Goal: Task Accomplishment & Management: Complete application form

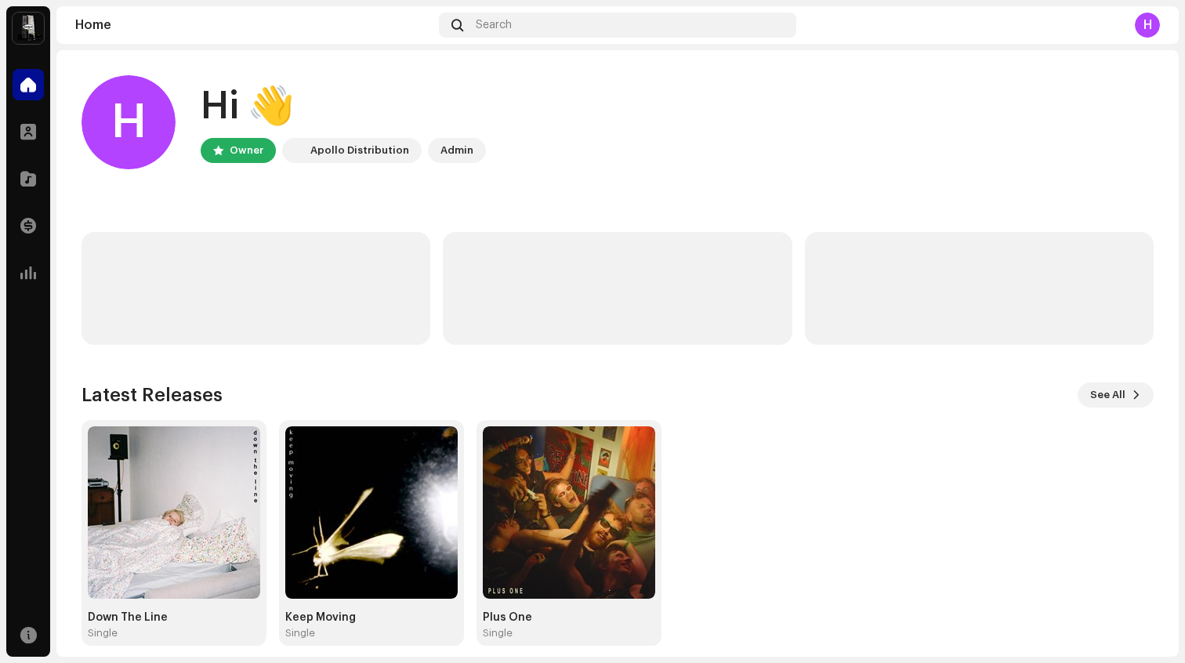
scroll to position [14, 0]
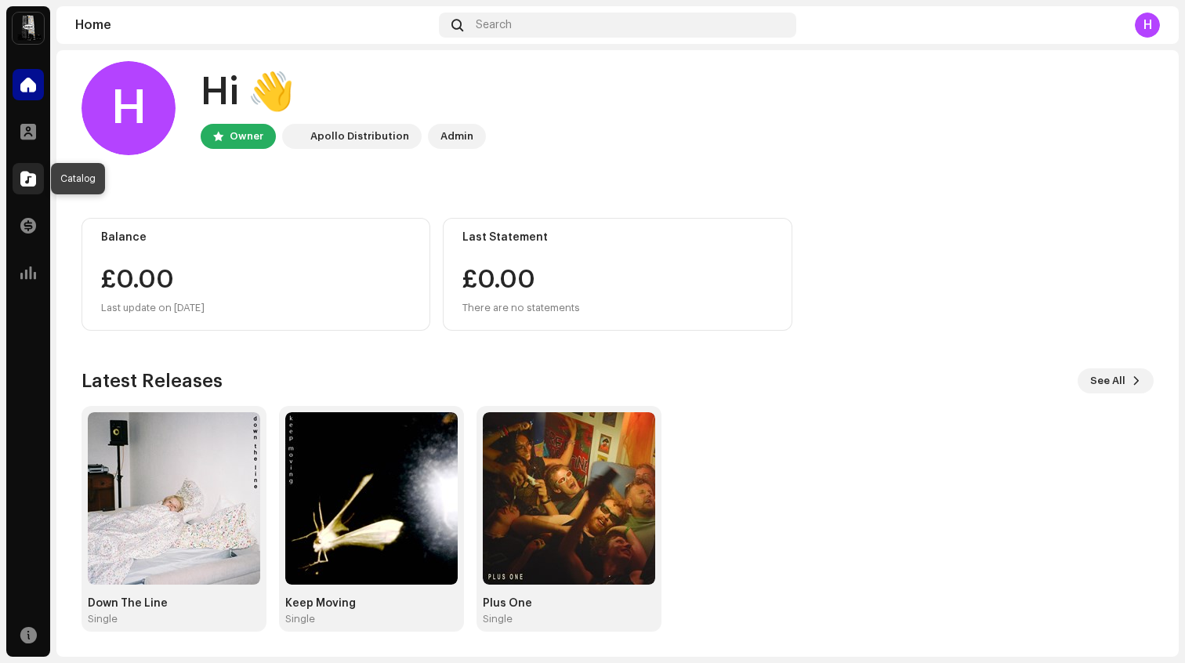
click at [30, 176] on span at bounding box center [28, 178] width 16 height 13
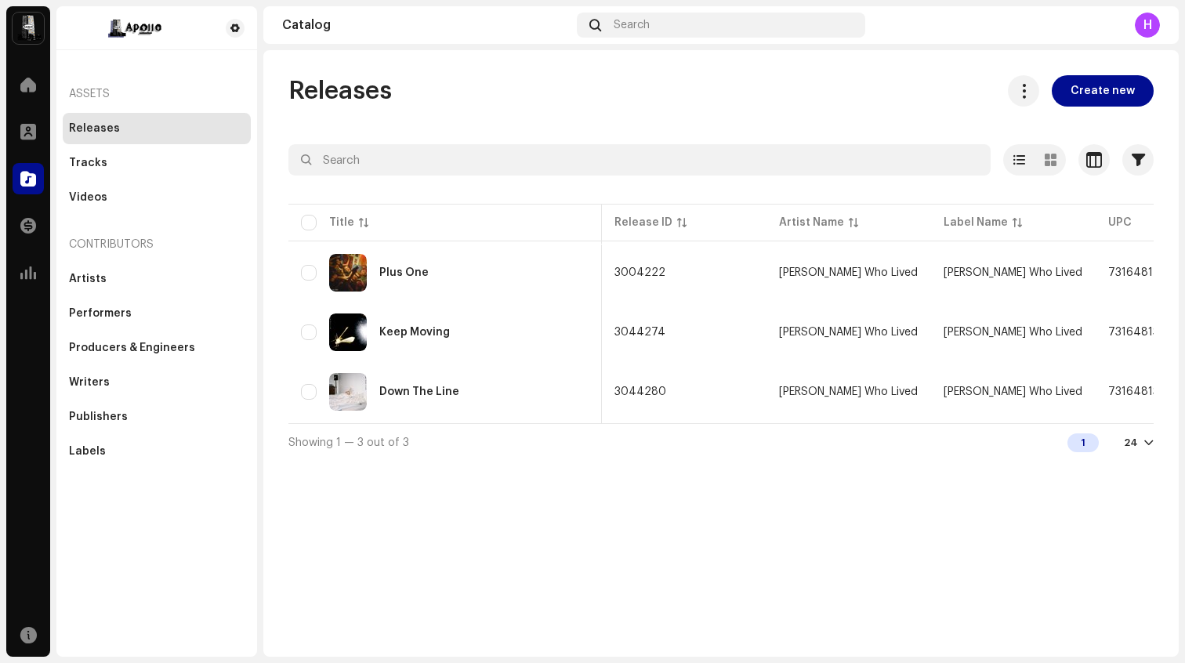
scroll to position [0, 600]
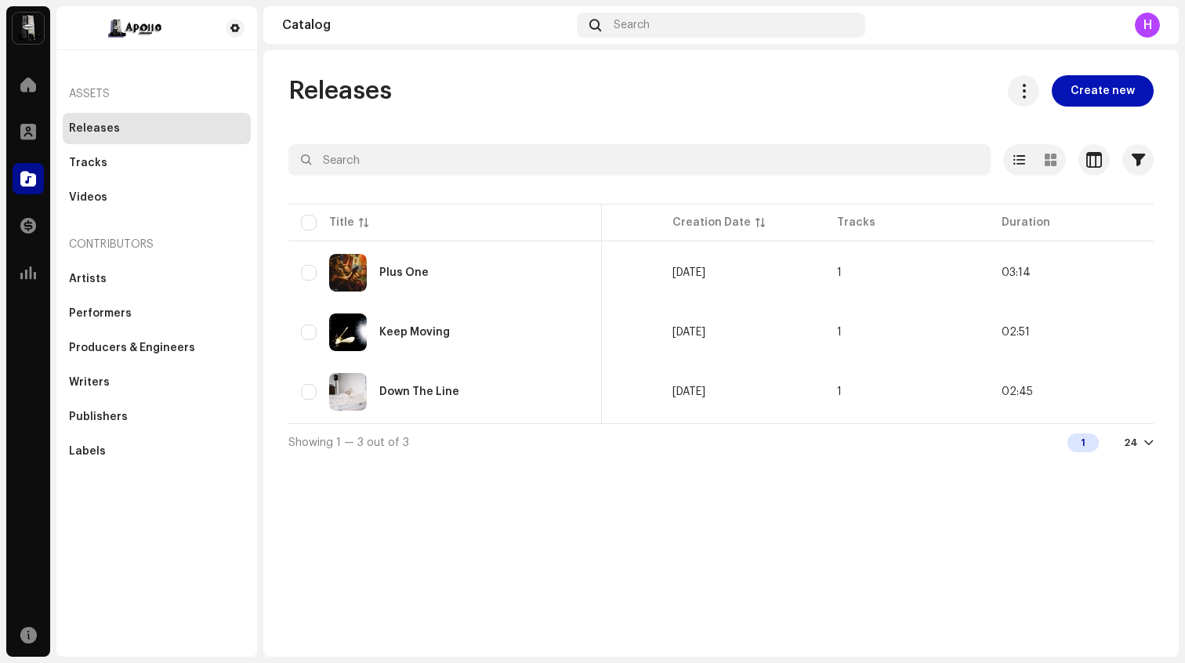
click at [1083, 97] on span "Create new" at bounding box center [1103, 90] width 64 height 31
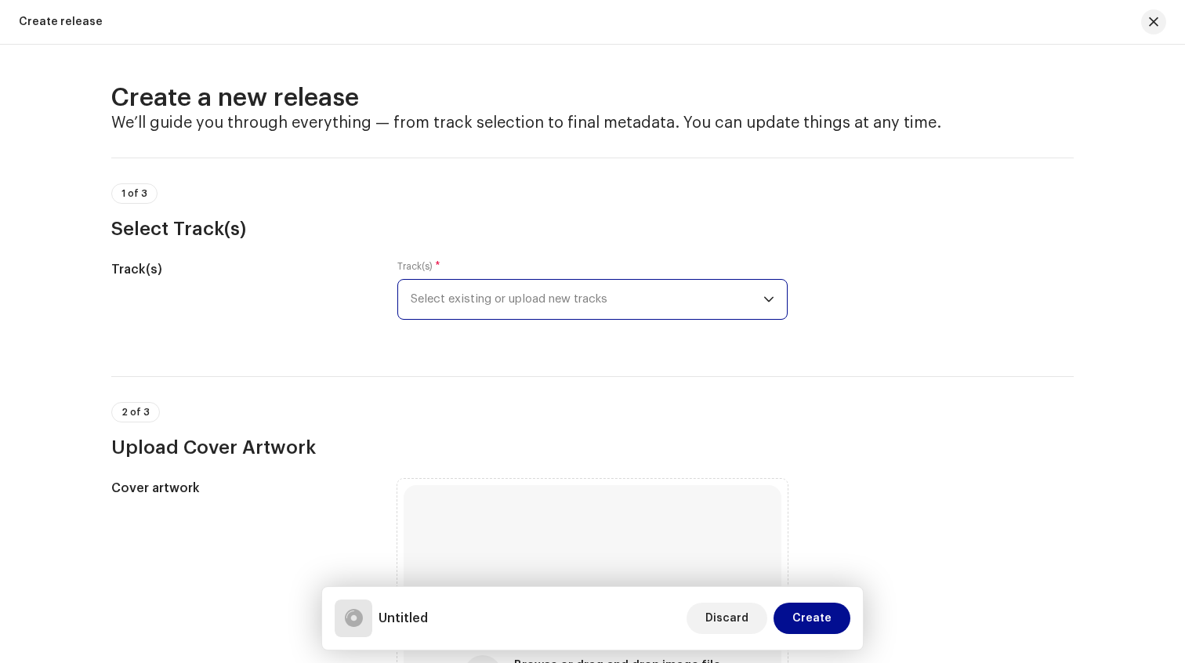
click at [440, 302] on span "Select existing or upload new tracks" at bounding box center [587, 299] width 353 height 39
click at [459, 301] on span "Select existing or upload new tracks" at bounding box center [587, 299] width 353 height 39
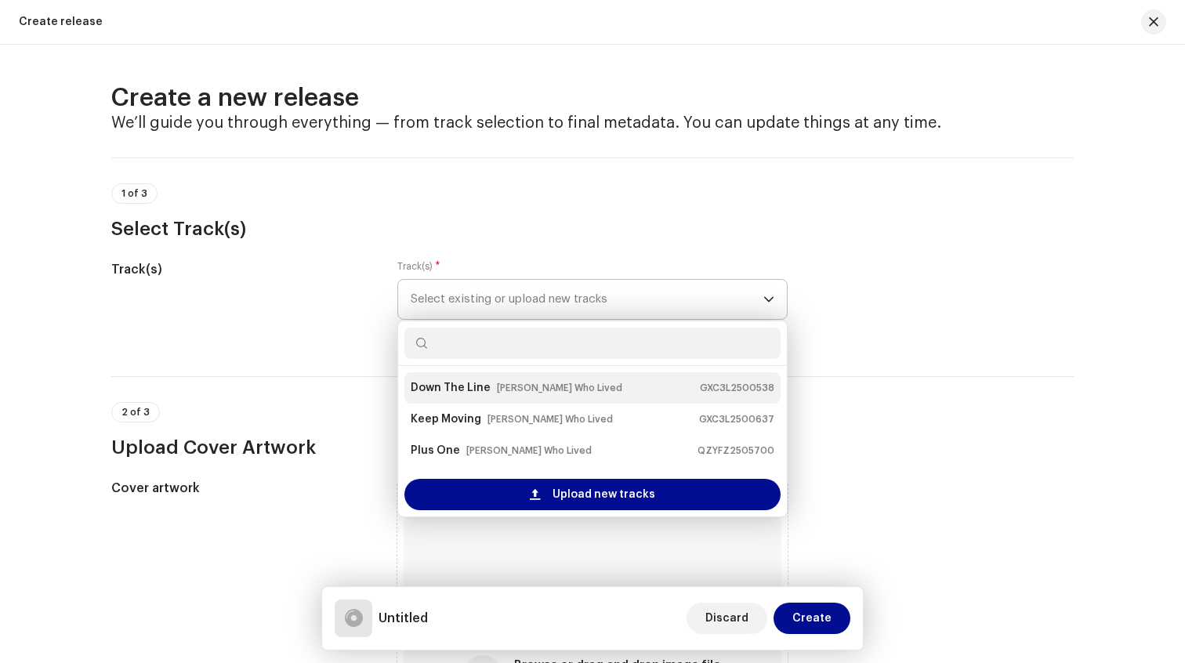
click at [463, 380] on strong "Down The Line" at bounding box center [451, 387] width 80 height 25
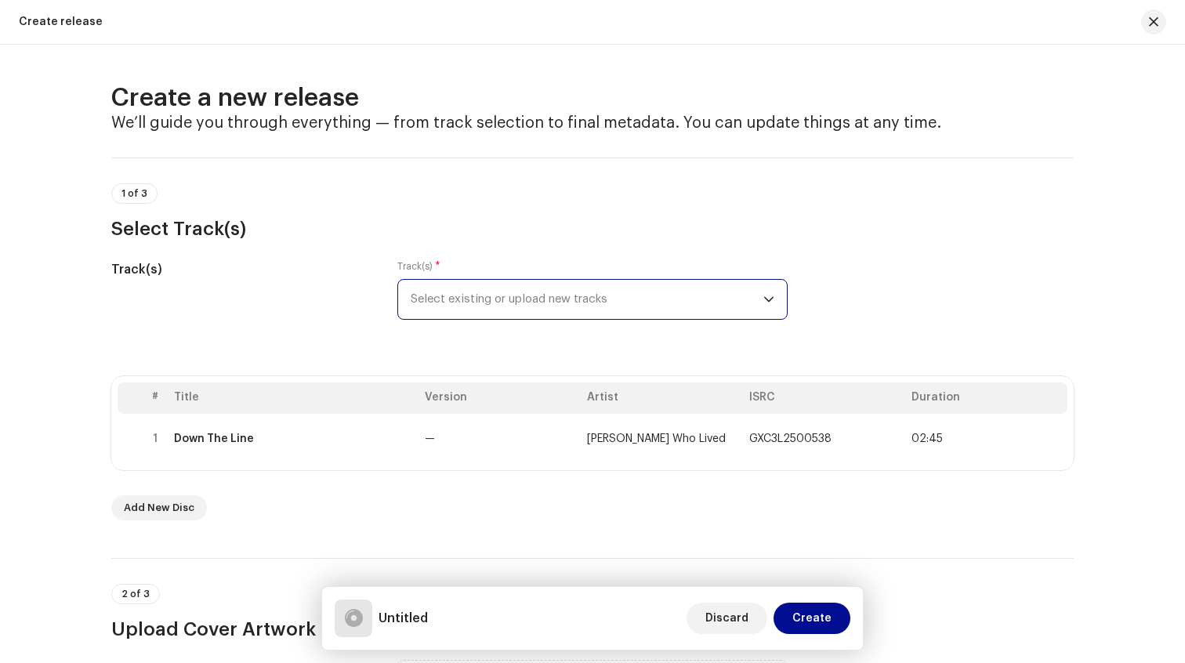
click at [472, 305] on span "Select existing or upload new tracks" at bounding box center [587, 299] width 353 height 39
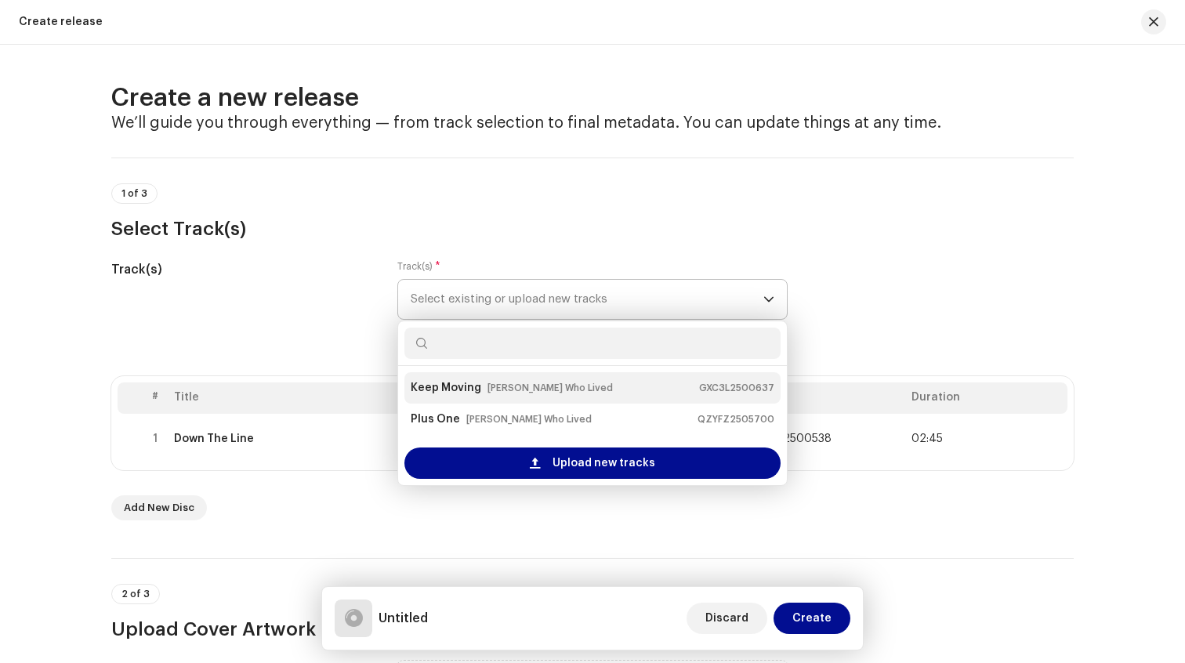
click at [453, 391] on strong "Keep Moving" at bounding box center [446, 387] width 71 height 25
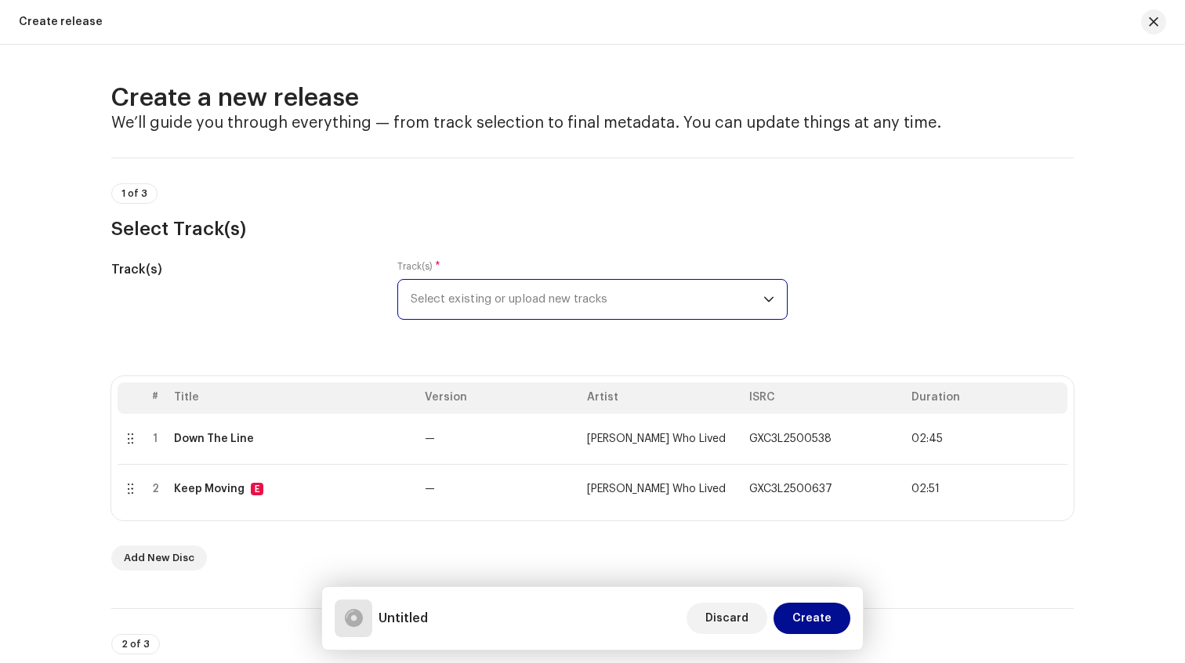
click at [452, 305] on span "Select existing or upload new tracks" at bounding box center [587, 299] width 353 height 39
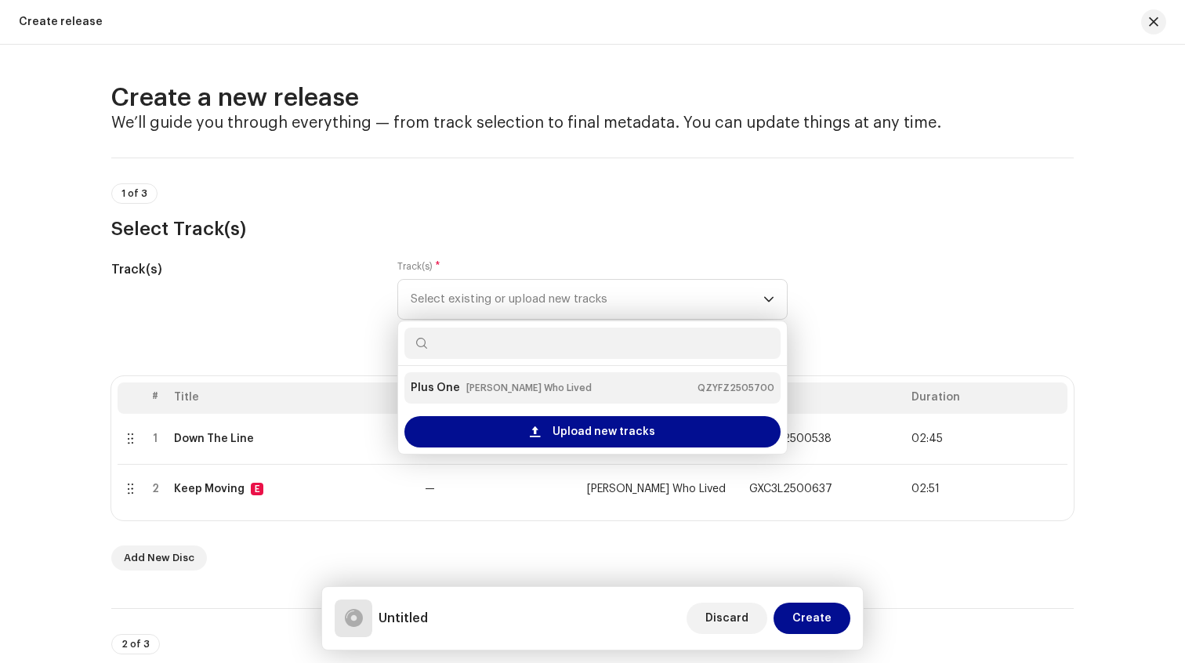
click at [436, 383] on strong "Plus One" at bounding box center [435, 387] width 49 height 25
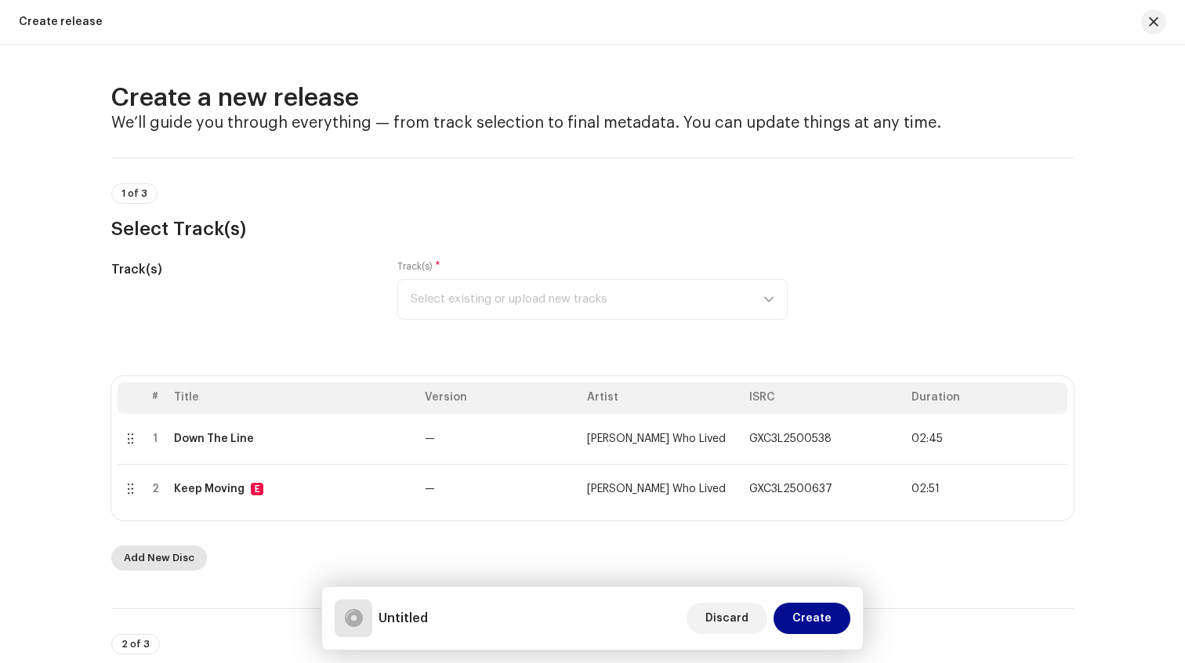
scroll to position [54, 0]
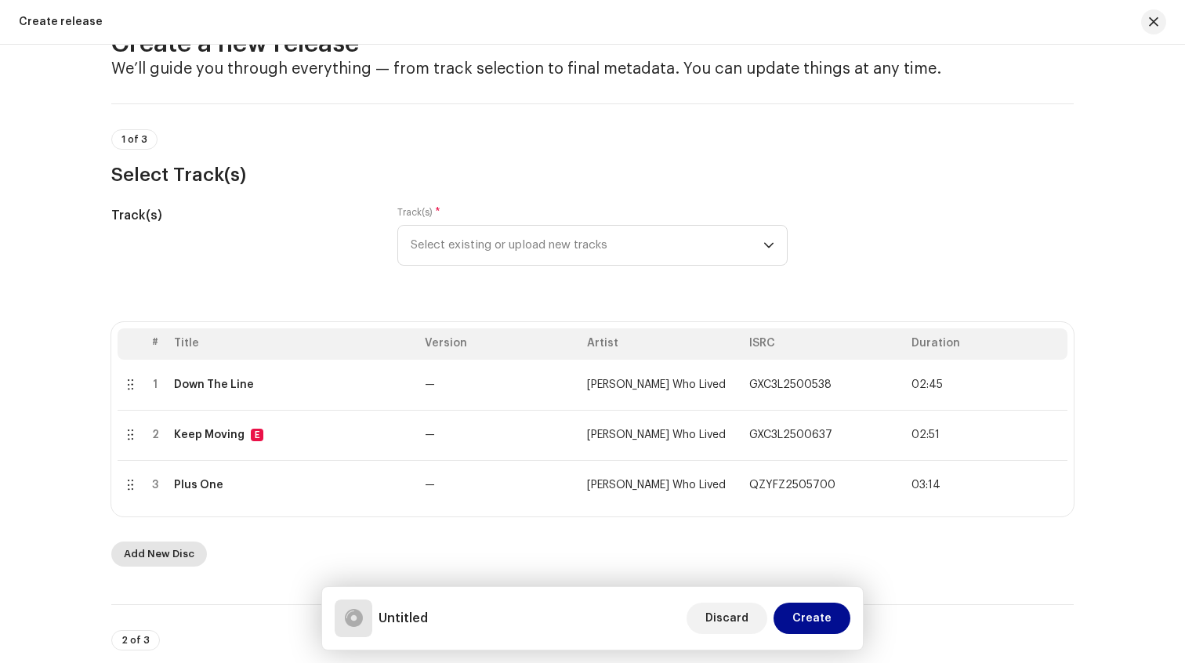
click at [146, 553] on span "Add New Disc" at bounding box center [159, 554] width 71 height 31
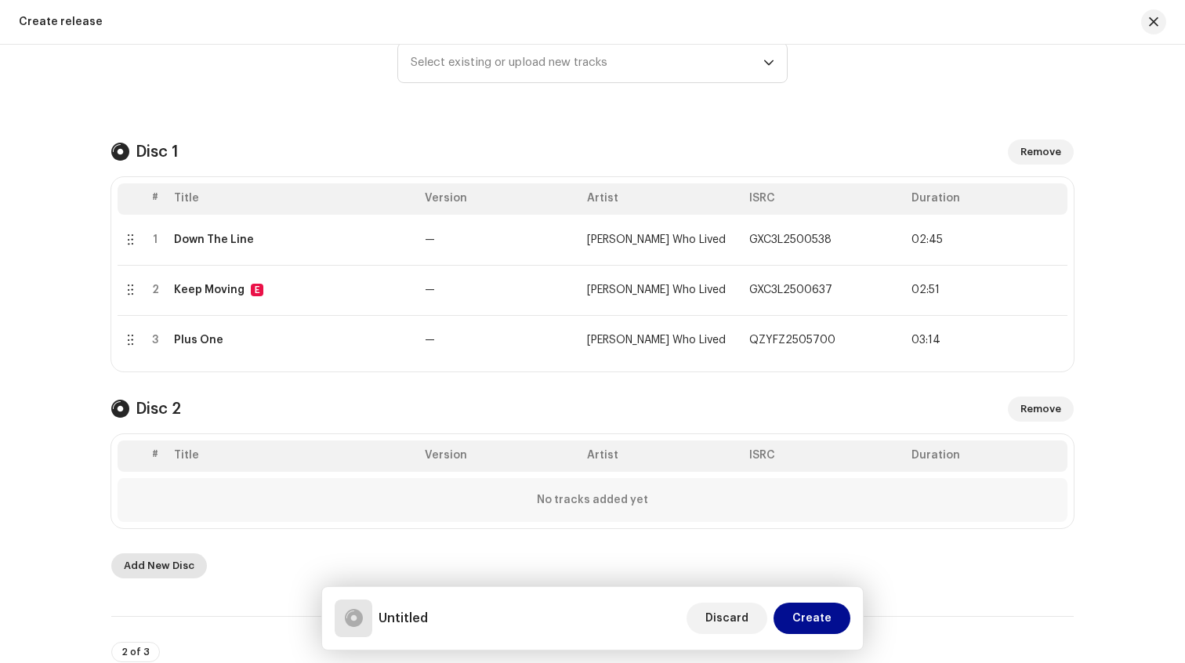
scroll to position [238, 0]
click at [1050, 412] on span "Remove" at bounding box center [1041, 407] width 41 height 31
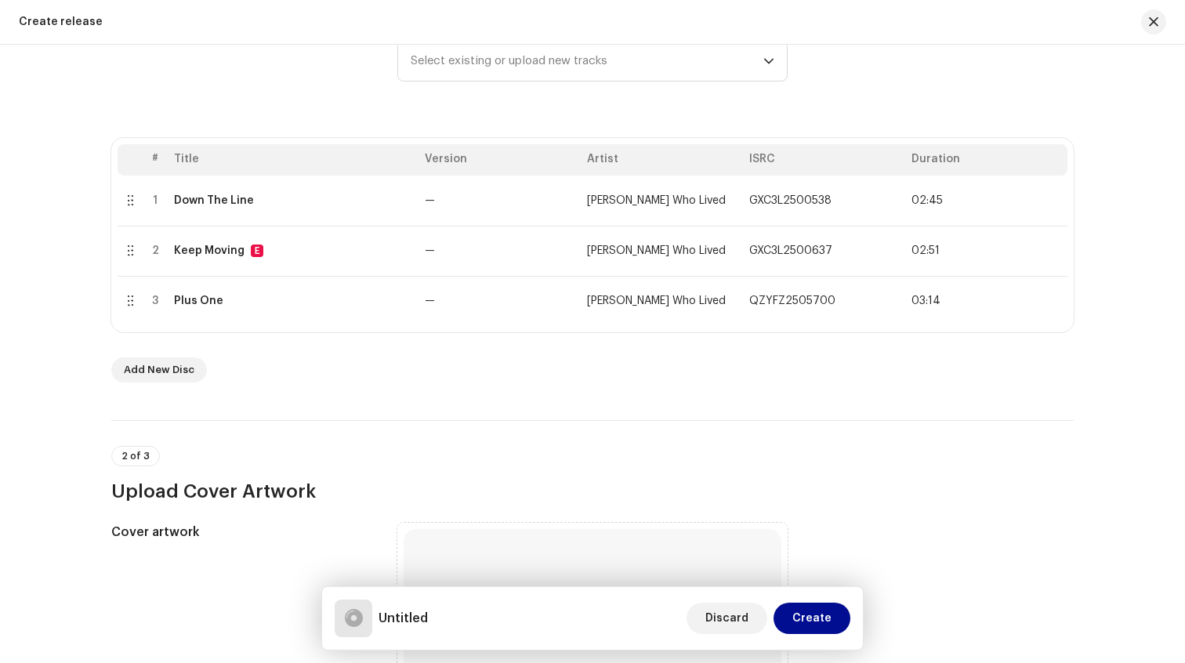
scroll to position [114, 0]
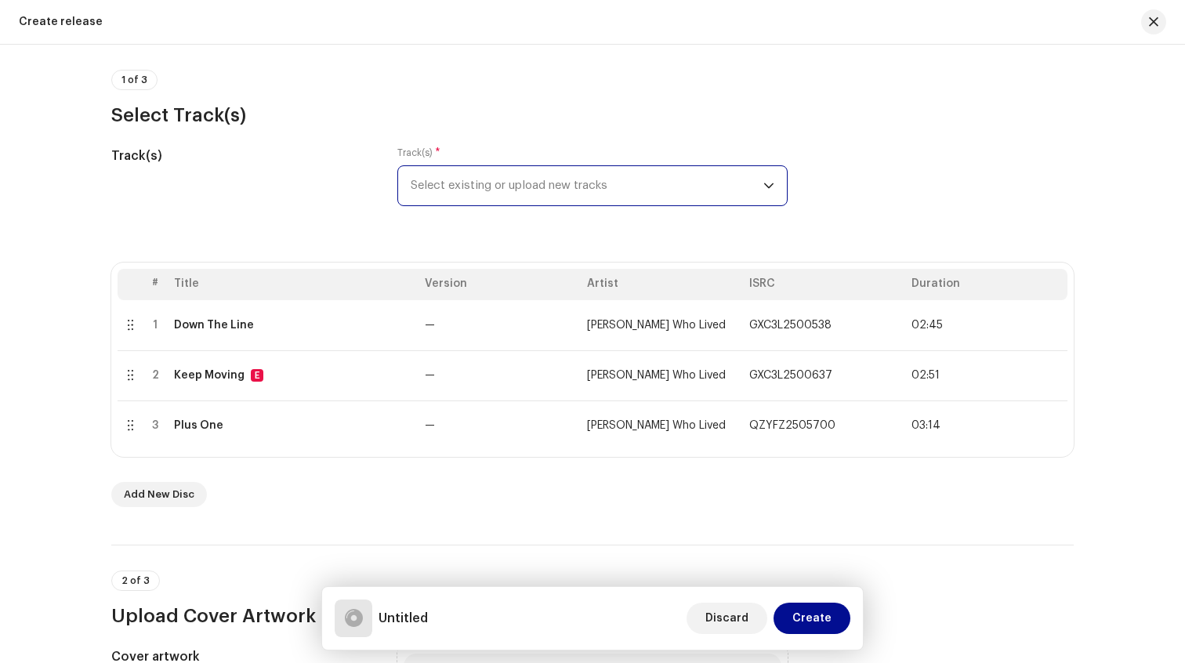
click at [660, 190] on span "Select existing or upload new tracks" at bounding box center [587, 185] width 353 height 39
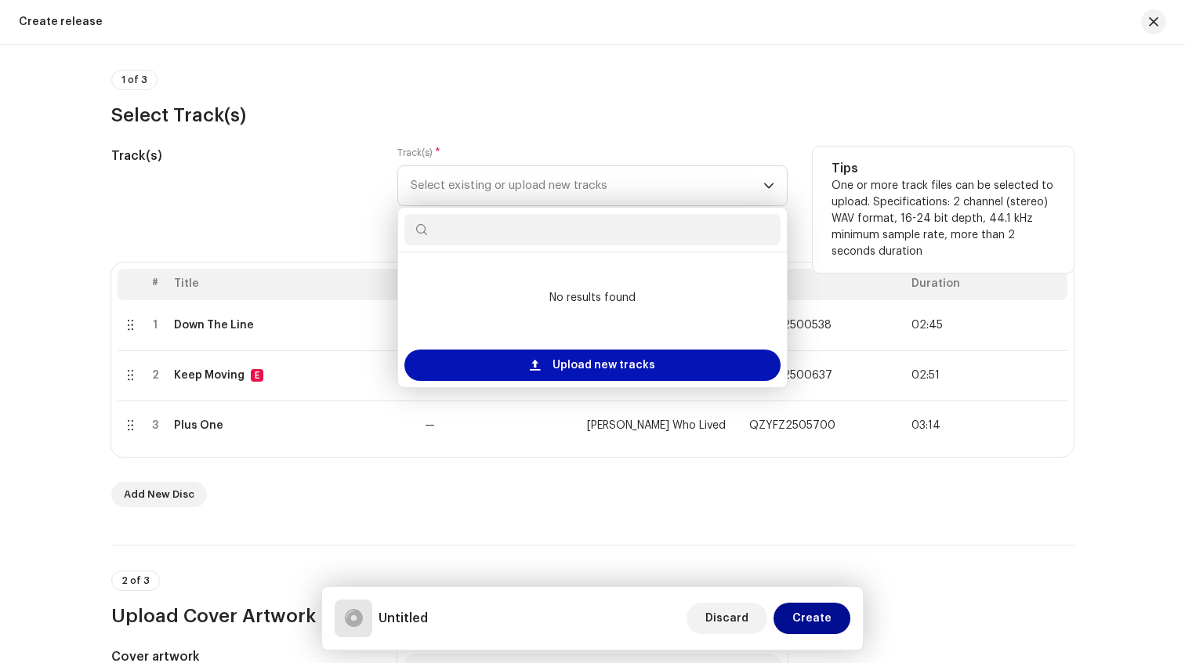
click at [617, 368] on span "Upload new tracks" at bounding box center [604, 365] width 103 height 31
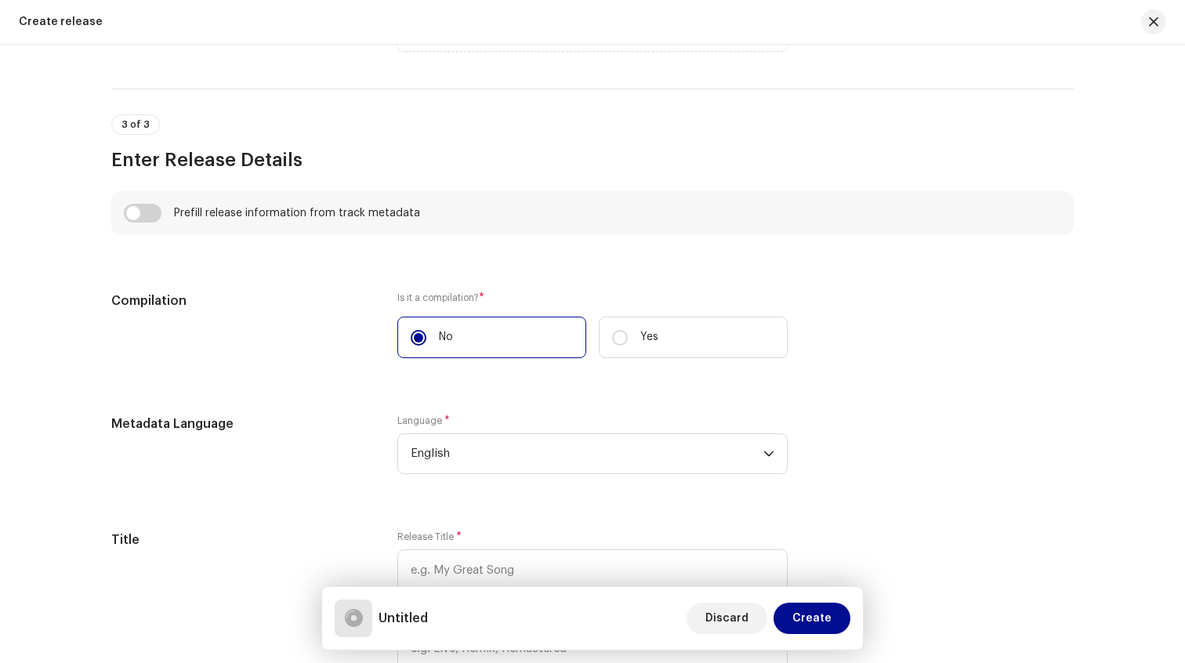
scroll to position [1205, 0]
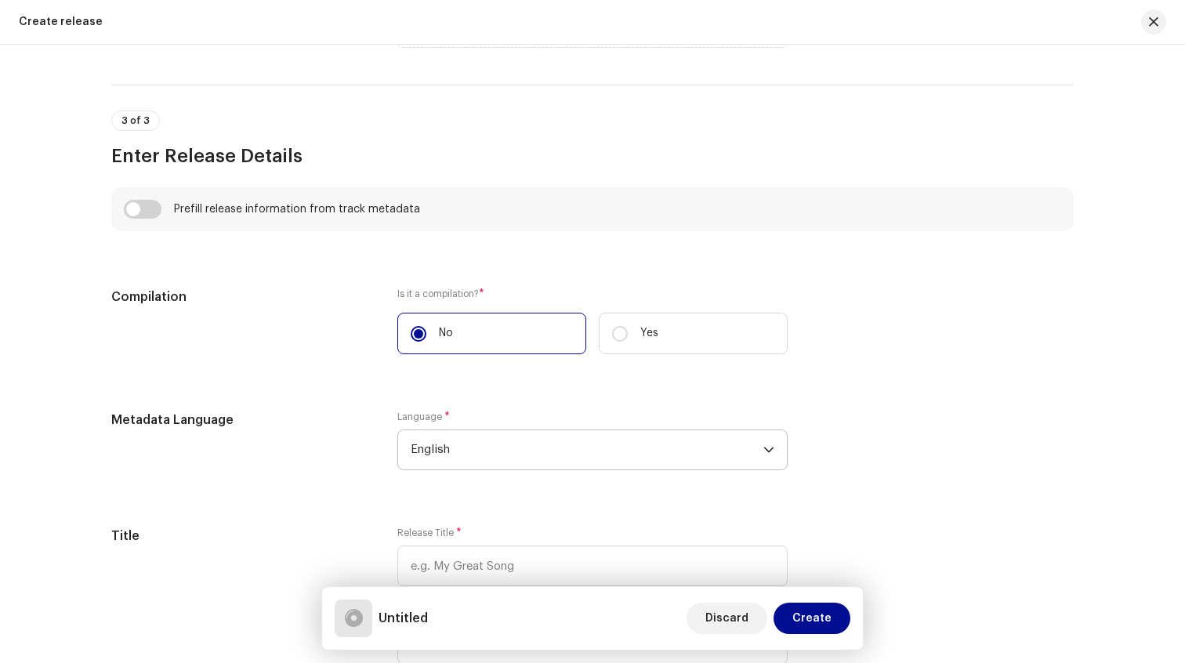
click at [486, 444] on span "English" at bounding box center [587, 449] width 353 height 39
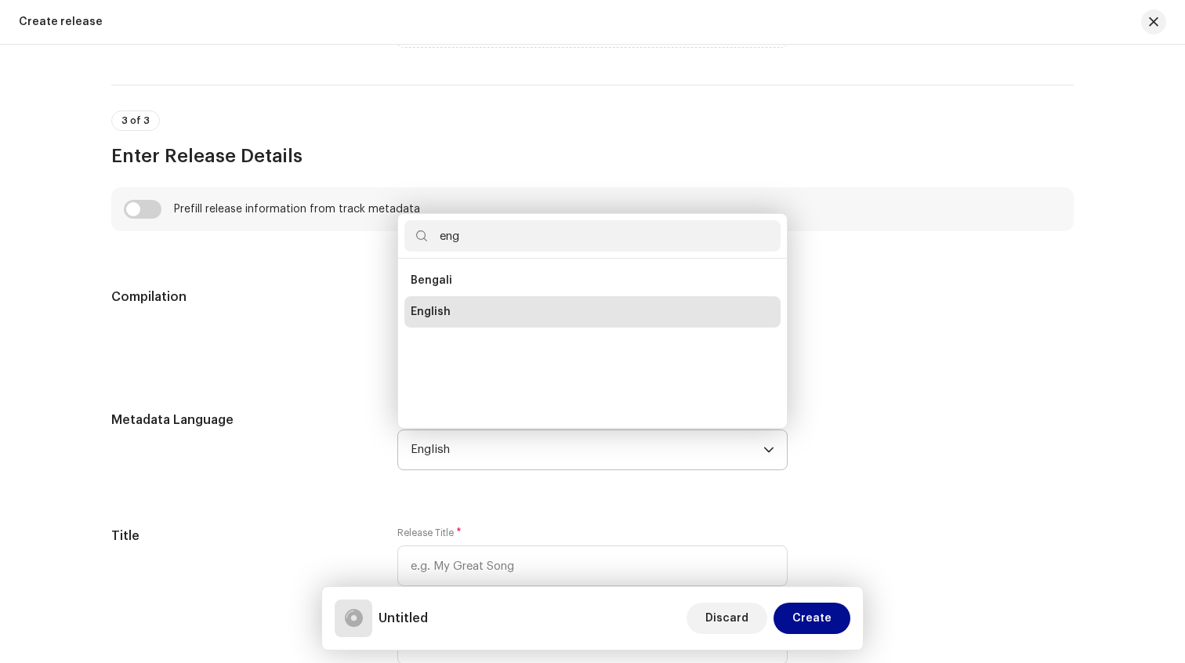
scroll to position [0, 0]
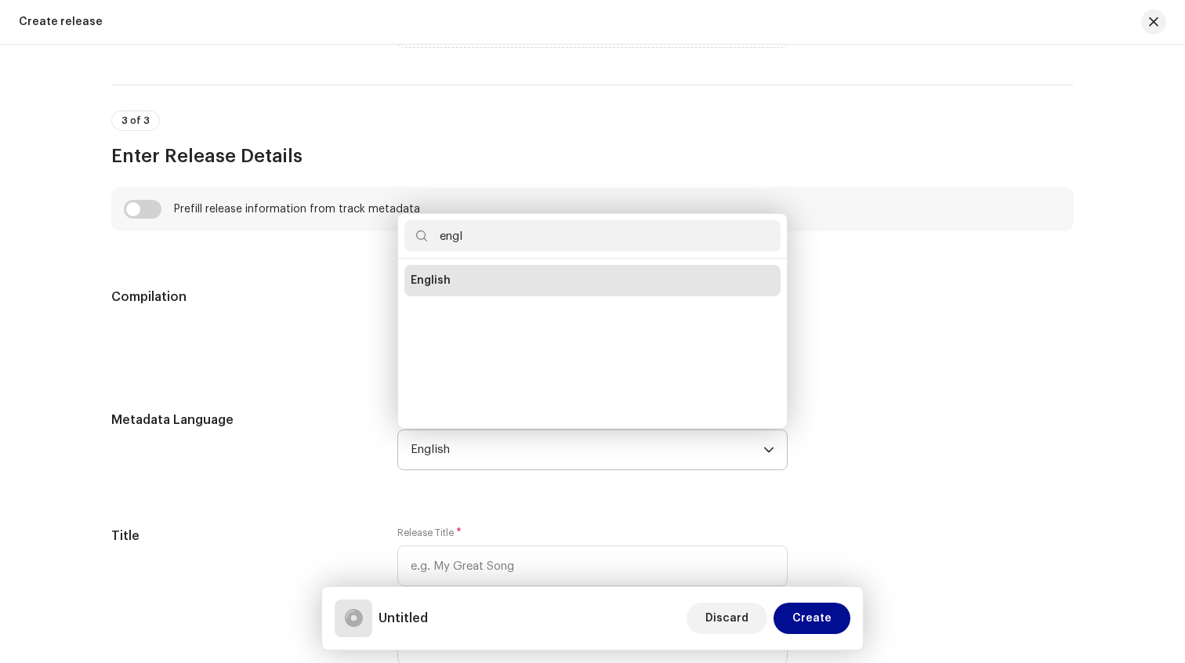
type input "engl"
click at [433, 284] on span "English" at bounding box center [431, 281] width 40 height 16
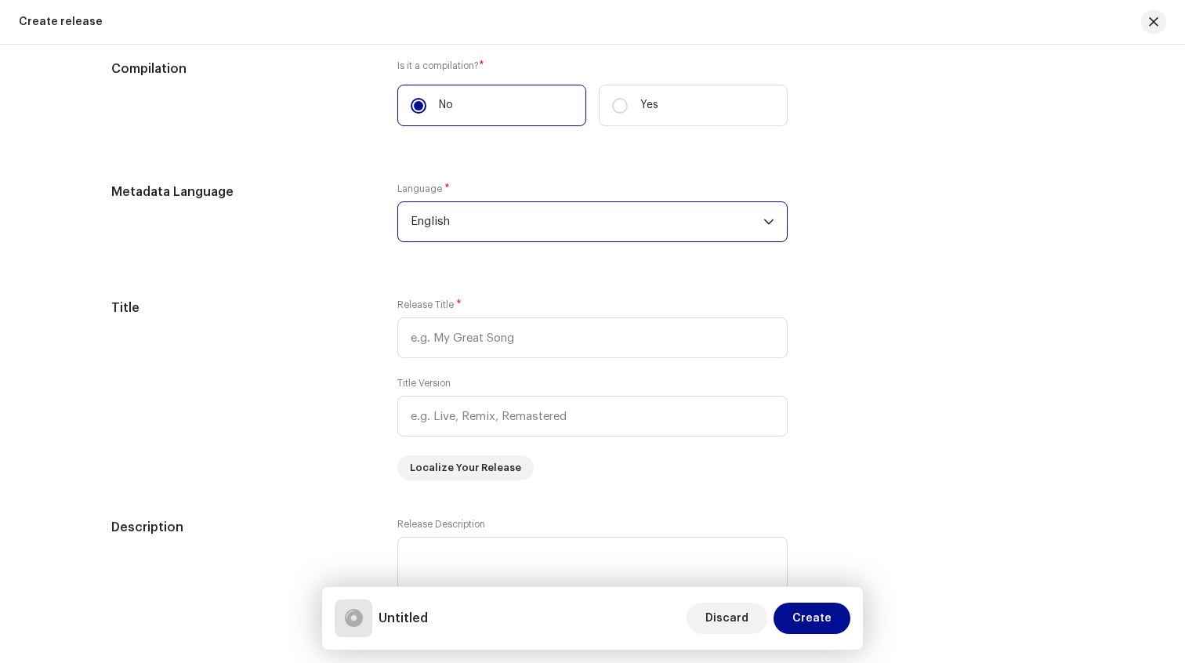
scroll to position [1469, 0]
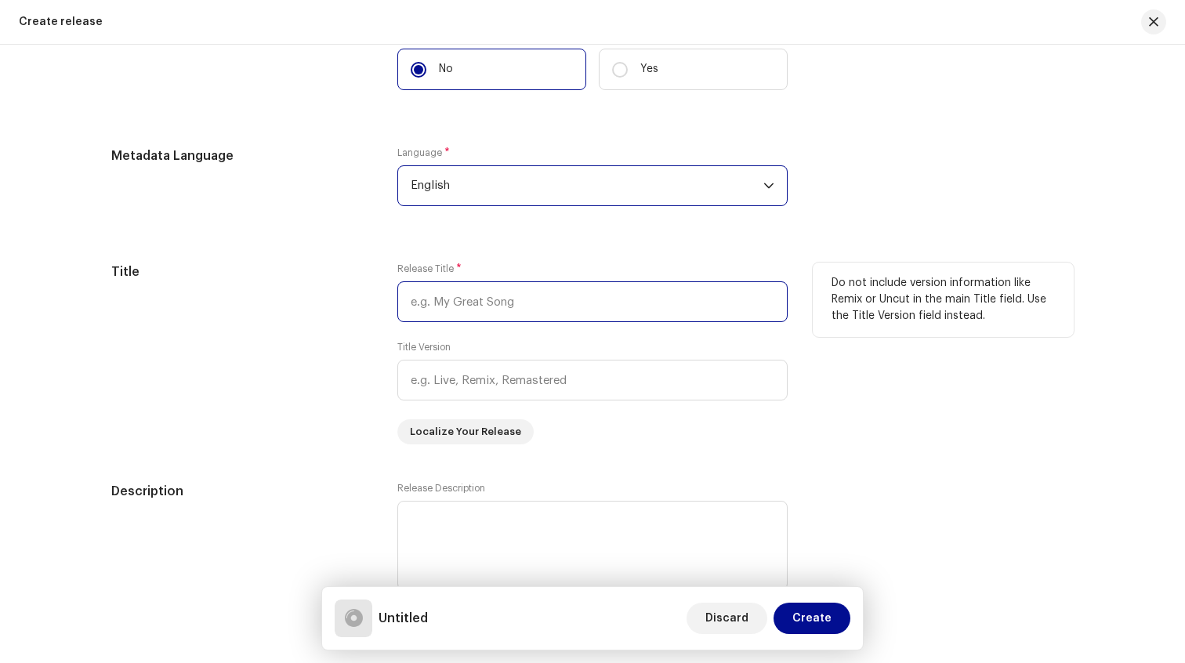
click at [492, 302] on input "text" at bounding box center [592, 301] width 390 height 41
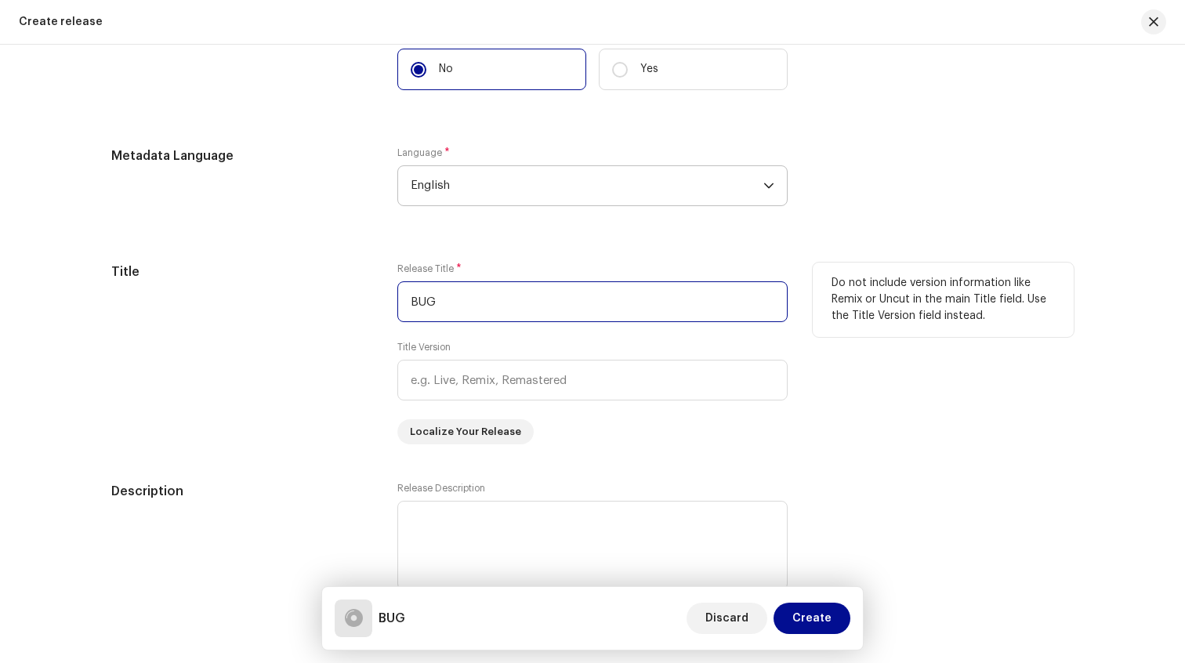
type input "BUG"
click at [336, 306] on div "Title" at bounding box center [241, 354] width 261 height 182
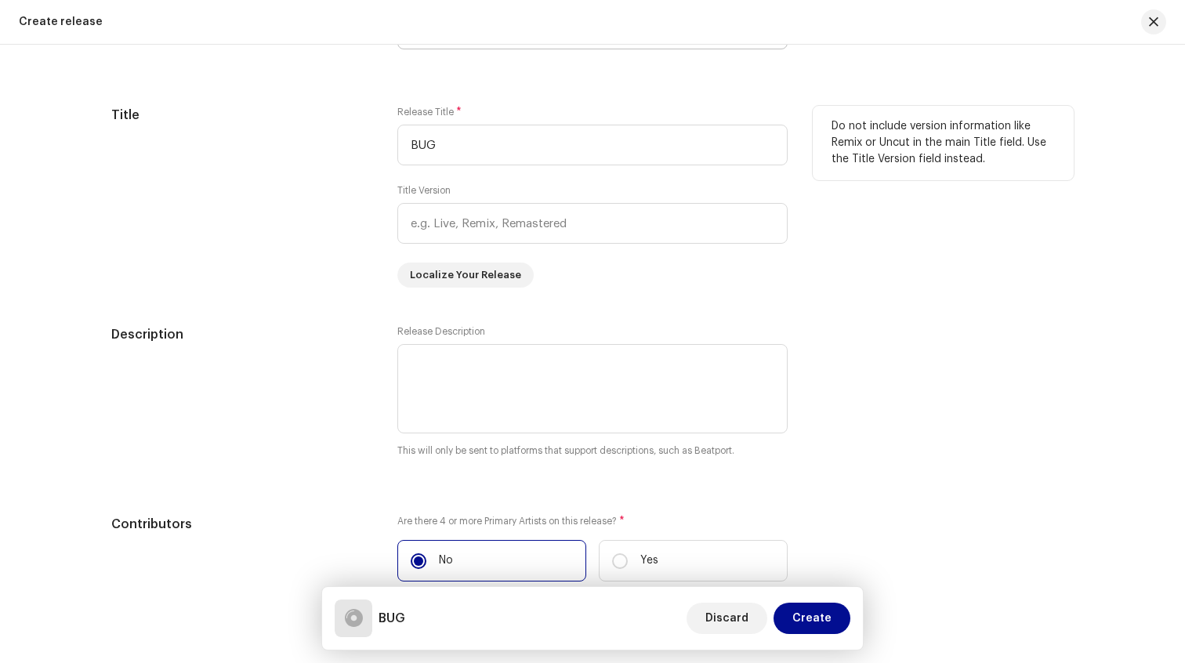
scroll to position [1638, 0]
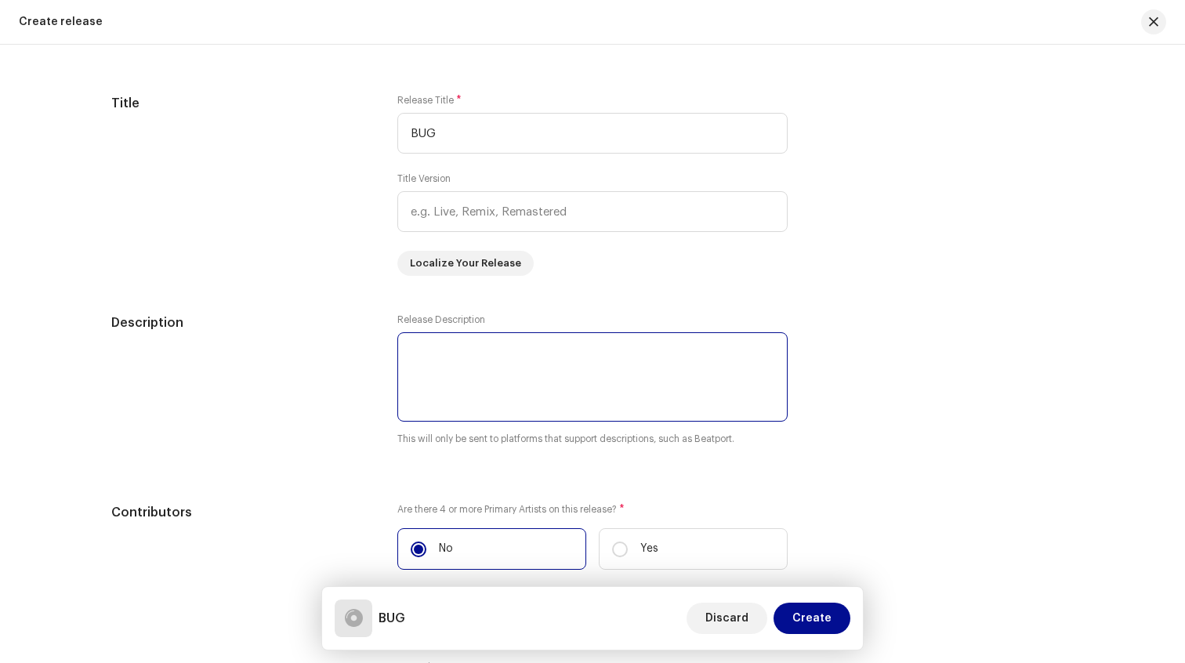
click at [481, 379] on textarea at bounding box center [592, 376] width 390 height 89
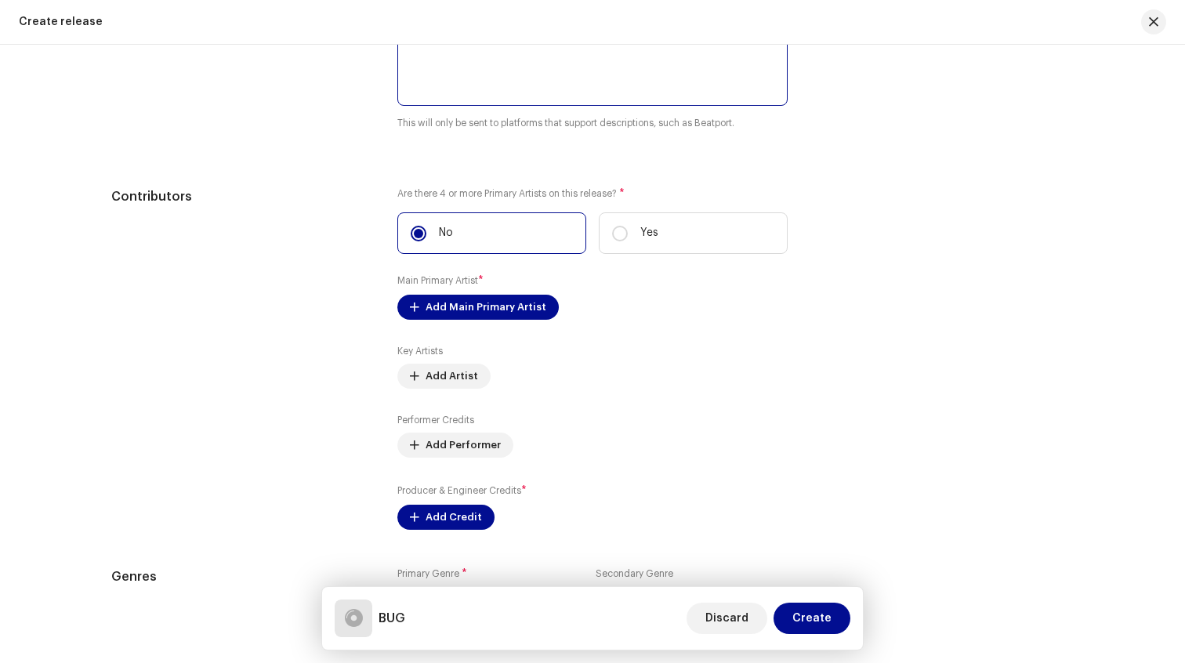
scroll to position [1961, 0]
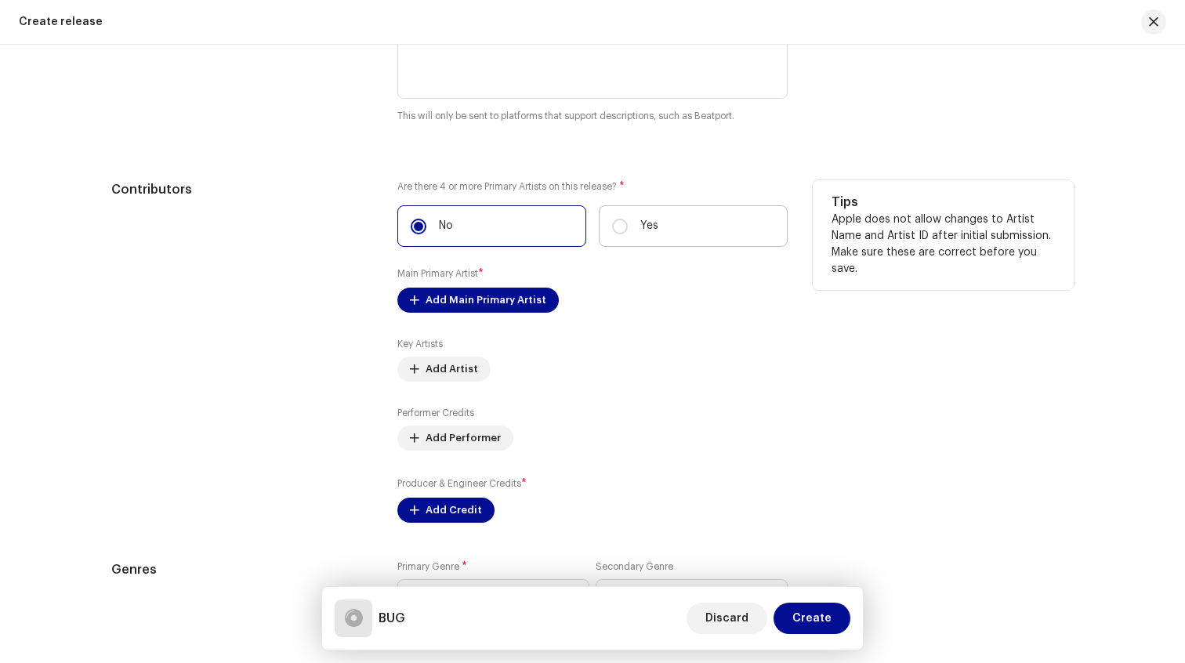
click at [651, 230] on p "Yes" at bounding box center [649, 226] width 18 height 16
click at [628, 230] on input "Yes" at bounding box center [620, 227] width 16 height 16
radio input "true"
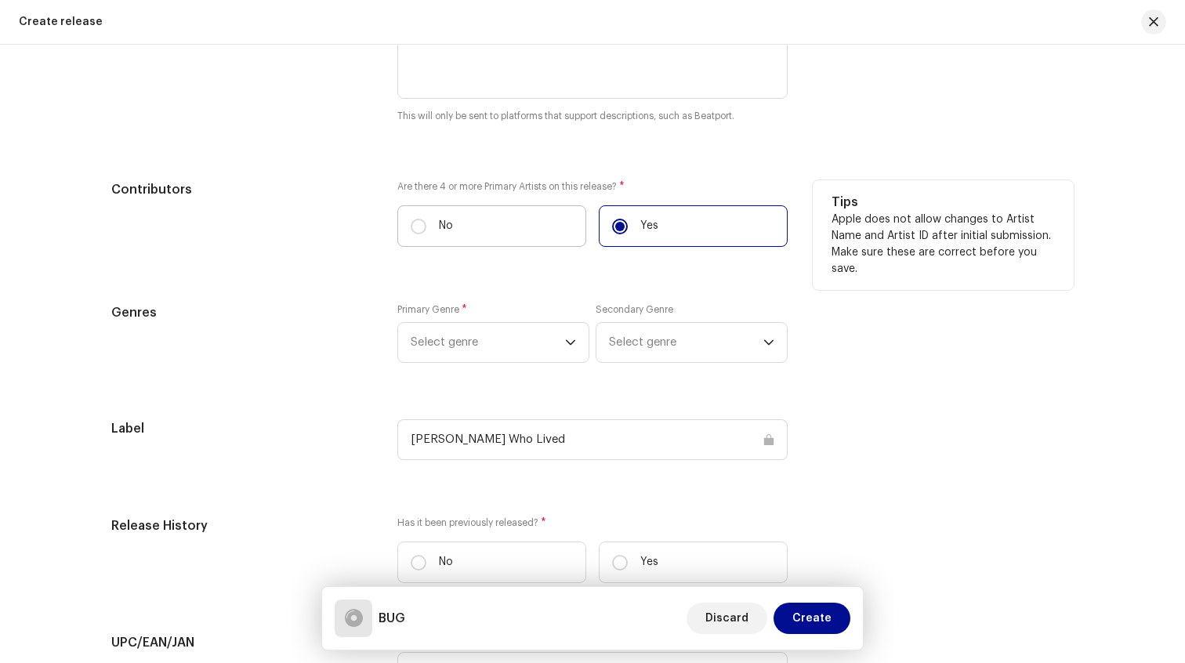
click at [521, 232] on label "No" at bounding box center [491, 226] width 189 height 42
click at [426, 232] on input "No" at bounding box center [419, 227] width 16 height 16
radio input "true"
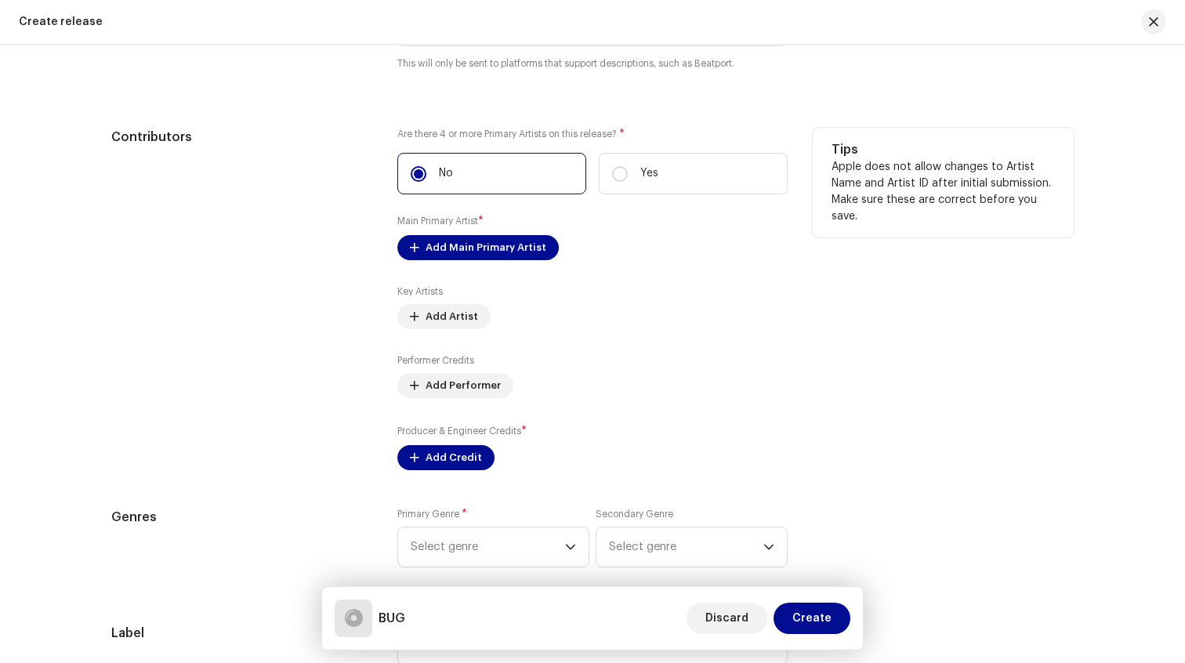
scroll to position [2019, 0]
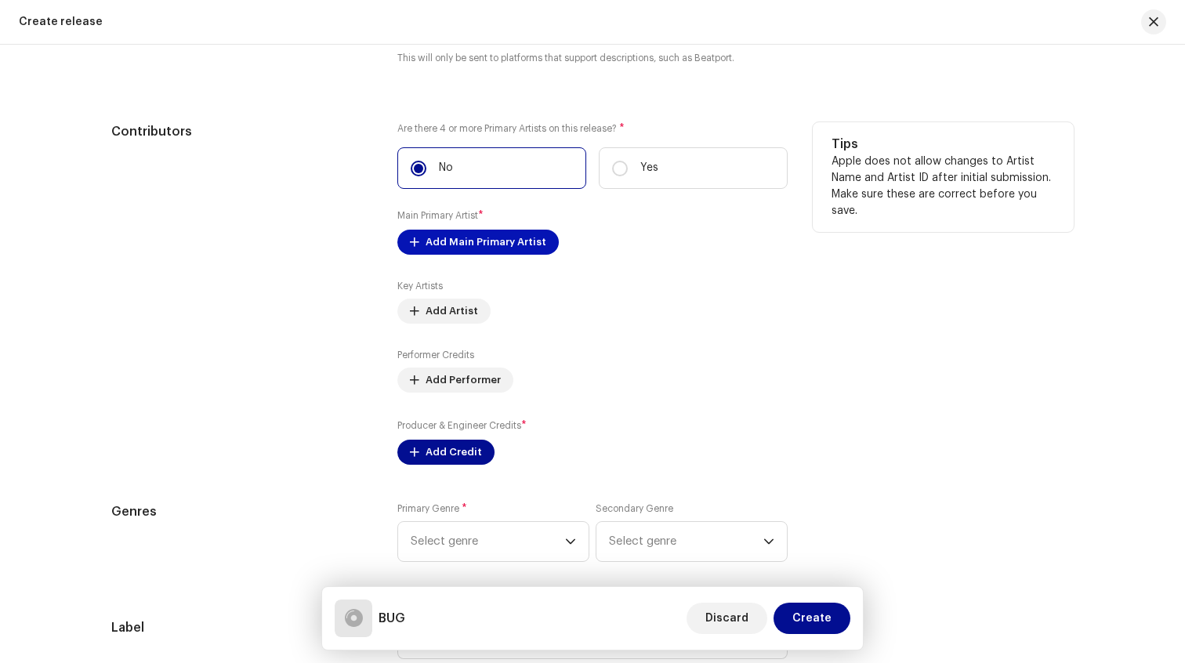
click at [469, 238] on span "Add Main Primary Artist" at bounding box center [486, 242] width 121 height 31
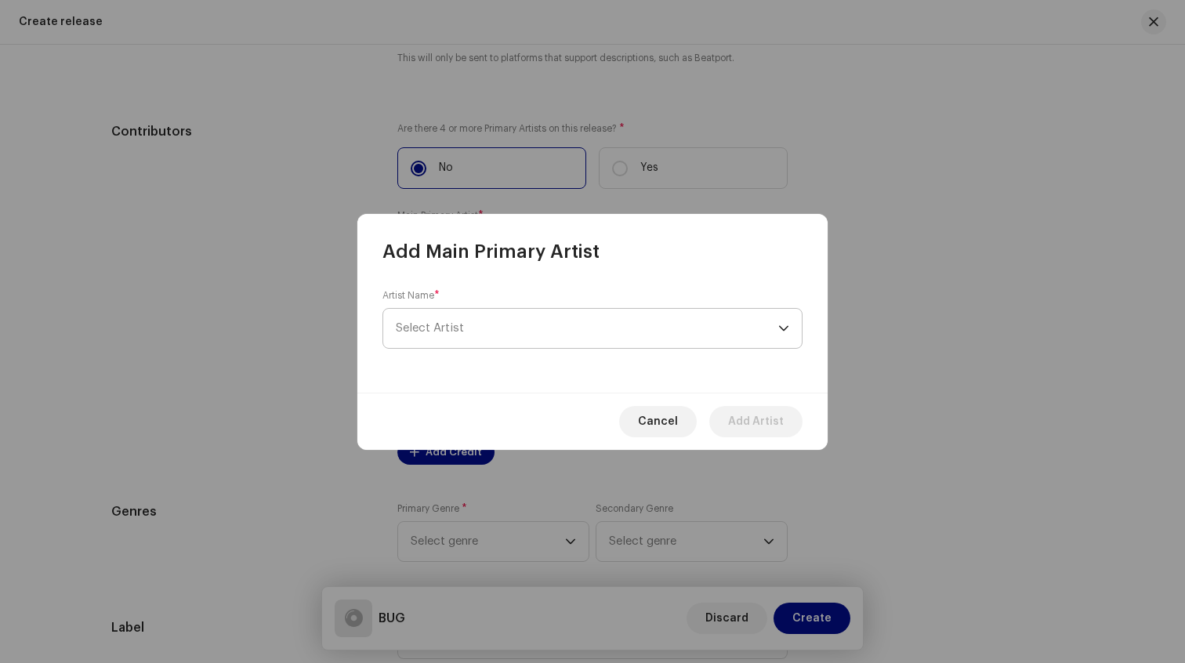
click at [499, 329] on span "Select Artist" at bounding box center [587, 328] width 383 height 39
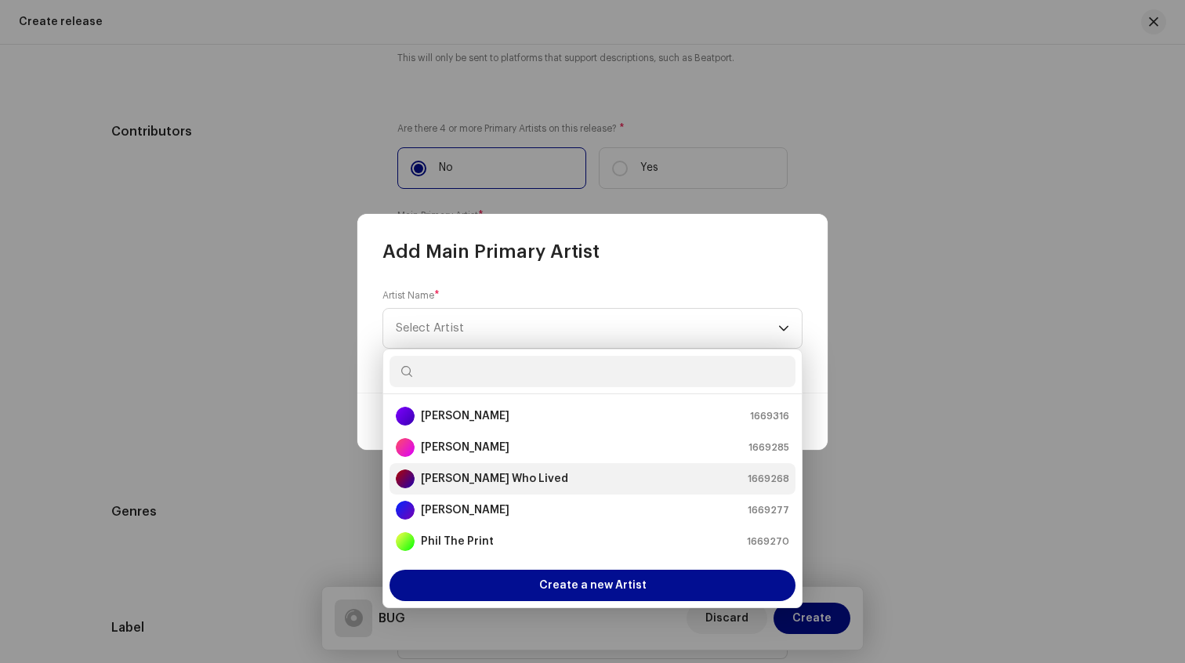
click at [478, 479] on strong "[PERSON_NAME] Who Lived" at bounding box center [494, 479] width 147 height 16
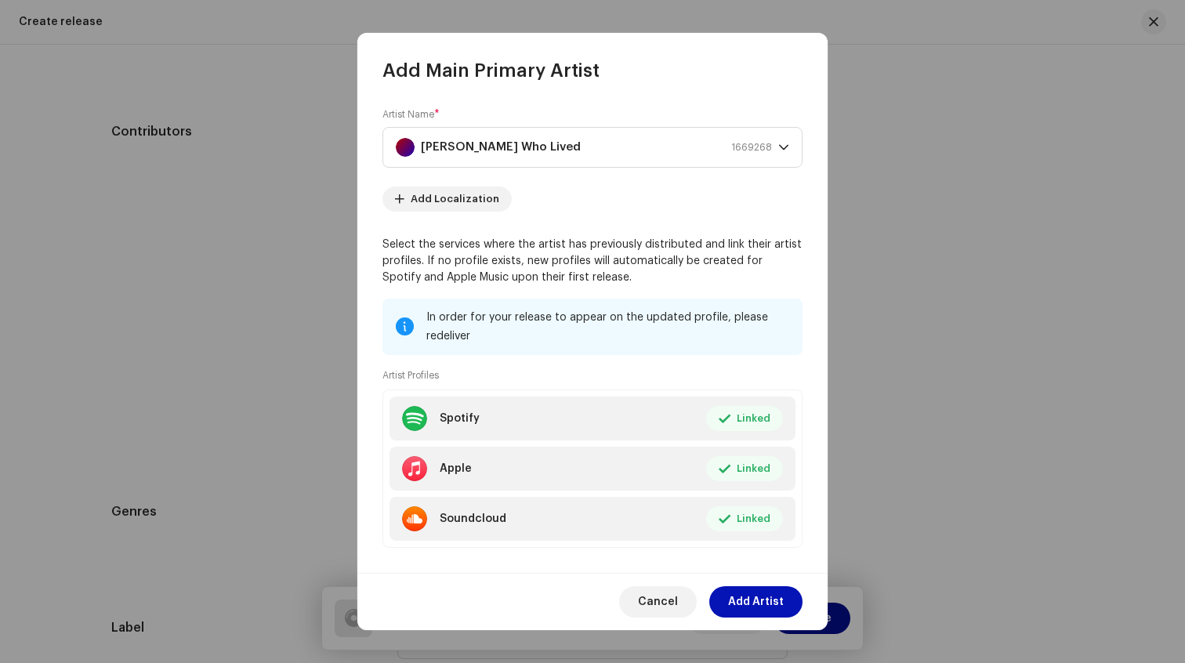
click at [773, 608] on span "Add Artist" at bounding box center [756, 601] width 56 height 31
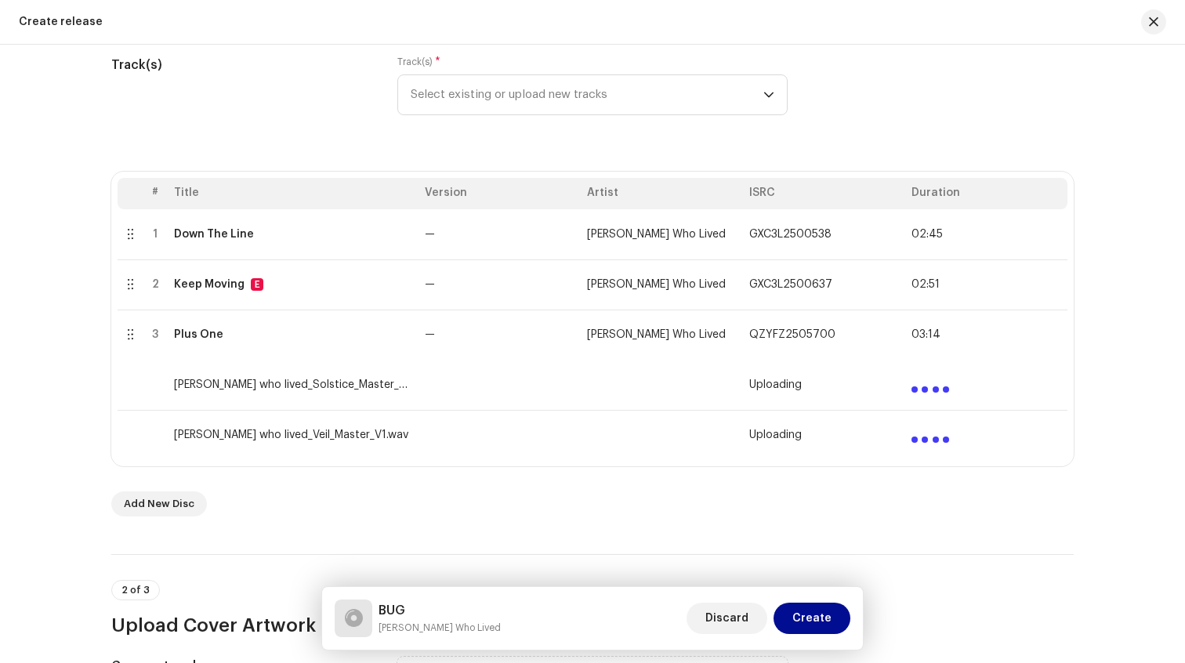
scroll to position [0, 0]
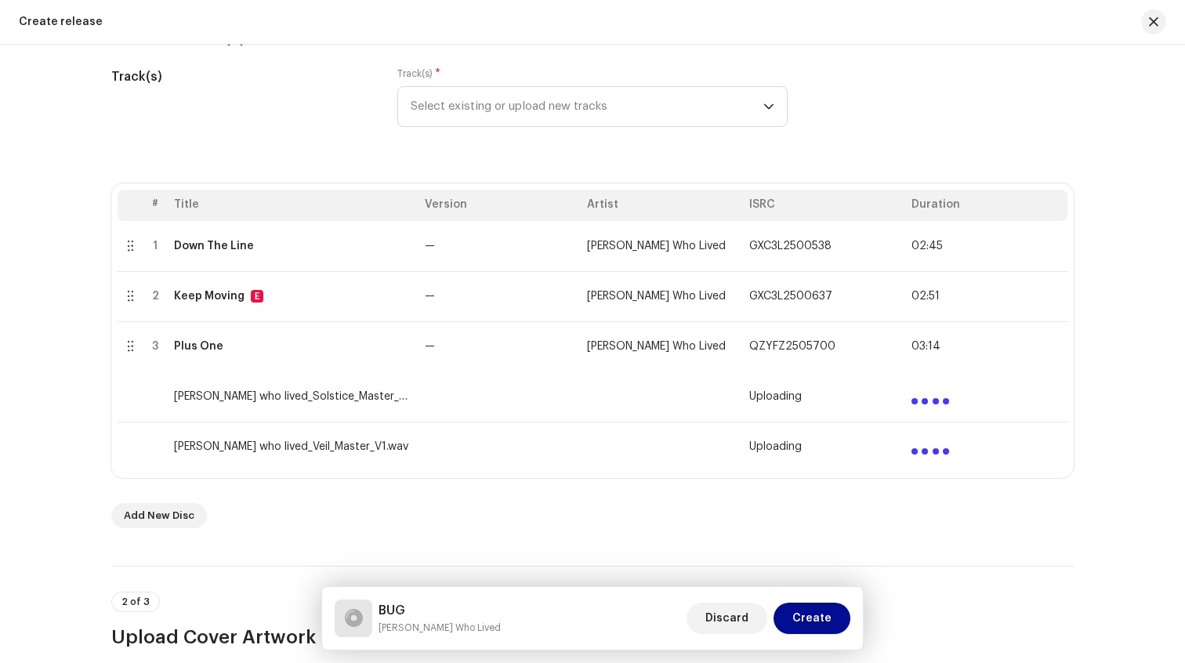
click at [277, 400] on td "[PERSON_NAME] who lived_Solstice_Master_V1.wav" at bounding box center [293, 397] width 251 height 50
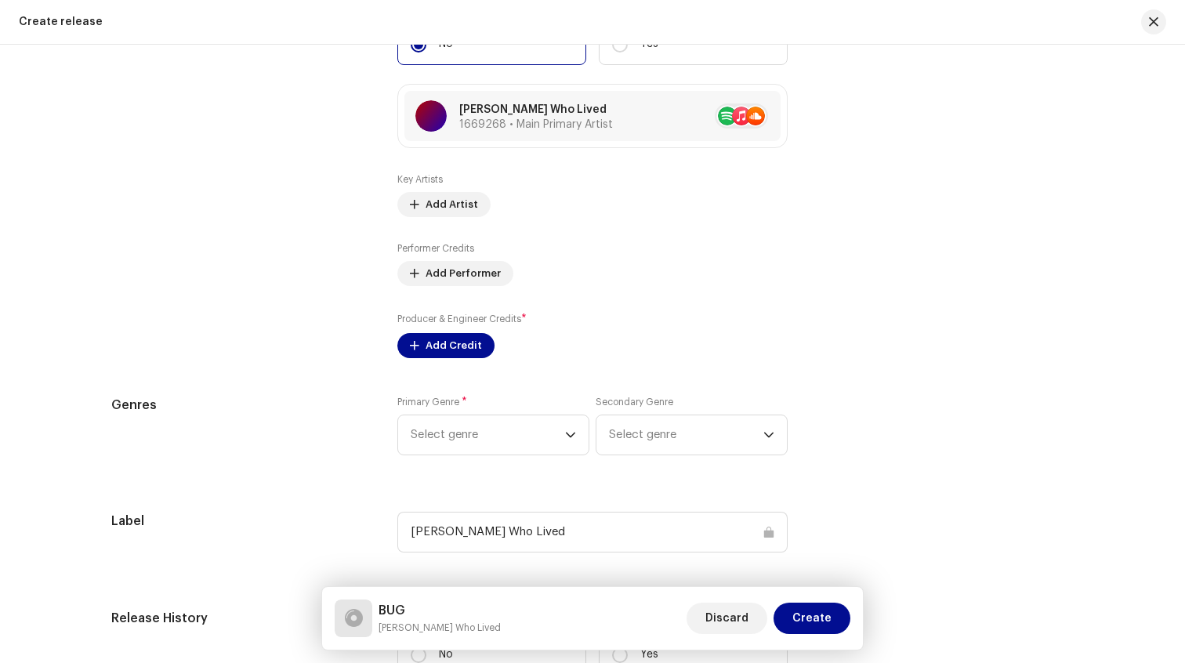
scroll to position [2150, 0]
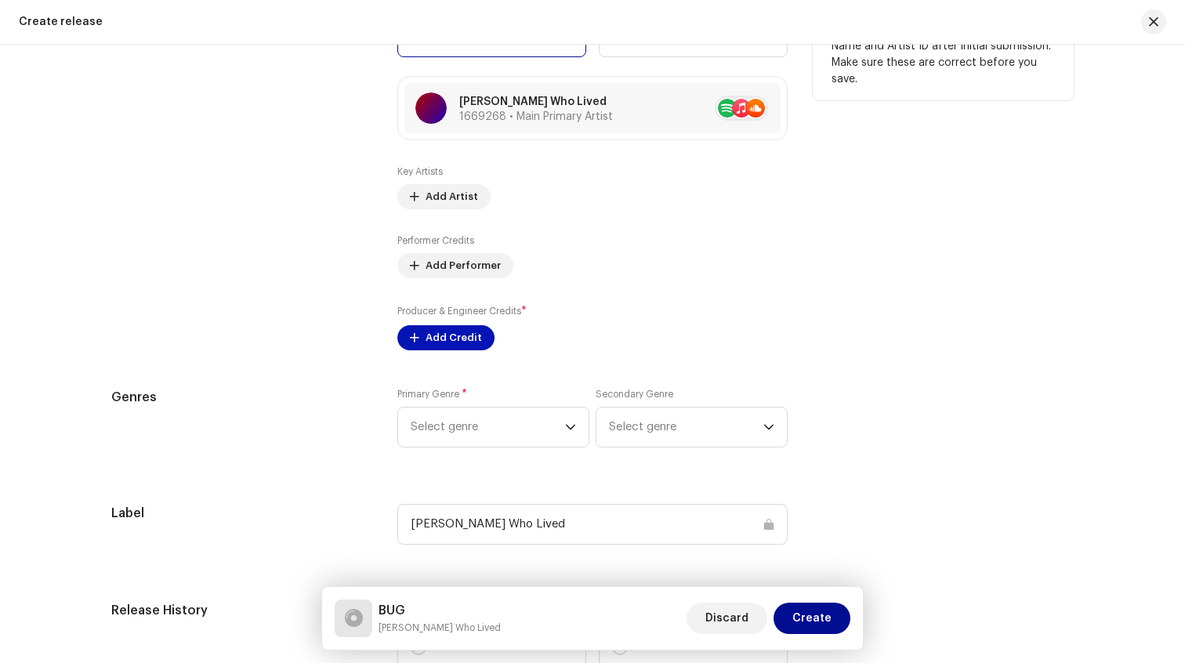
click at [428, 346] on span "Add Credit" at bounding box center [454, 337] width 56 height 31
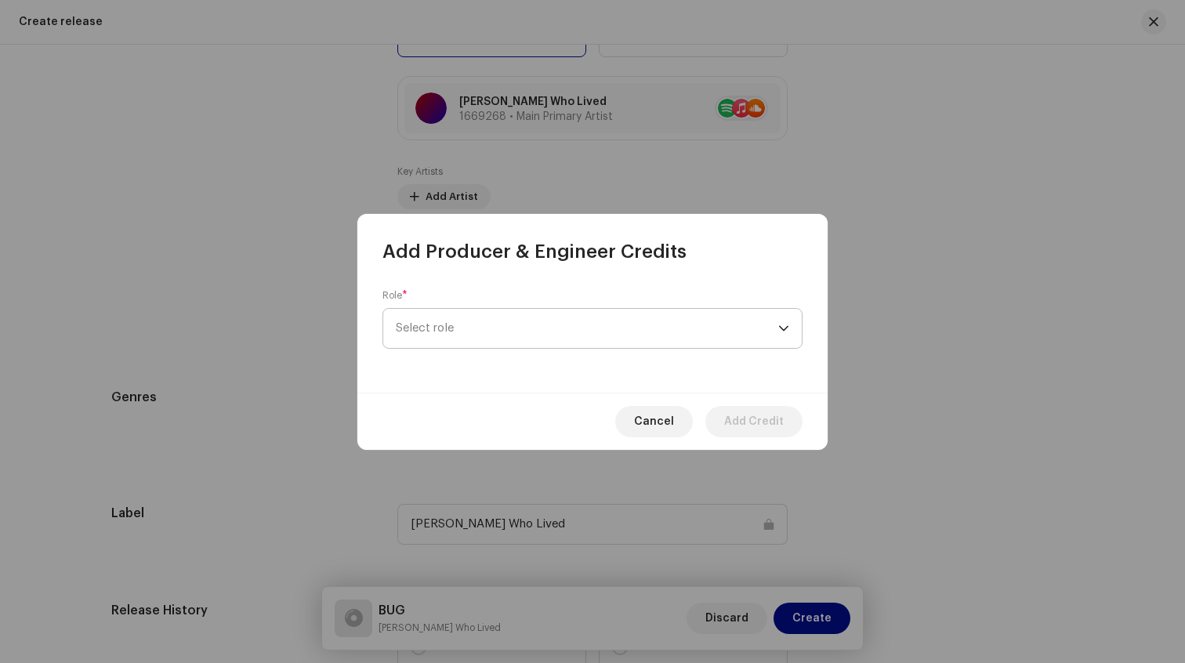
click at [470, 325] on span "Select role" at bounding box center [587, 328] width 383 height 39
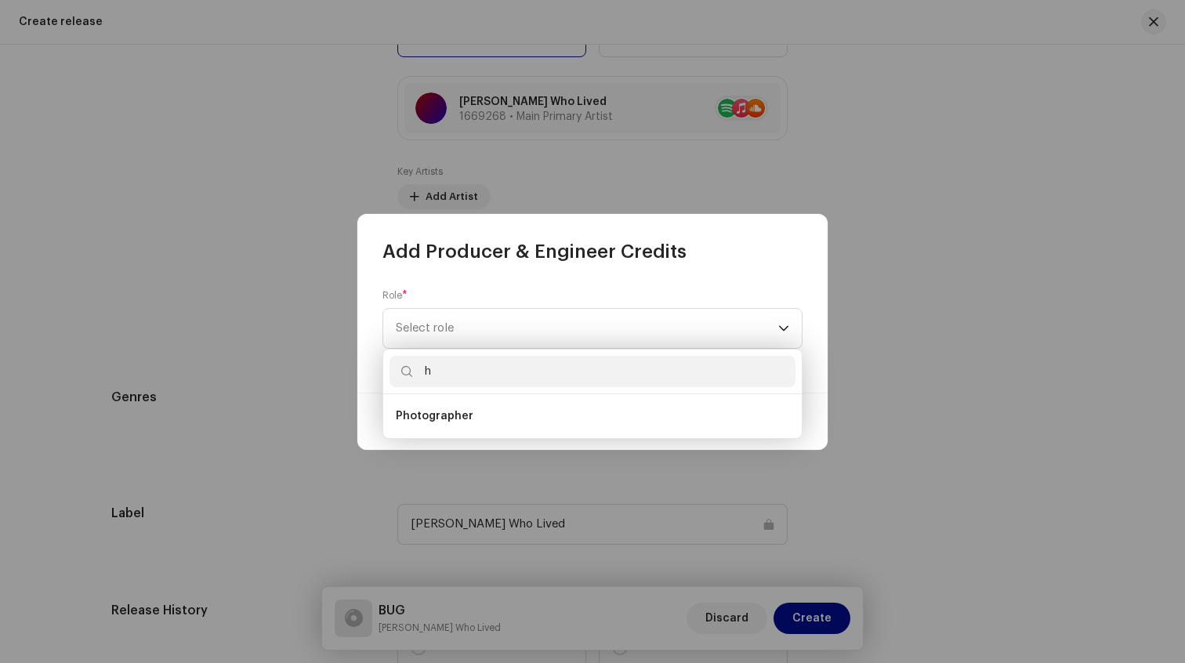
scroll to position [0, 0]
type input "h"
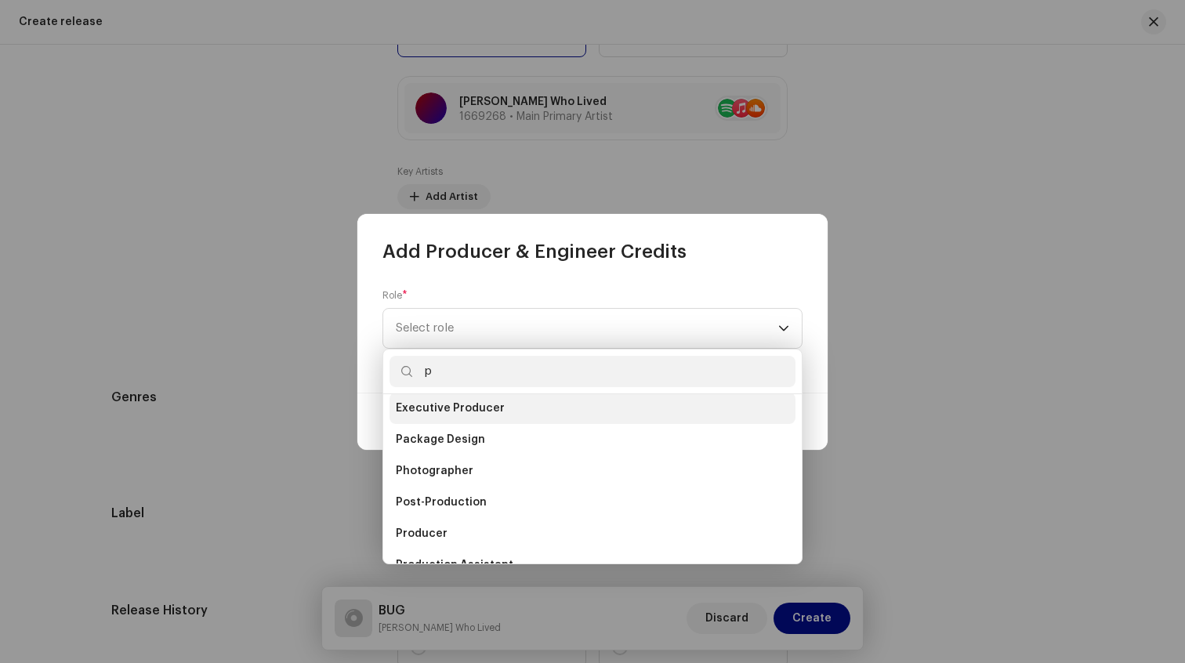
scroll to position [78, 0]
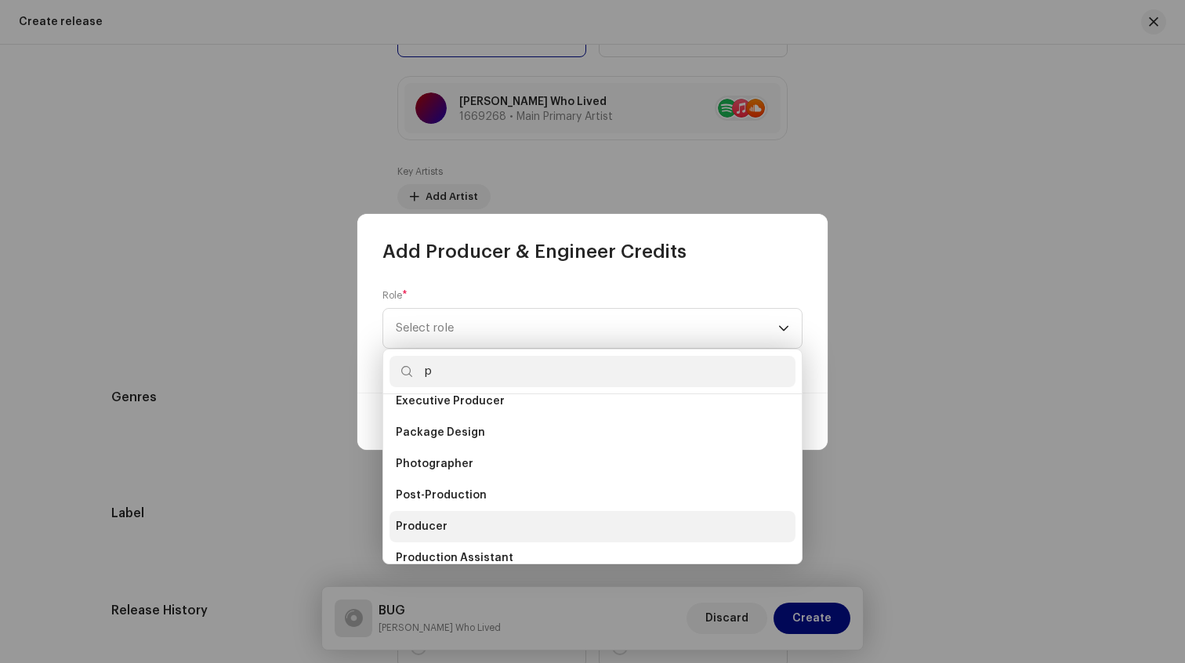
type input "p"
click at [506, 521] on li "Producer" at bounding box center [593, 526] width 406 height 31
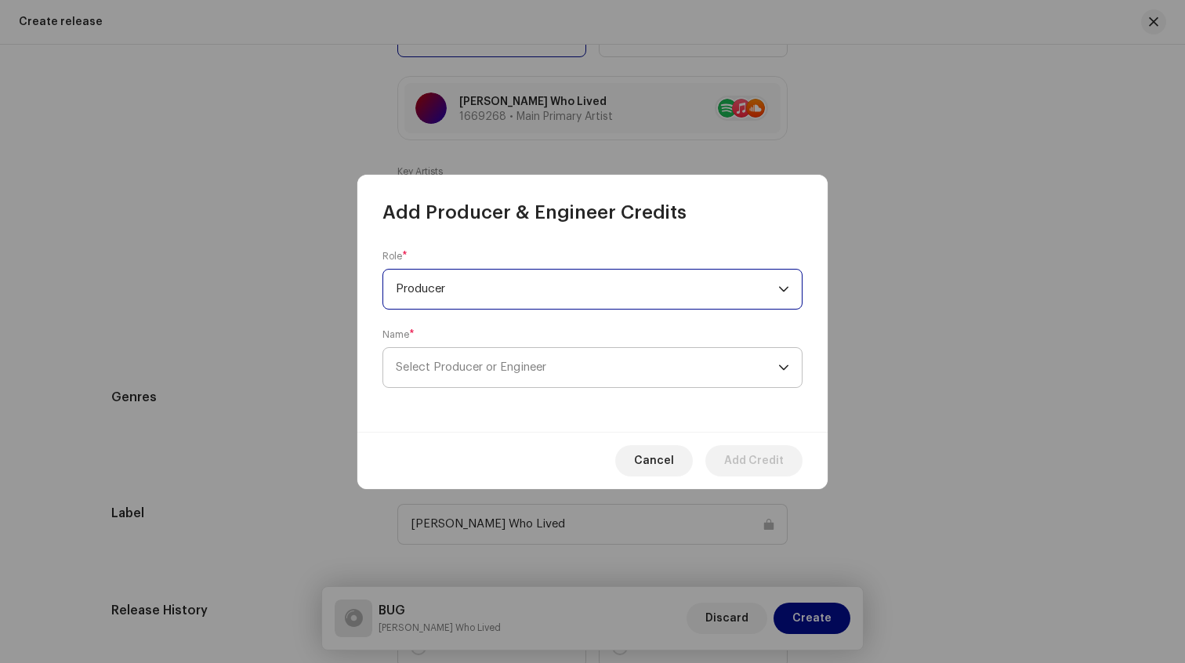
click at [485, 366] on span "Select Producer or Engineer" at bounding box center [471, 367] width 151 height 12
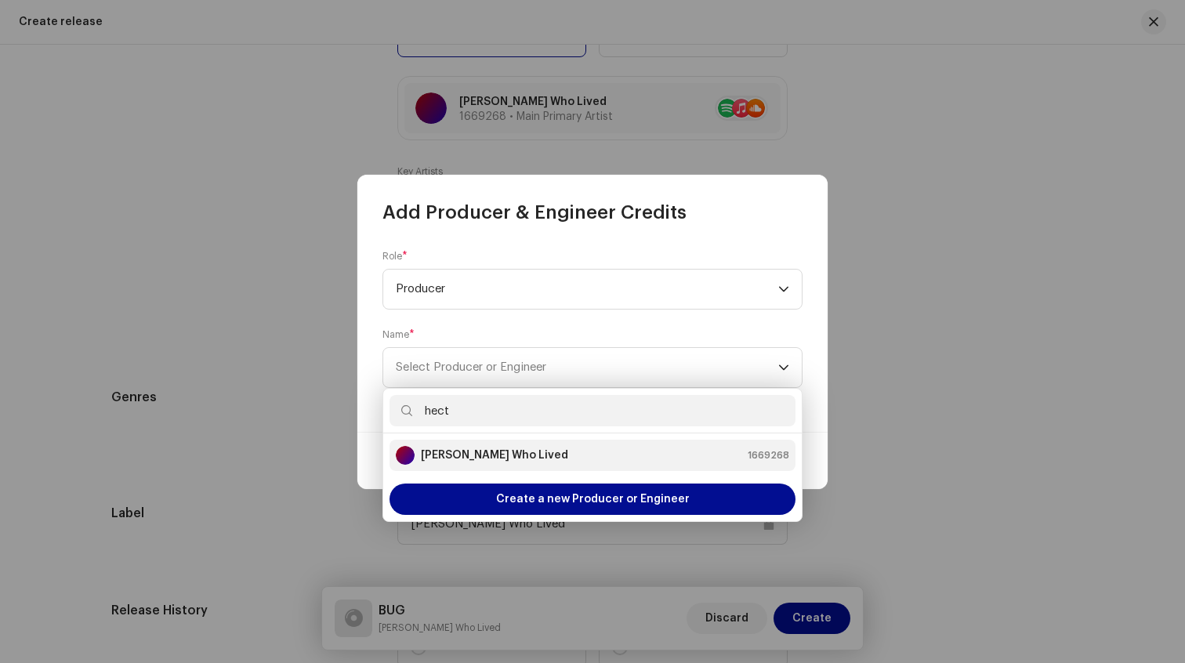
type input "hect"
click at [483, 452] on strong "[PERSON_NAME] Who Lived" at bounding box center [494, 456] width 147 height 16
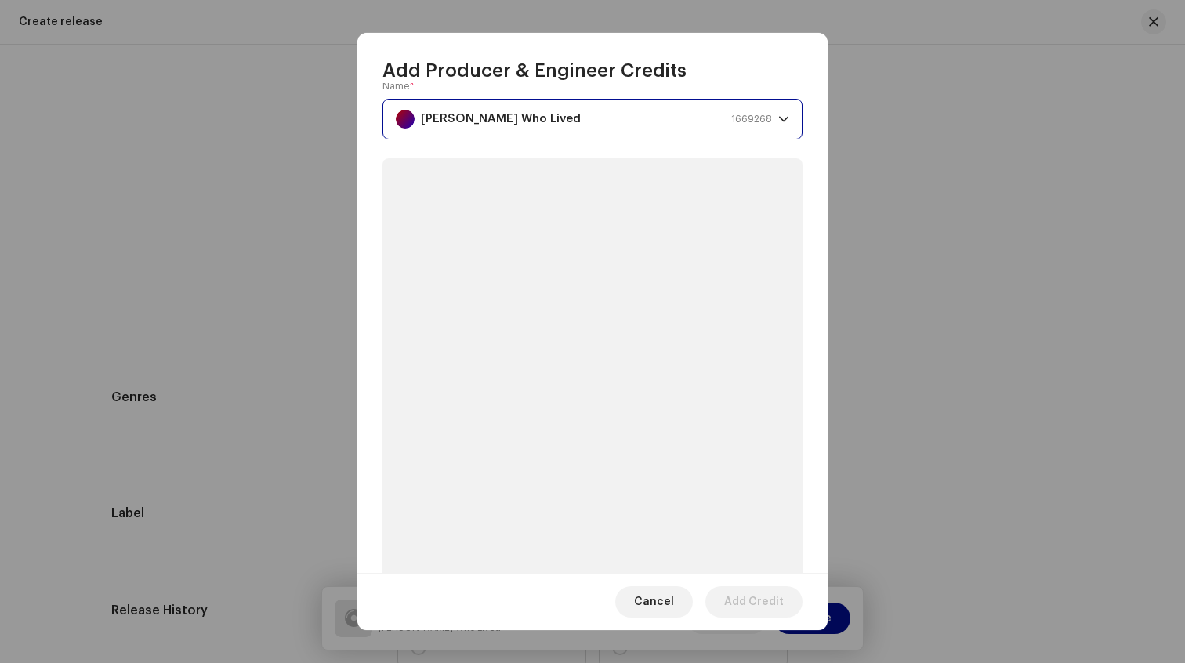
scroll to position [98, 0]
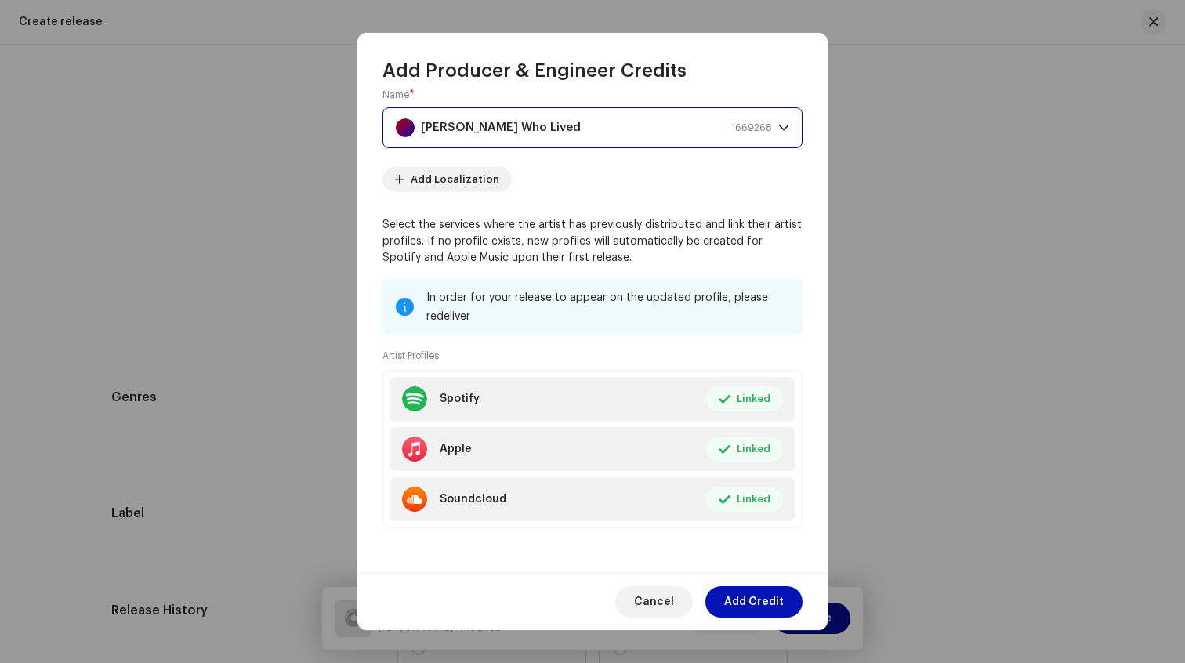
click at [740, 606] on span "Add Credit" at bounding box center [754, 601] width 60 height 31
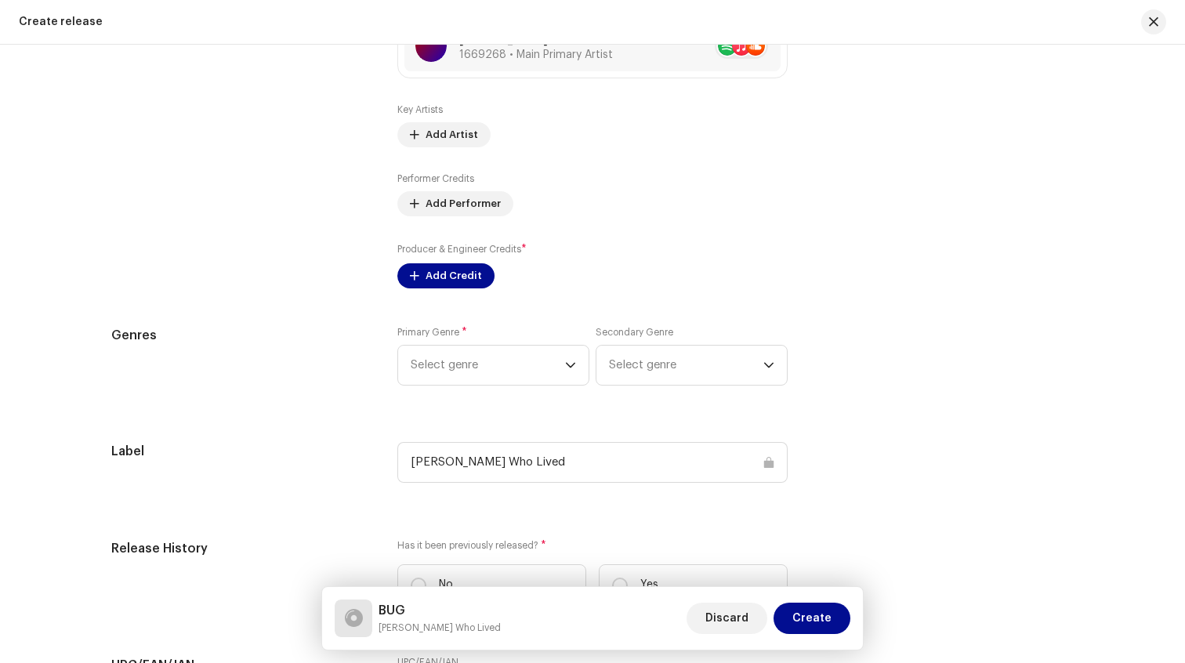
scroll to position [2238, 0]
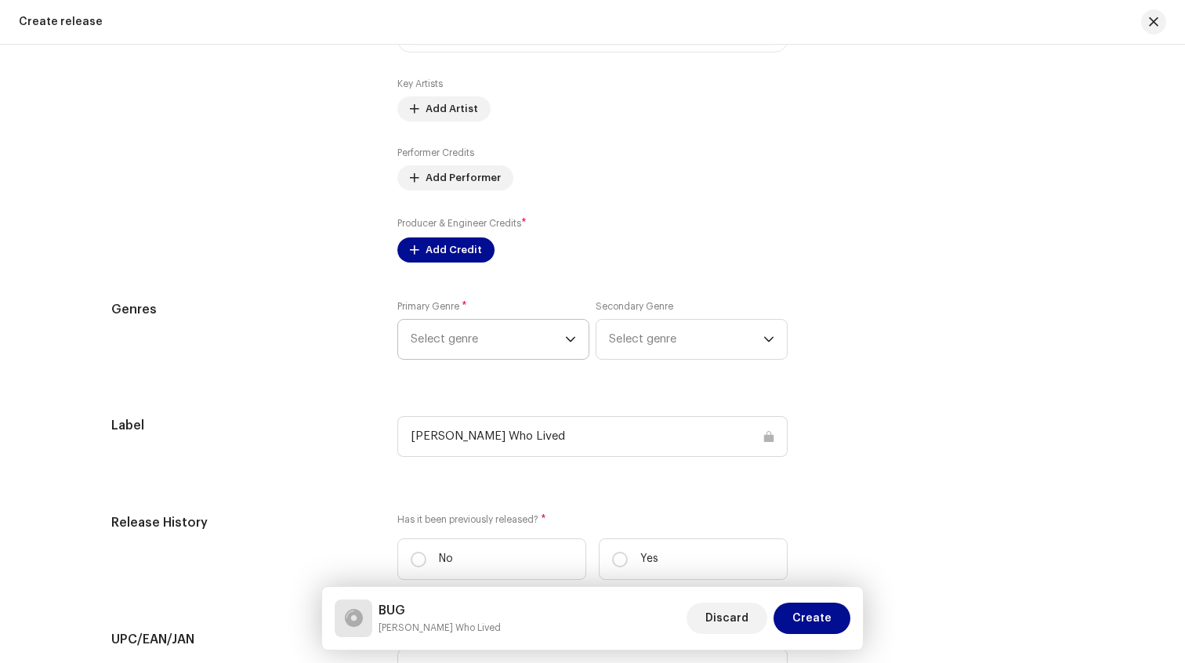
click at [542, 343] on span "Select genre" at bounding box center [488, 339] width 154 height 39
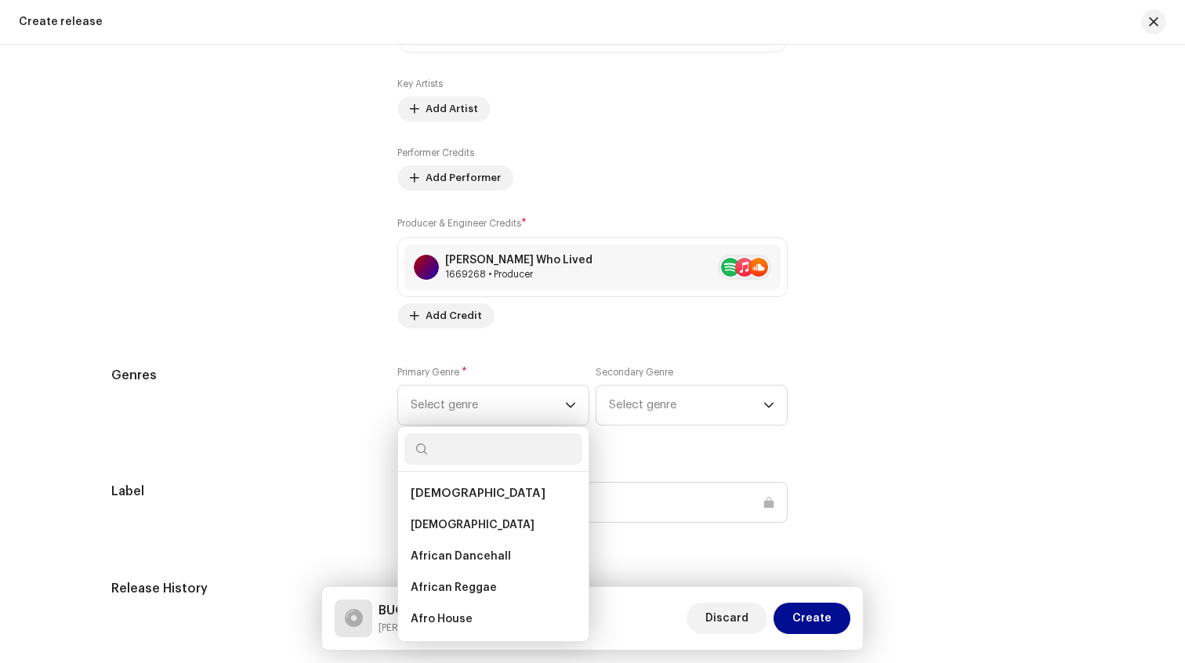
click at [329, 387] on div "Genres" at bounding box center [241, 405] width 261 height 78
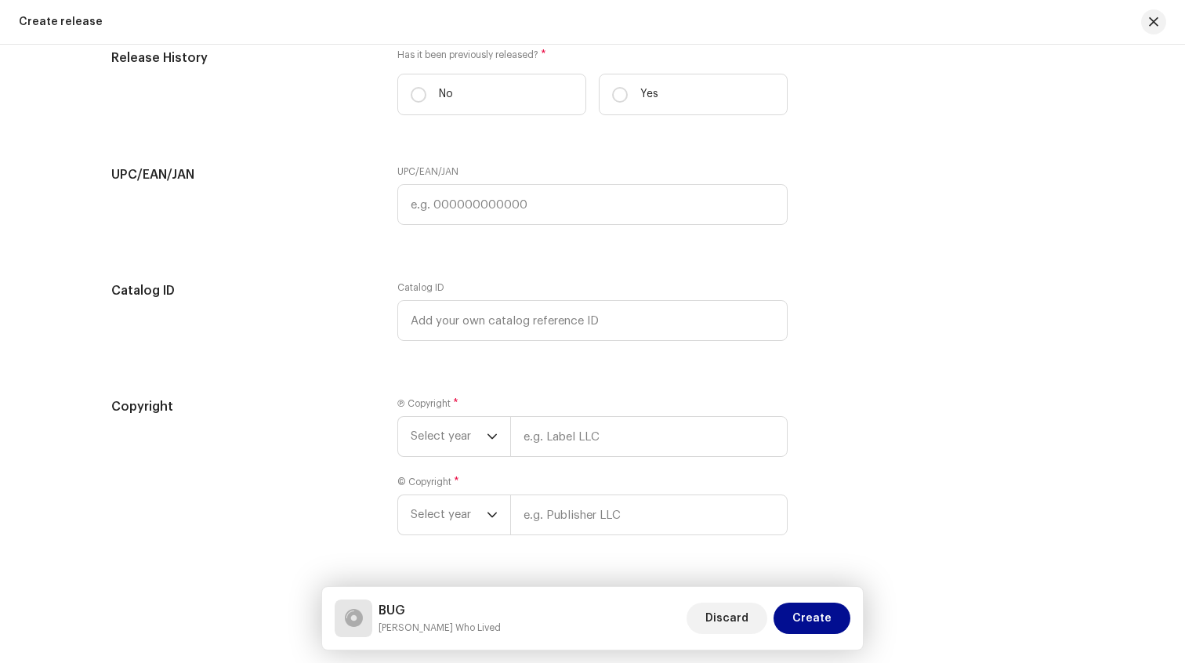
scroll to position [2834, 0]
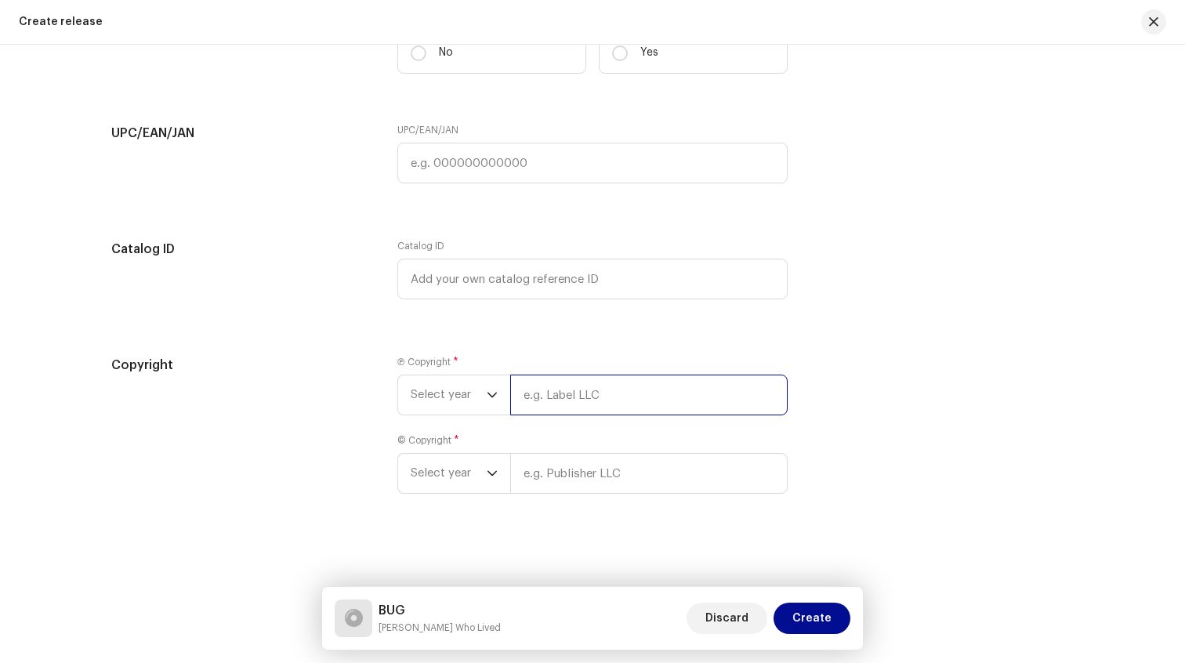
click at [563, 401] on input "text" at bounding box center [649, 395] width 278 height 41
type input "[PERSON_NAME] Who Lived"
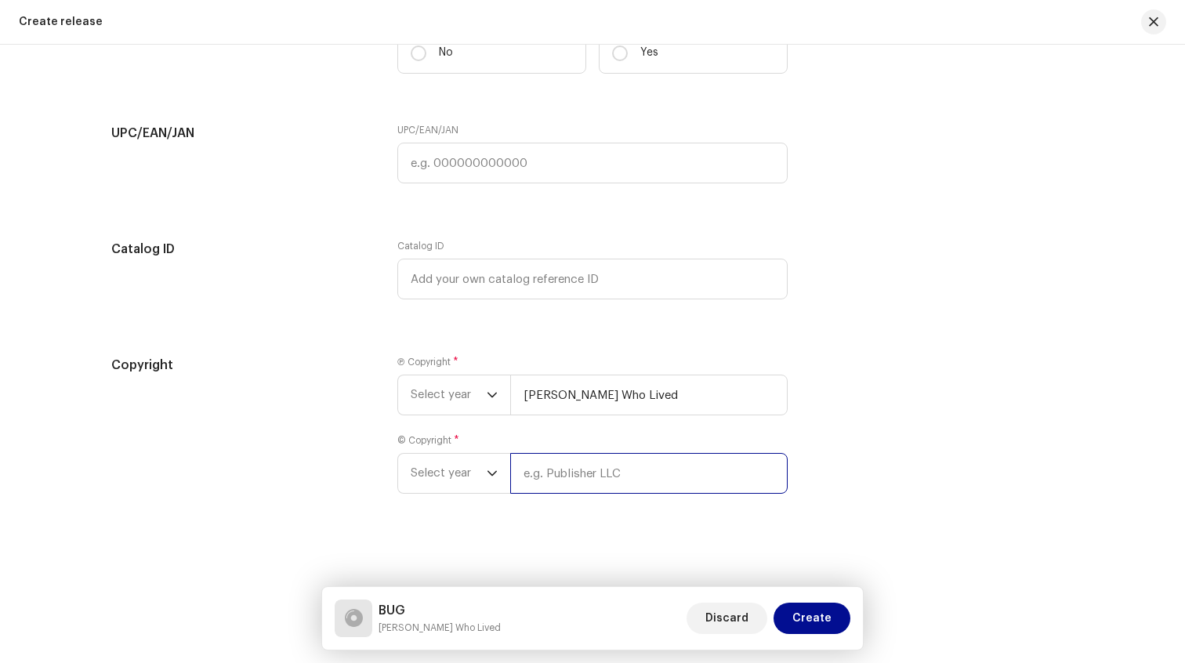
click at [615, 476] on input "text" at bounding box center [649, 473] width 278 height 41
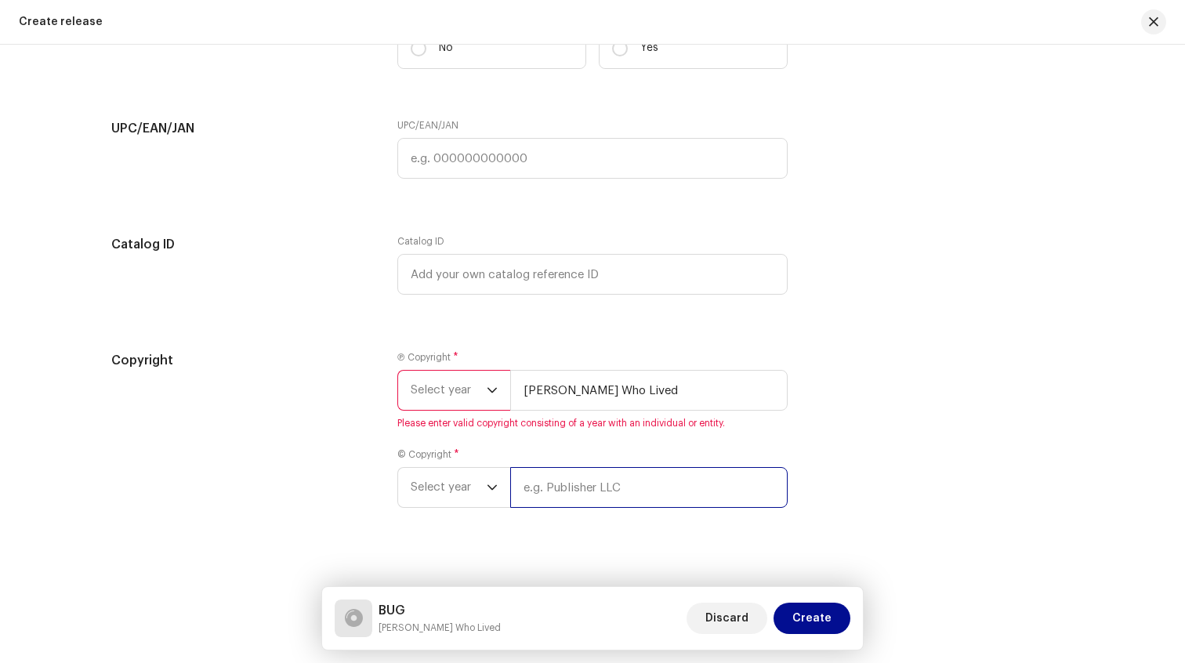
type input "[PERSON_NAME] Who Lived"
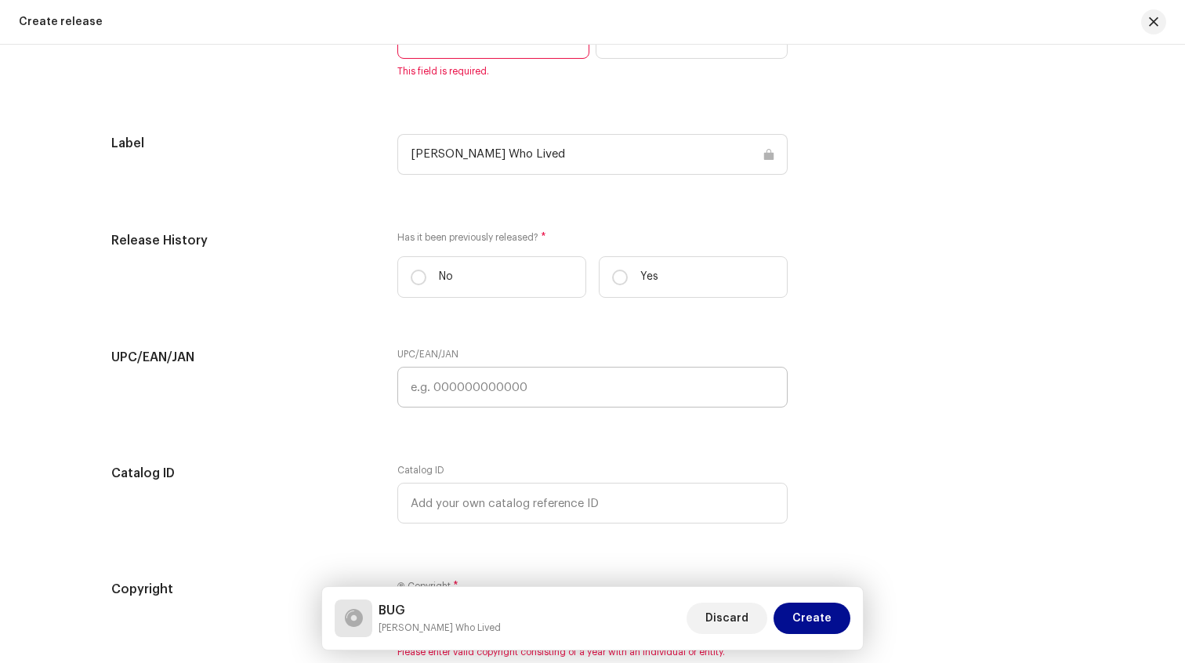
scroll to position [2597, 0]
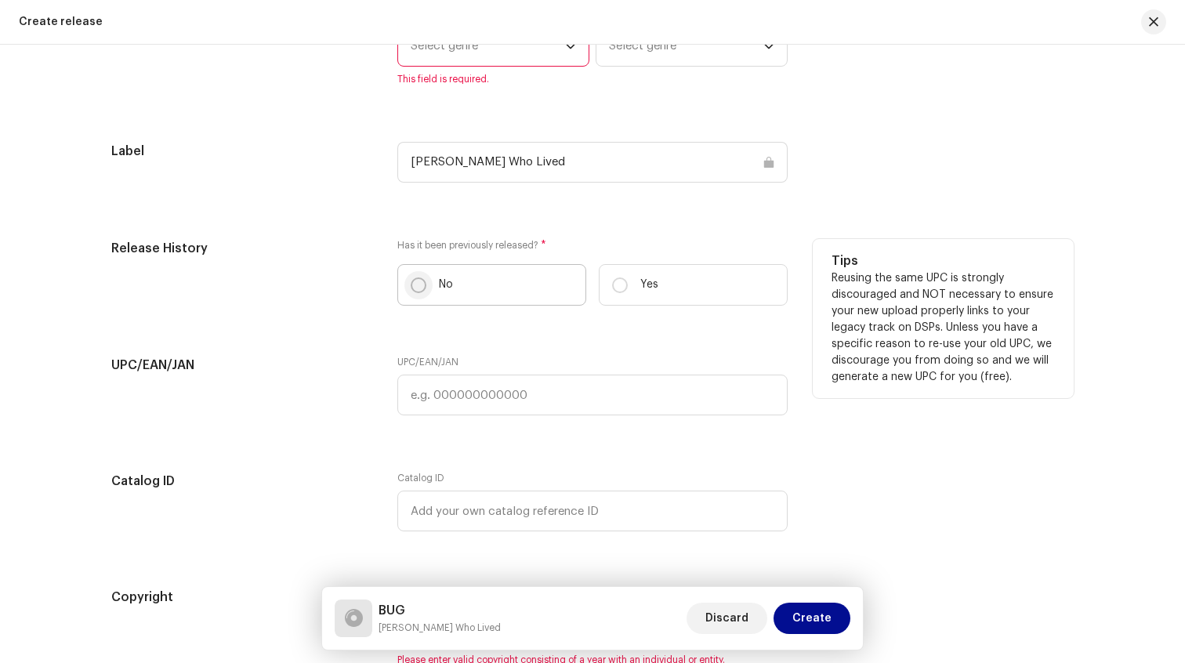
click at [411, 284] on input "No" at bounding box center [419, 286] width 16 height 16
radio input "true"
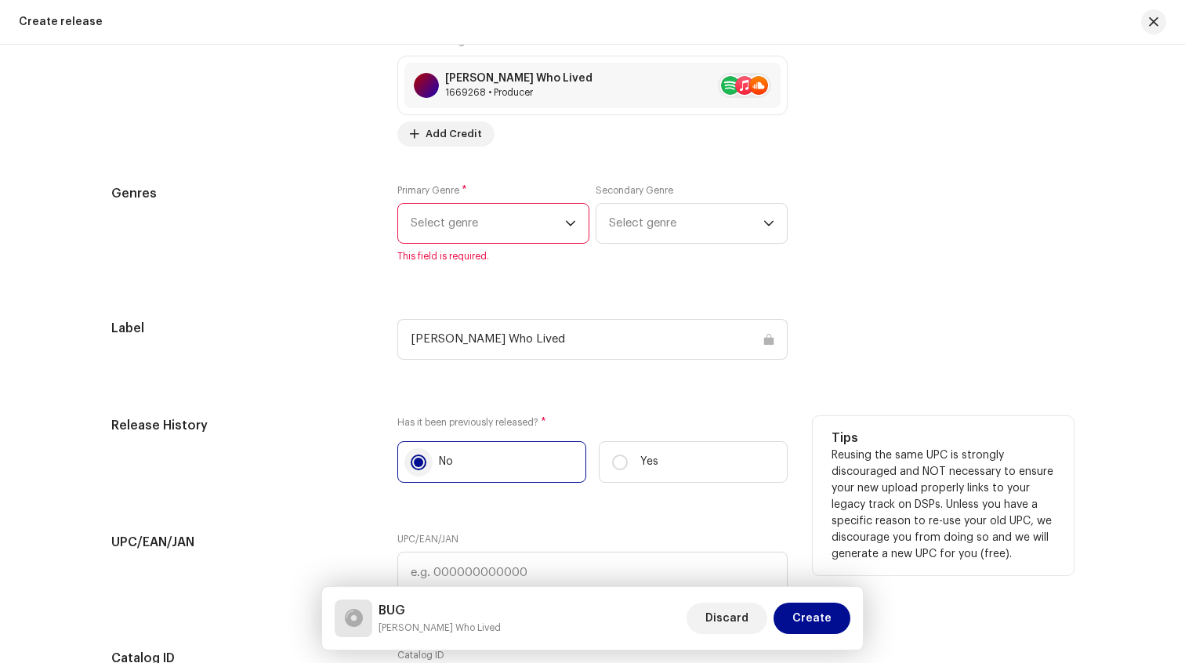
scroll to position [2335, 0]
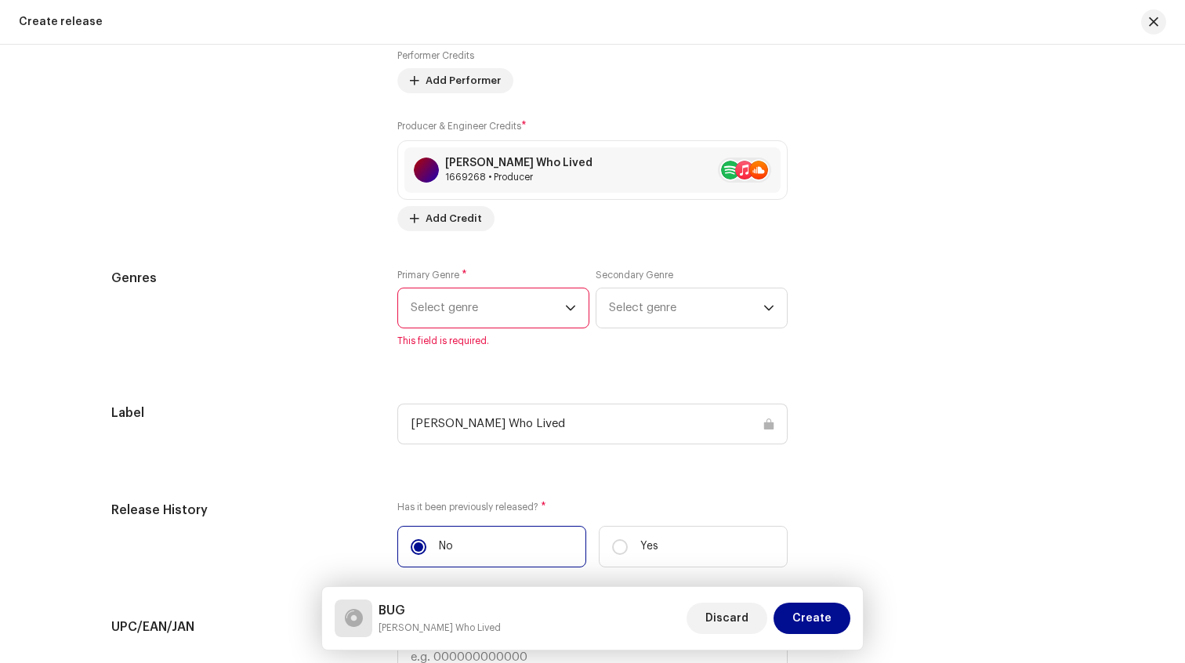
click at [465, 313] on span "Select genre" at bounding box center [488, 307] width 154 height 39
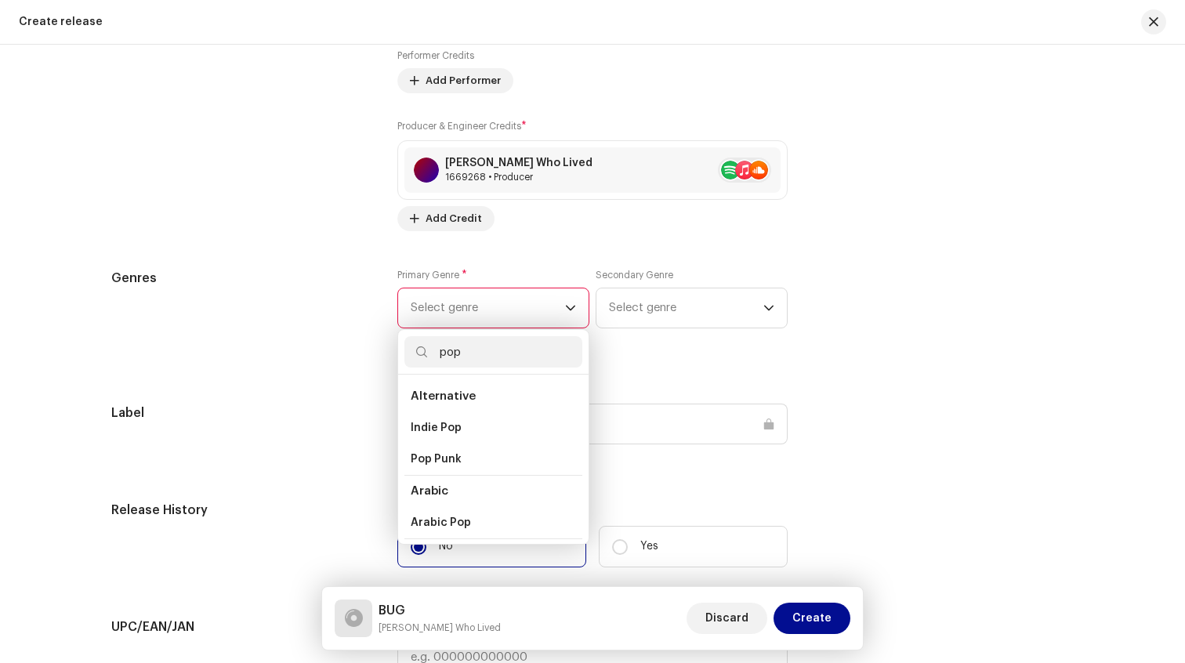
type input "pop"
click at [442, 402] on span "Alternative" at bounding box center [443, 396] width 65 height 12
click at [612, 307] on span "Select genre" at bounding box center [686, 307] width 154 height 39
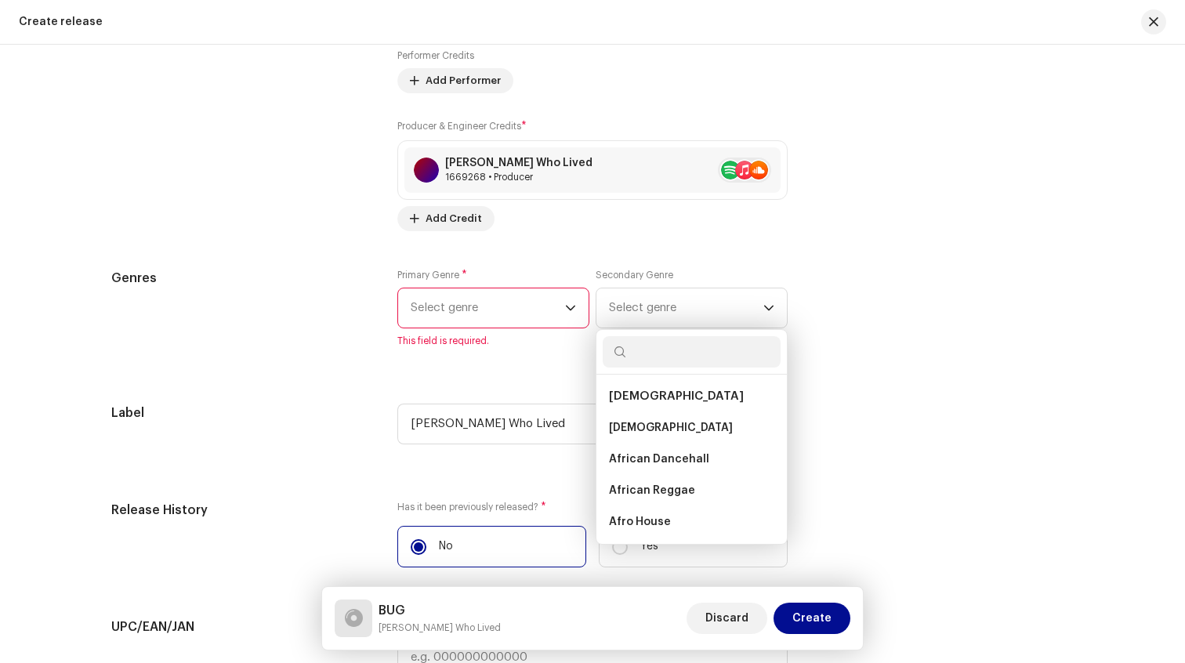
click at [480, 306] on span "Select genre" at bounding box center [488, 307] width 154 height 39
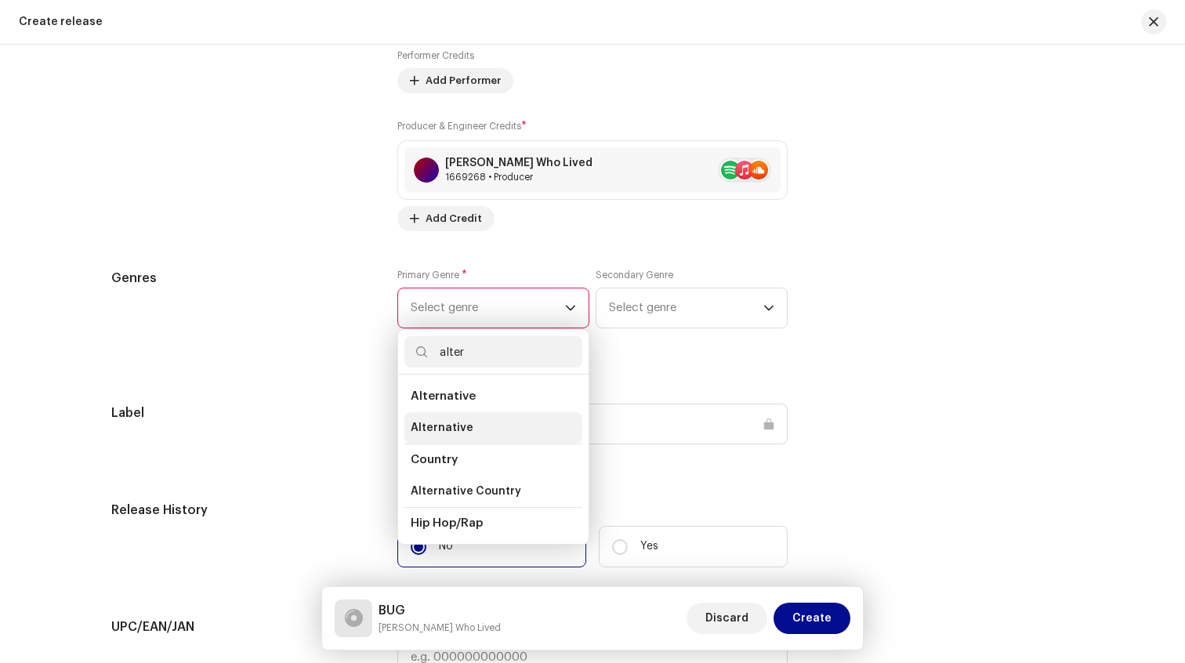
type input "alter"
click at [482, 433] on li "Alternative" at bounding box center [493, 427] width 178 height 31
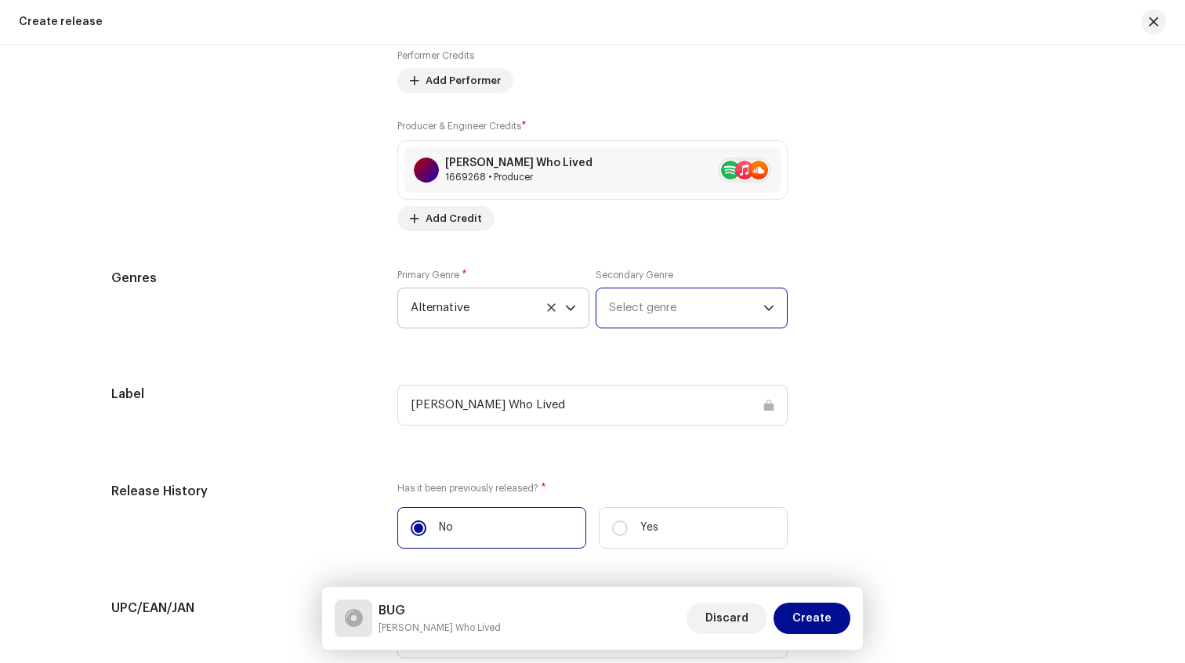
click at [658, 303] on span "Select genre" at bounding box center [686, 307] width 154 height 39
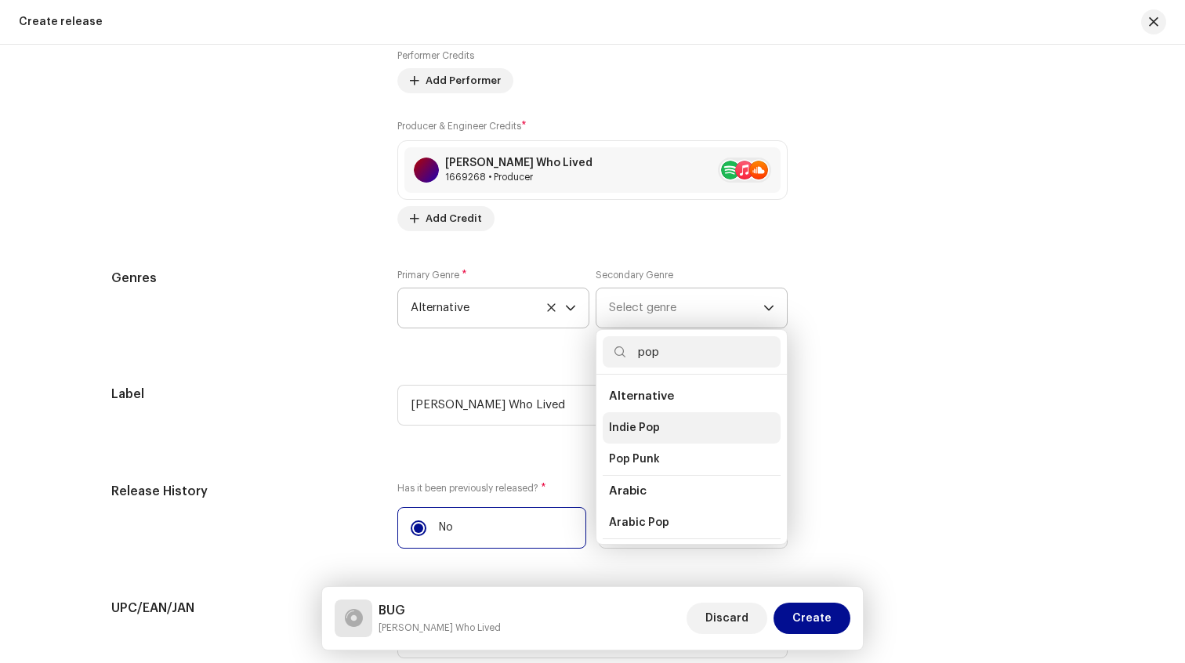
type input "pop"
click at [640, 436] on span "Indie Pop" at bounding box center [634, 428] width 51 height 16
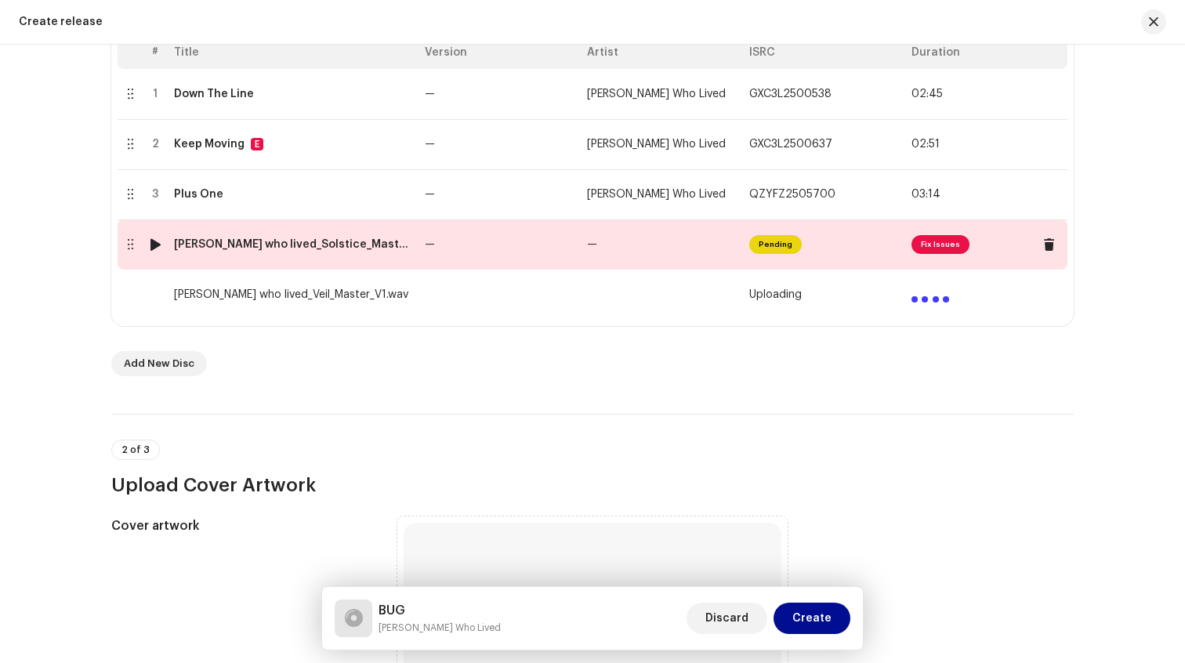
scroll to position [333, 0]
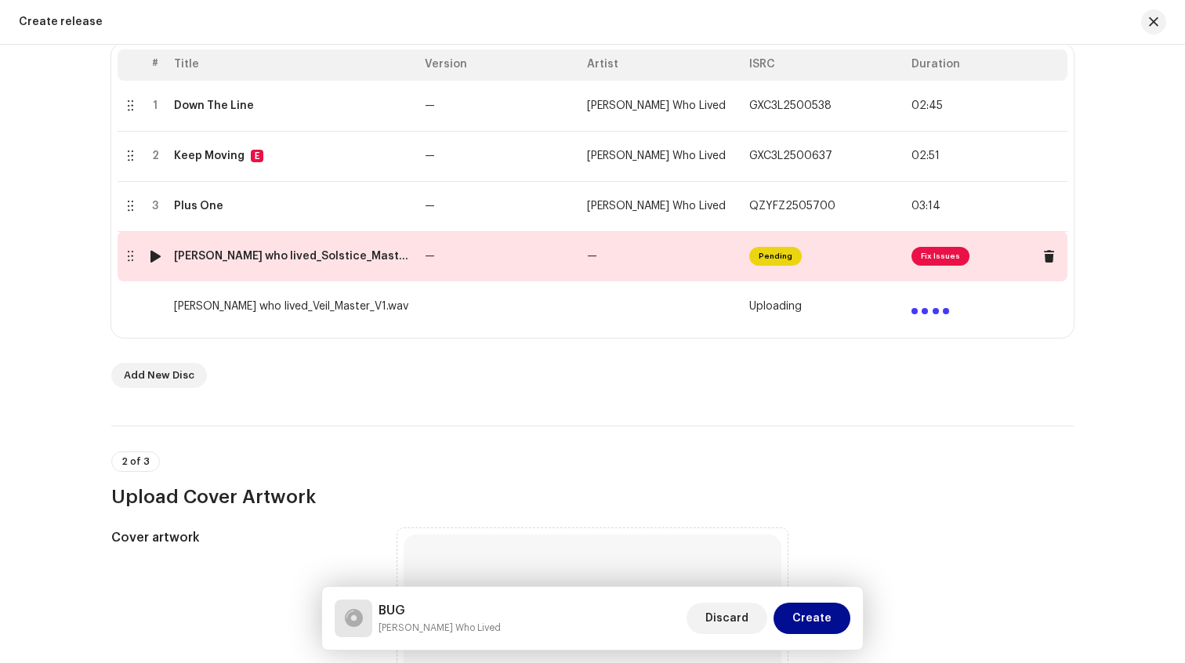
click at [807, 263] on td "Pending" at bounding box center [824, 256] width 162 height 50
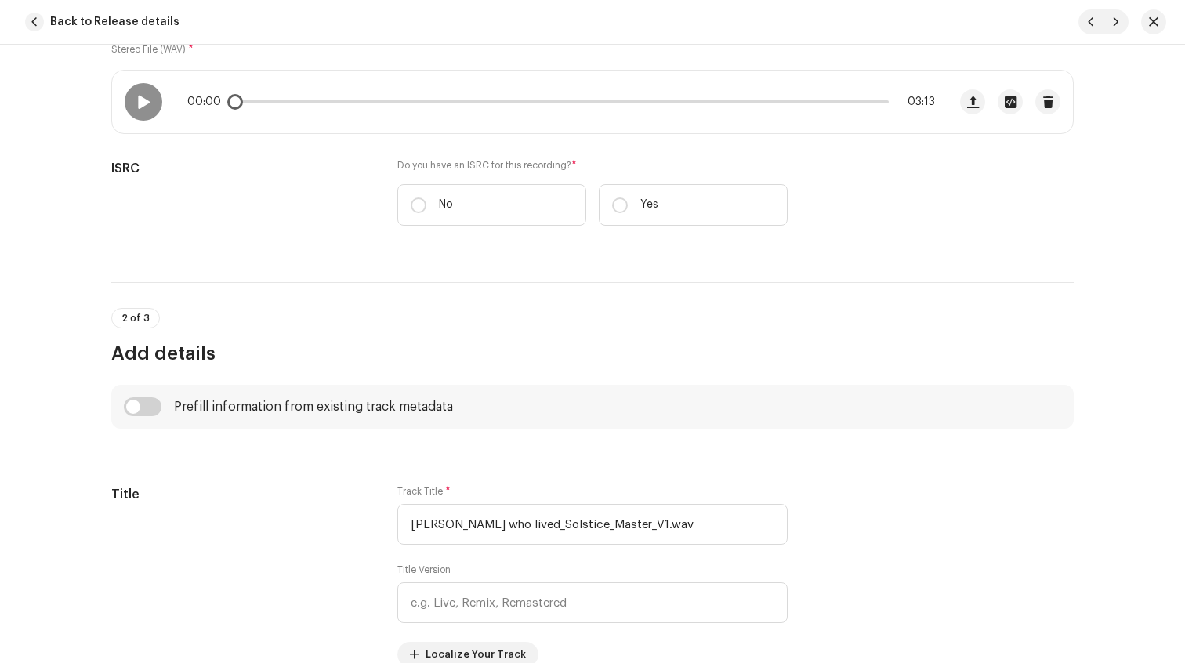
scroll to position [246, 0]
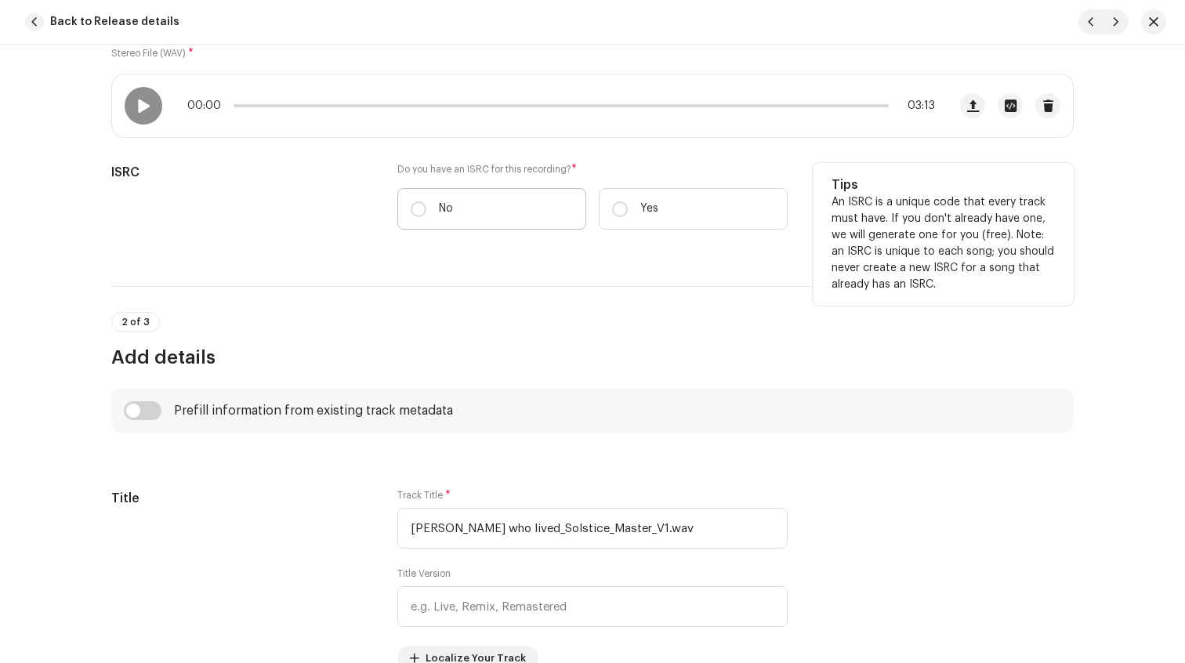
click at [507, 208] on label "No" at bounding box center [491, 209] width 189 height 42
click at [426, 208] on input "No" at bounding box center [419, 209] width 16 height 16
radio input "true"
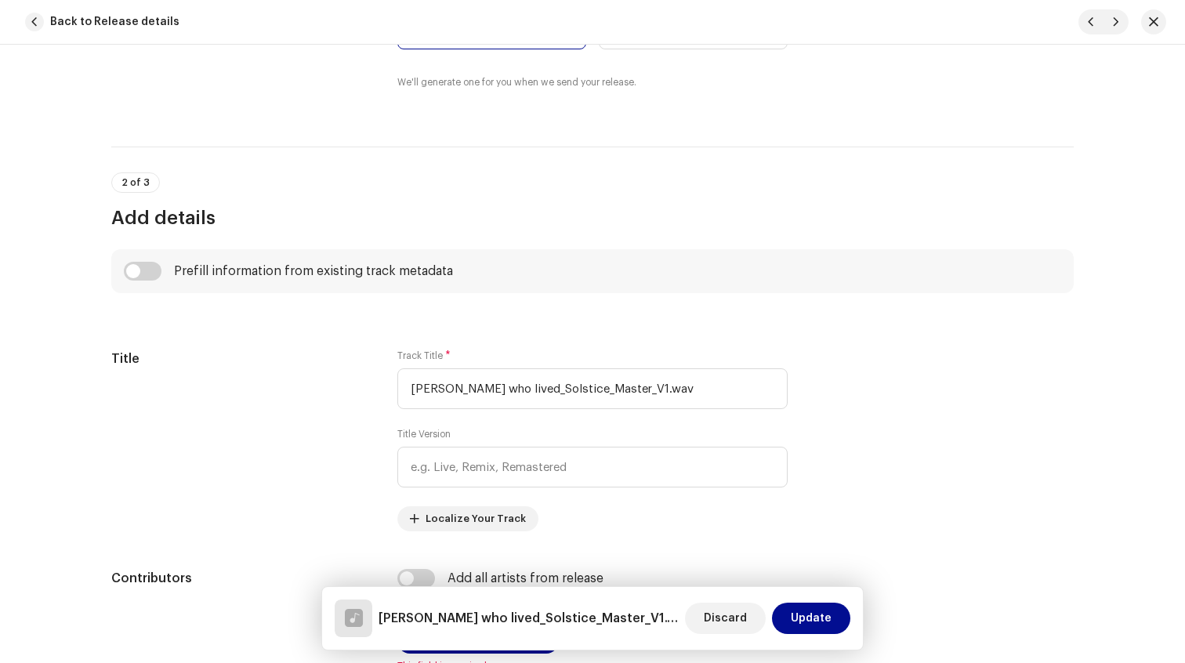
scroll to position [430, 0]
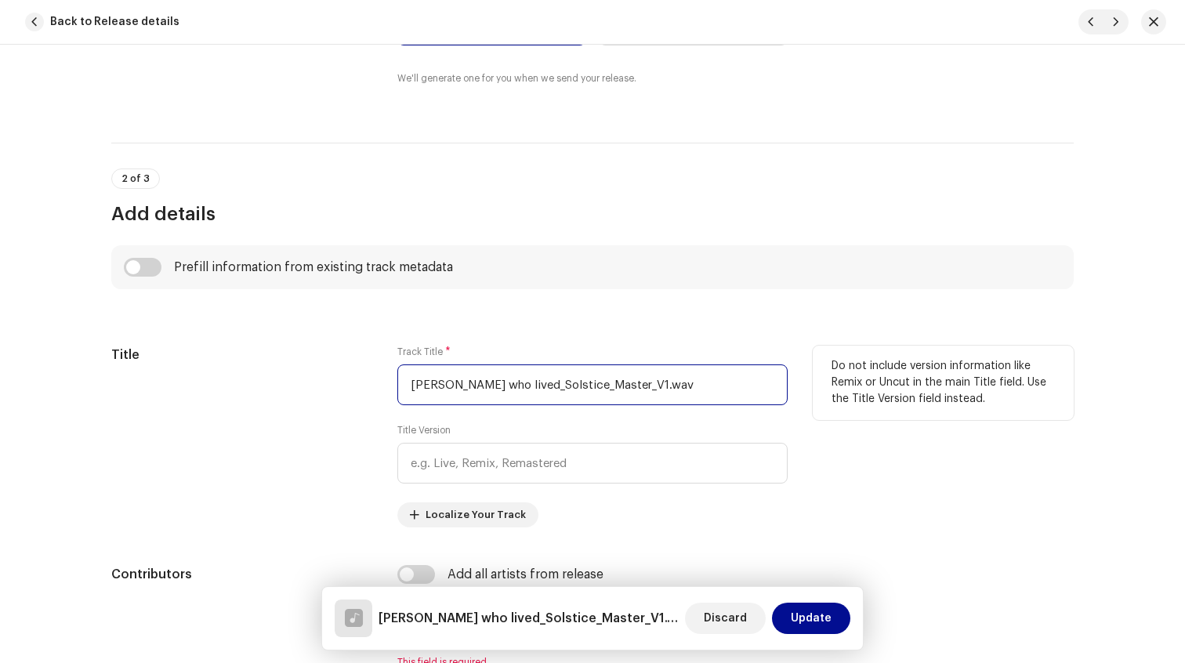
drag, startPoint x: 669, startPoint y: 389, endPoint x: 360, endPoint y: 350, distance: 312.0
click at [360, 350] on div "Title Track Title * [PERSON_NAME] who lived_Solstice_Master_V1.wav Title Versio…" at bounding box center [592, 437] width 963 height 182
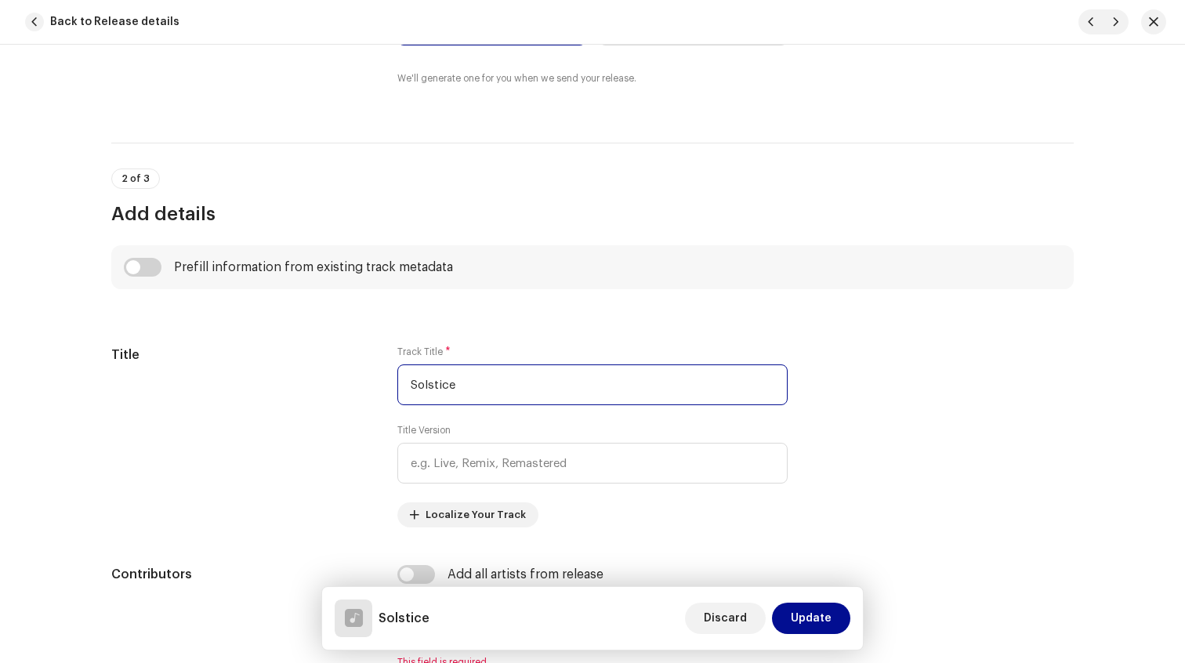
type input "Solstice"
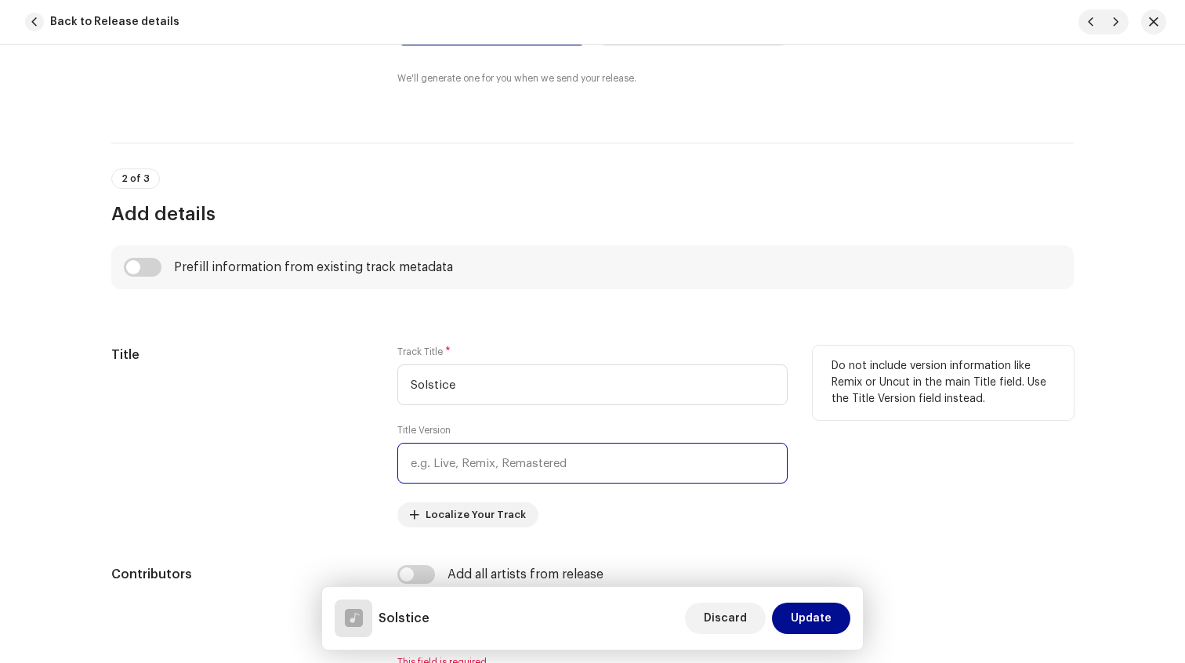
click at [536, 459] on input "text" at bounding box center [592, 463] width 390 height 41
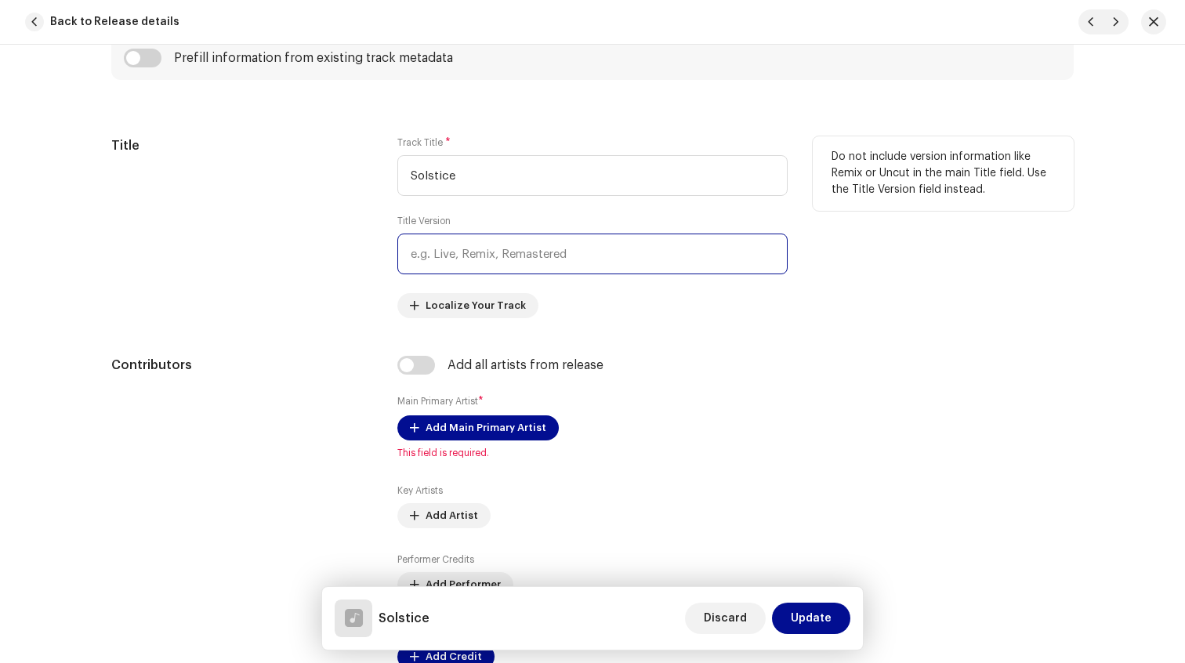
scroll to position [655, 0]
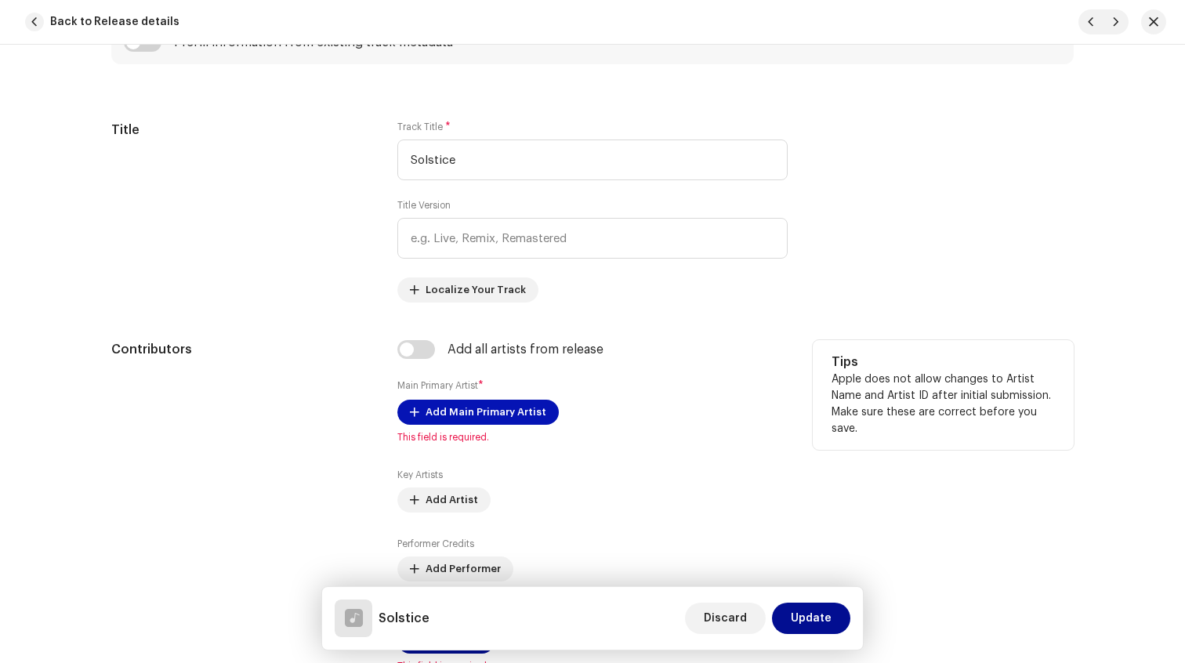
click at [446, 411] on span "Add Main Primary Artist" at bounding box center [486, 412] width 121 height 31
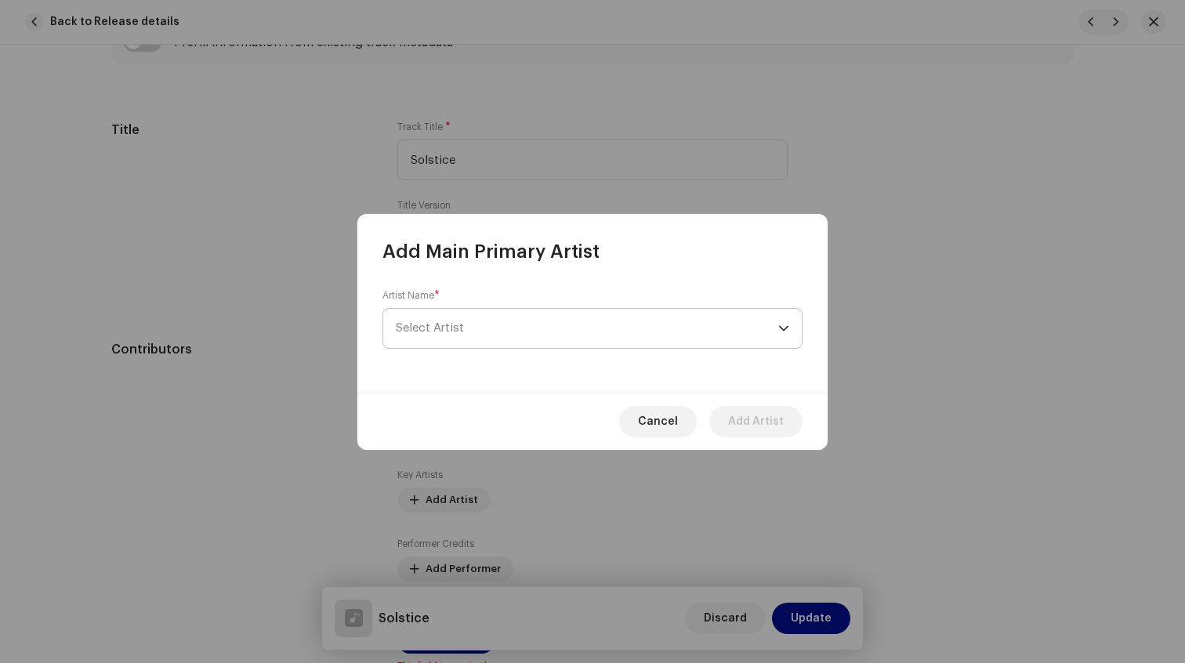
click at [529, 332] on span "Select Artist" at bounding box center [587, 328] width 383 height 39
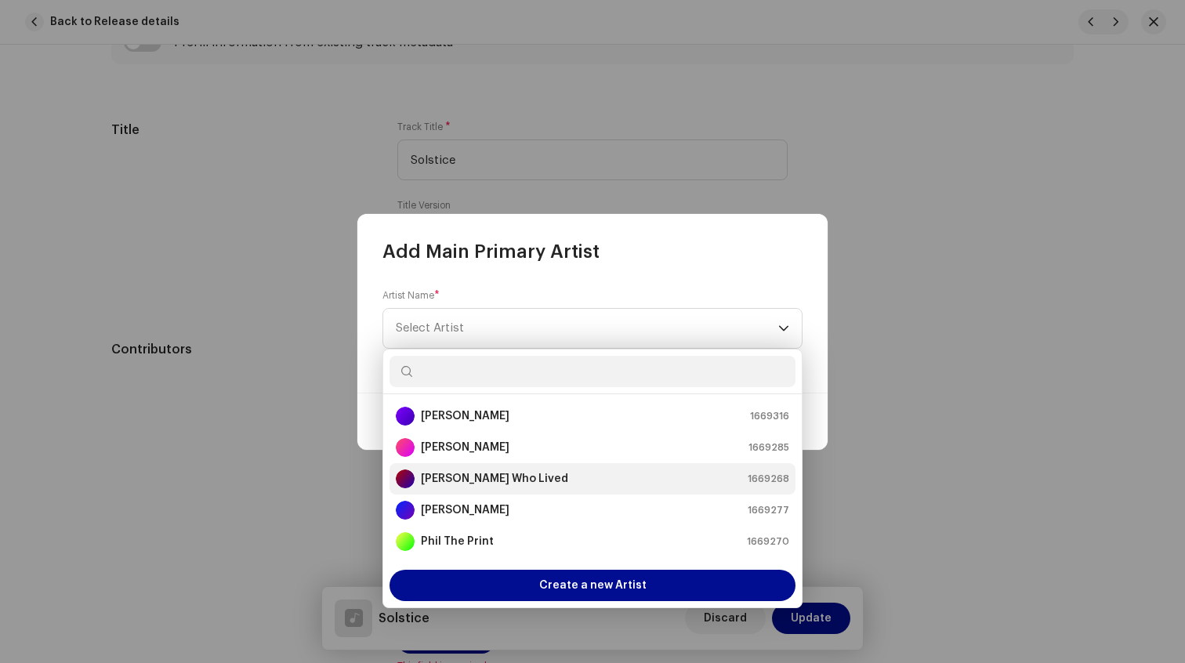
click at [499, 471] on strong "[PERSON_NAME] Who Lived" at bounding box center [494, 479] width 147 height 16
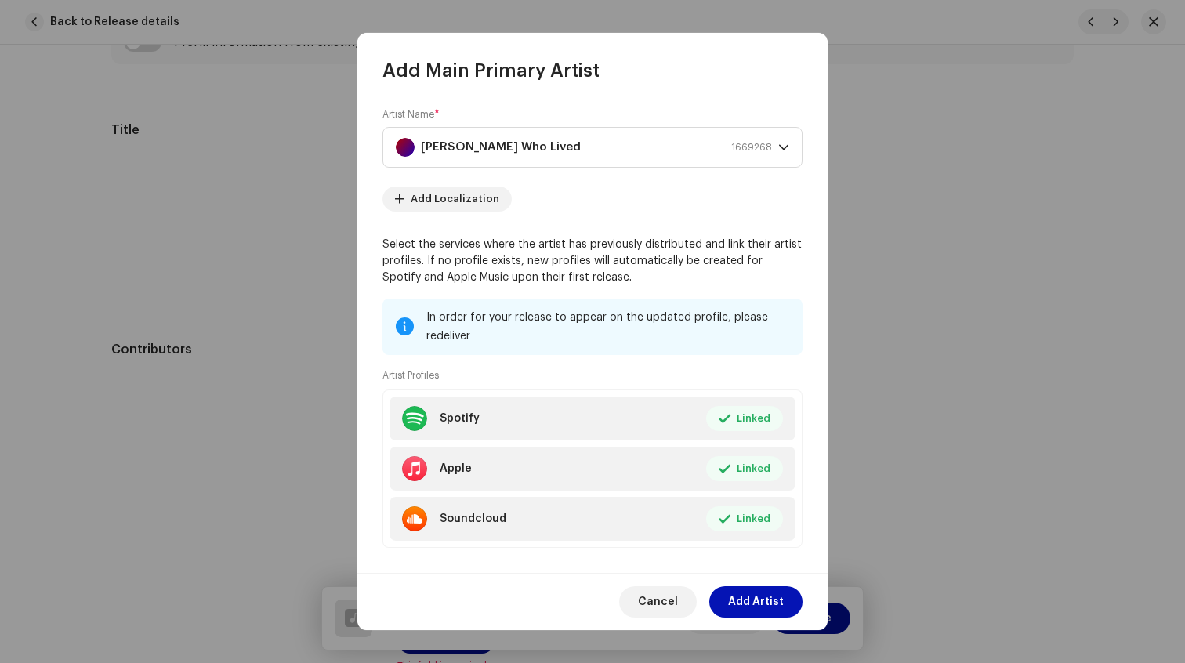
click at [757, 608] on span "Add Artist" at bounding box center [756, 601] width 56 height 31
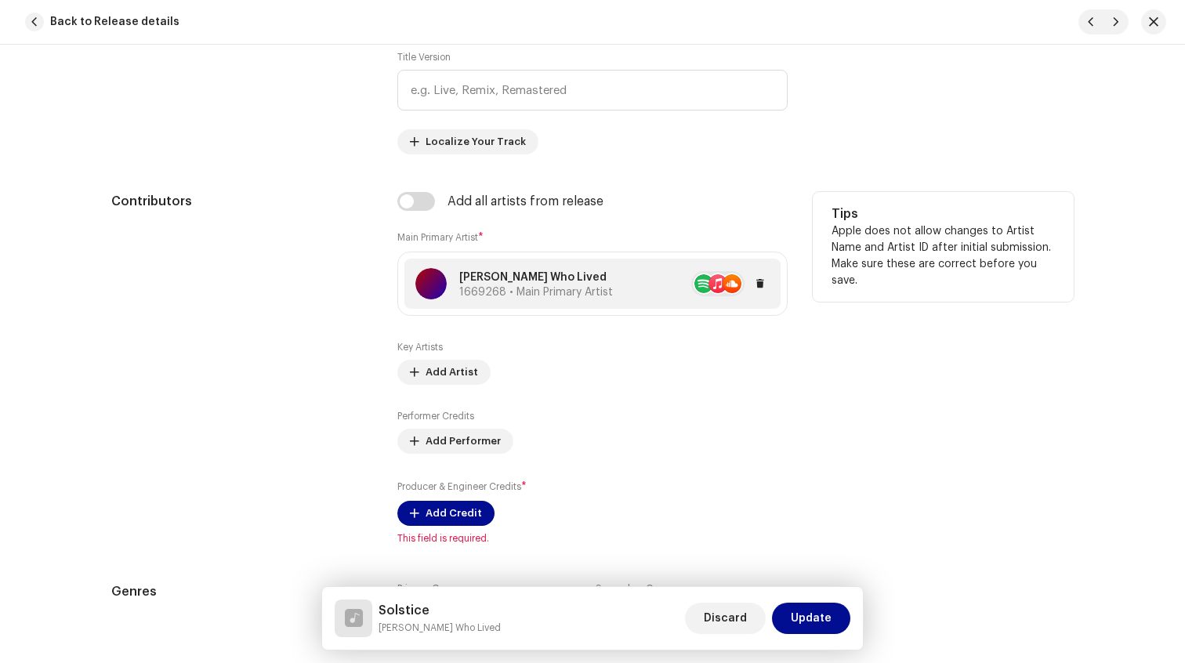
scroll to position [843, 0]
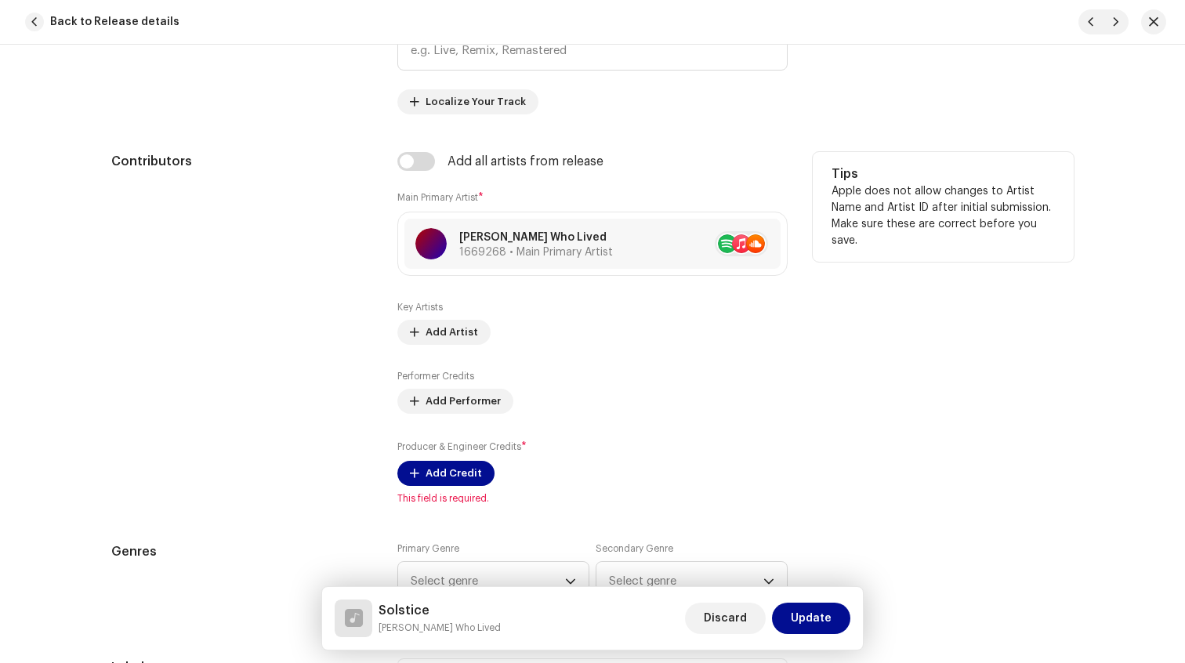
click at [444, 197] on small "Main Primary Artist" at bounding box center [437, 197] width 81 height 9
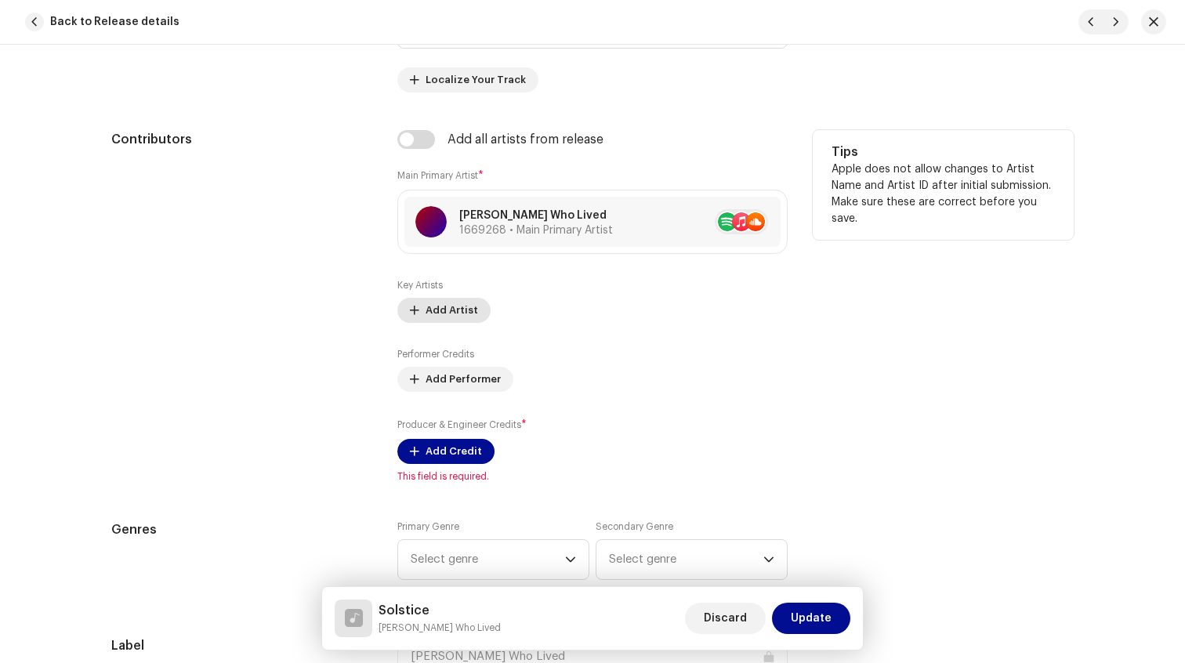
scroll to position [869, 0]
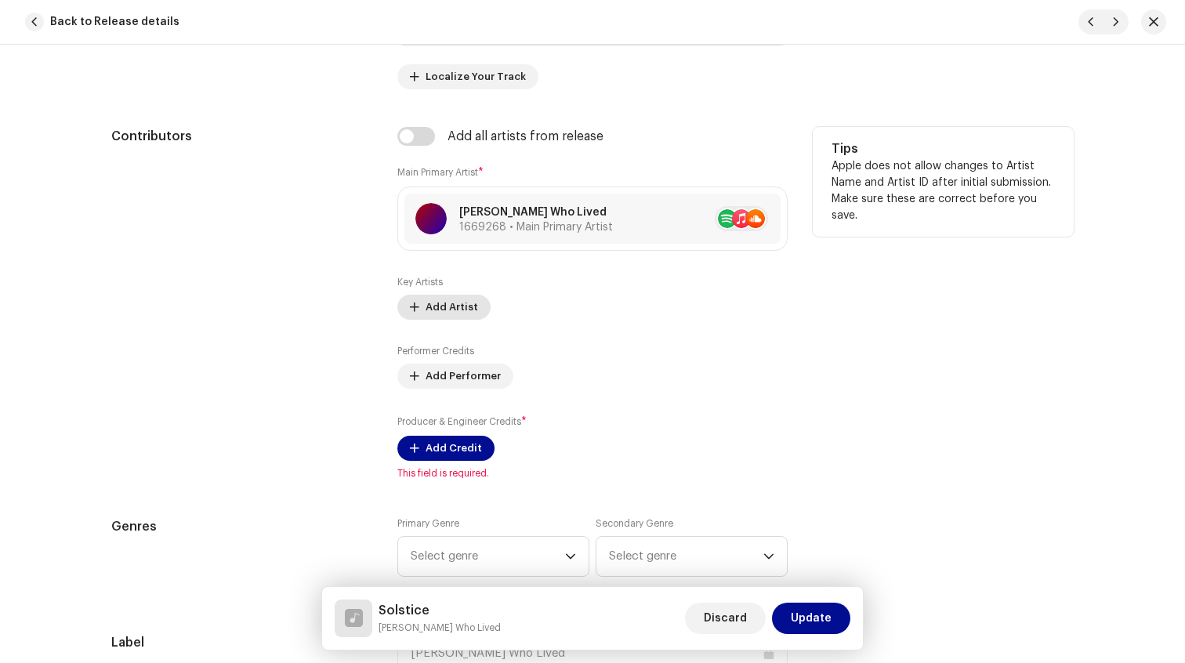
click at [457, 300] on span "Add Artist" at bounding box center [452, 307] width 53 height 31
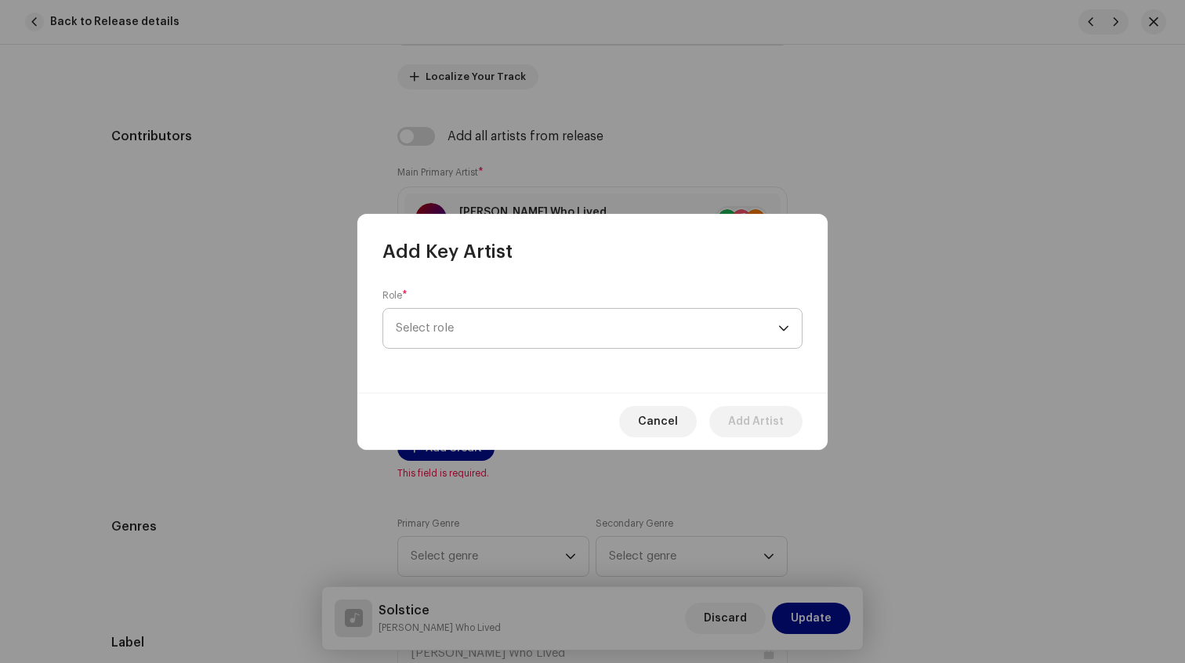
click at [467, 325] on span "Select role" at bounding box center [587, 328] width 383 height 39
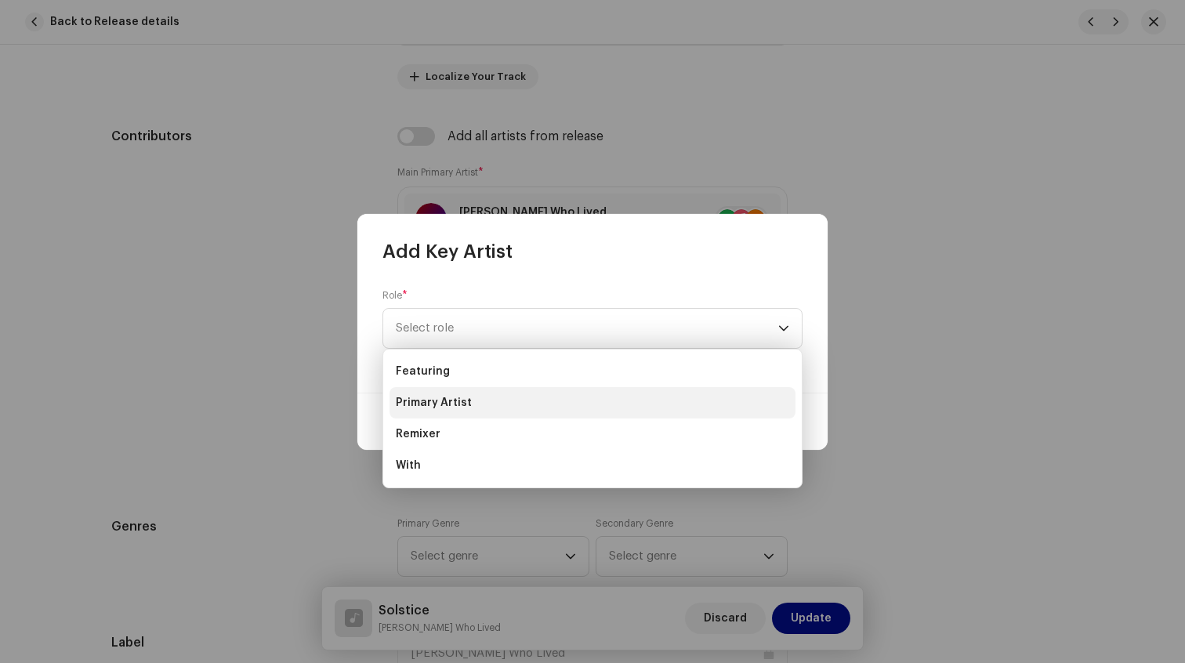
click at [450, 395] on span "Primary Artist" at bounding box center [434, 403] width 76 height 16
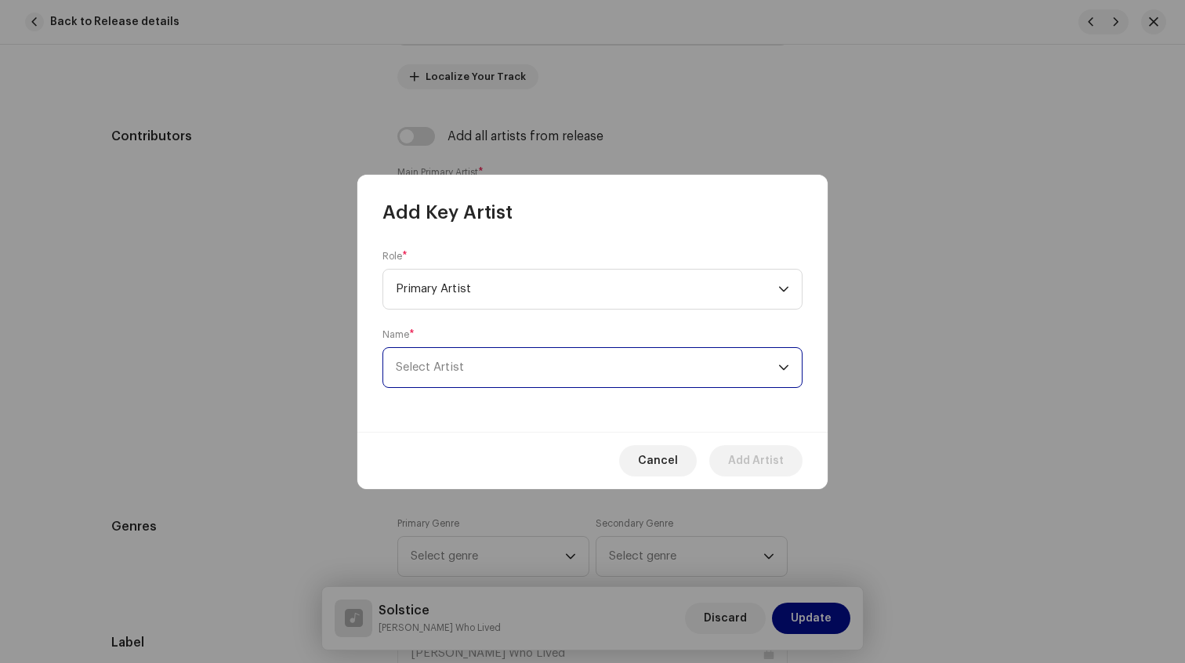
click at [455, 368] on span "Select Artist" at bounding box center [430, 367] width 68 height 12
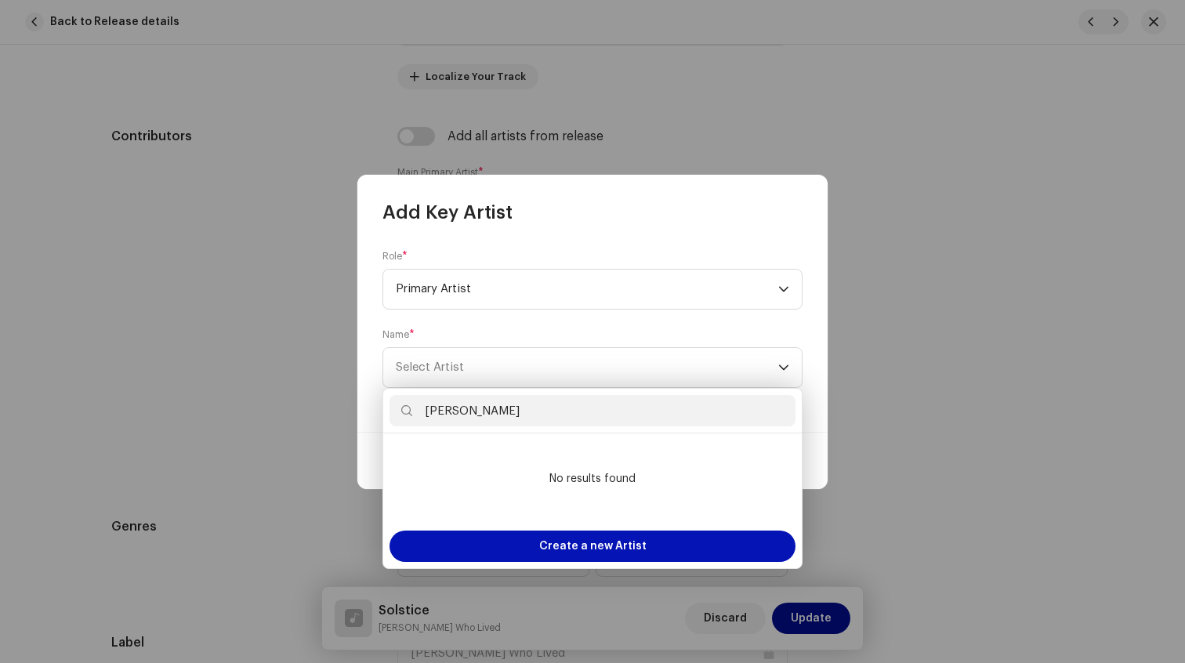
type input "[PERSON_NAME]"
click at [560, 556] on span "Create a new Artist" at bounding box center [592, 546] width 107 height 31
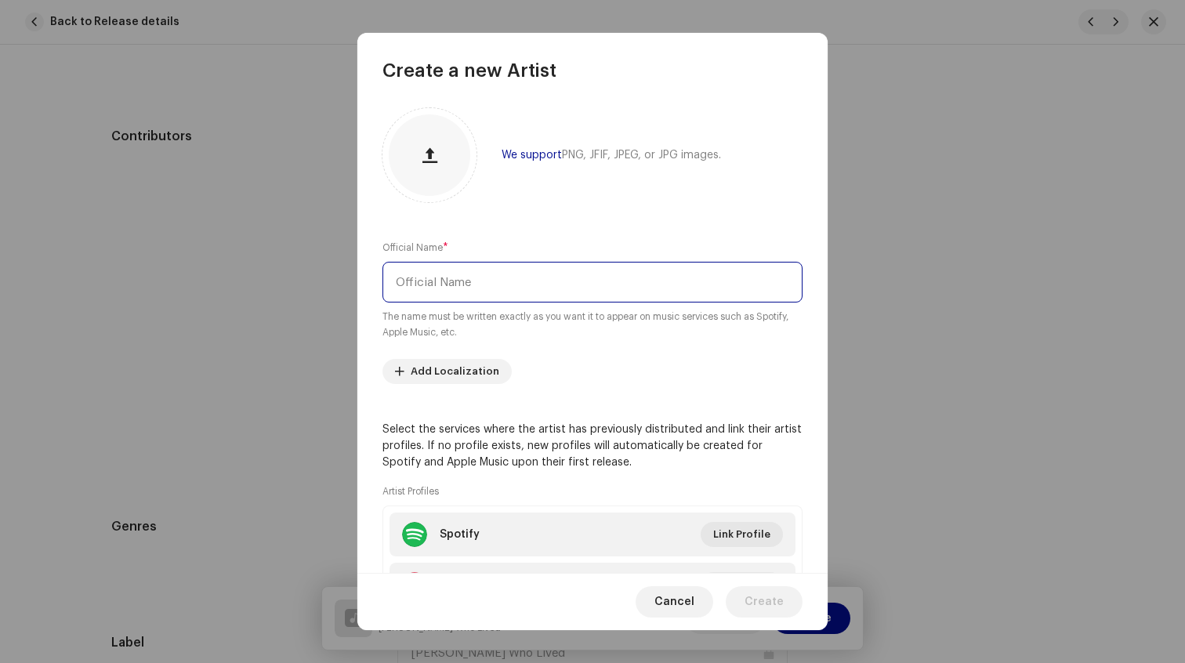
click at [483, 291] on input "text" at bounding box center [593, 282] width 420 height 41
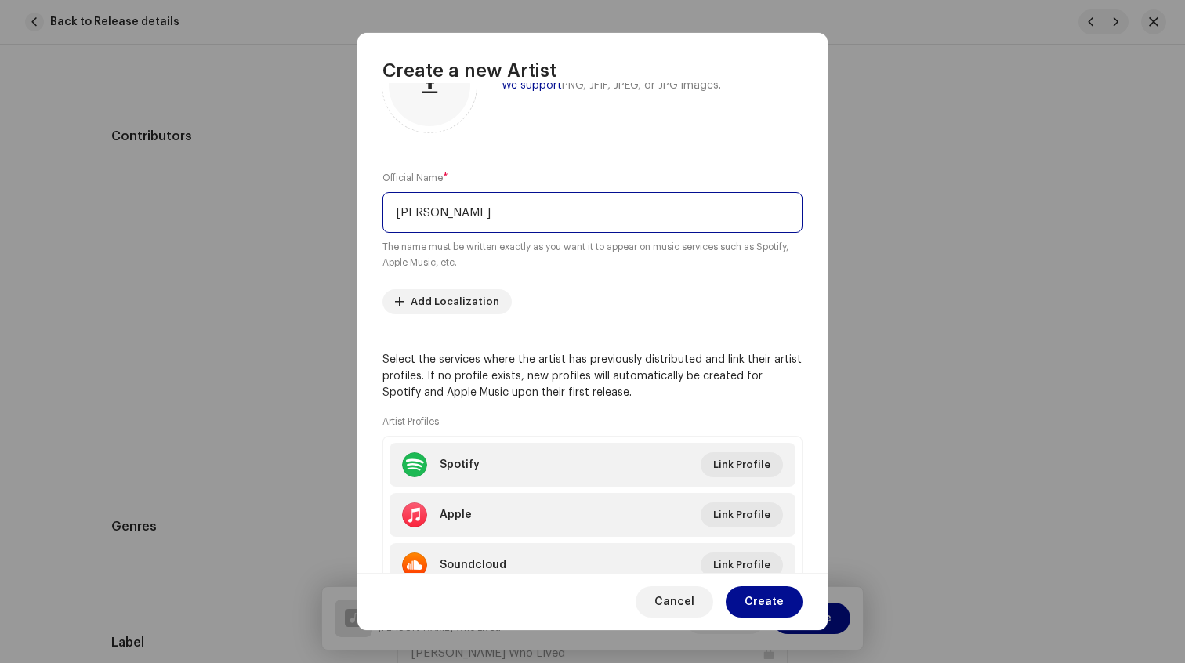
scroll to position [135, 0]
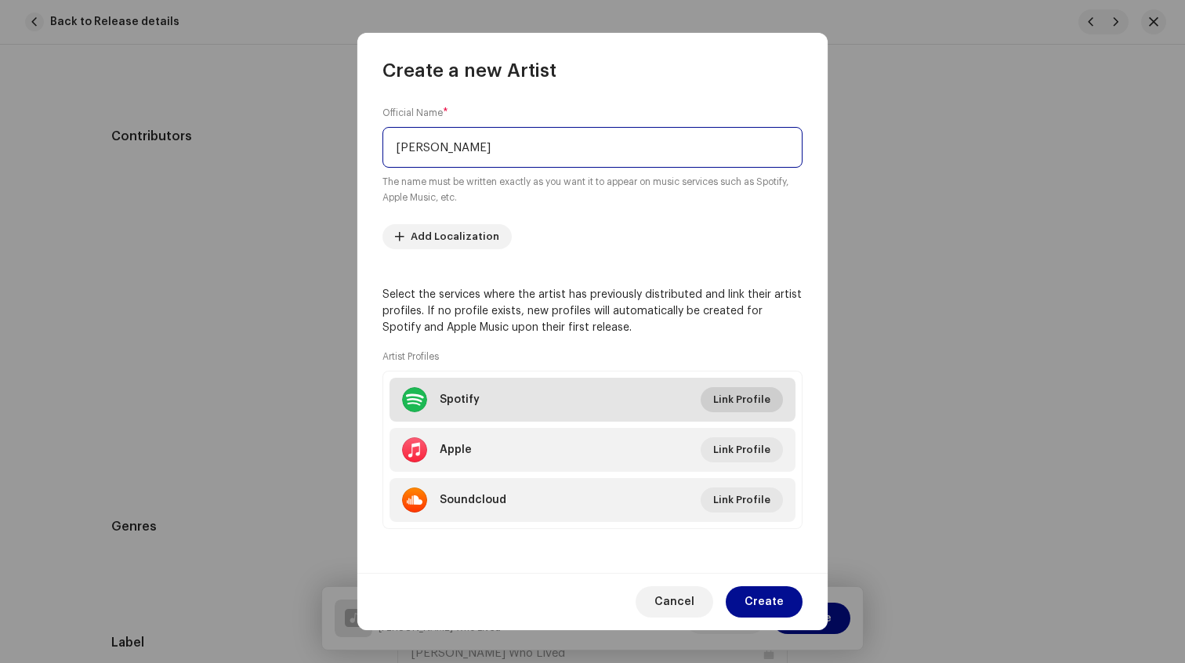
type input "[PERSON_NAME]"
click at [720, 397] on span "Link Profile" at bounding box center [741, 399] width 57 height 31
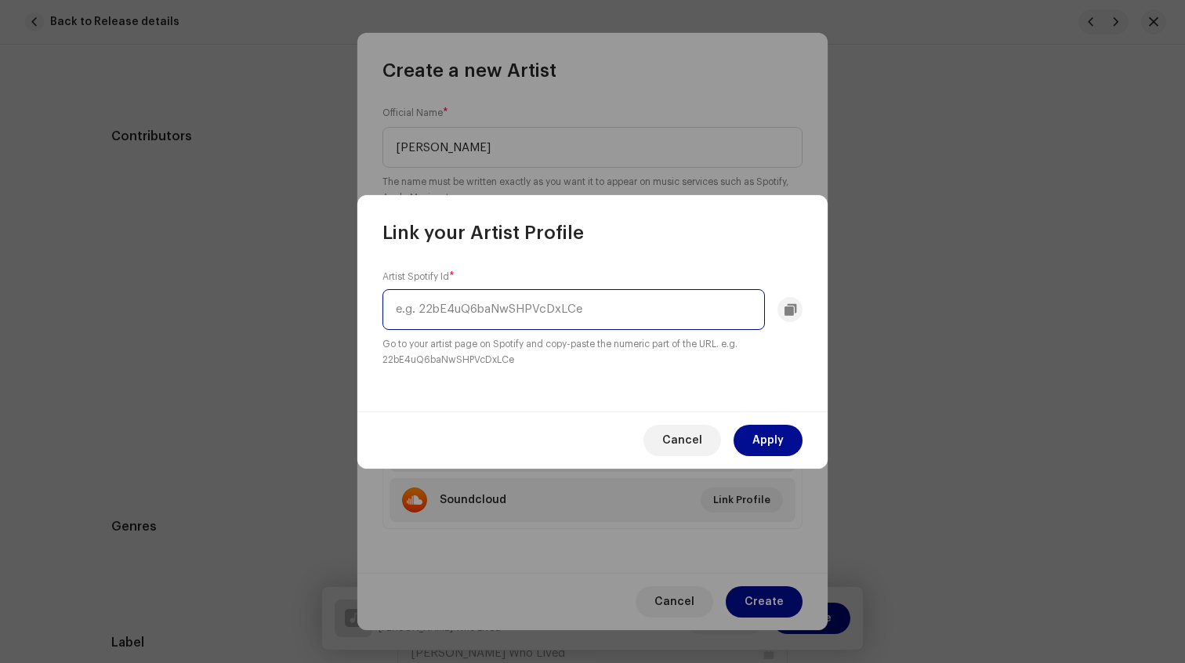
click at [611, 313] on input "text" at bounding box center [574, 309] width 383 height 41
paste input "[URL][DOMAIN_NAME]"
type input "[URL][DOMAIN_NAME]"
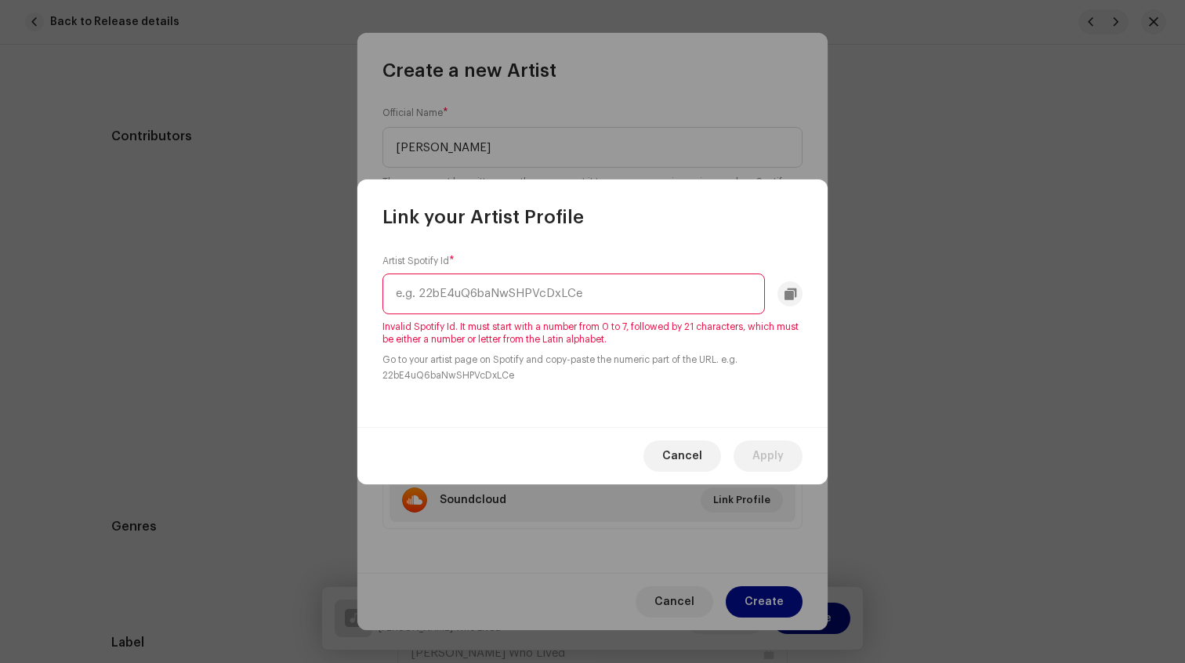
scroll to position [0, 0]
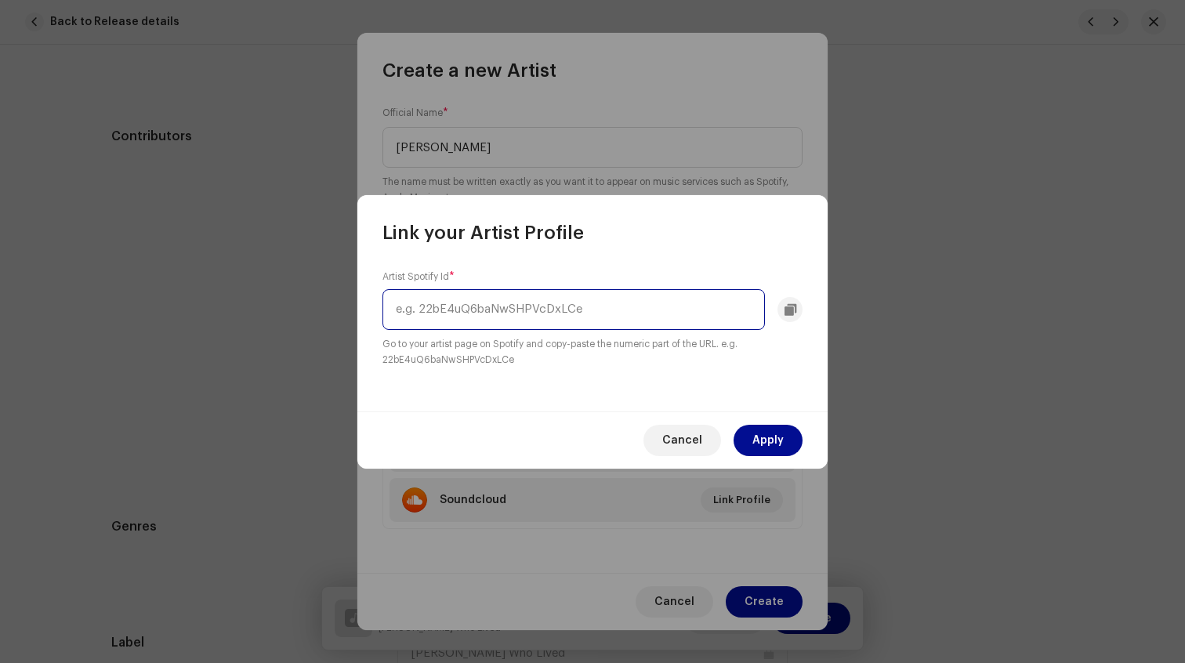
paste input "[URL][DOMAIN_NAME]"
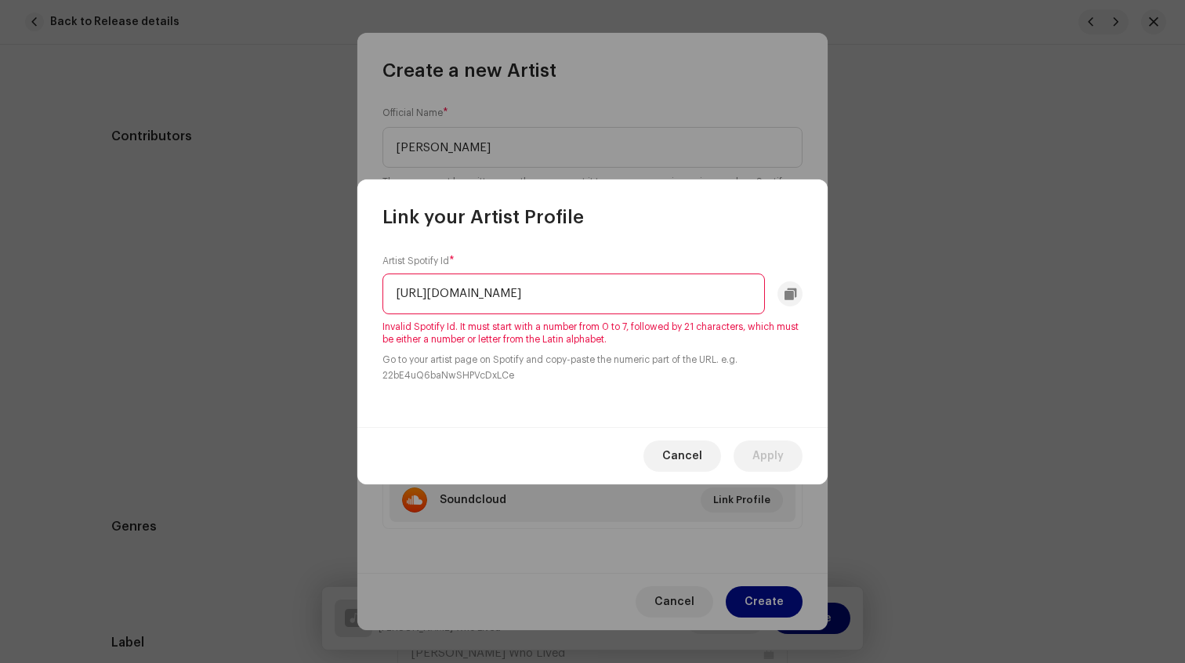
scroll to position [0, 125]
click at [793, 296] on div "[URL][DOMAIN_NAME]" at bounding box center [593, 294] width 420 height 41
drag, startPoint x: 568, startPoint y: 294, endPoint x: 357, endPoint y: 294, distance: 211.7
click at [357, 294] on div "Artist Spotify Id * [URL][DOMAIN_NAME] Invalid Spotify Id. It must start with a…" at bounding box center [592, 329] width 470 height 198
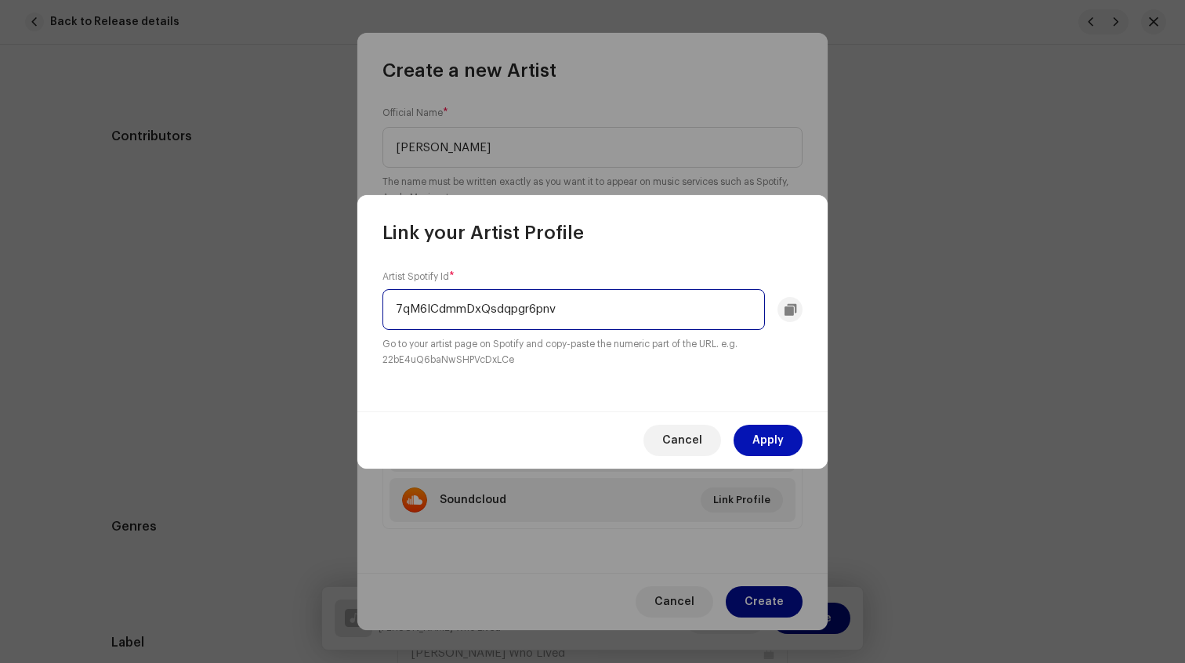
type input "7qM6ICdmmDxQsdqpgr6pnv"
click at [747, 435] on button "Apply" at bounding box center [768, 440] width 69 height 31
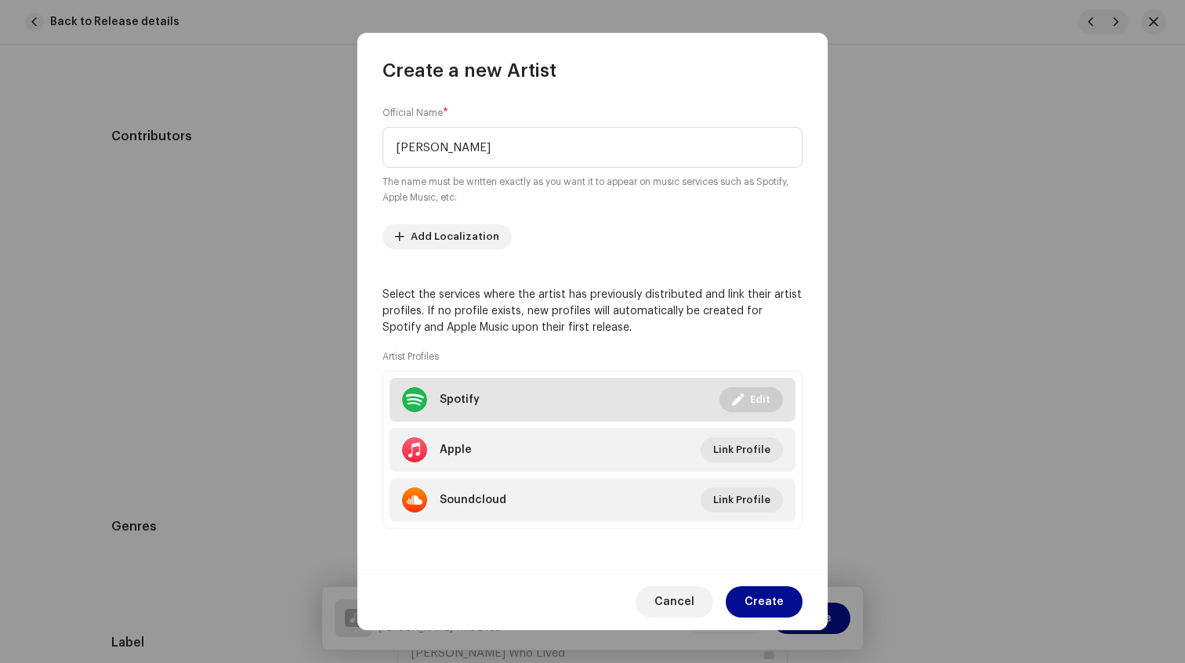
click at [741, 402] on button "Edit" at bounding box center [751, 399] width 63 height 25
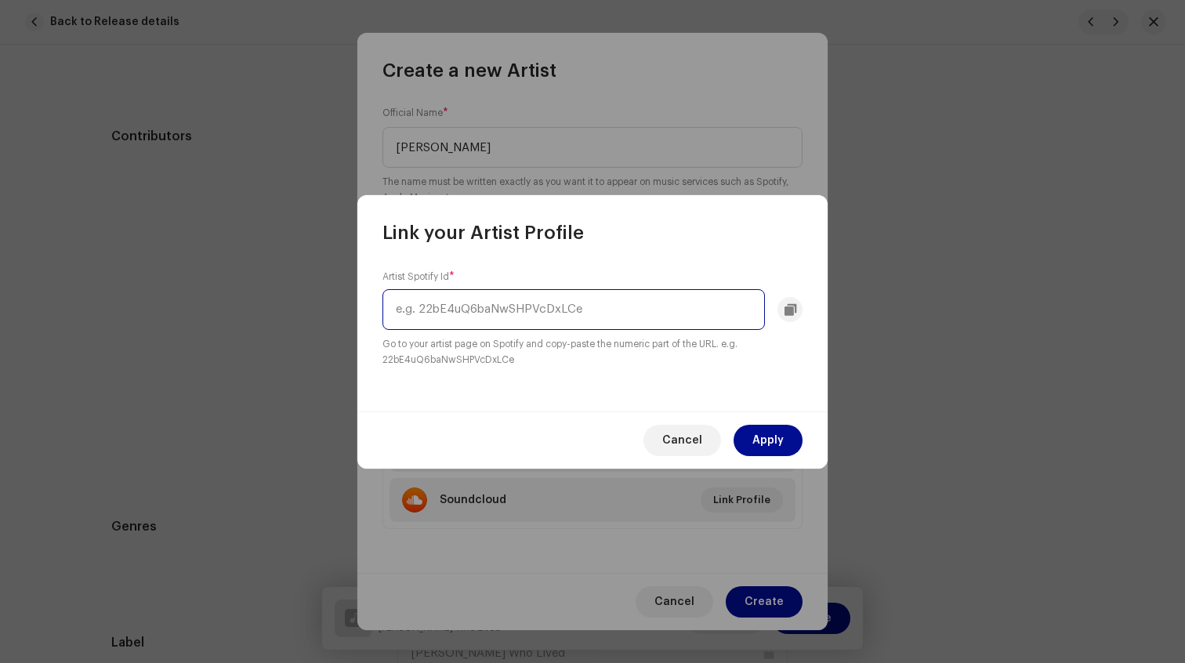
drag, startPoint x: 610, startPoint y: 307, endPoint x: 316, endPoint y: 300, distance: 294.0
click at [316, 300] on div "Link your Artist Profile Artist Spotify Id * Go to your artist page on Spotify …" at bounding box center [592, 331] width 1185 height 663
paste input "7qM6ICdmmDxQsdqpgr6pnv"
type input "7qM6ICdmmDxQsdqpgr6pnv"
click at [785, 441] on button "Apply" at bounding box center [768, 440] width 69 height 31
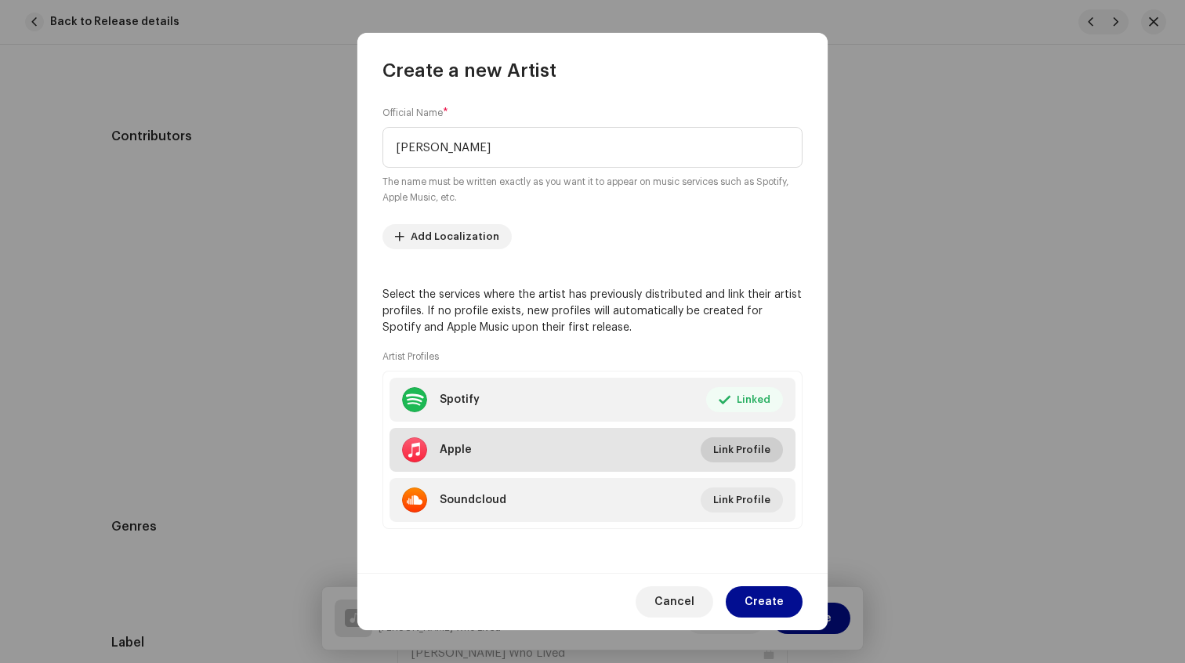
click at [745, 448] on span "Link Profile" at bounding box center [741, 449] width 57 height 31
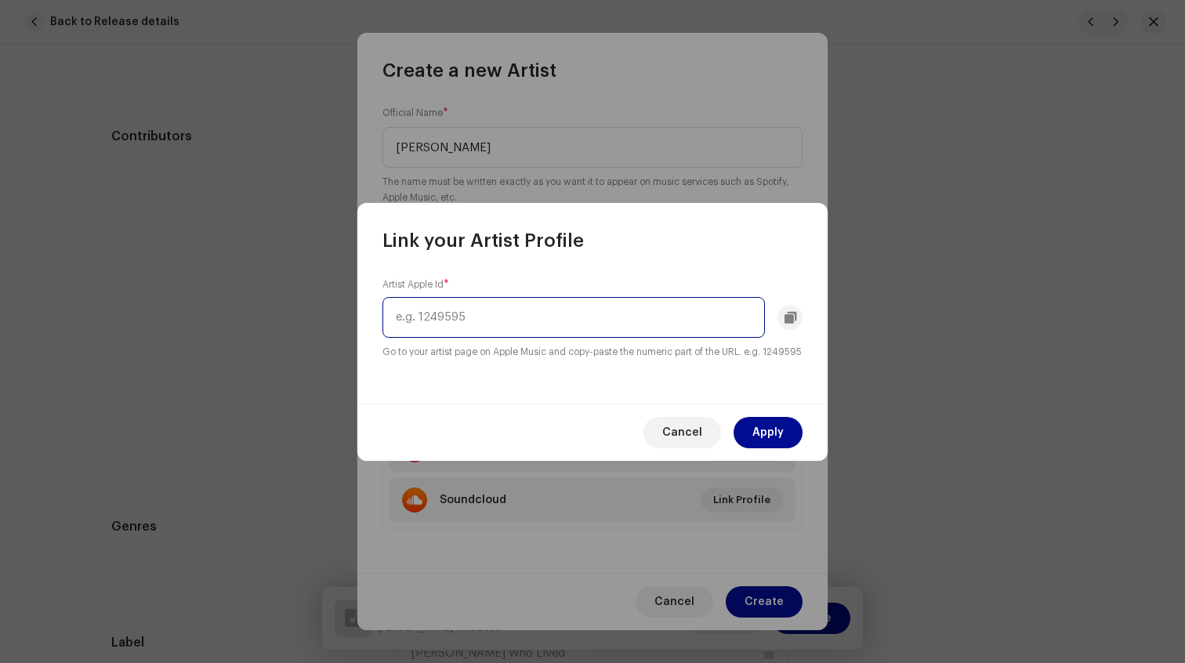
paste input "1675575922"
type input "1675575922"
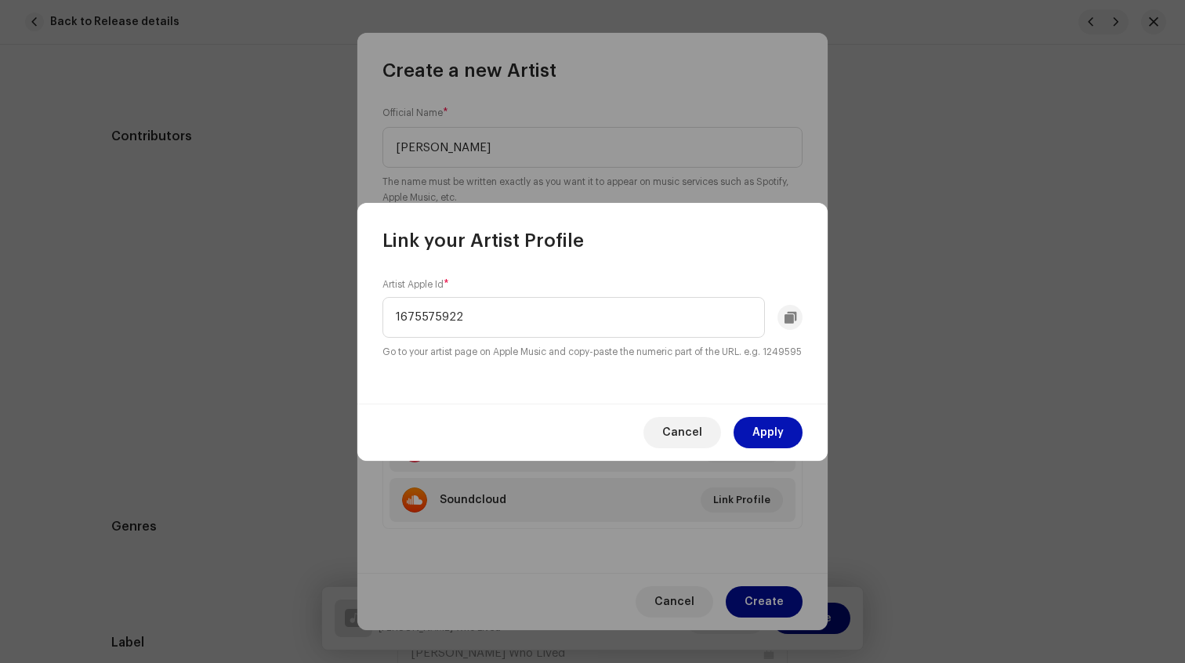
click at [785, 448] on button "Apply" at bounding box center [768, 432] width 69 height 31
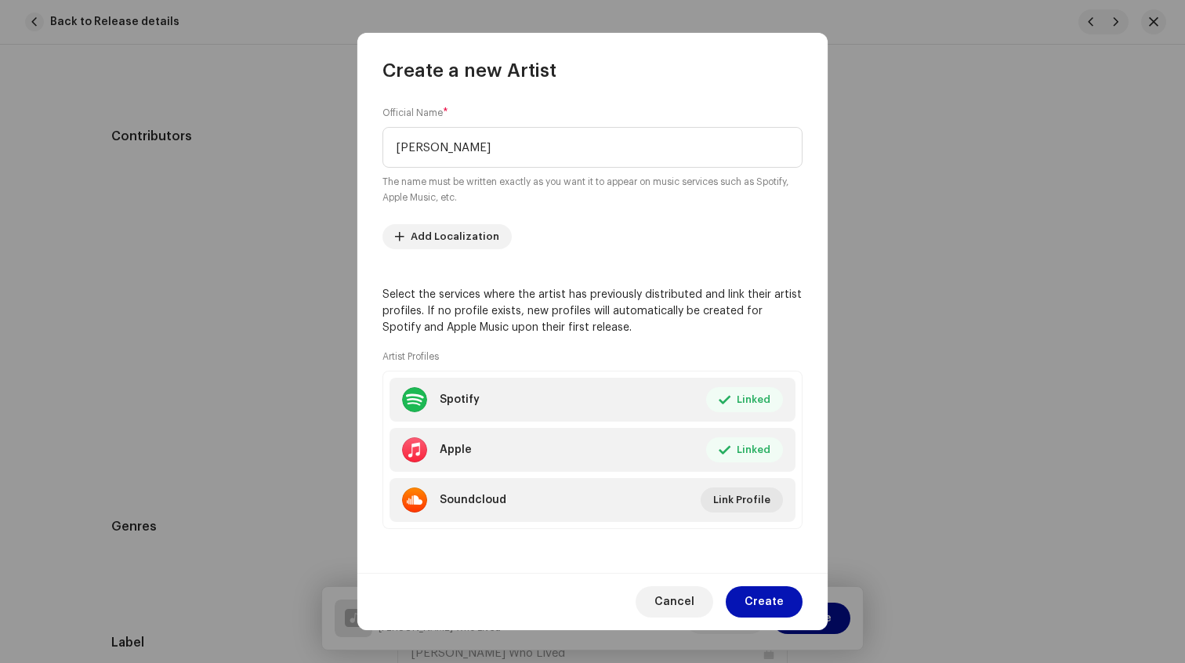
click at [772, 598] on span "Create" at bounding box center [764, 601] width 39 height 31
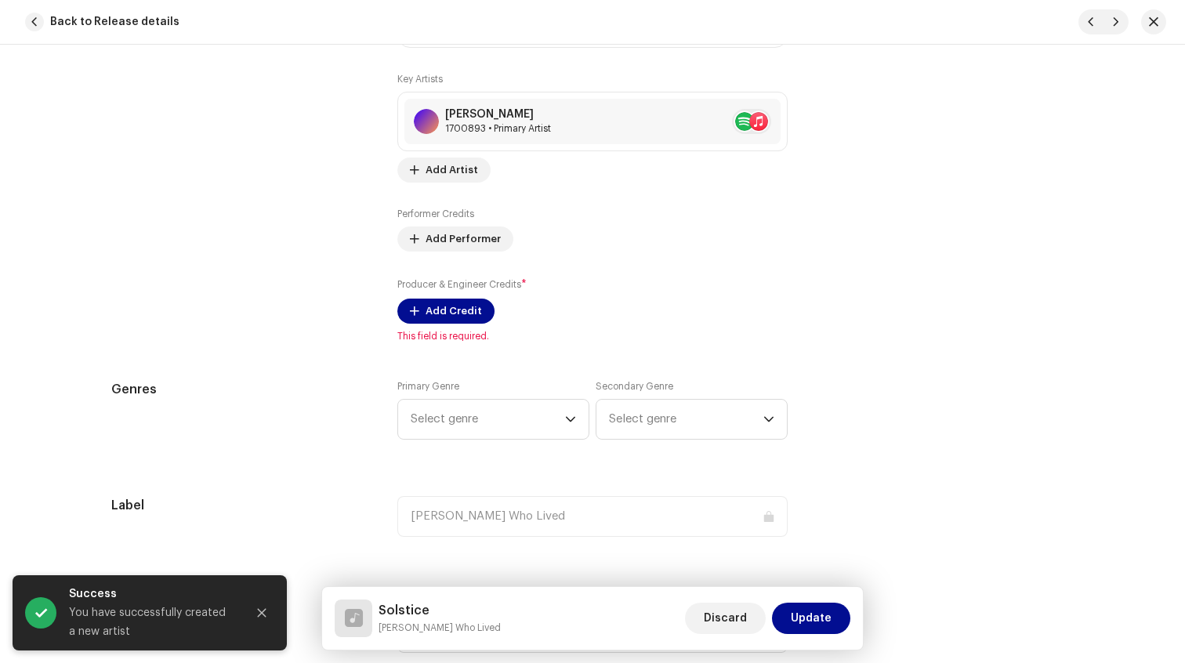
scroll to position [1075, 0]
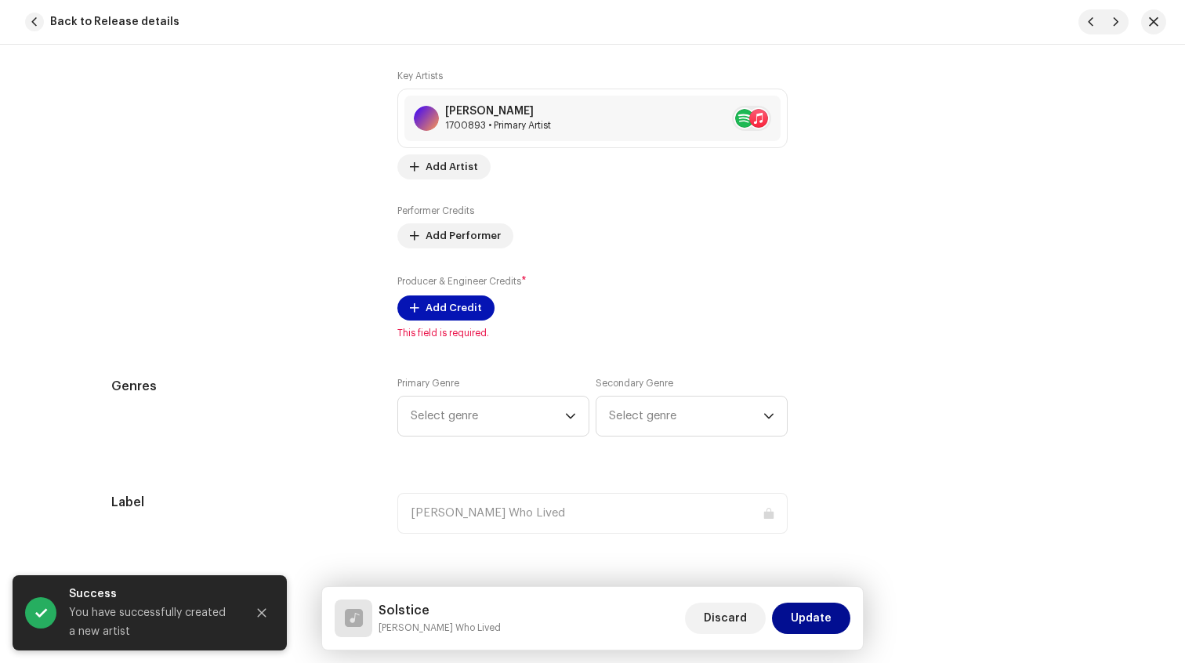
click at [439, 309] on span "Add Credit" at bounding box center [454, 307] width 56 height 31
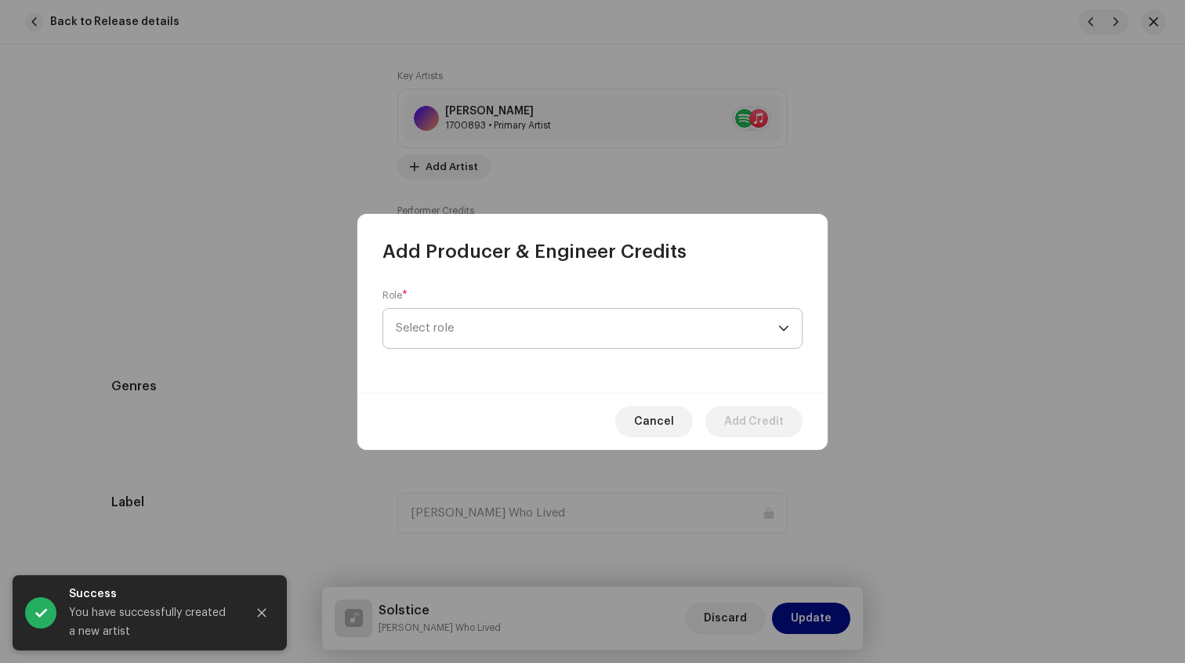
click at [463, 332] on span "Select role" at bounding box center [587, 328] width 383 height 39
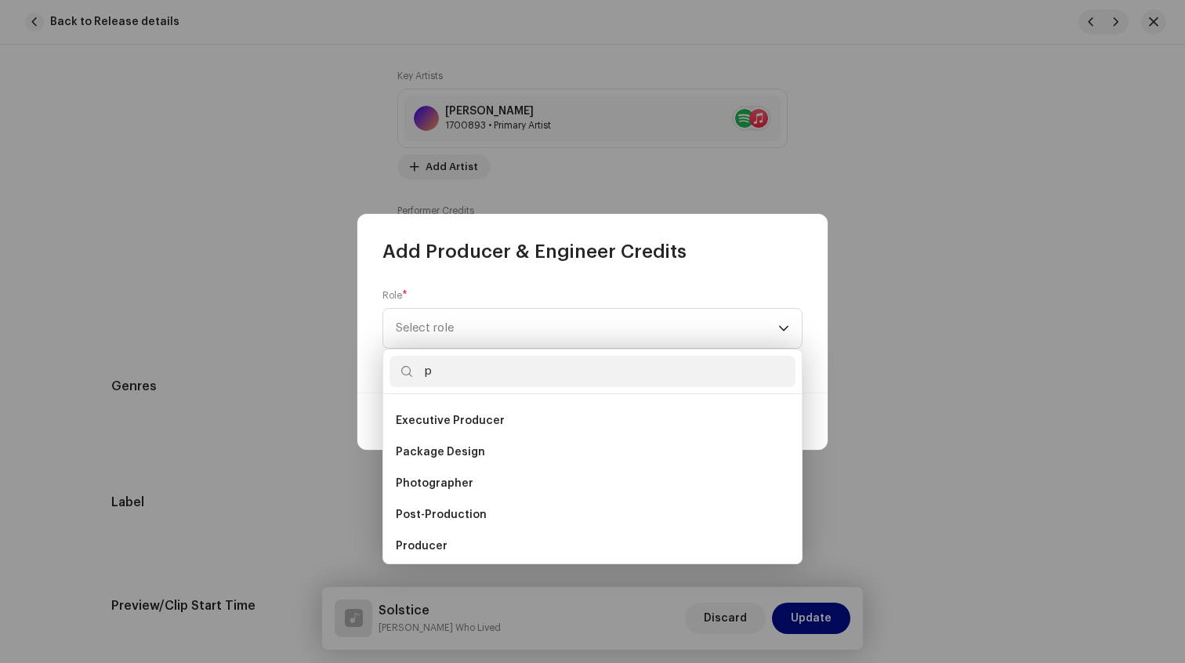
scroll to position [1, 0]
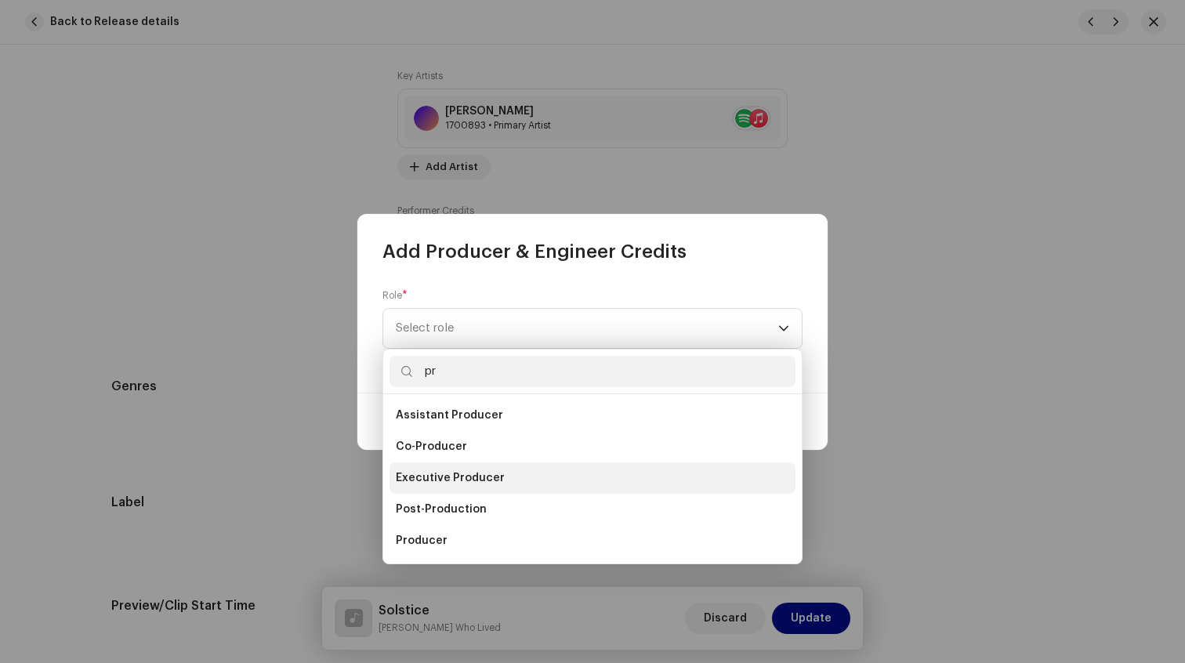
type input "p"
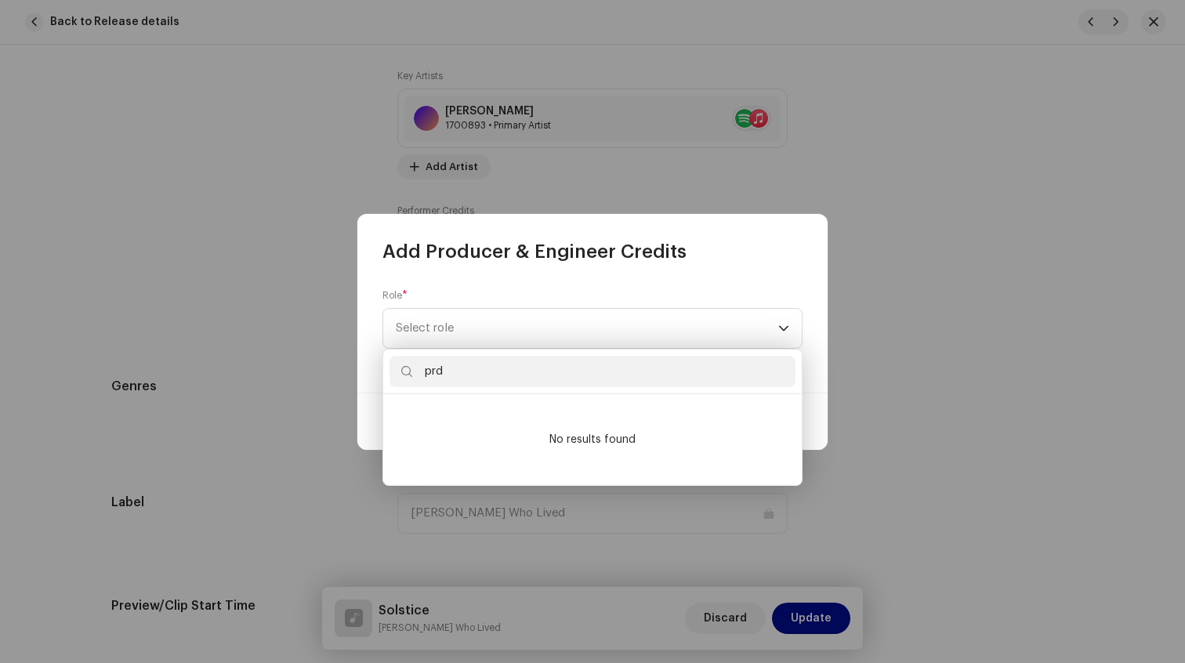
scroll to position [0, 0]
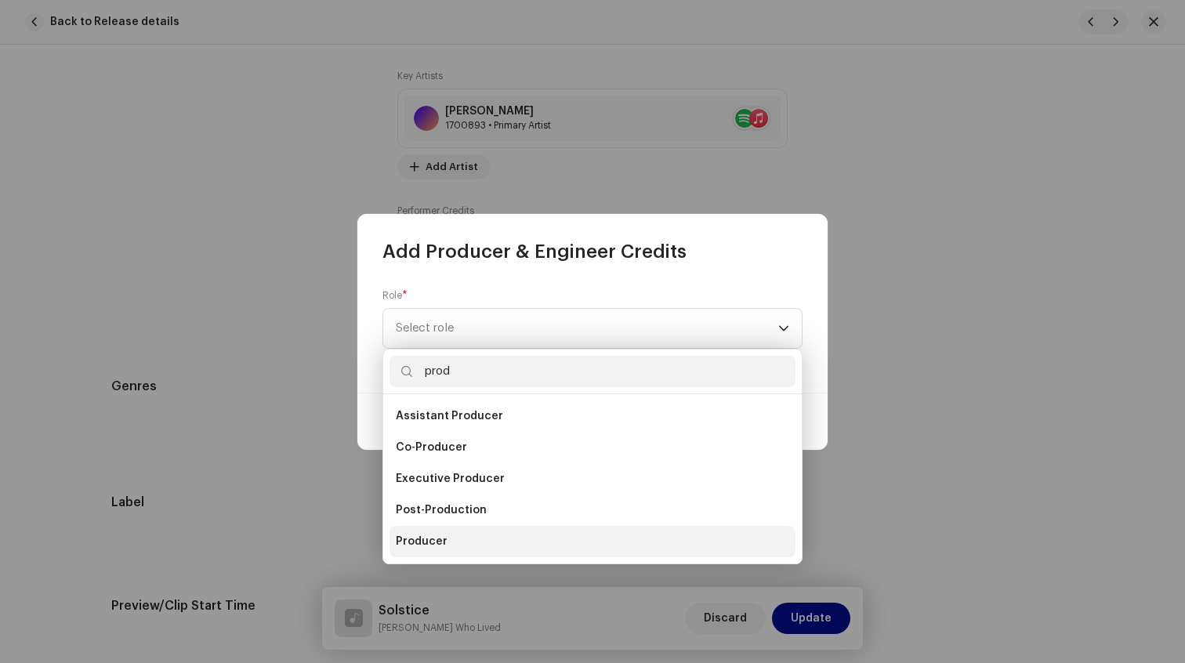
type input "prod"
click at [450, 536] on li "Producer" at bounding box center [593, 541] width 406 height 31
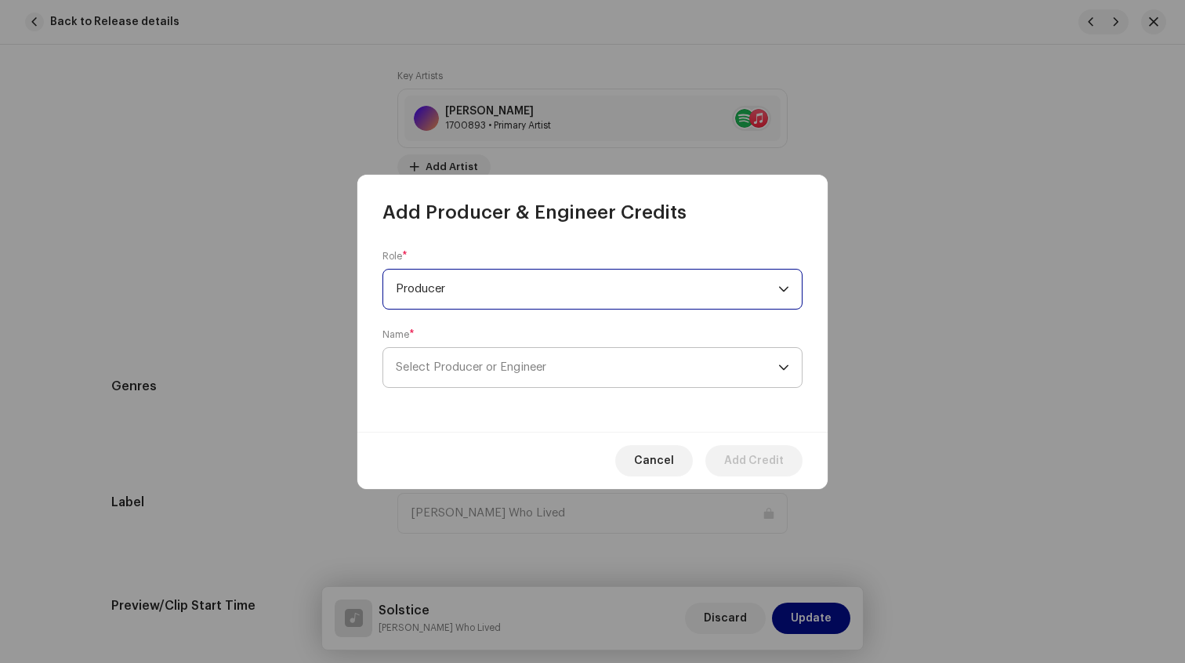
click at [469, 372] on span "Select Producer or Engineer" at bounding box center [471, 367] width 151 height 12
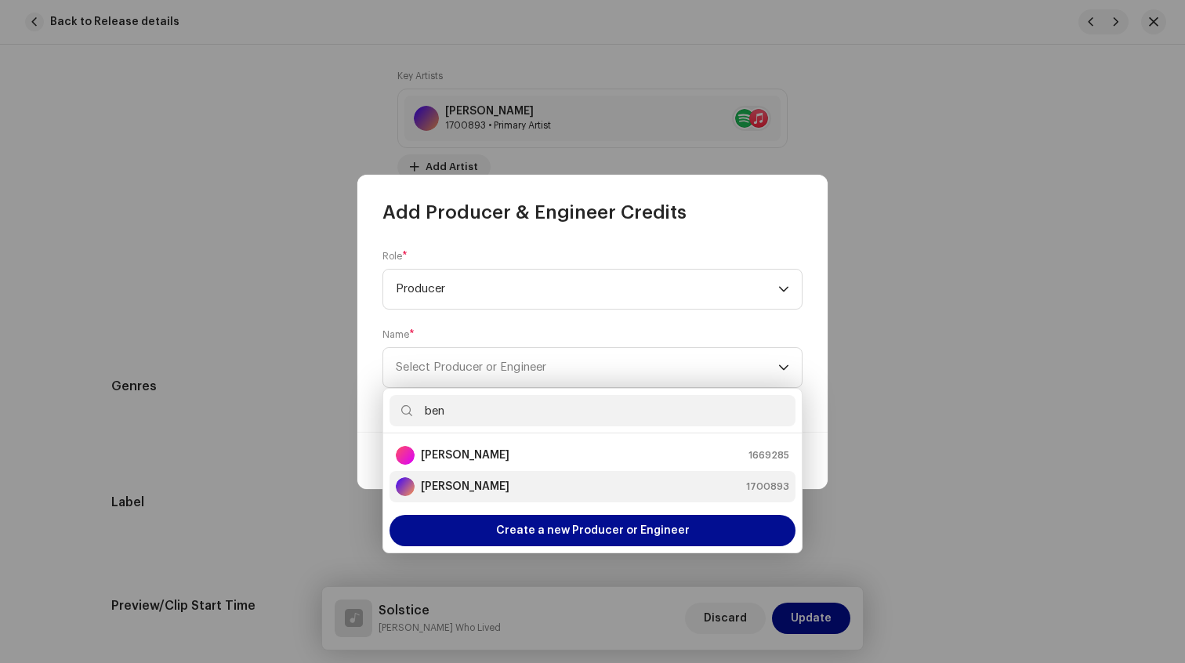
type input "ben"
click at [464, 486] on strong "[PERSON_NAME]" at bounding box center [465, 487] width 89 height 16
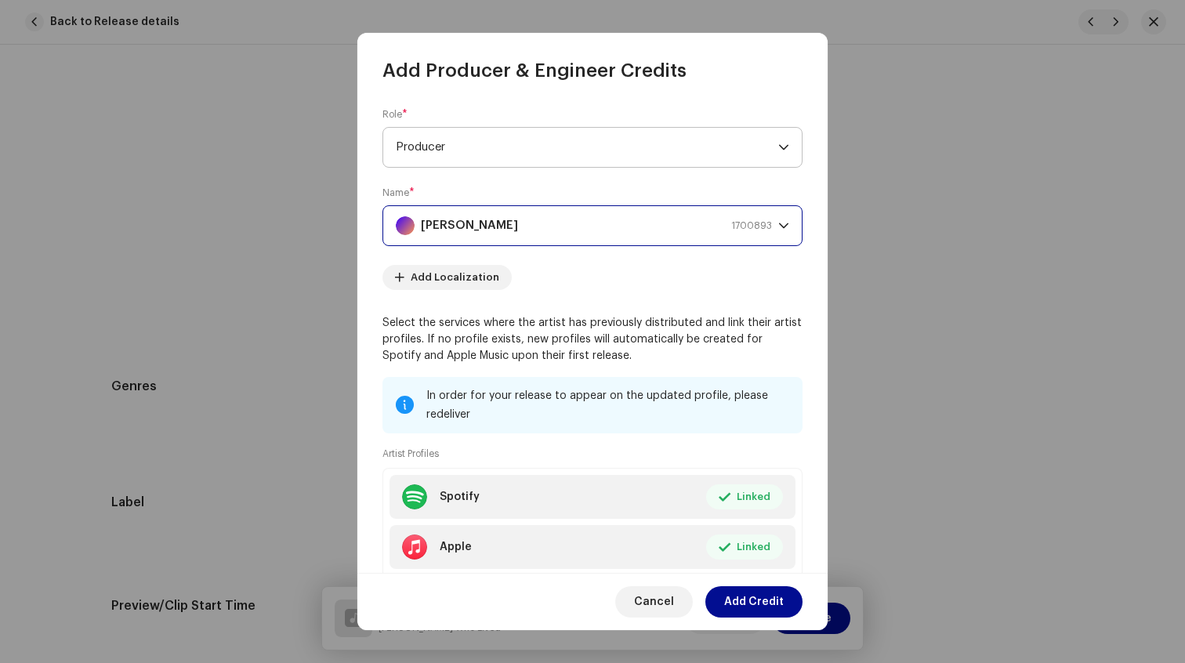
scroll to position [98, 0]
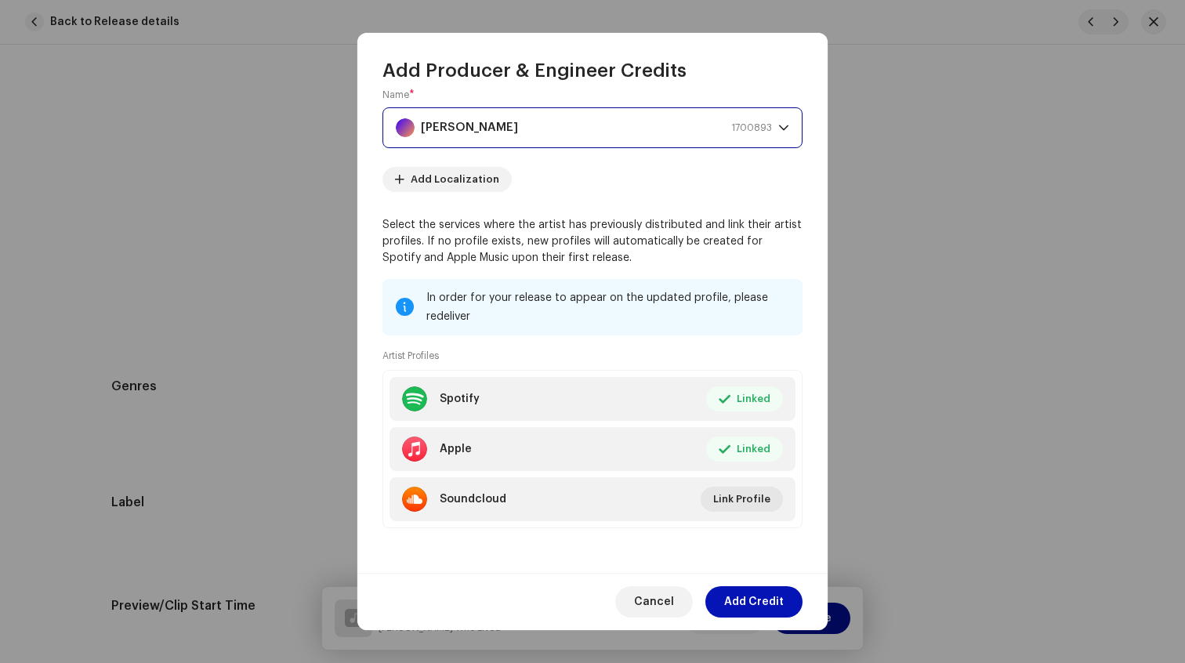
click at [747, 600] on span "Add Credit" at bounding box center [754, 601] width 60 height 31
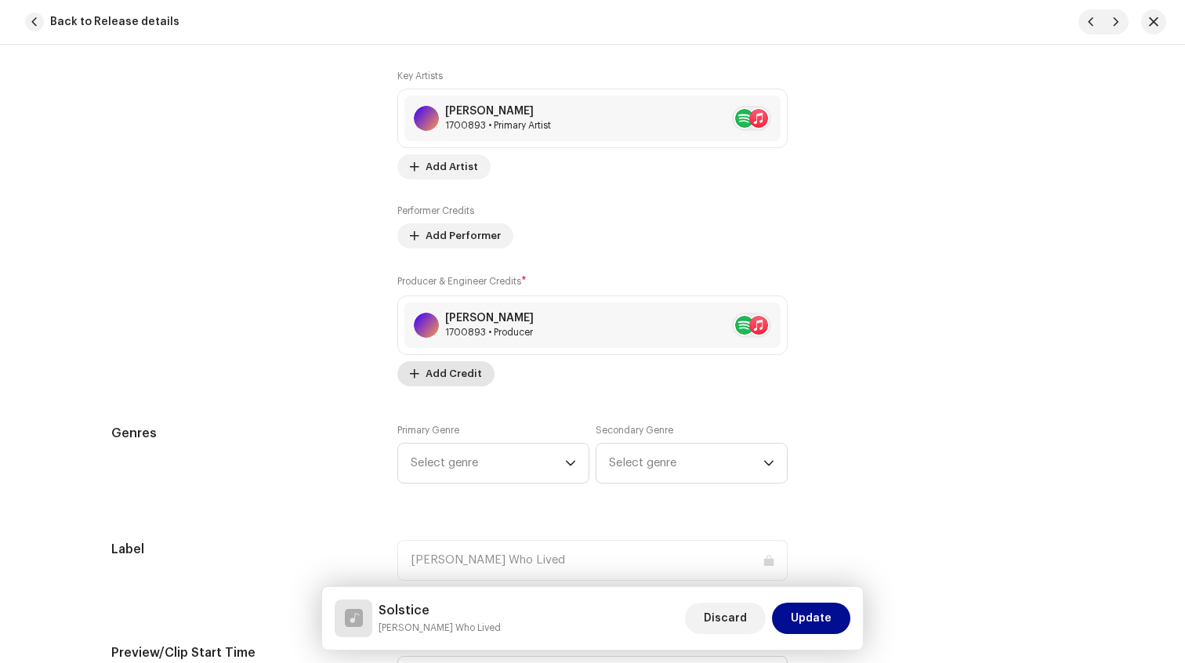
click at [452, 372] on span "Add Credit" at bounding box center [454, 373] width 56 height 31
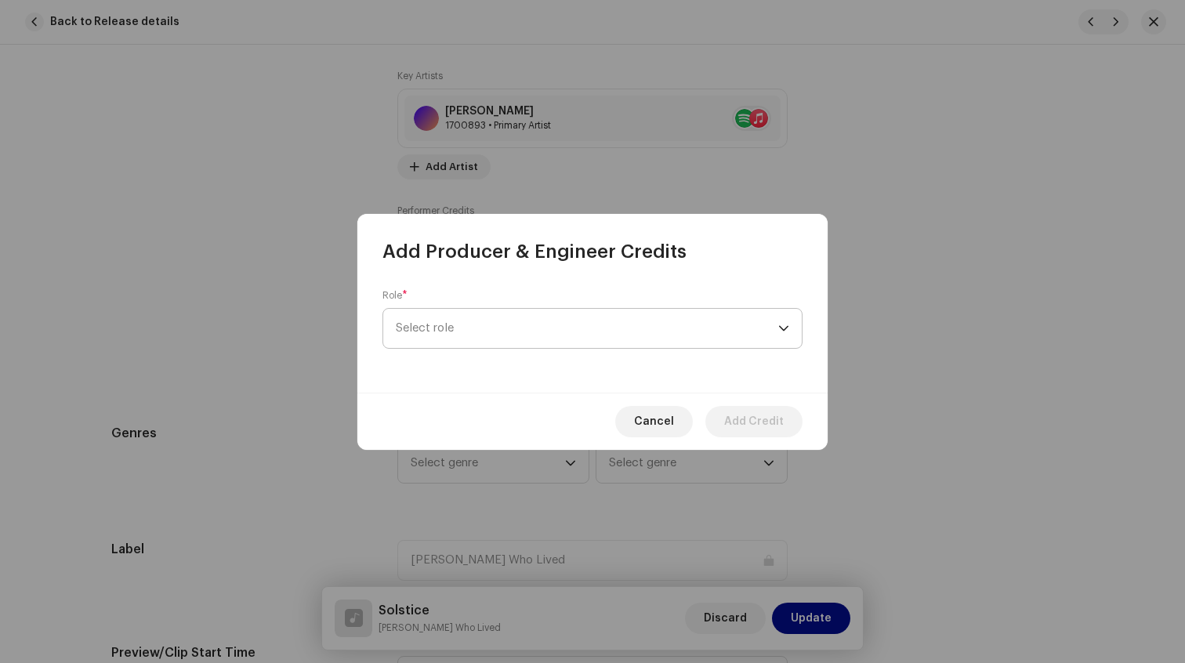
click at [521, 332] on span "Select role" at bounding box center [587, 328] width 383 height 39
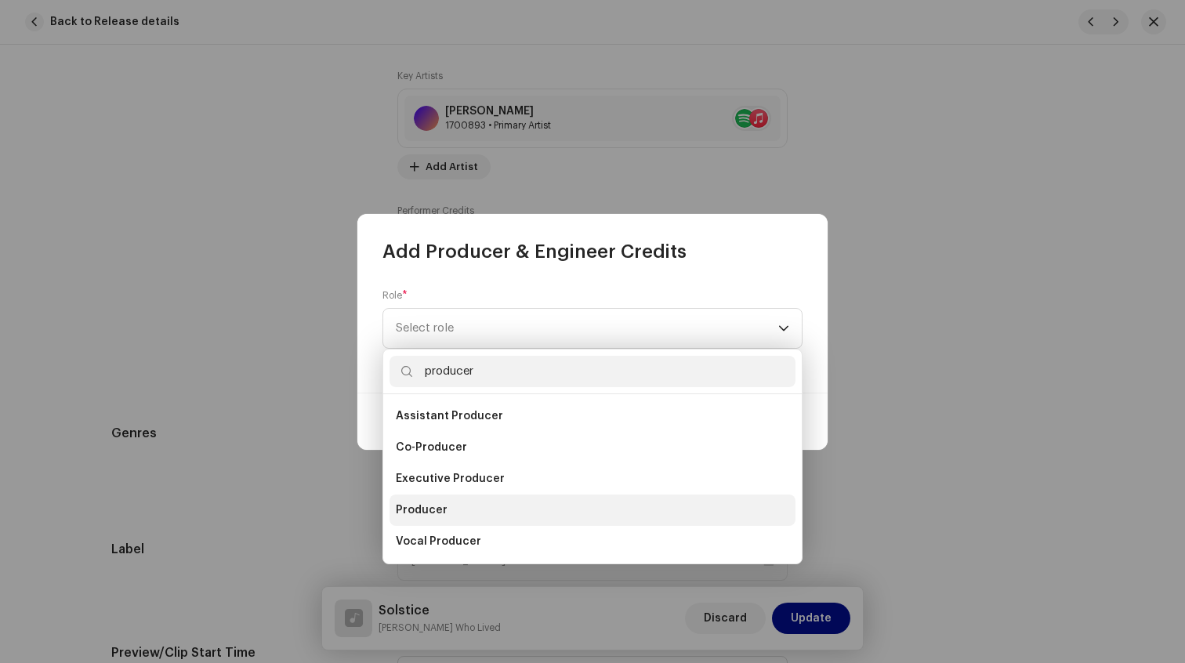
type input "producer"
click at [484, 516] on li "Producer" at bounding box center [593, 510] width 406 height 31
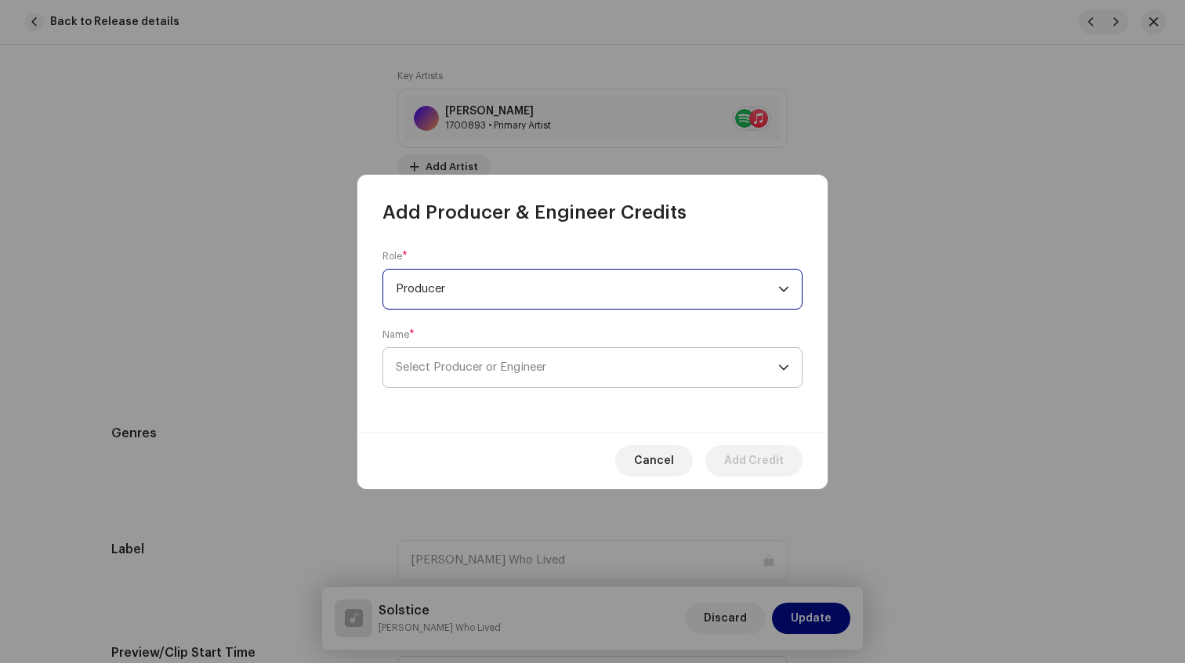
click at [493, 372] on span "Select Producer or Engineer" at bounding box center [471, 367] width 151 height 12
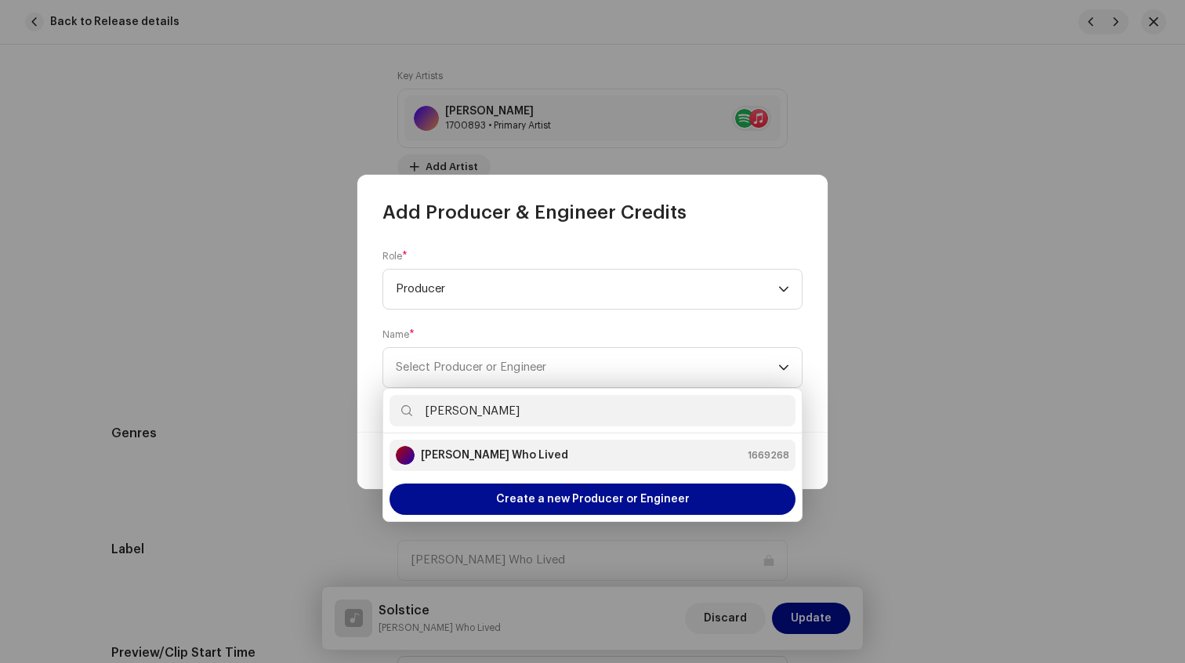
type input "[PERSON_NAME]"
click at [508, 462] on strong "[PERSON_NAME] Who Lived" at bounding box center [494, 456] width 147 height 16
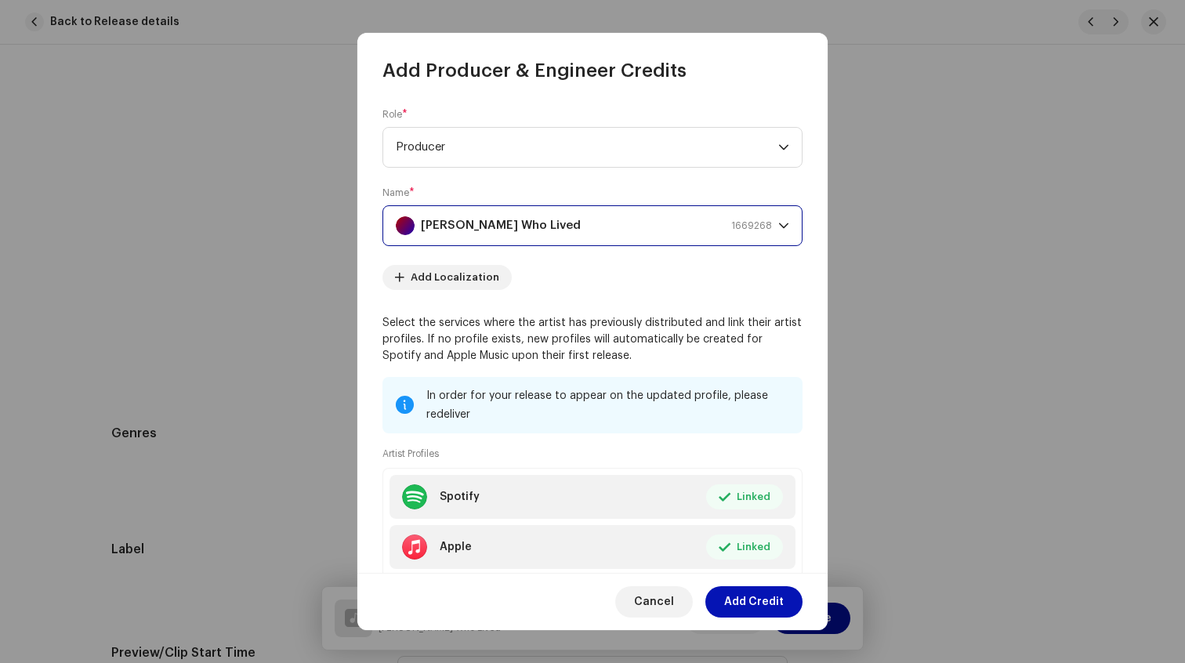
click at [743, 610] on span "Add Credit" at bounding box center [754, 601] width 60 height 31
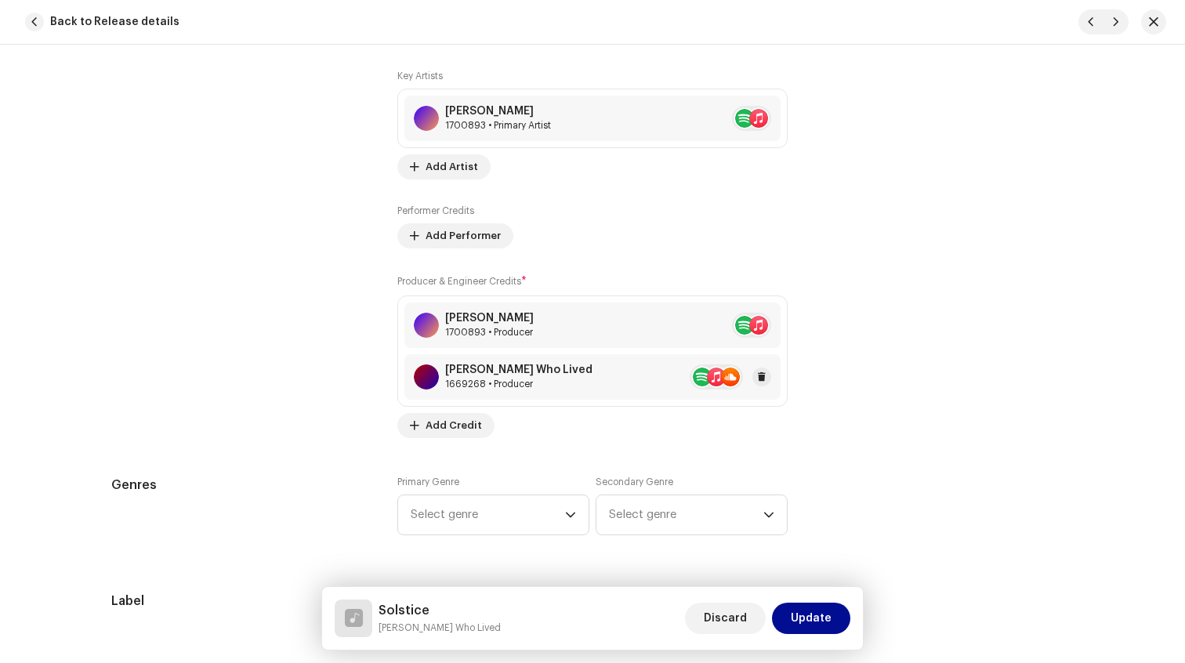
click at [677, 367] on div "[PERSON_NAME] Who Lived 1669268 • Producer" at bounding box center [592, 376] width 376 height 45
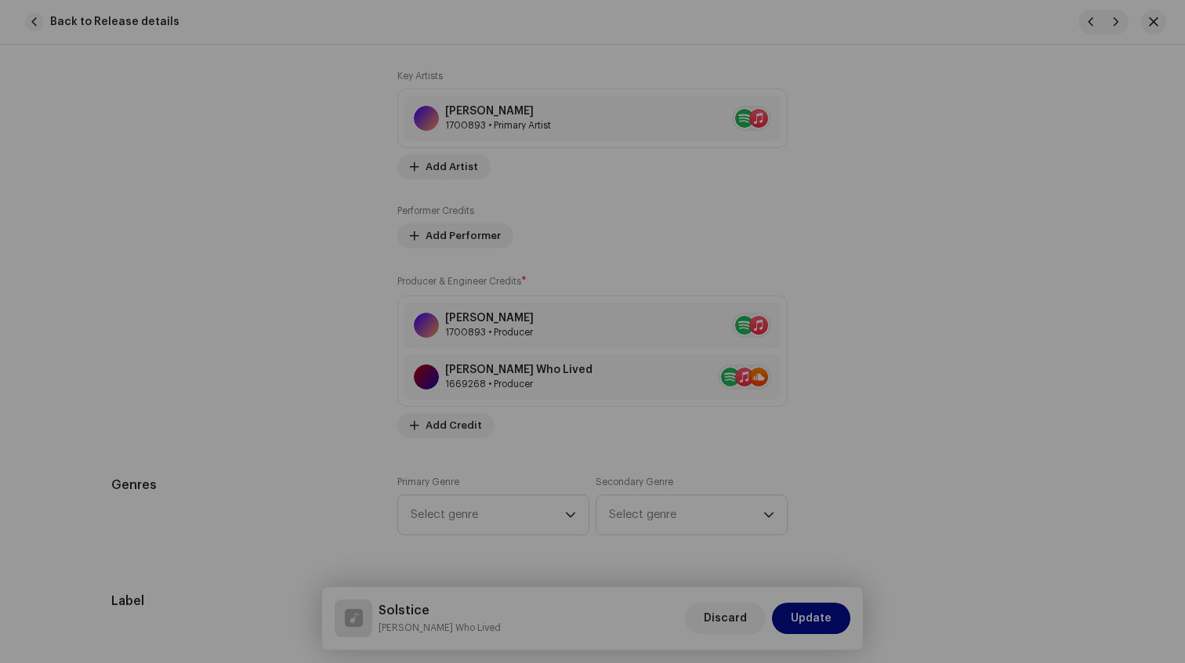
click at [972, 339] on div "Update Producer & Engineer Credits Role * Producer Name * [PERSON_NAME] Who Liv…" at bounding box center [592, 331] width 1185 height 663
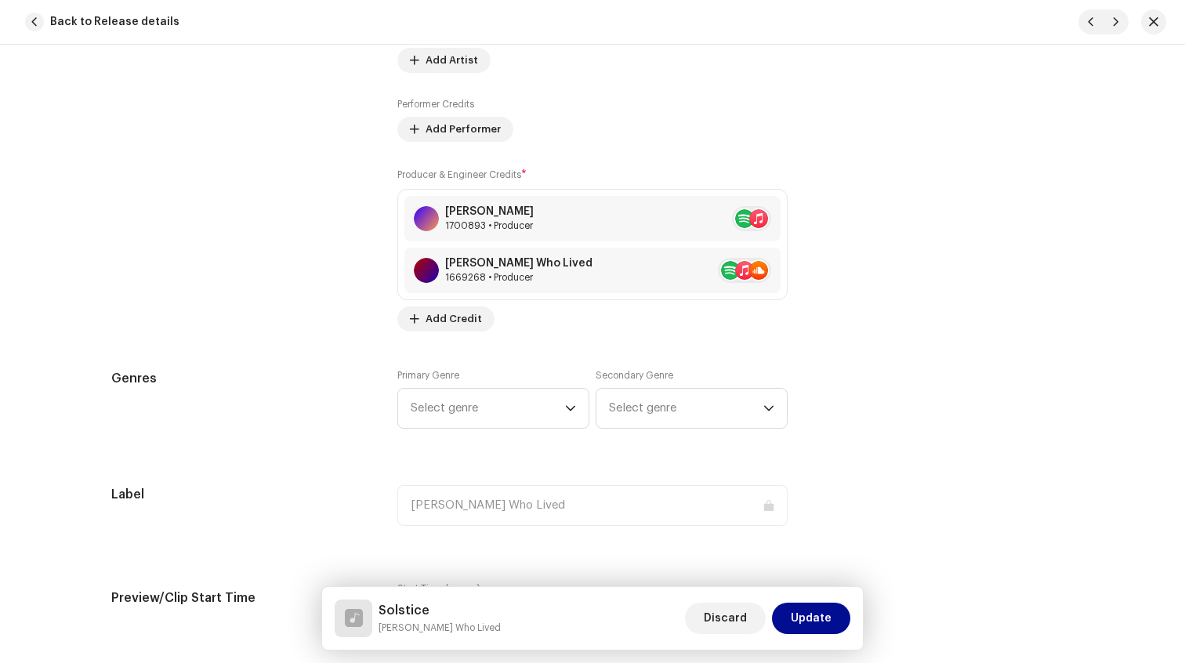
scroll to position [1191, 0]
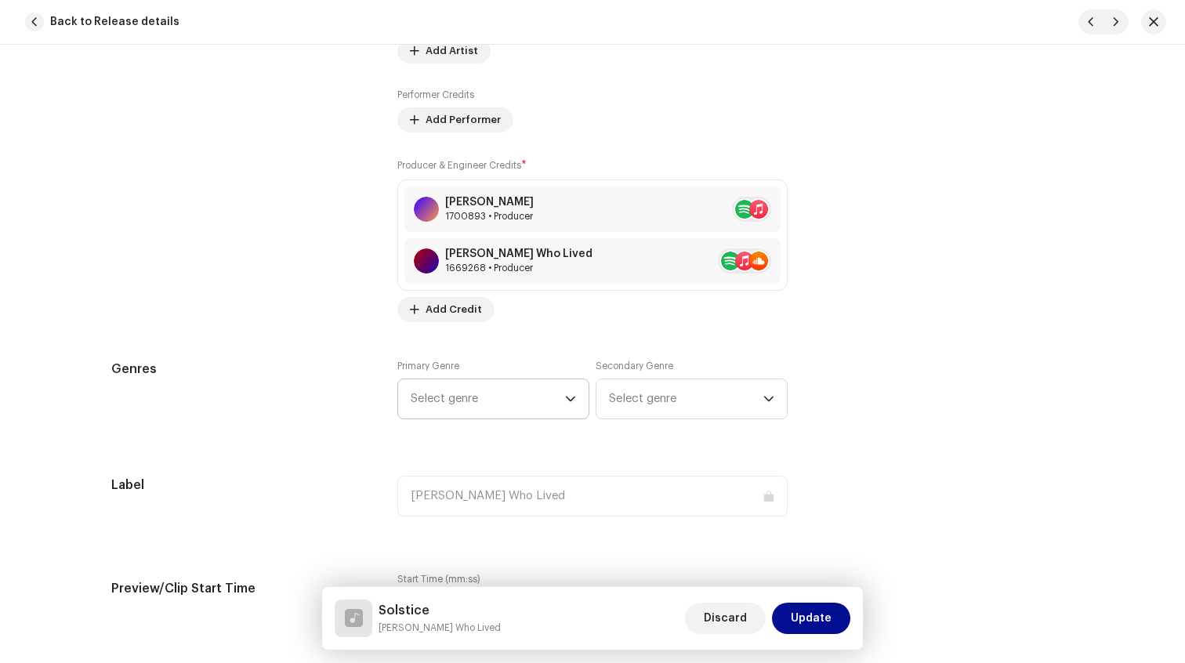
click at [518, 409] on span "Select genre" at bounding box center [488, 398] width 154 height 39
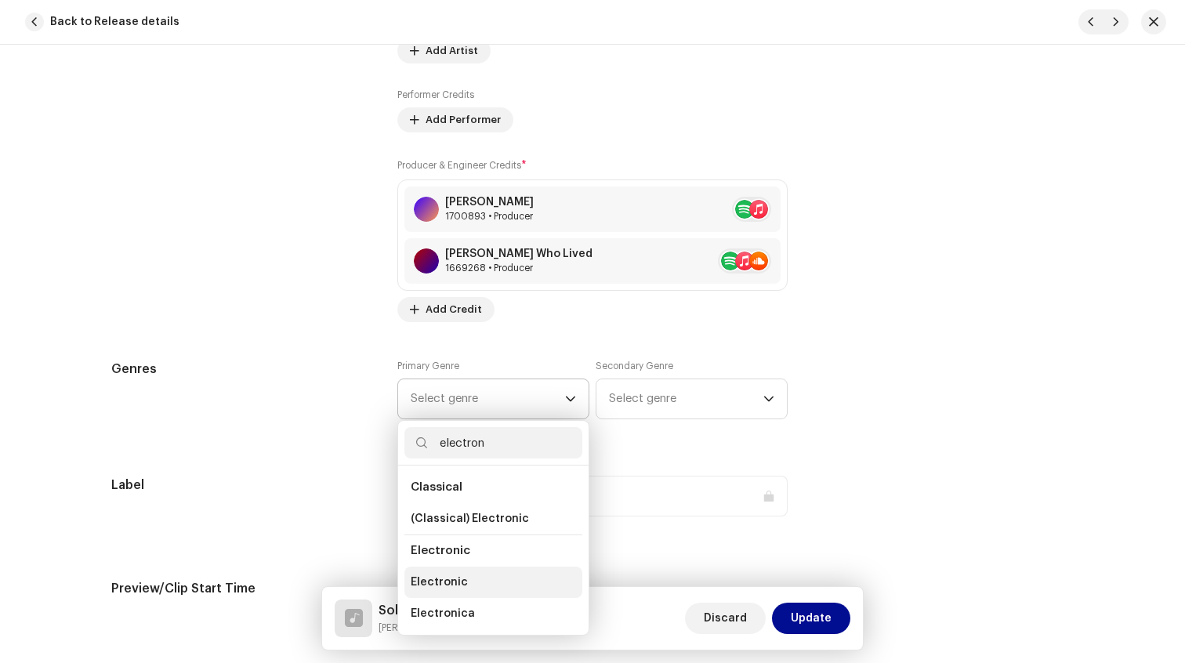
type input "electron"
click at [458, 582] on span "Electronic" at bounding box center [439, 583] width 57 height 16
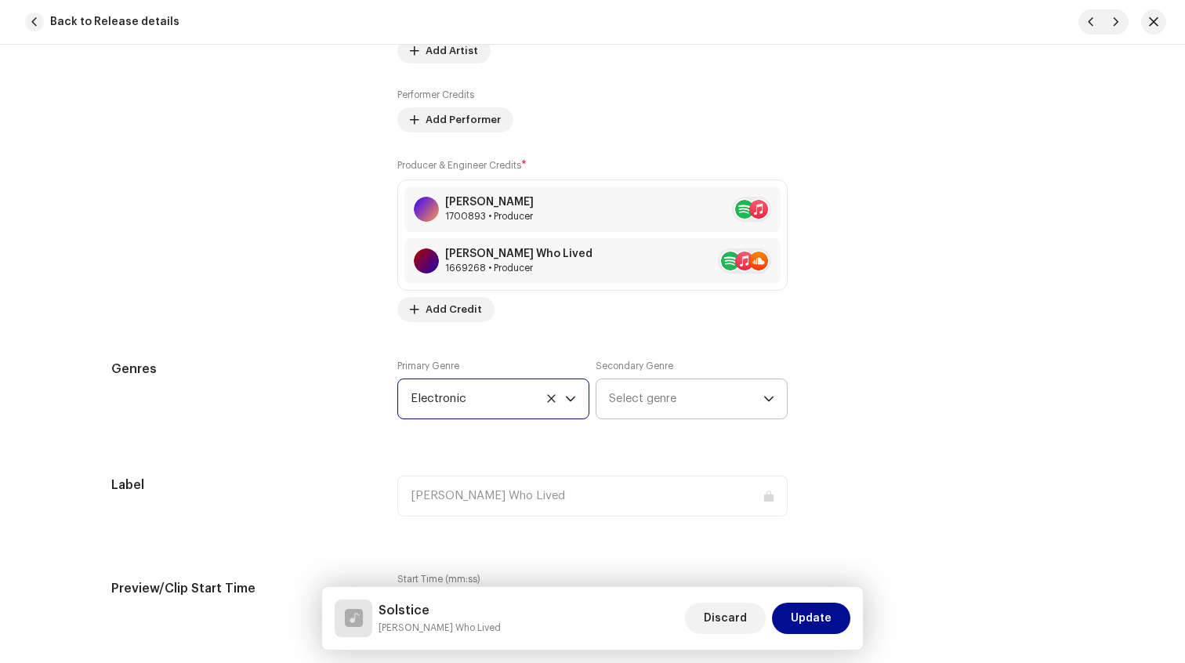
click at [658, 409] on span "Select genre" at bounding box center [686, 398] width 154 height 39
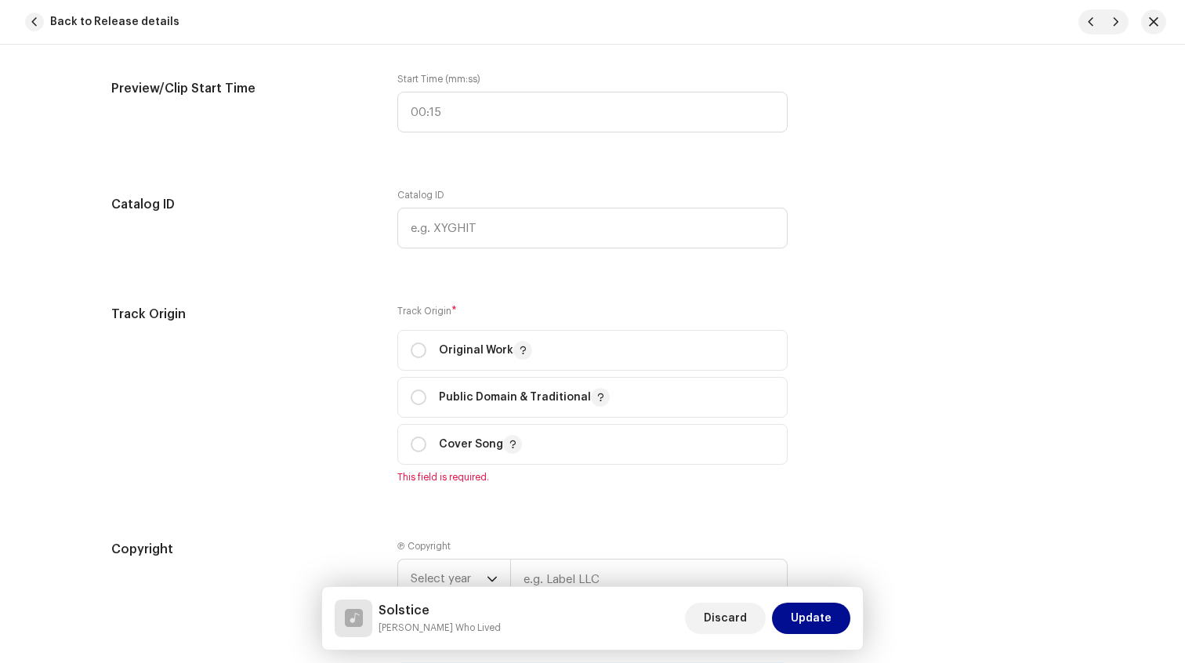
scroll to position [1699, 0]
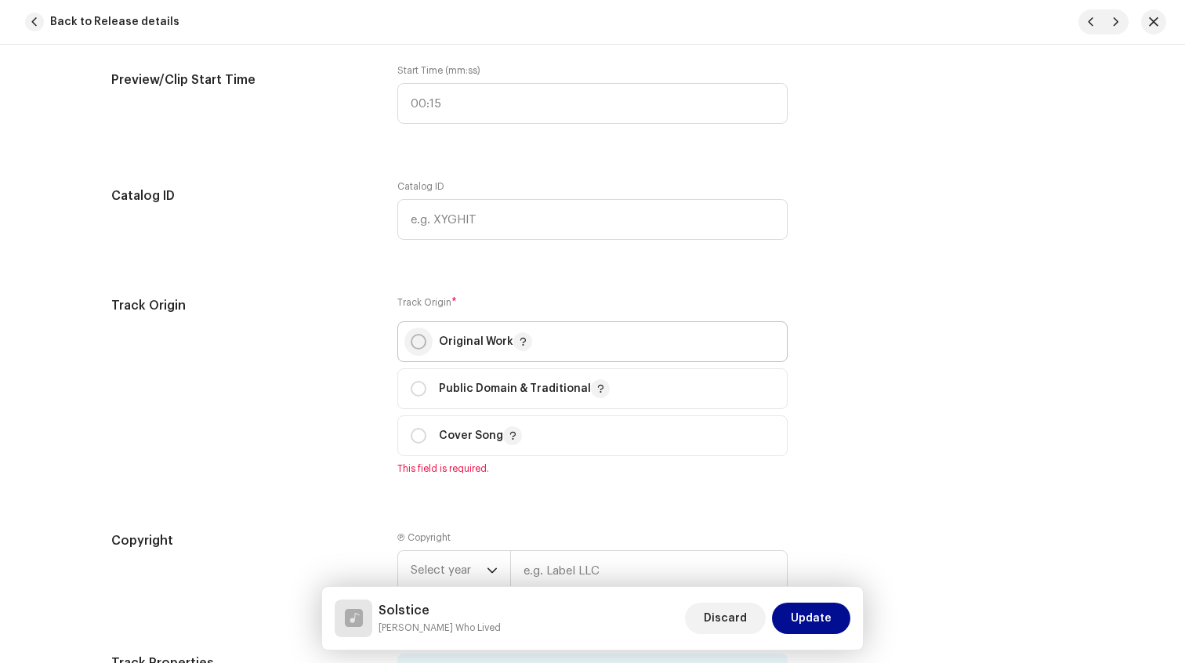
click at [411, 350] on p-radiobutton at bounding box center [419, 342] width 16 height 16
radio input "true"
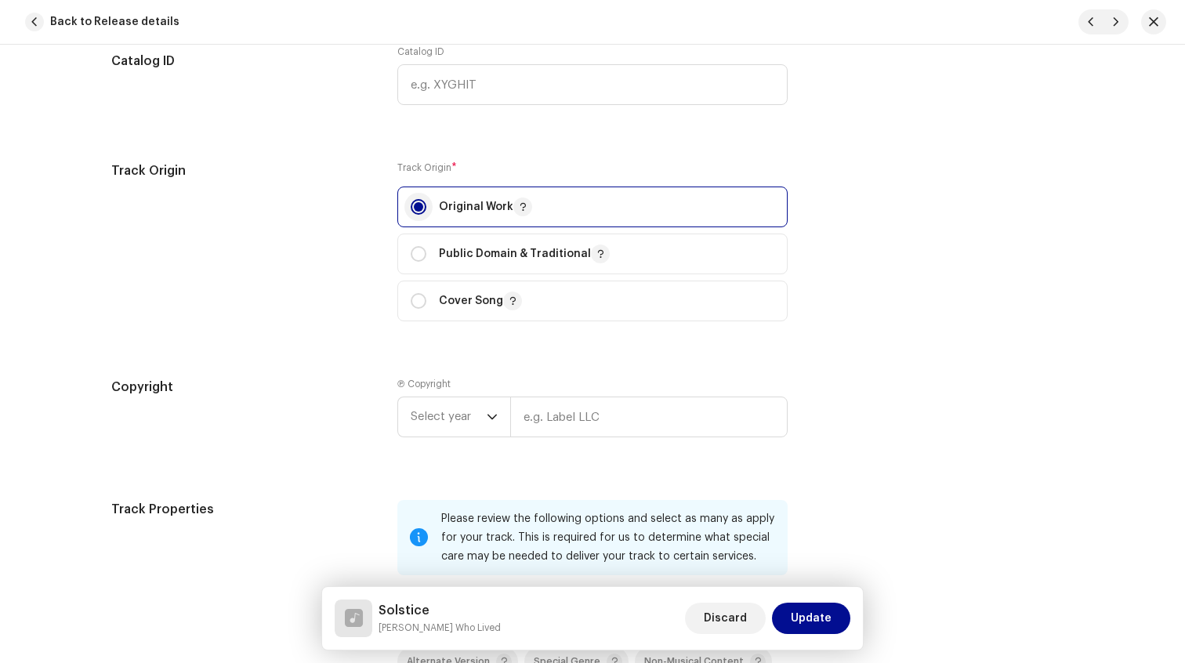
scroll to position [1835, 0]
click at [570, 419] on input "text" at bounding box center [649, 416] width 278 height 41
type input "[PERSON_NAME] Who Lived"
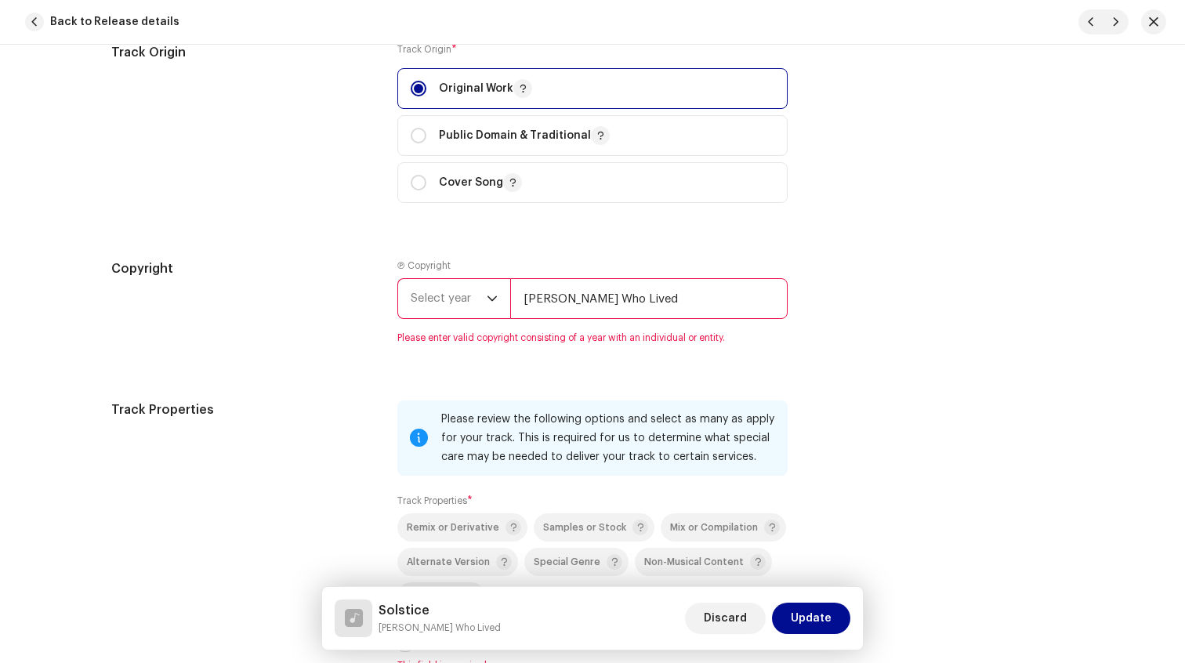
scroll to position [1960, 0]
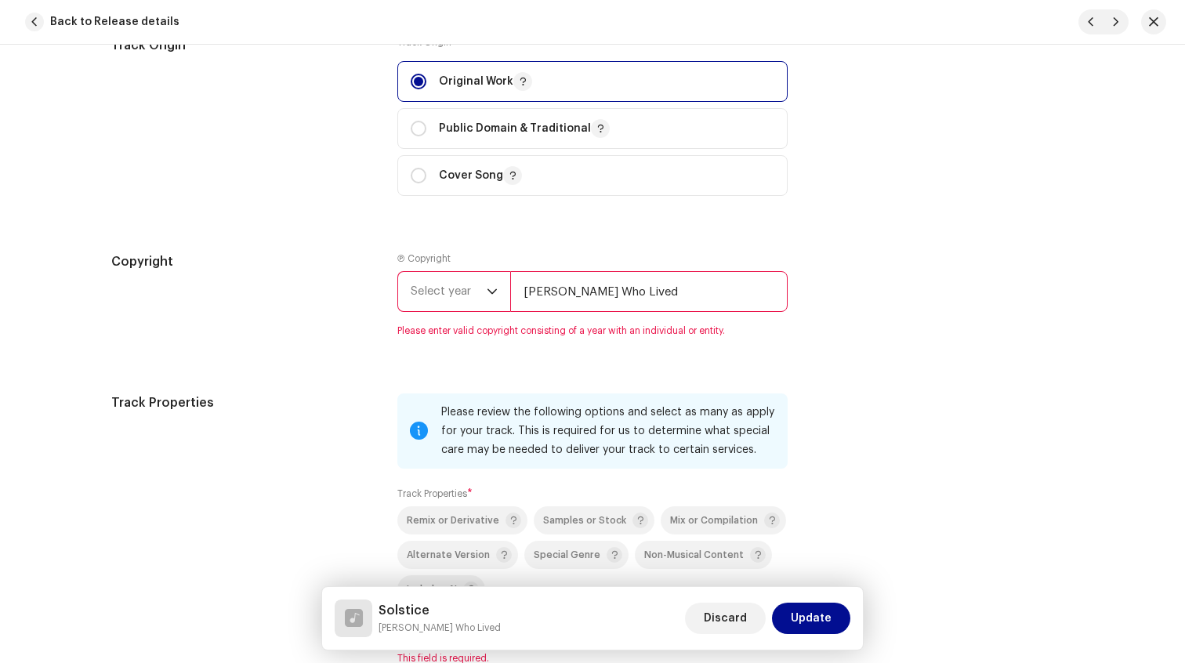
click at [444, 311] on span "Select year" at bounding box center [449, 291] width 76 height 39
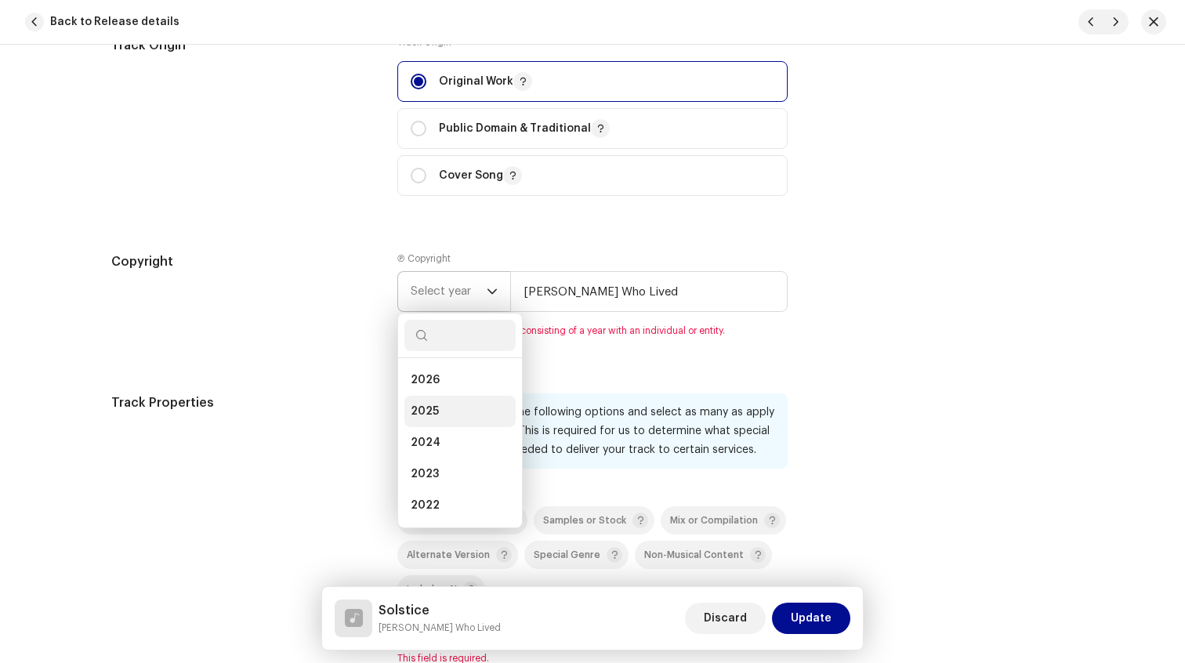
click at [439, 412] on li "2025" at bounding box center [459, 411] width 111 height 31
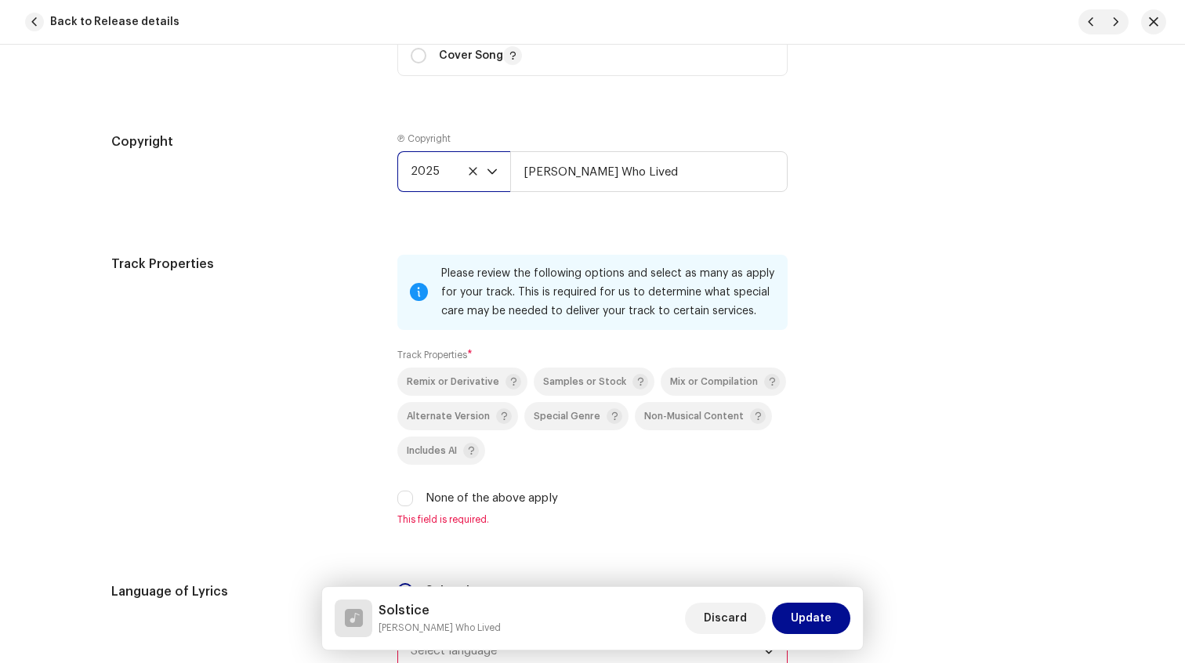
scroll to position [2095, 0]
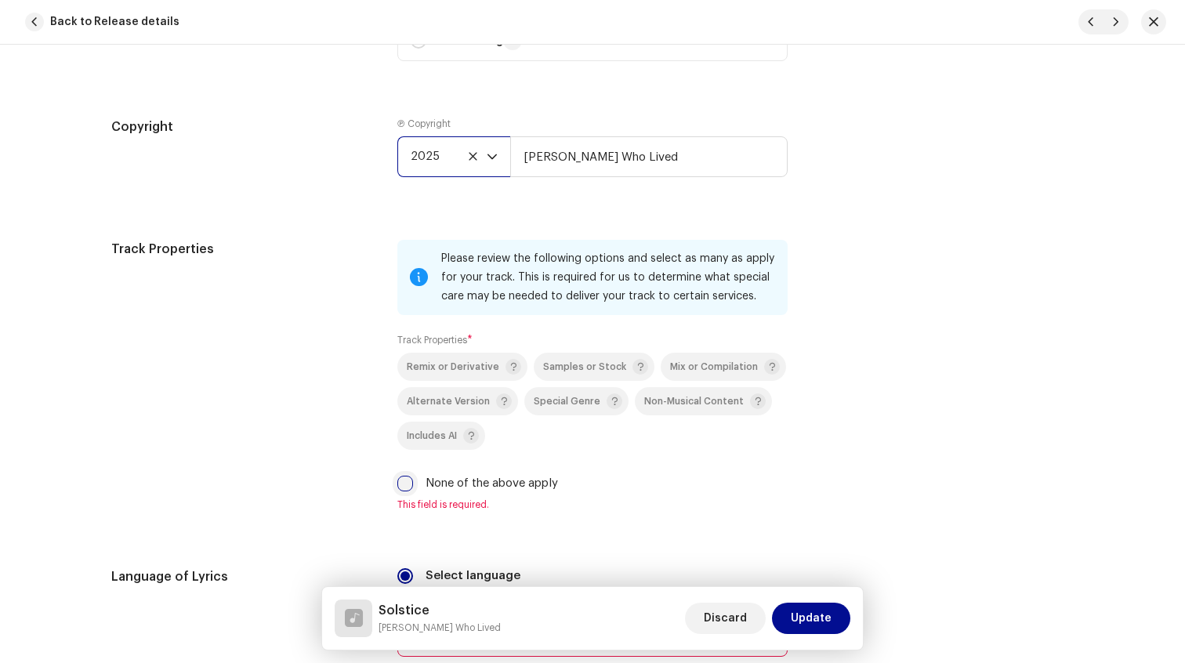
click at [401, 486] on input "None of the above apply" at bounding box center [405, 484] width 16 height 16
checkbox input "true"
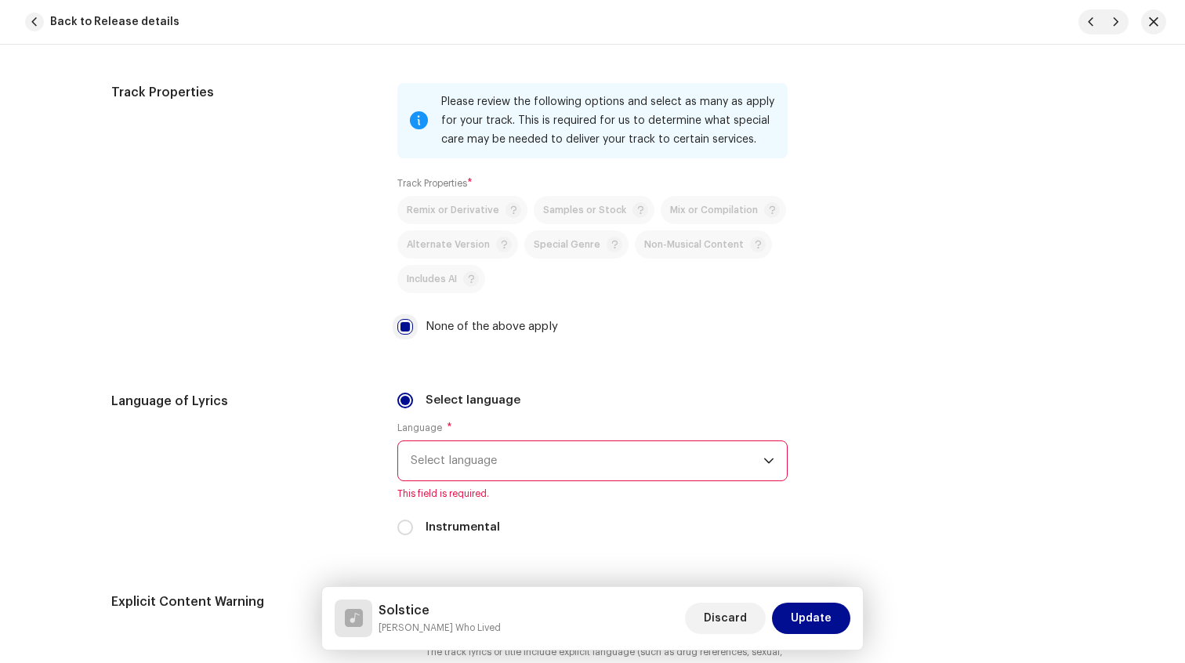
scroll to position [2249, 0]
click at [446, 478] on span "Select language" at bounding box center [587, 463] width 353 height 39
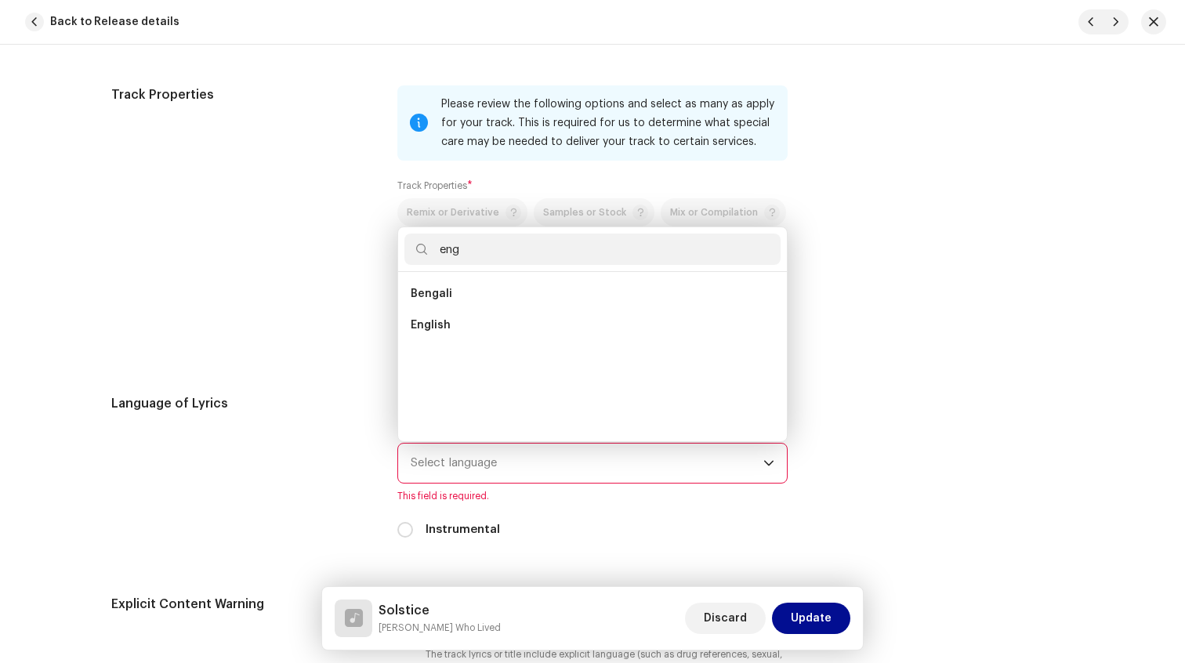
scroll to position [0, 0]
type input "engli"
click at [427, 302] on span "English" at bounding box center [431, 294] width 40 height 16
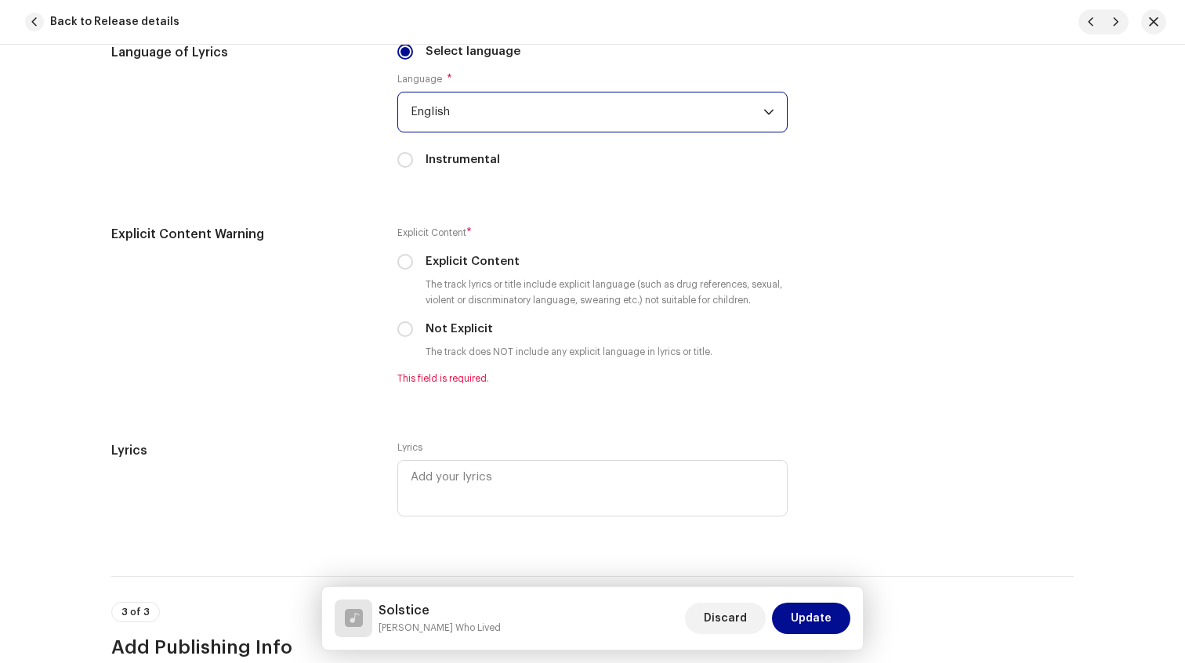
scroll to position [2602, 0]
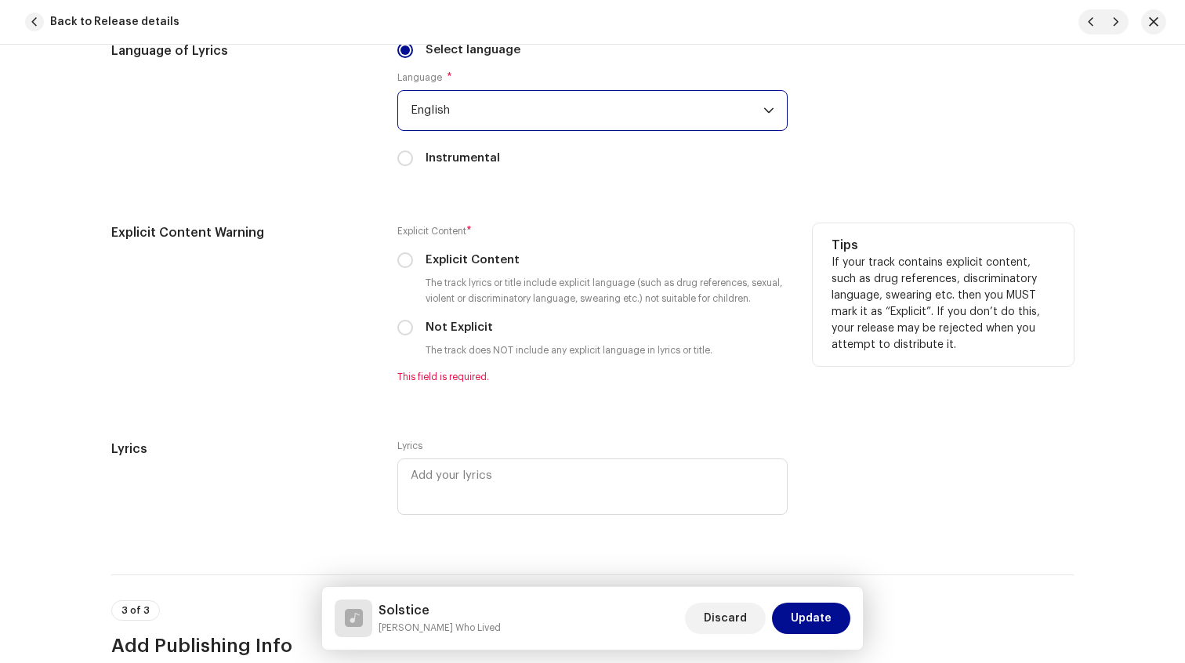
click at [402, 322] on div "Explicit Content * Explicit Content The track lyrics or title include explicit …" at bounding box center [592, 303] width 390 height 160
click at [403, 330] on input "Not Explicit" at bounding box center [405, 328] width 16 height 16
radio input "true"
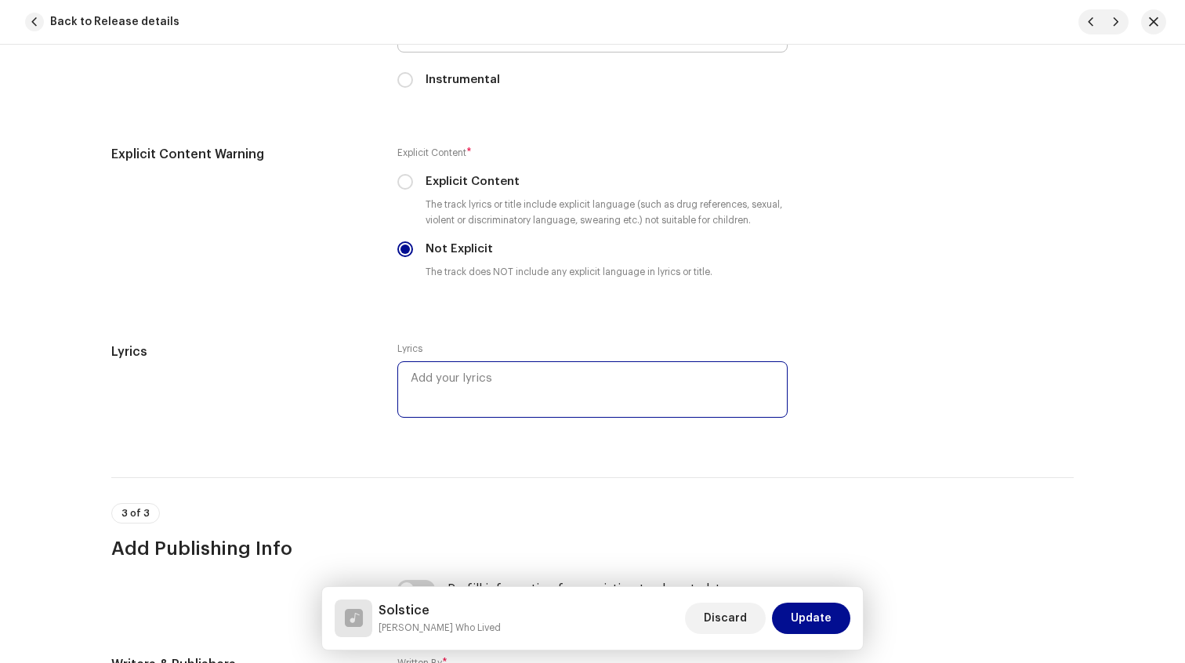
click at [441, 379] on textarea at bounding box center [592, 389] width 390 height 56
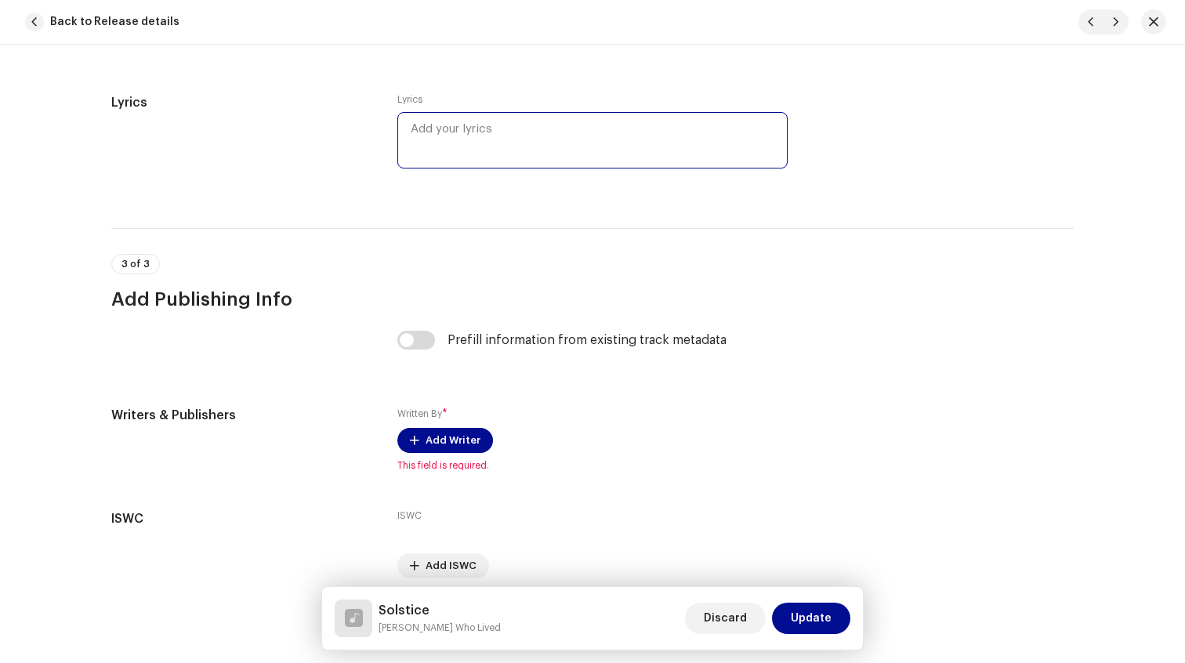
scroll to position [2998, 0]
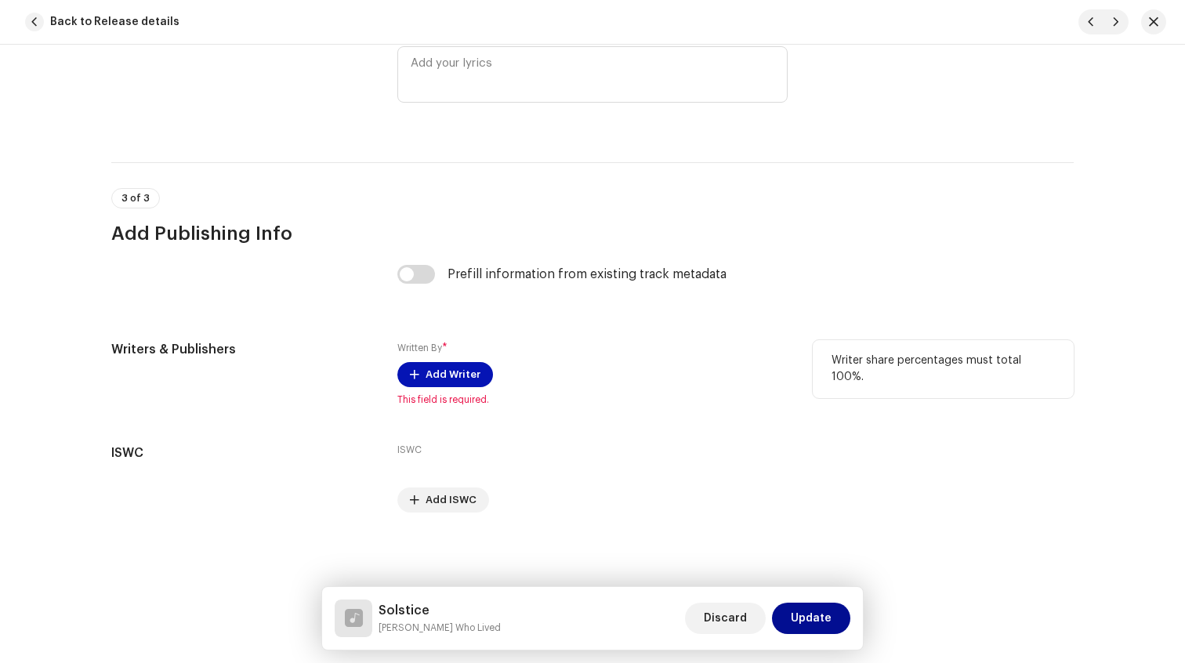
click at [453, 369] on span "Add Writer" at bounding box center [453, 374] width 55 height 31
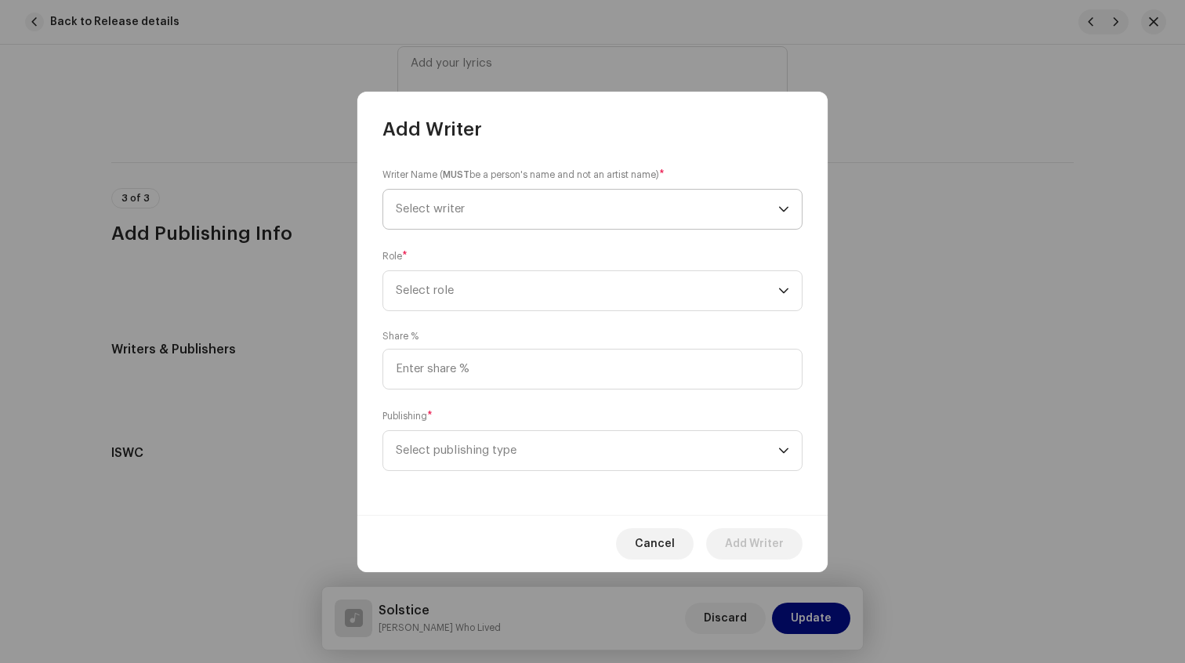
click at [488, 215] on span "Select writer" at bounding box center [587, 209] width 383 height 39
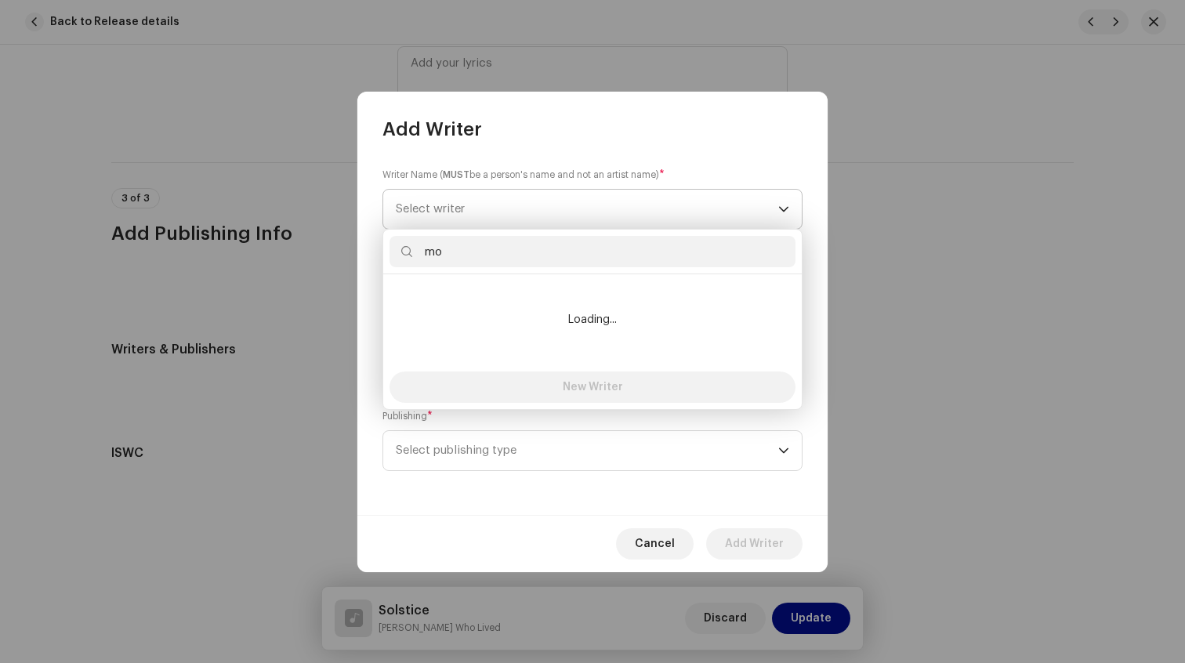
type input "m"
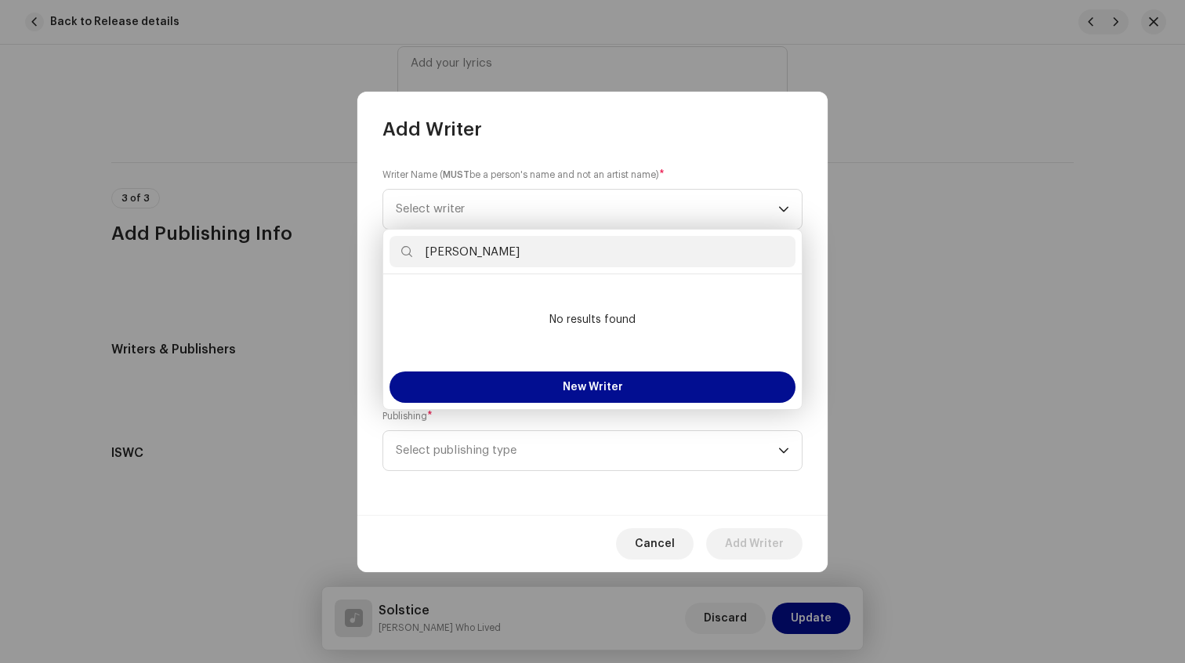
click at [455, 255] on input "[PERSON_NAME]" at bounding box center [593, 251] width 406 height 31
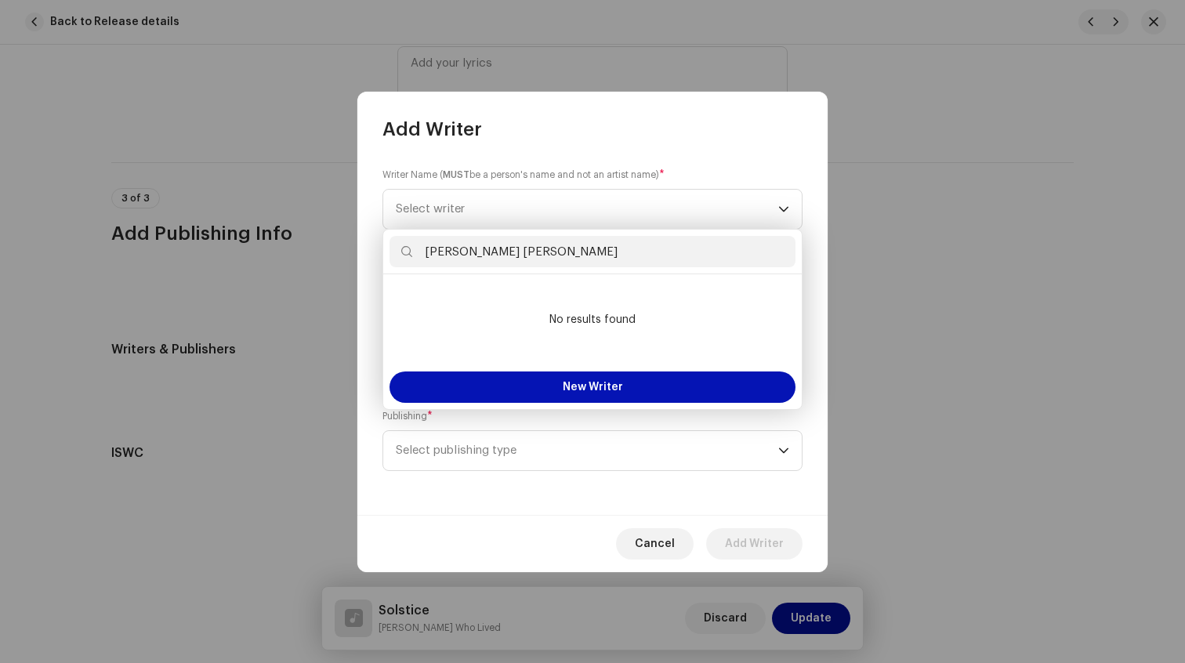
type input "[PERSON_NAME] [PERSON_NAME]"
click at [542, 383] on button "New Writer" at bounding box center [593, 387] width 406 height 31
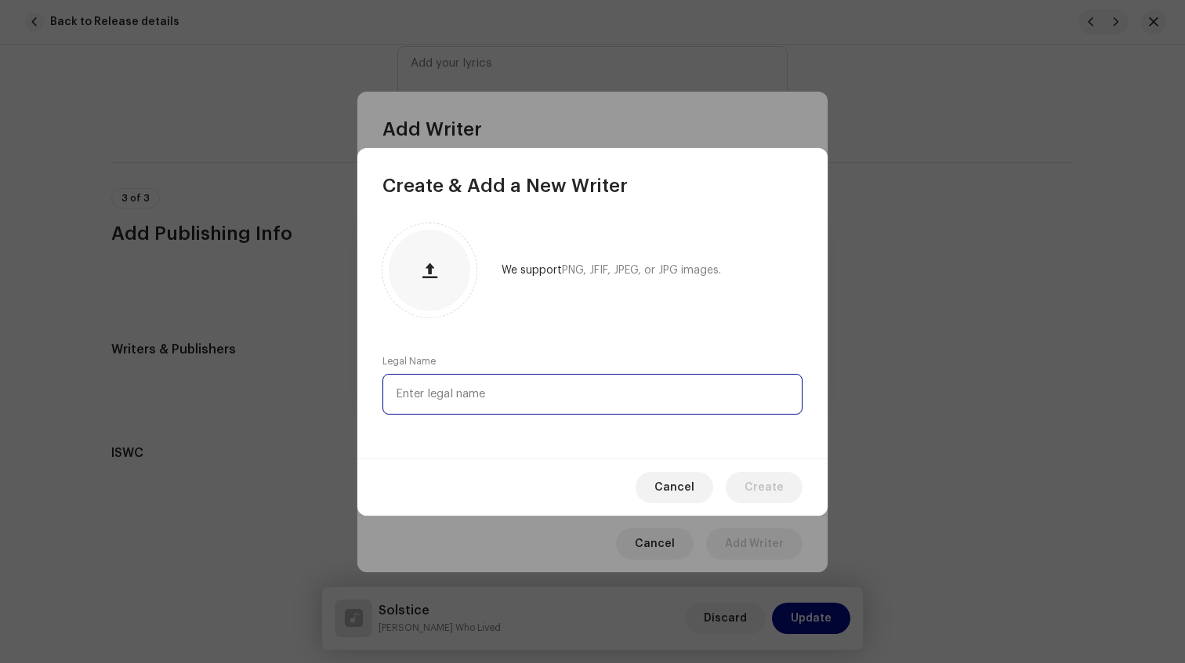
click at [542, 393] on input "text" at bounding box center [593, 394] width 420 height 41
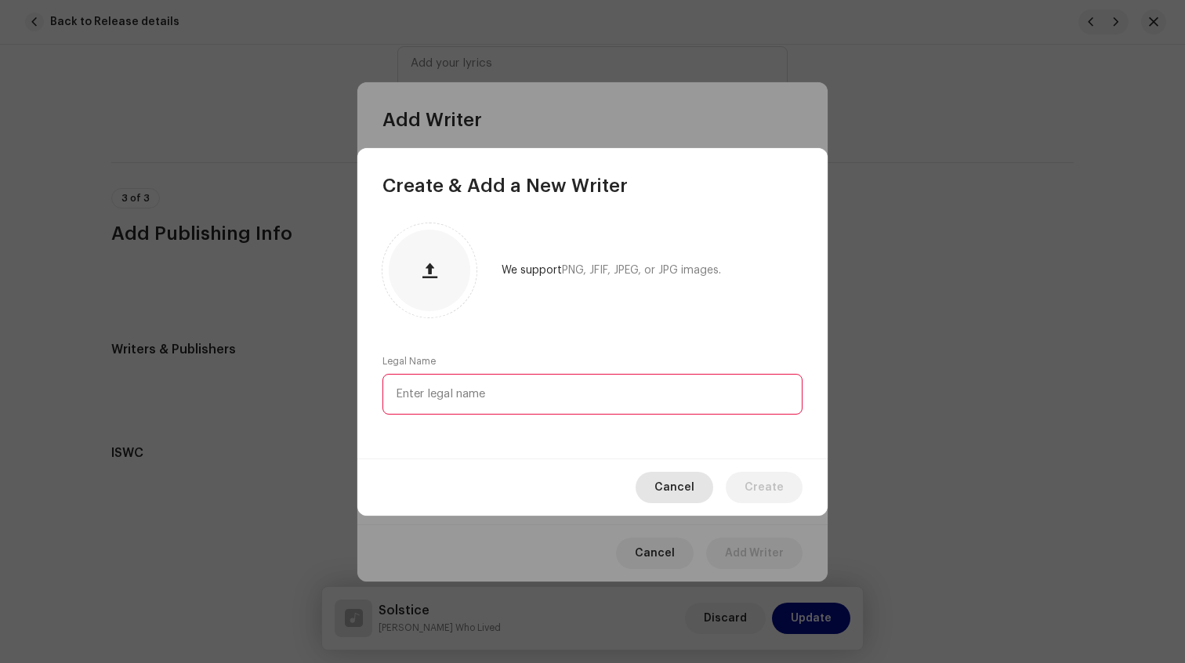
click at [684, 493] on span "Cancel" at bounding box center [675, 487] width 40 height 31
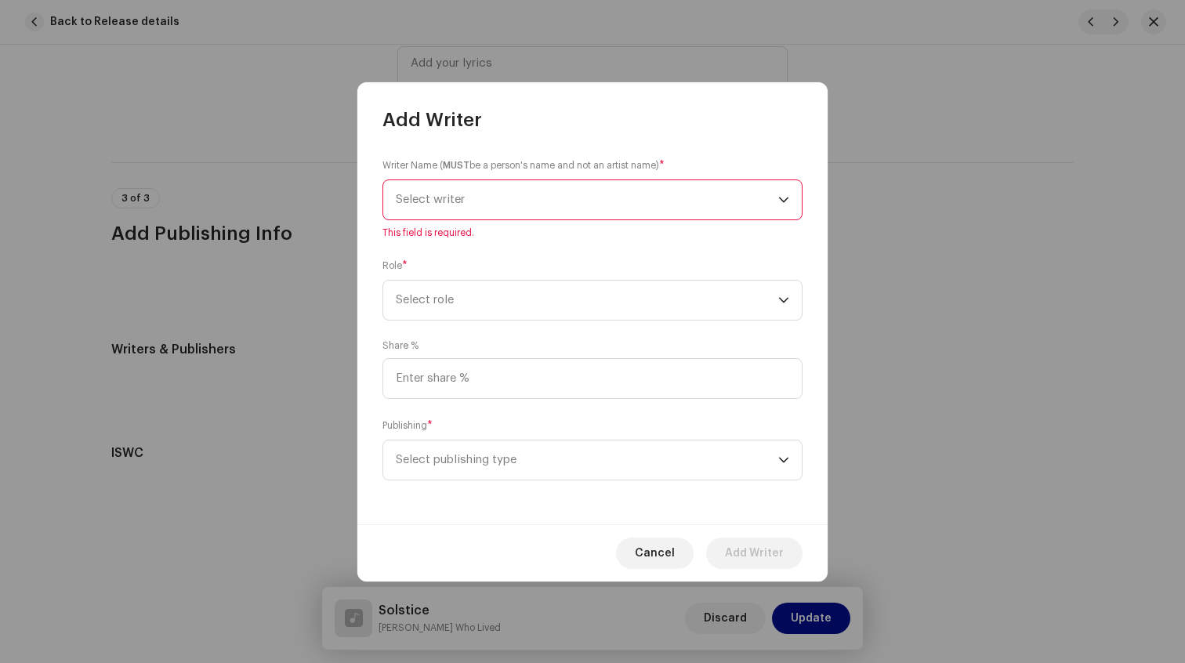
click at [452, 186] on span "Select writer" at bounding box center [587, 199] width 383 height 39
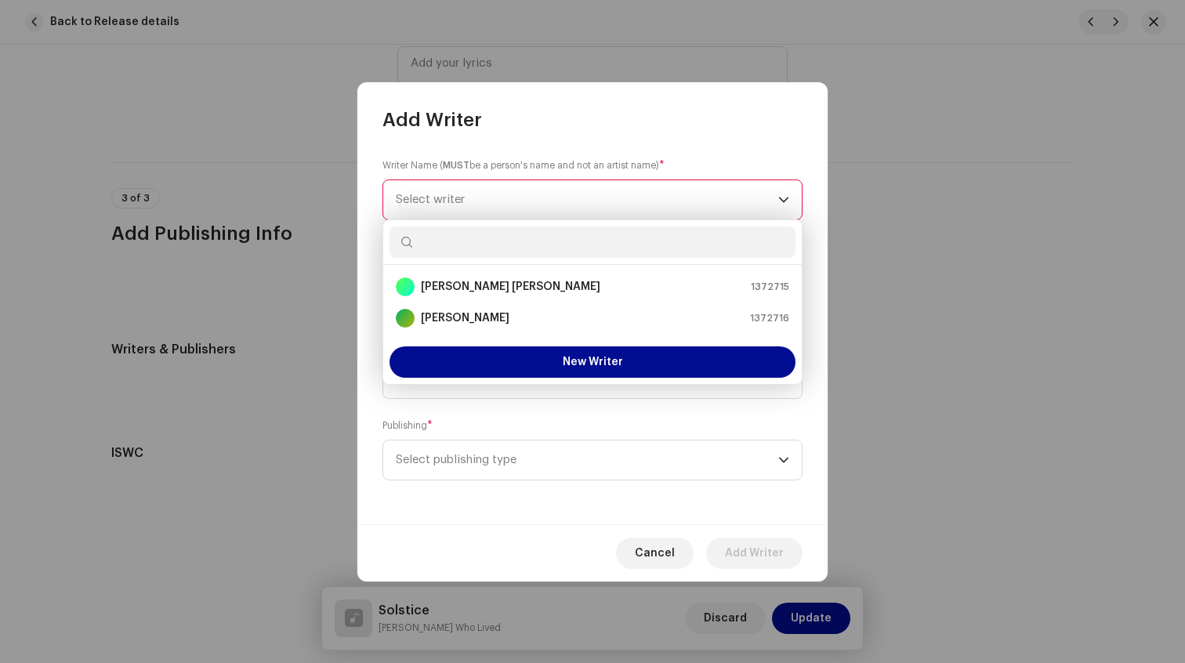
click at [484, 419] on div "Publishing * Select publishing type" at bounding box center [593, 449] width 420 height 63
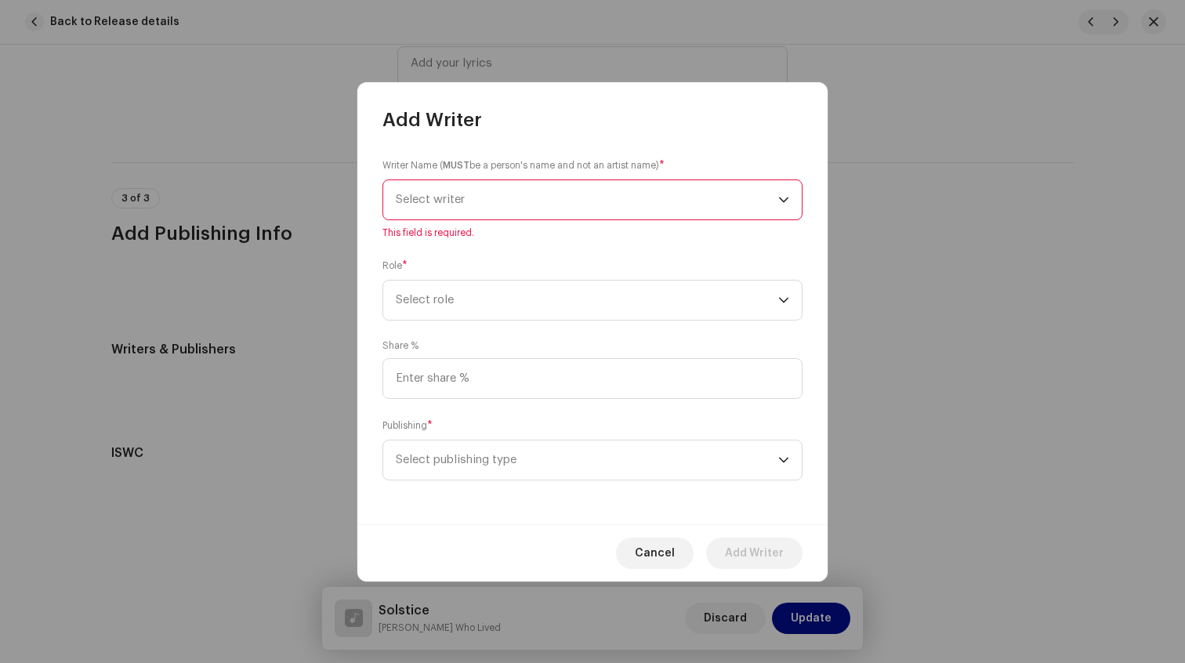
click at [457, 200] on span "Select writer" at bounding box center [430, 200] width 69 height 12
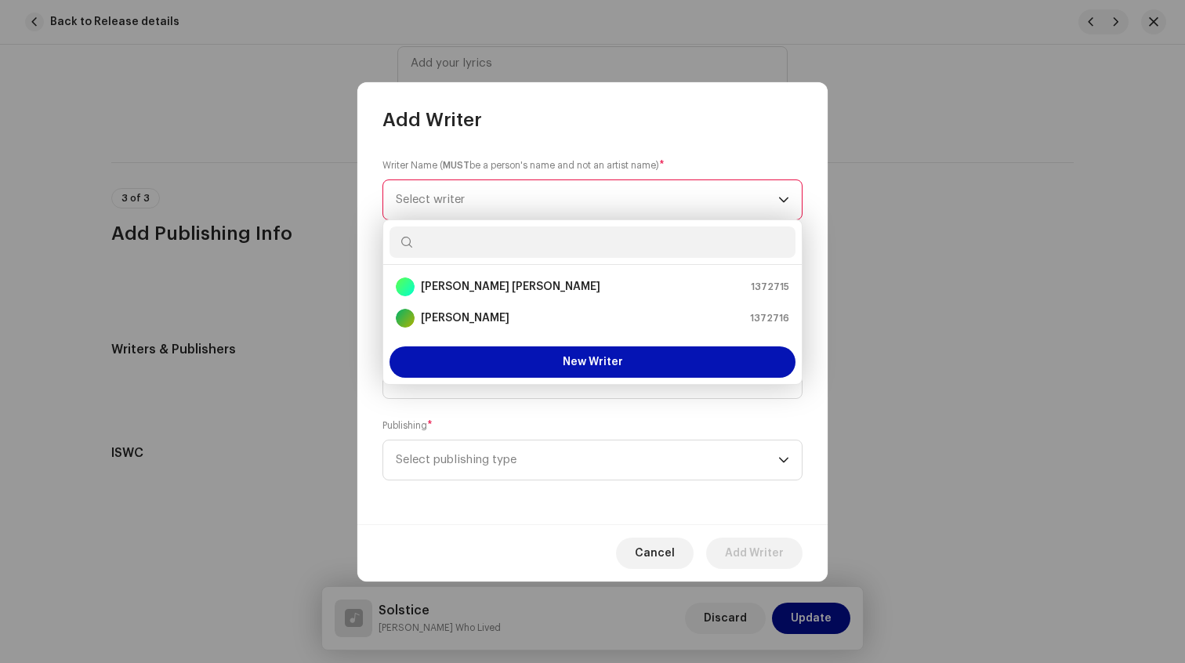
click at [484, 349] on button "New Writer" at bounding box center [593, 361] width 406 height 31
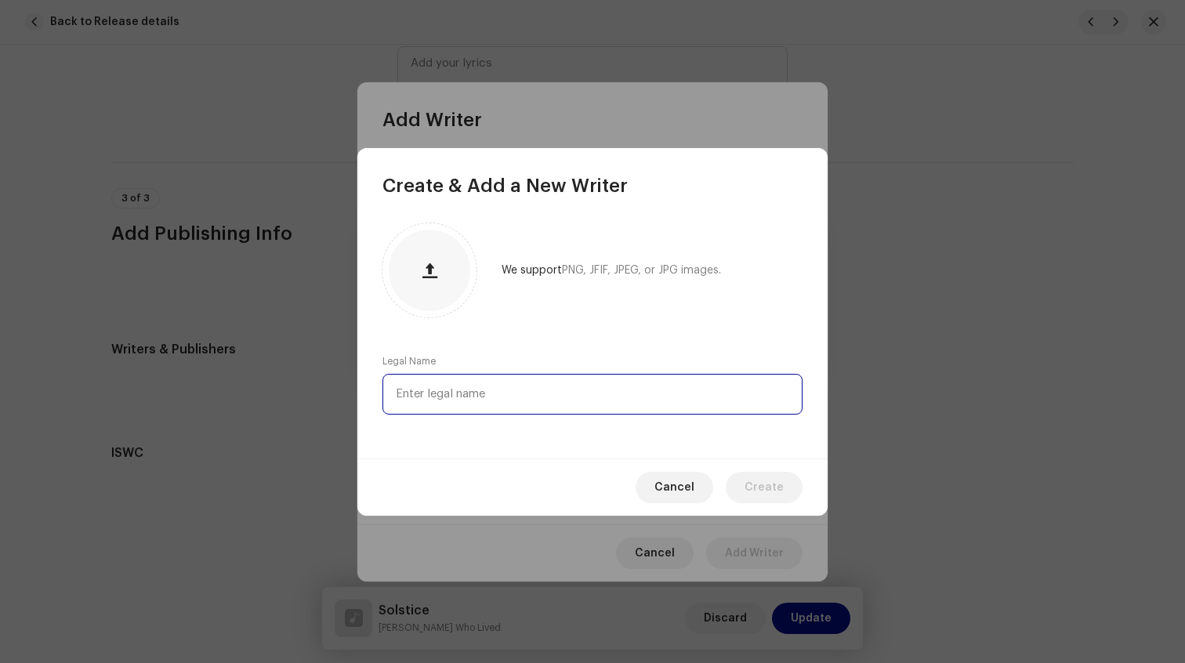
click at [481, 394] on input "text" at bounding box center [593, 394] width 420 height 41
type input "[PERSON_NAME]"
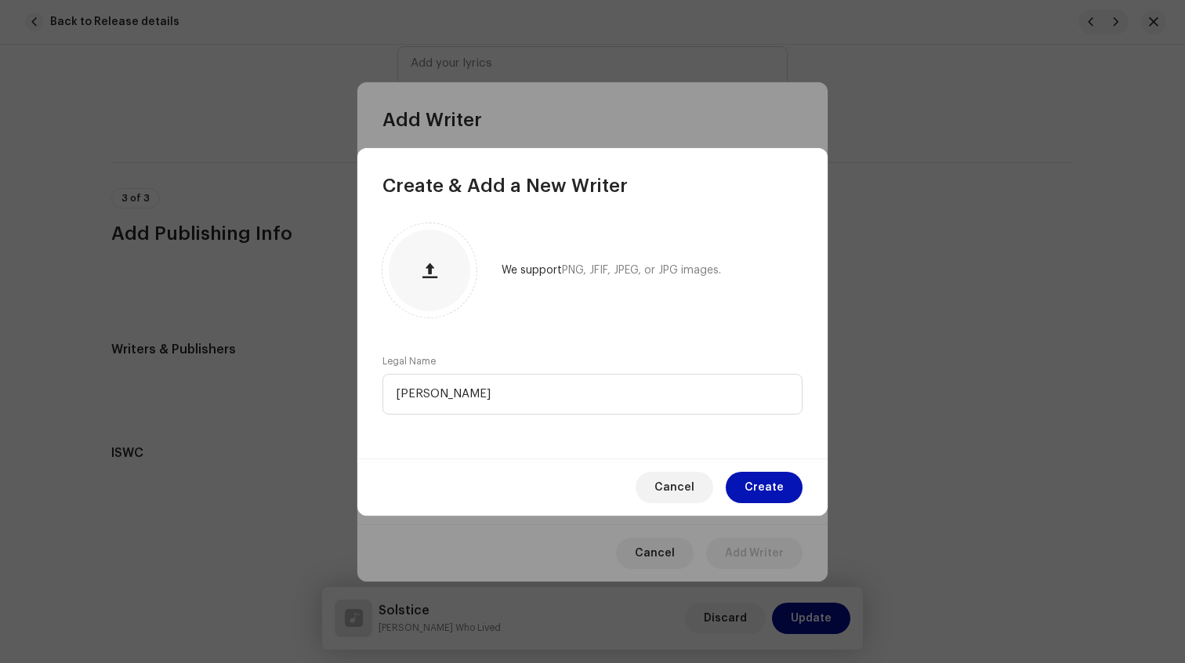
click at [764, 489] on span "Create" at bounding box center [764, 487] width 39 height 31
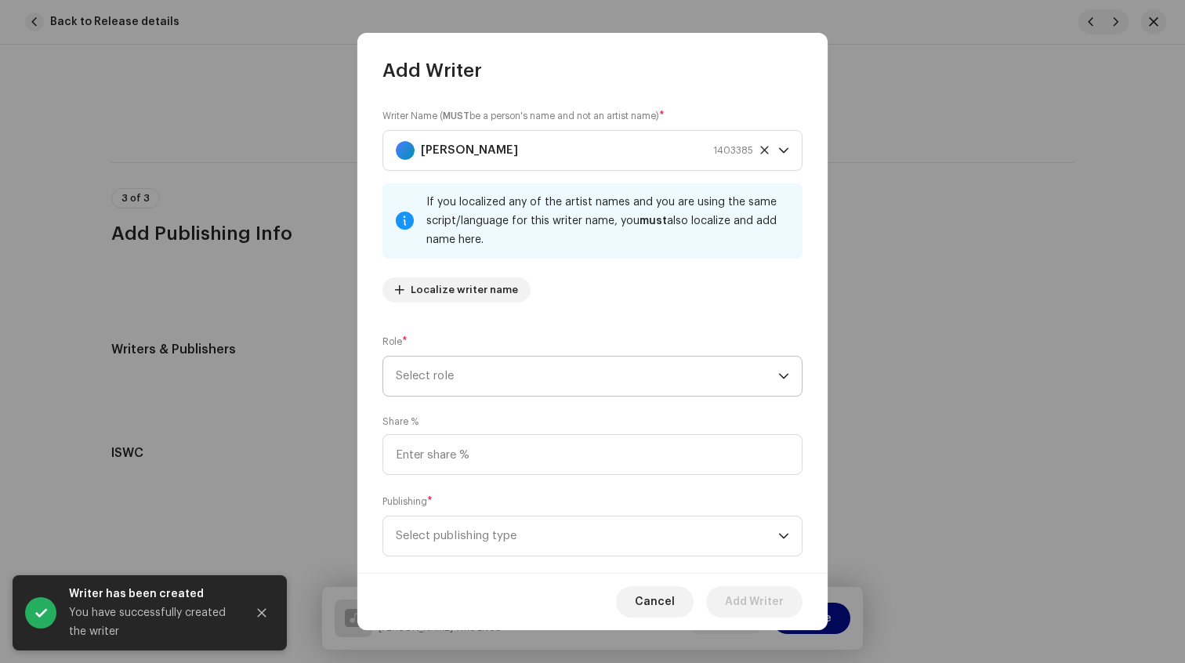
click at [429, 384] on span "Select role" at bounding box center [587, 376] width 383 height 39
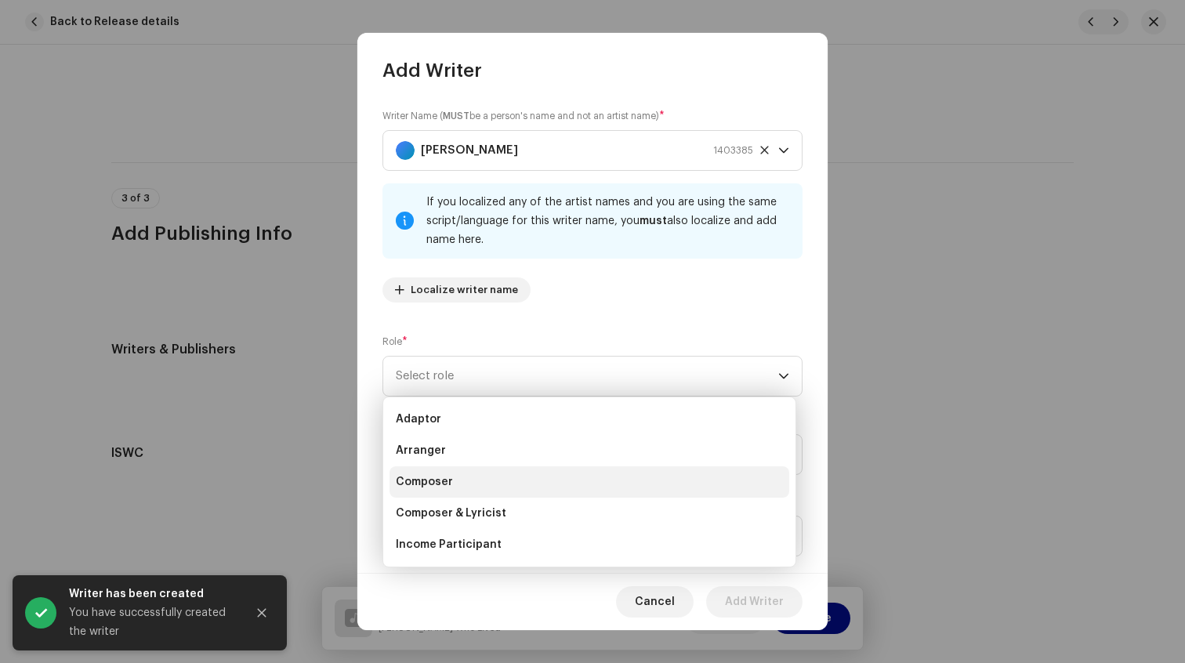
scroll to position [151, 0]
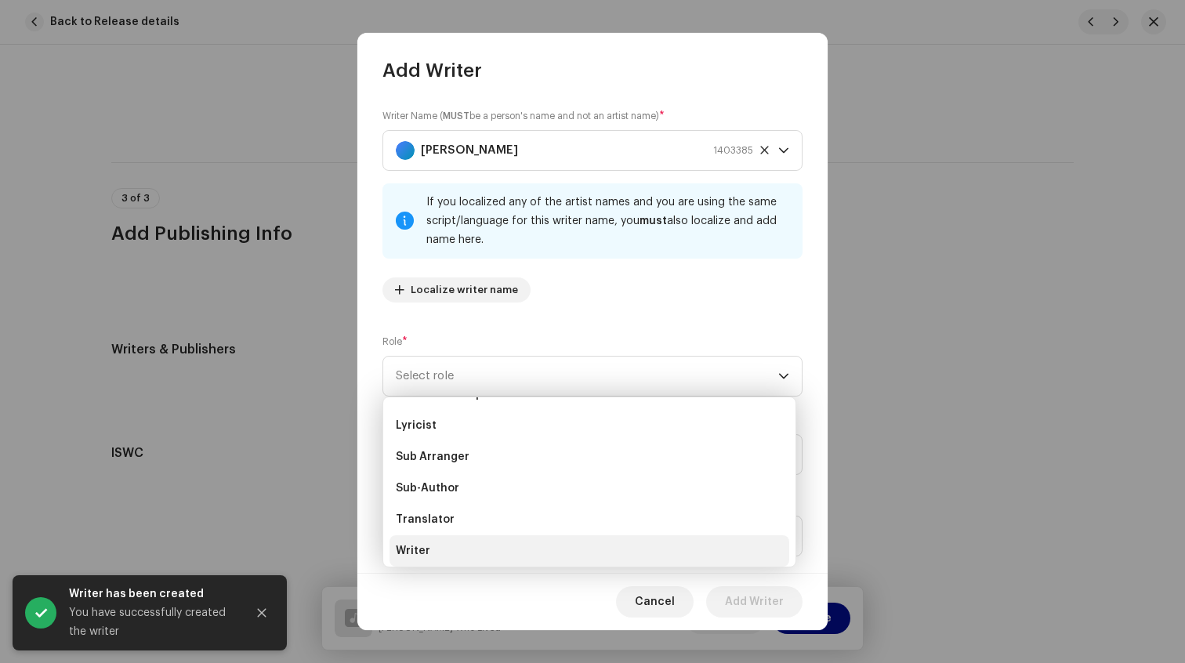
click at [428, 546] on li "Writer" at bounding box center [590, 550] width 400 height 31
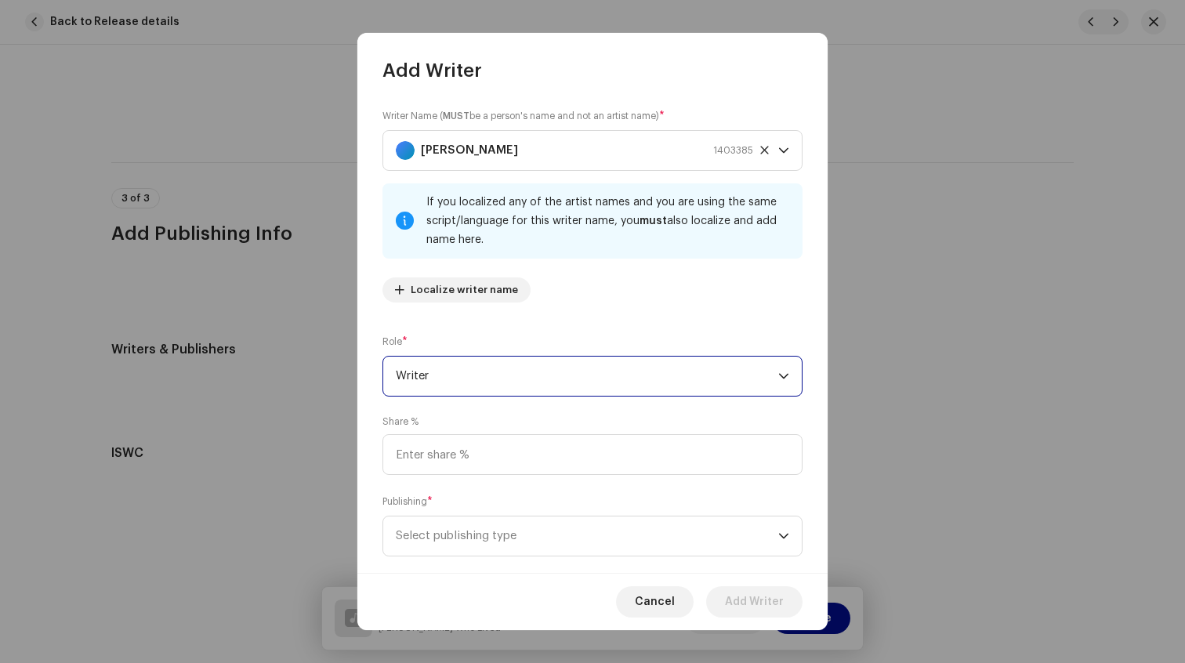
click at [480, 379] on span "Writer" at bounding box center [587, 376] width 383 height 39
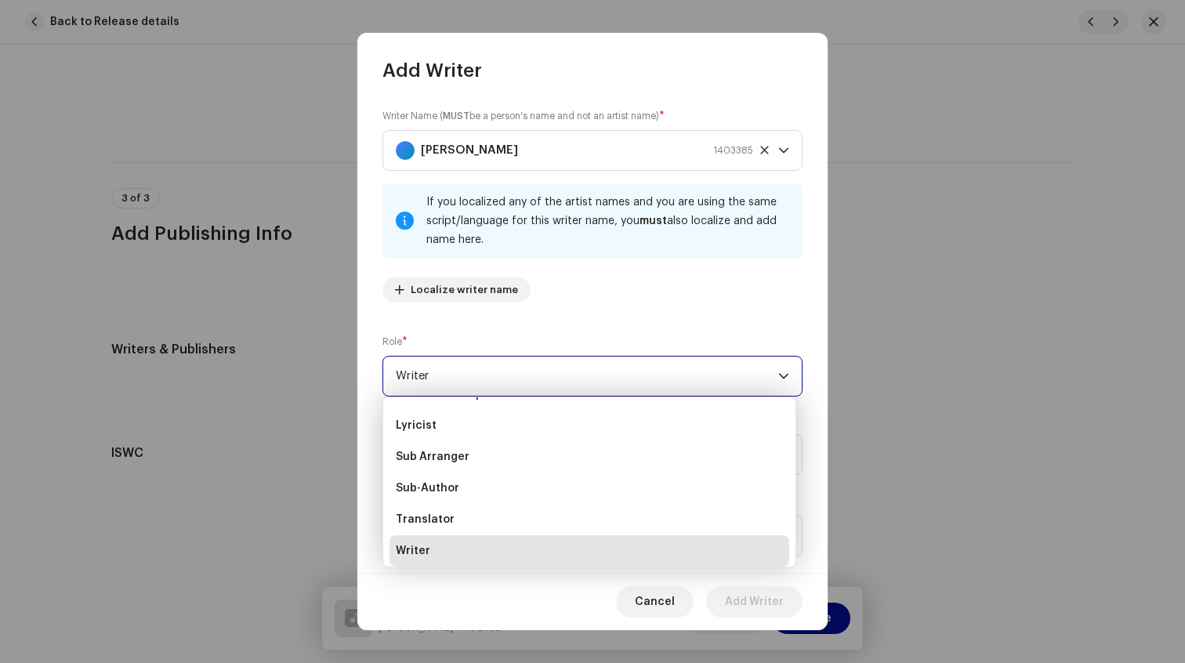
click at [467, 379] on span "Writer" at bounding box center [587, 376] width 383 height 39
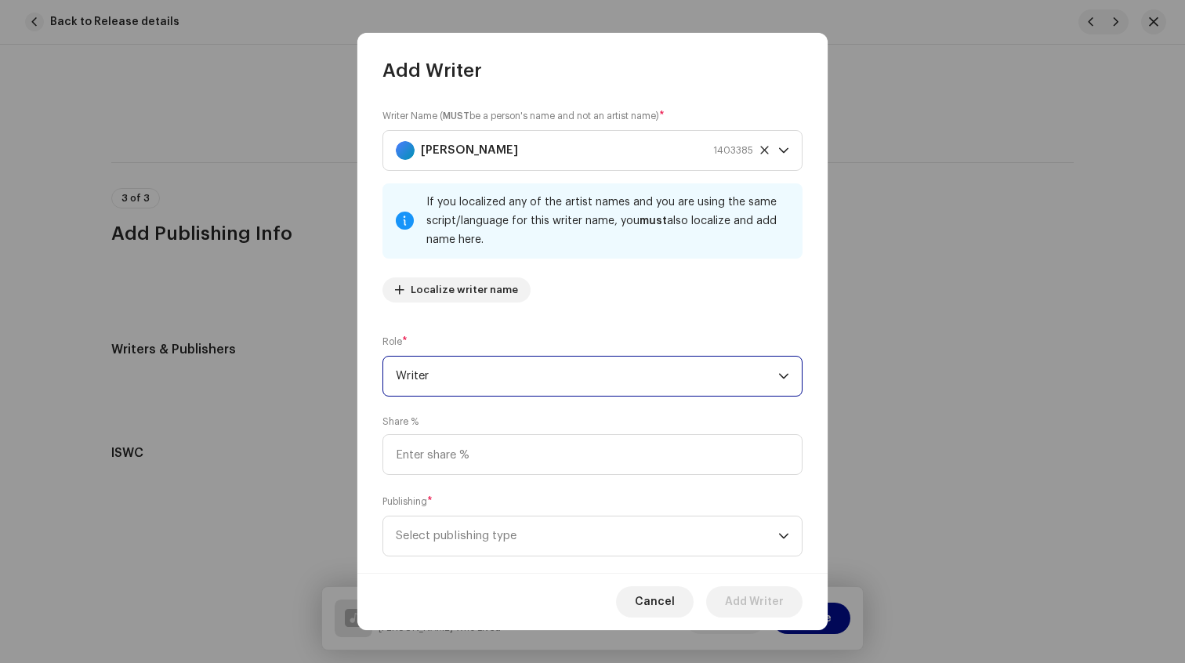
click at [452, 386] on span "Writer" at bounding box center [587, 376] width 383 height 39
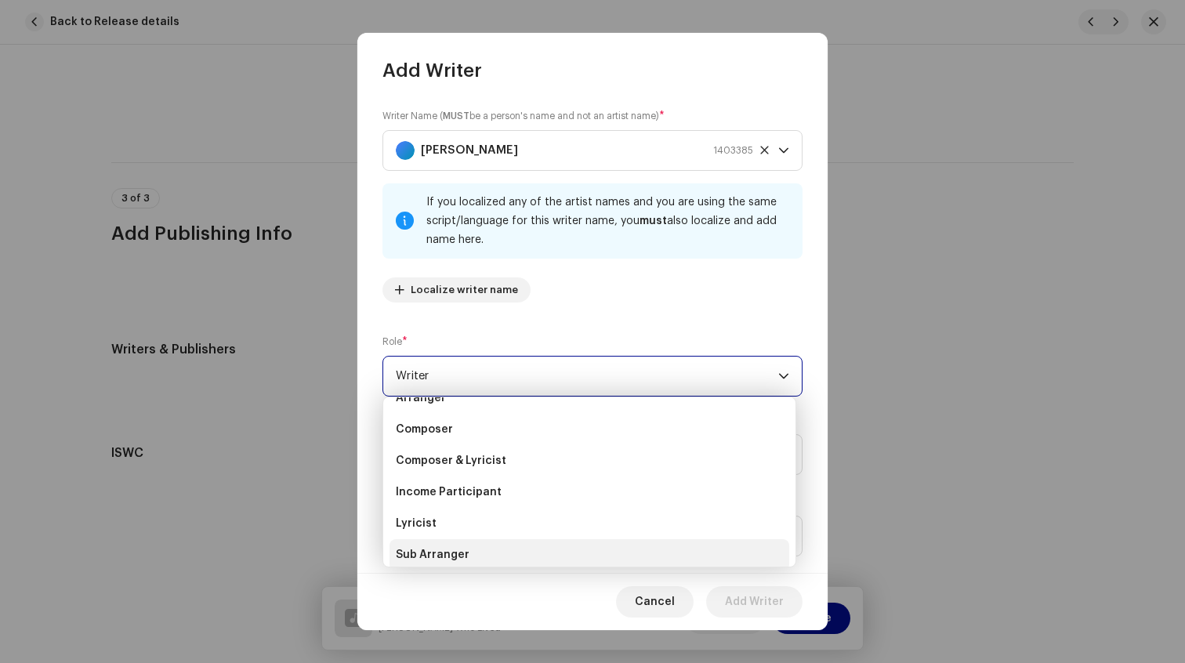
scroll to position [0, 0]
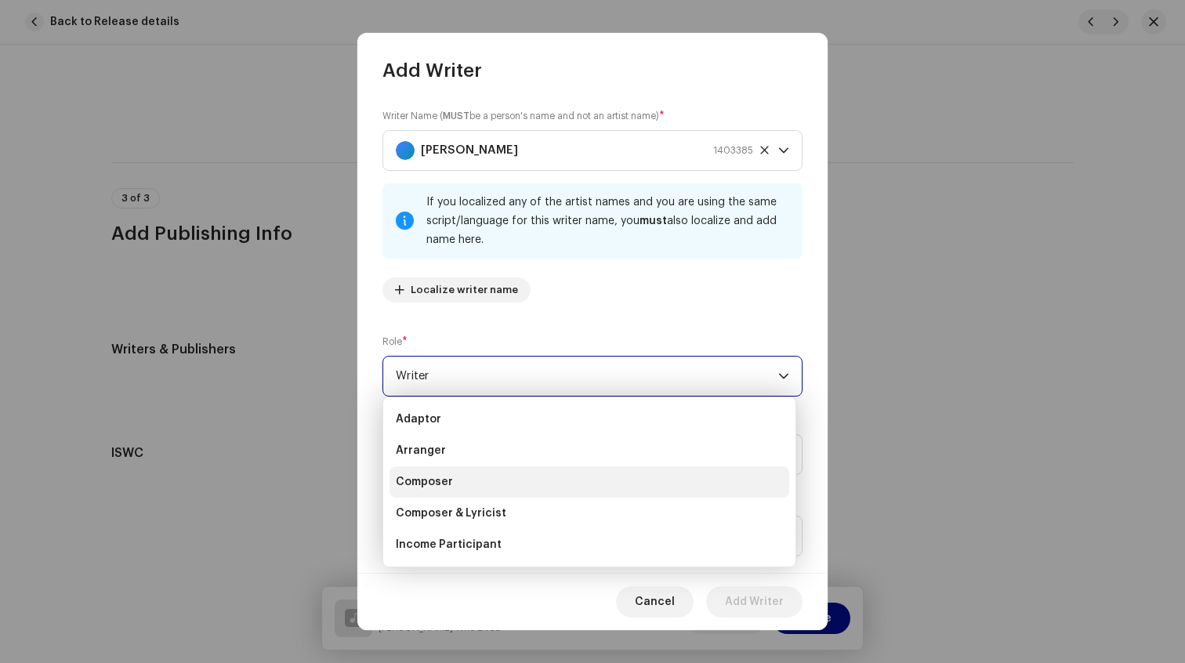
click at [455, 470] on li "Composer" at bounding box center [590, 481] width 400 height 31
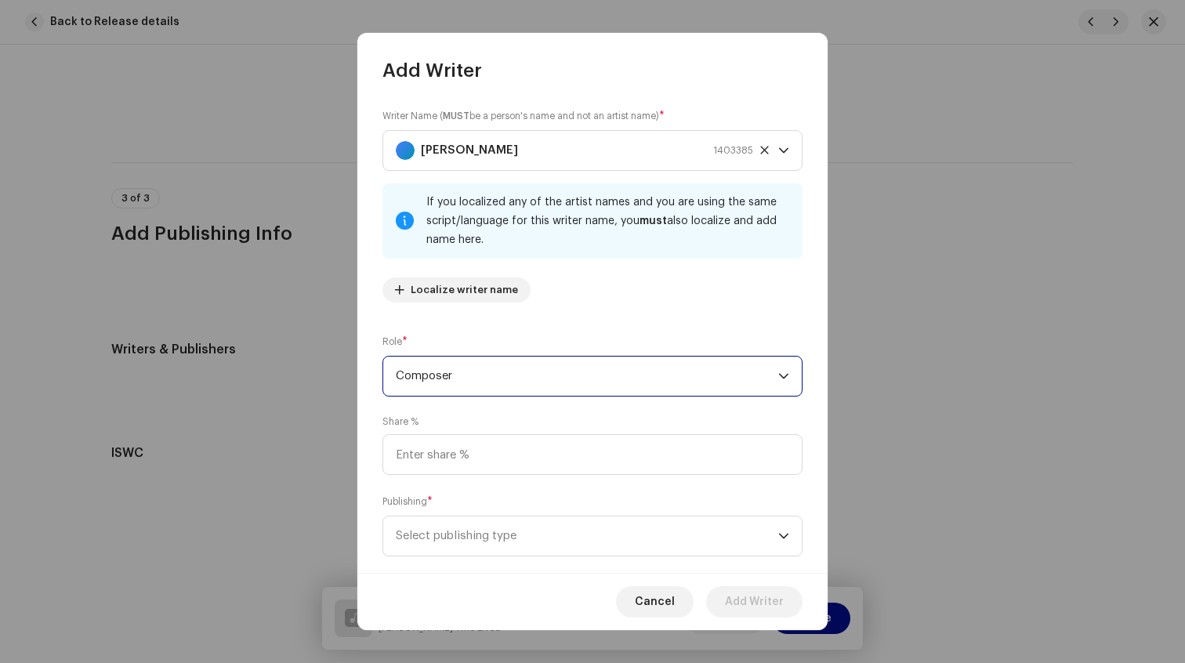
scroll to position [151, 0]
click at [471, 380] on span "Composer" at bounding box center [587, 376] width 383 height 39
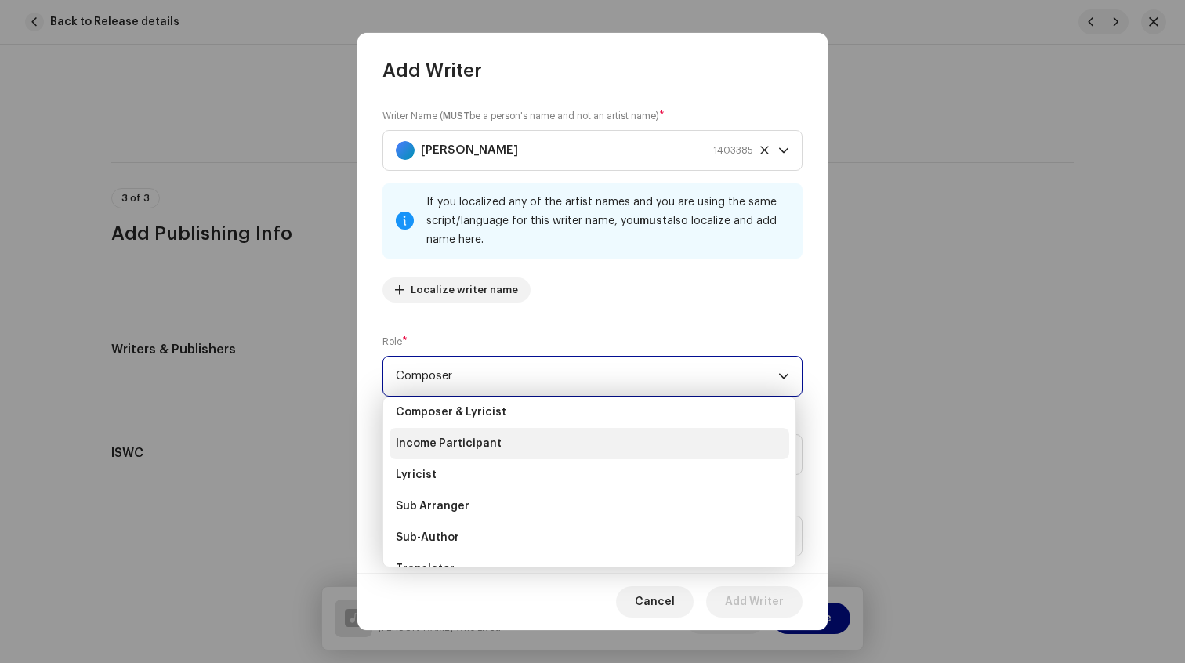
scroll to position [157, 0]
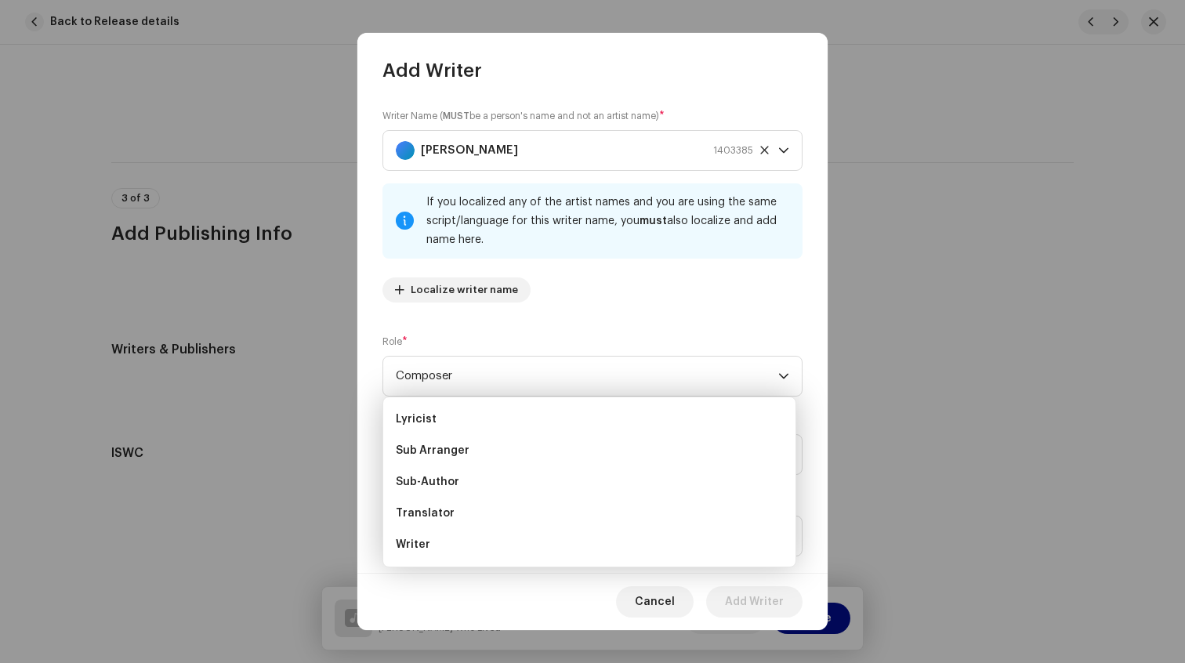
click at [502, 313] on div "Writer Name ( MUST be a person's name and not an artist name) * [PERSON_NAME] 1…" at bounding box center [593, 211] width 420 height 207
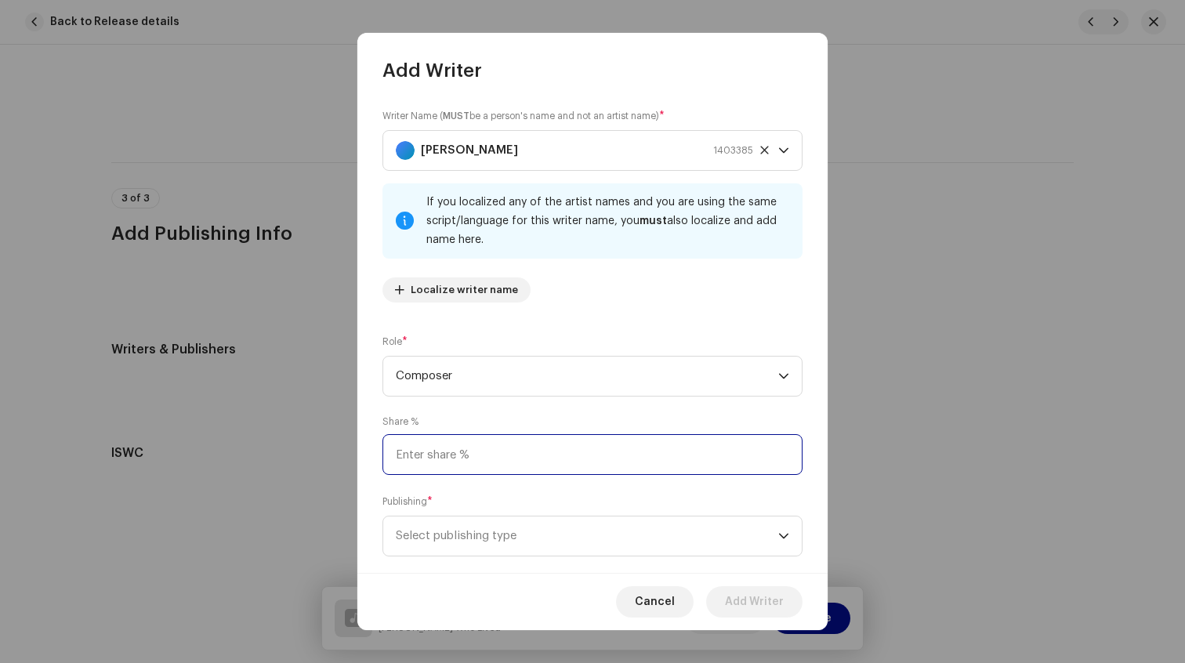
click at [469, 455] on input at bounding box center [593, 454] width 420 height 41
type input "50.00"
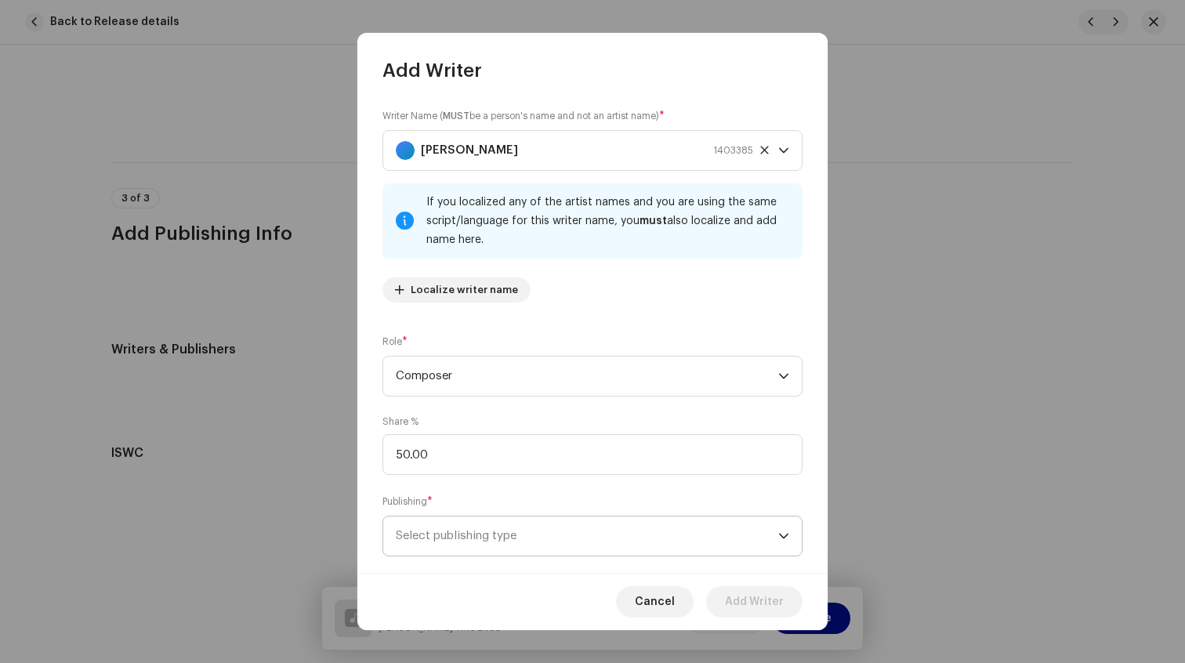
click at [477, 551] on span "Select publishing type" at bounding box center [587, 536] width 383 height 39
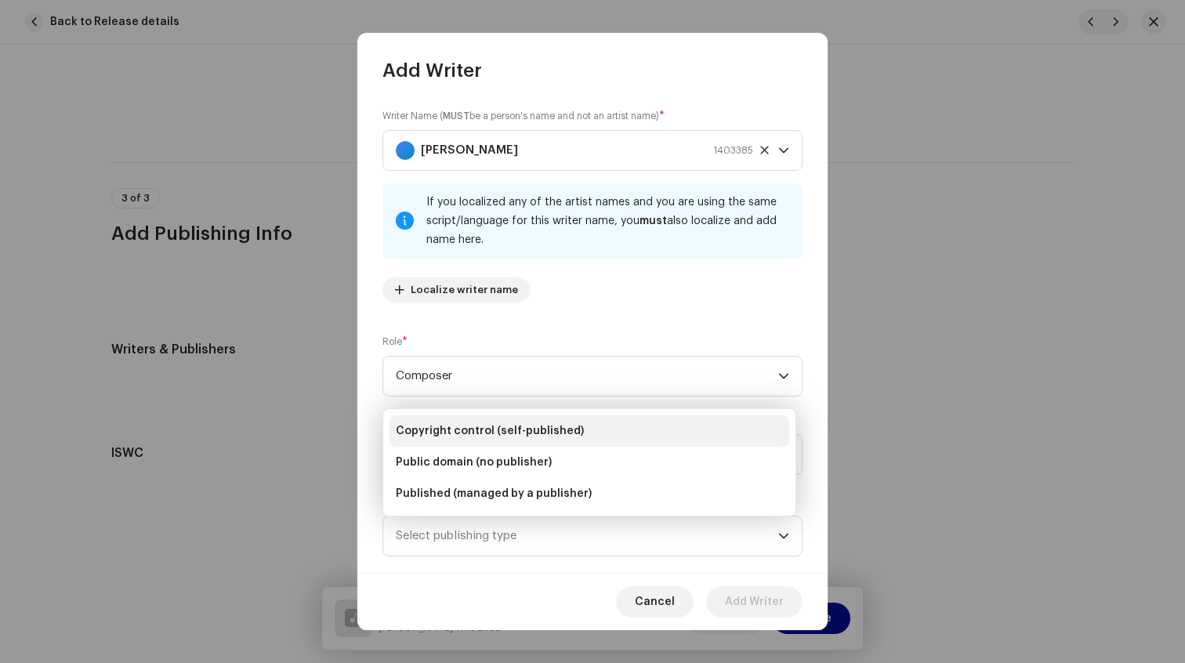
click at [477, 431] on span "Copyright control (self-published)" at bounding box center [490, 431] width 188 height 16
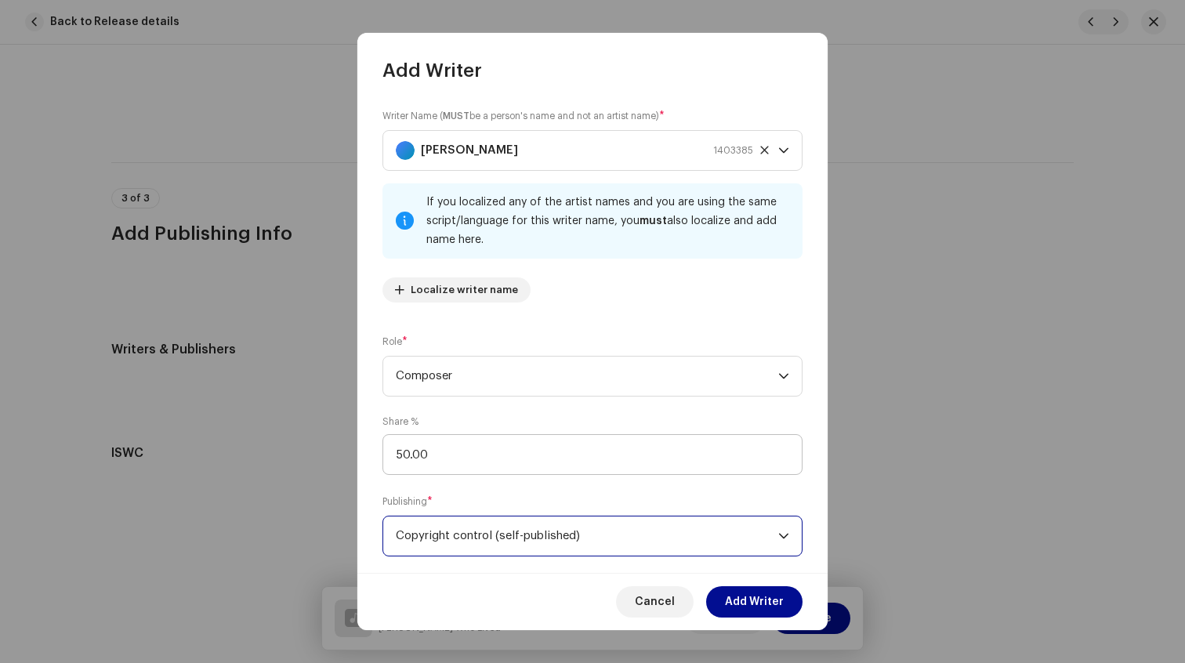
scroll to position [28, 0]
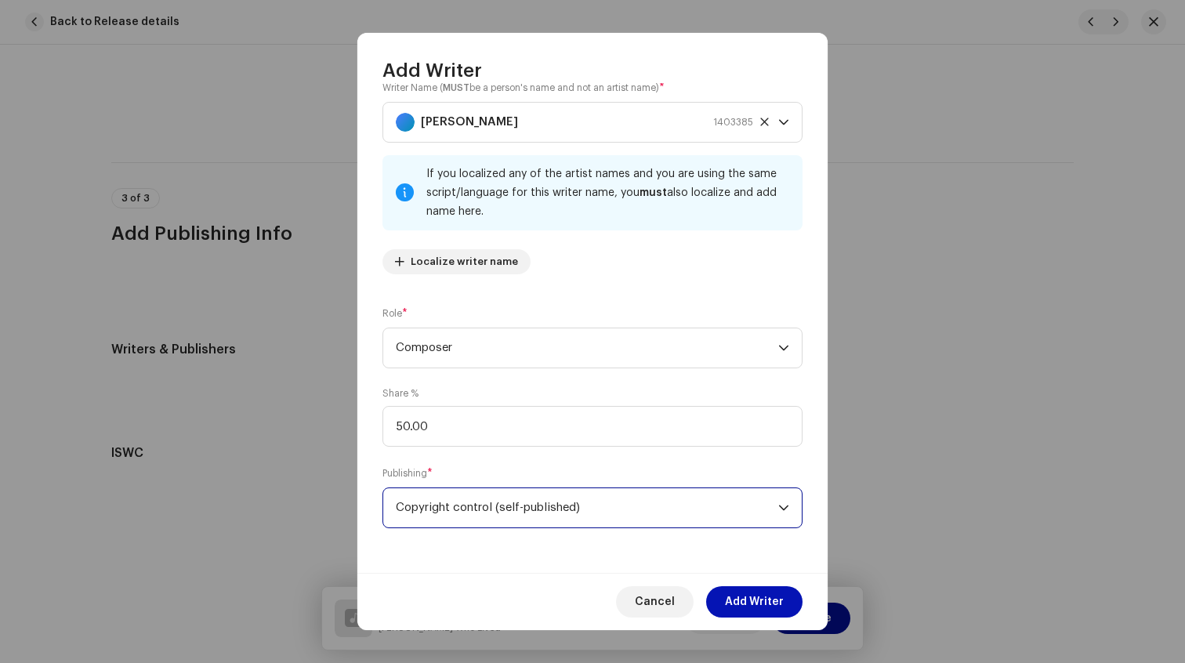
click at [745, 596] on span "Add Writer" at bounding box center [754, 601] width 59 height 31
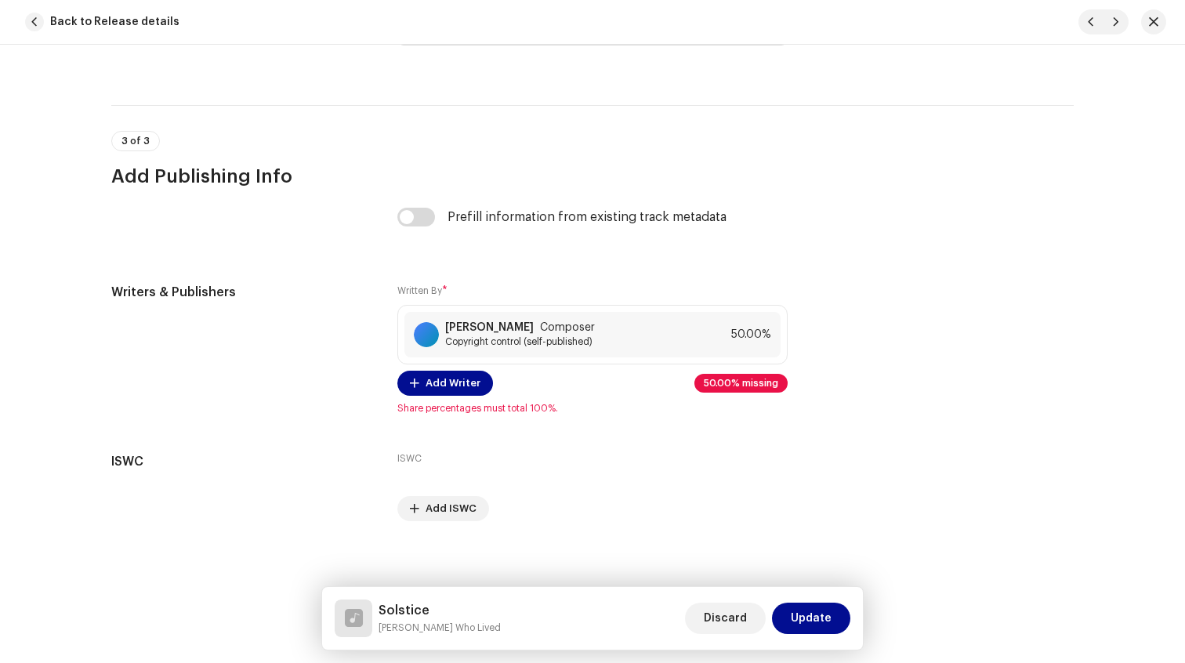
scroll to position [3064, 0]
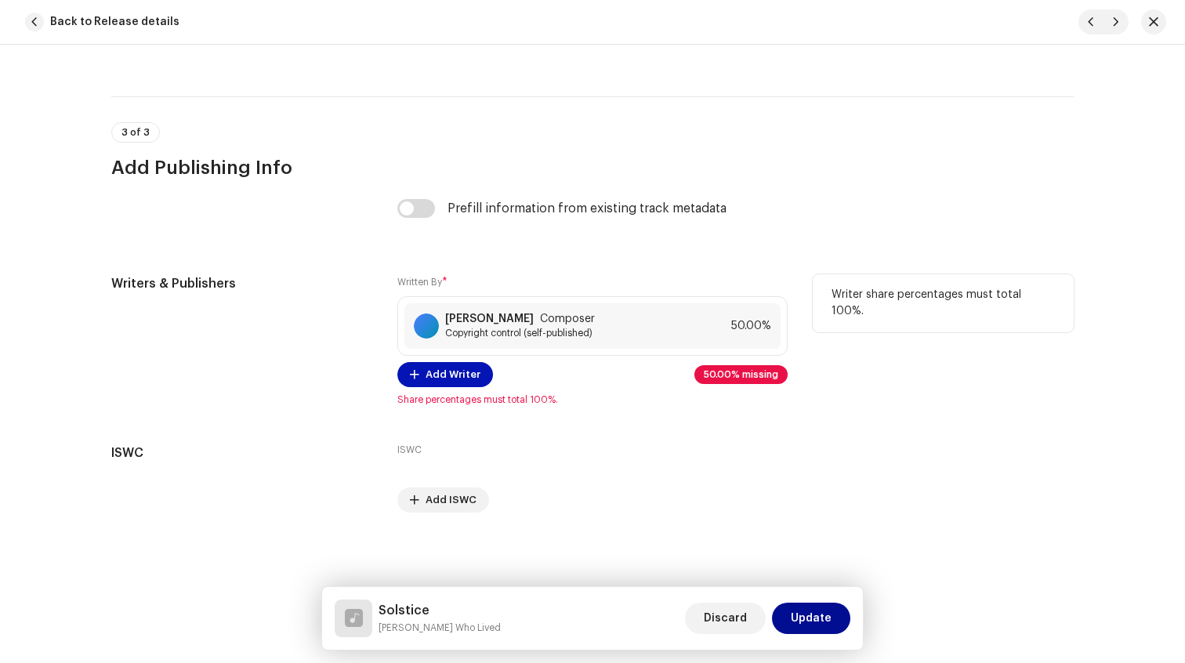
click at [443, 376] on span "Add Writer" at bounding box center [453, 374] width 55 height 31
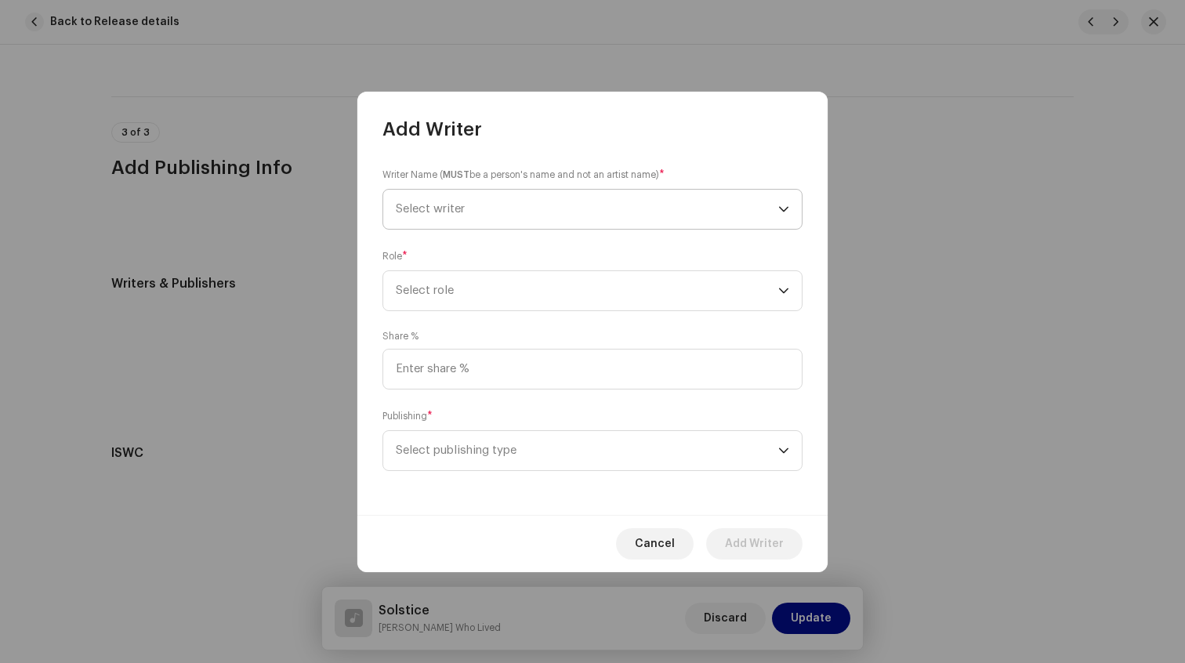
click at [435, 217] on span "Select writer" at bounding box center [587, 209] width 383 height 39
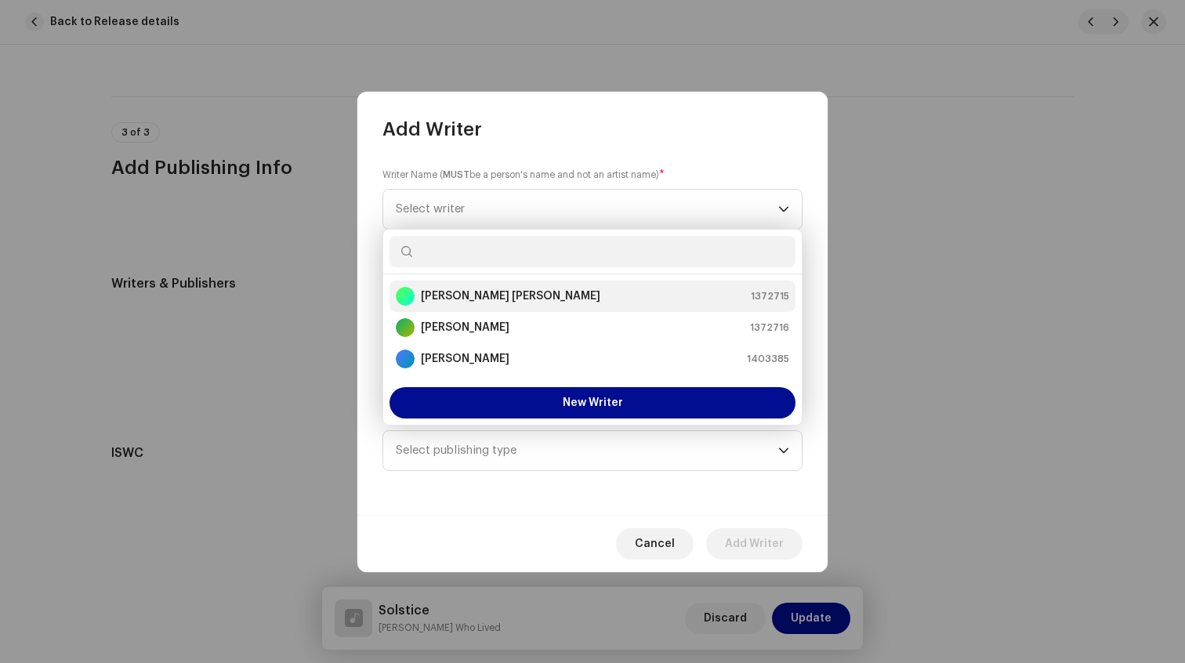
click at [446, 291] on strong "[PERSON_NAME] [PERSON_NAME]" at bounding box center [511, 296] width 180 height 16
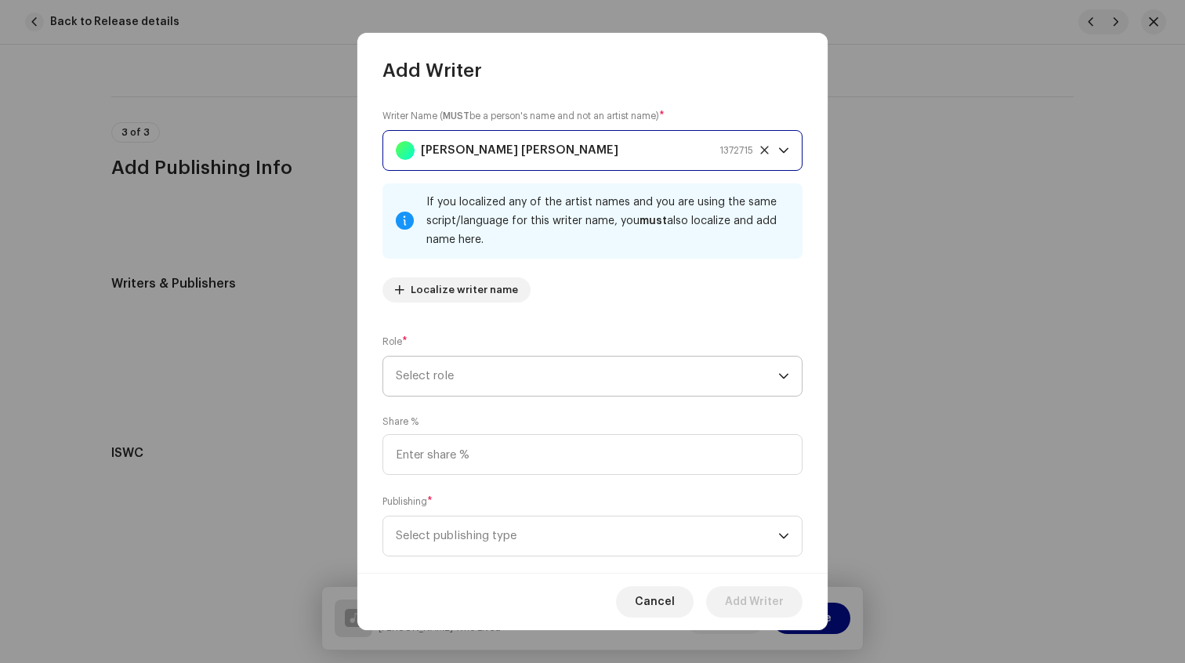
click at [476, 375] on span "Select role" at bounding box center [587, 376] width 383 height 39
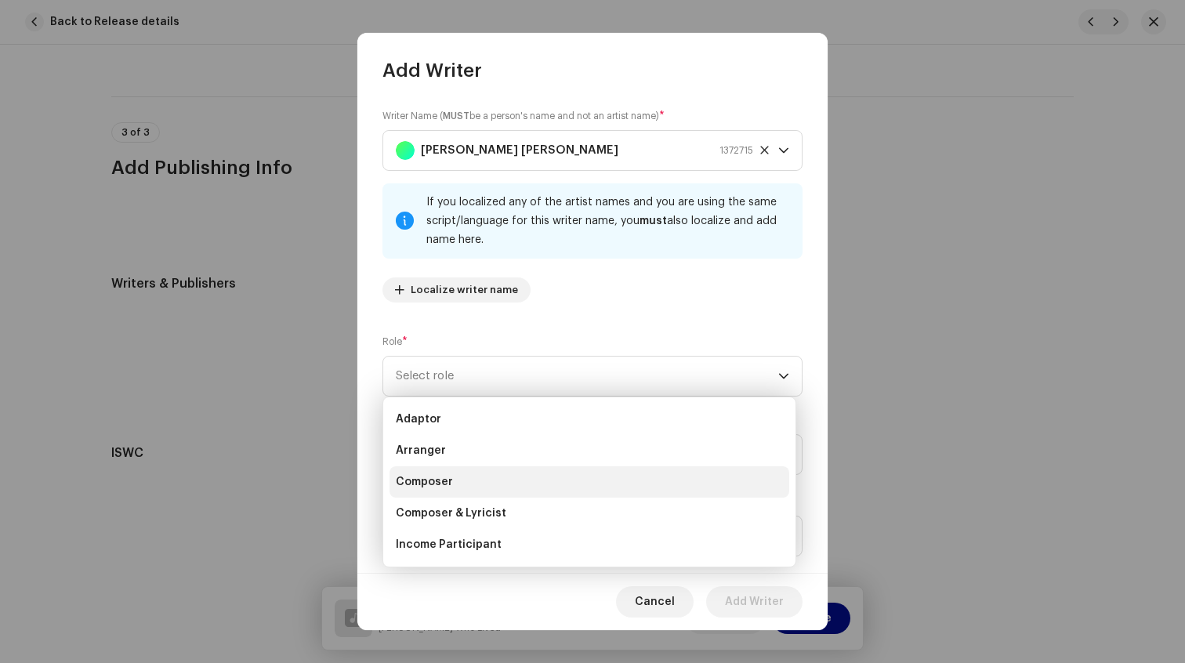
click at [459, 481] on li "Composer" at bounding box center [590, 481] width 400 height 31
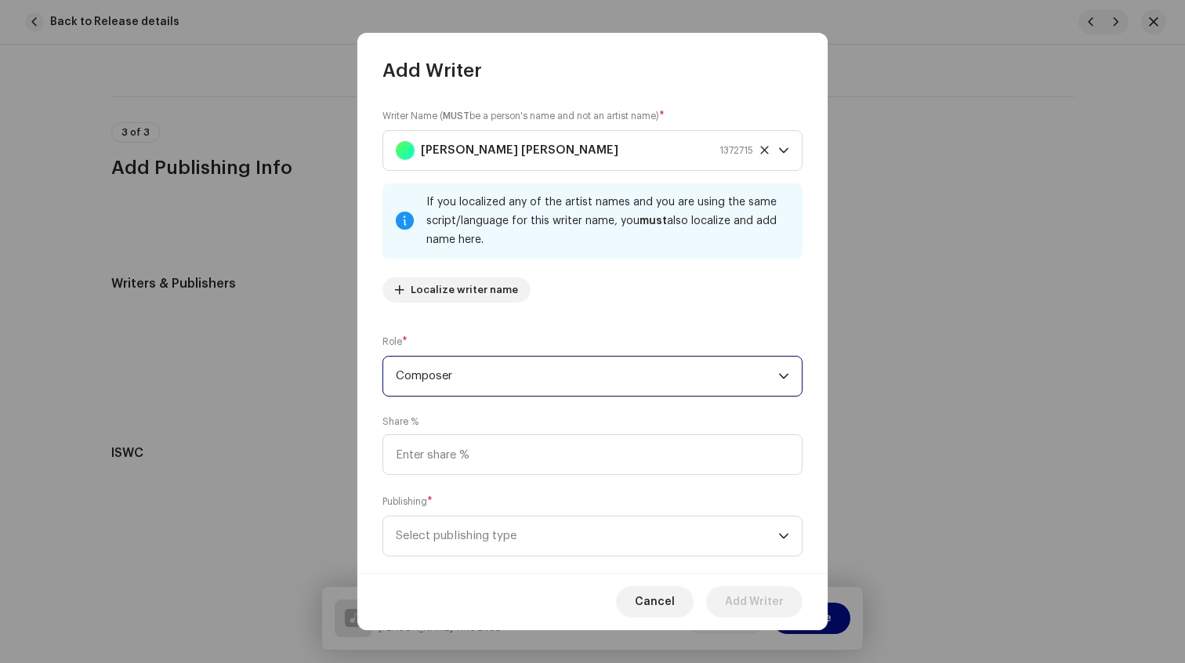
scroll to position [28, 0]
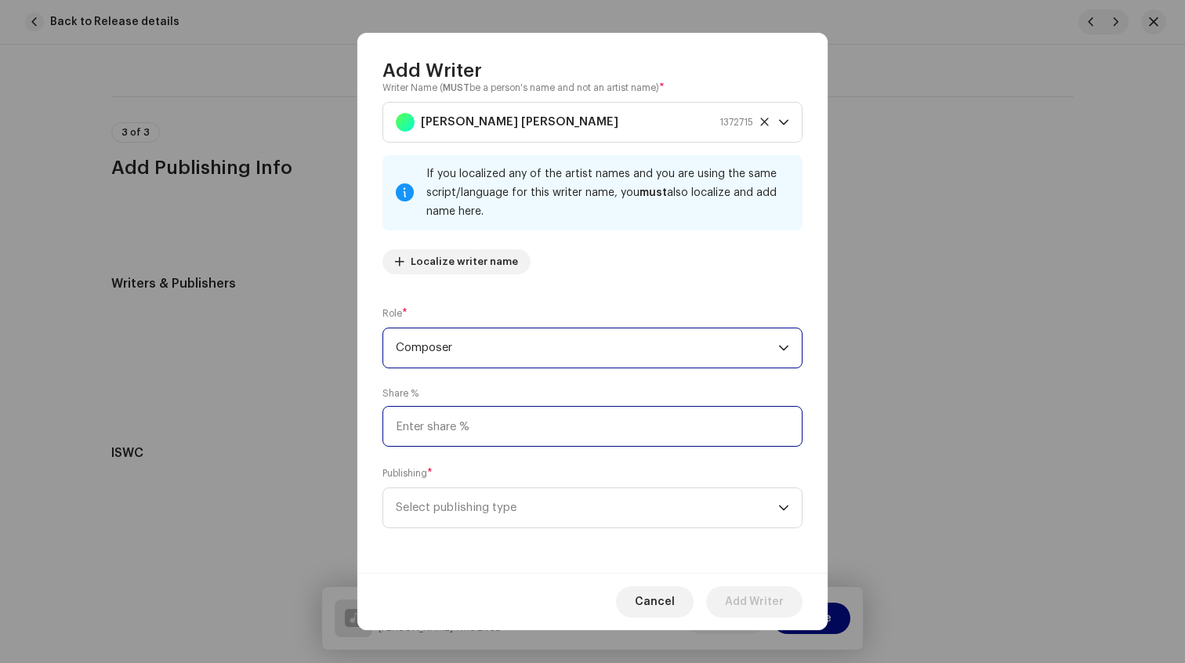
click at [463, 429] on input at bounding box center [593, 426] width 420 height 41
type input "50.00"
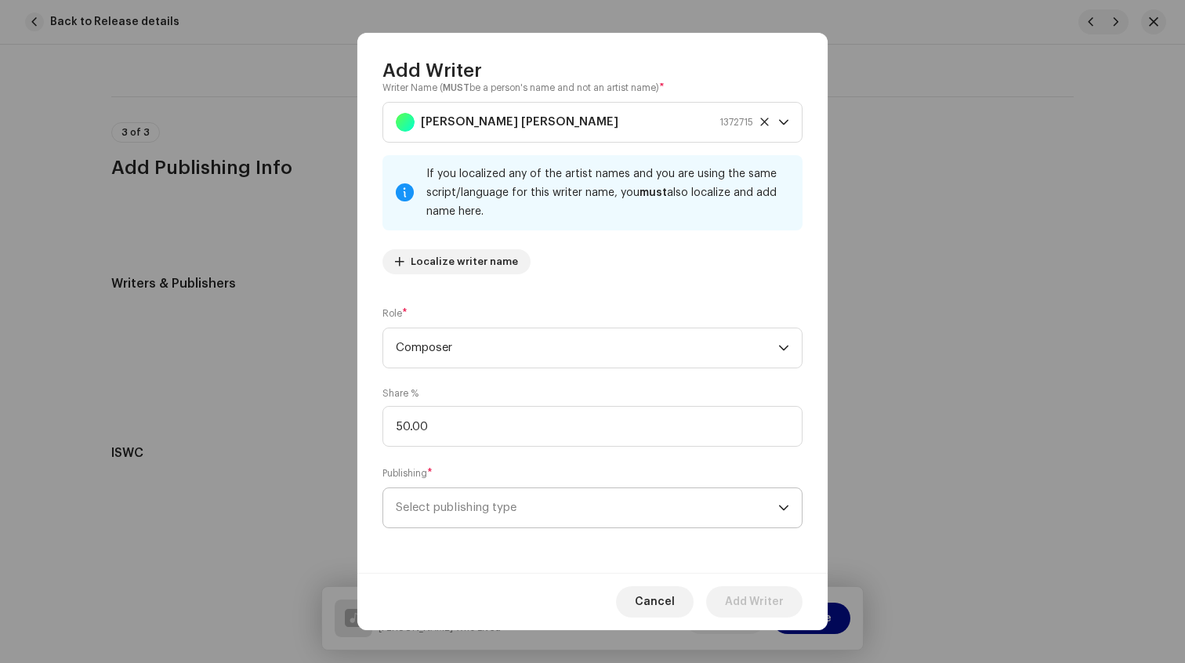
click at [481, 507] on span "Select publishing type" at bounding box center [587, 507] width 383 height 39
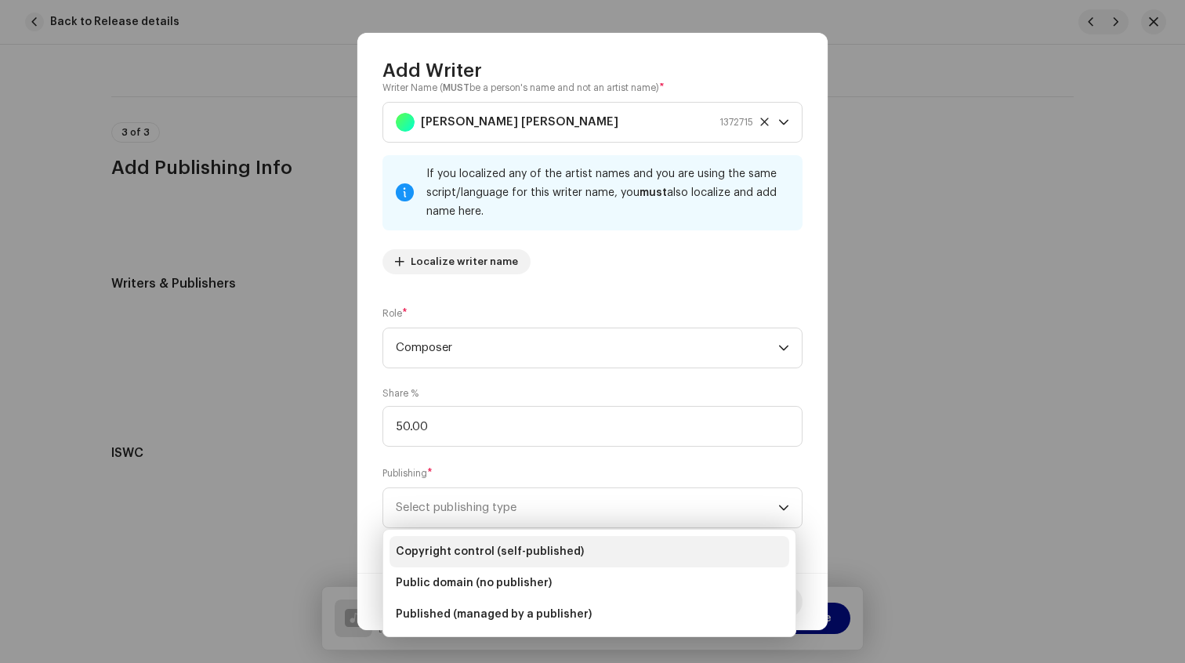
click at [622, 553] on li "Copyright control (self-published)" at bounding box center [590, 551] width 400 height 31
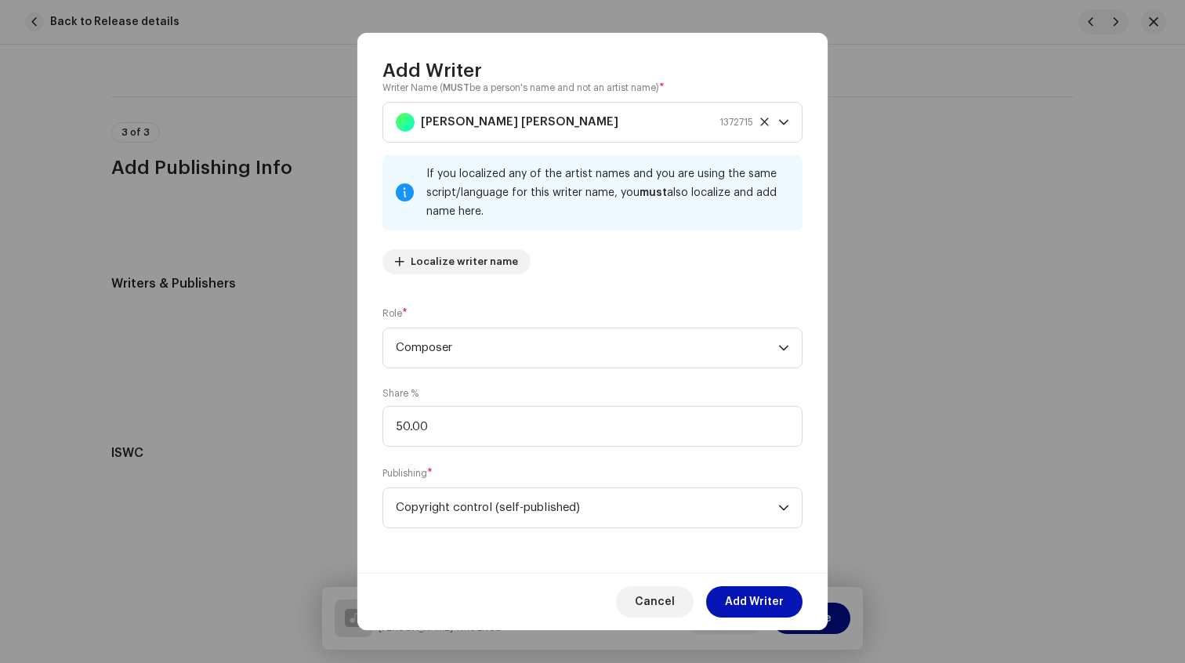
click at [752, 589] on span "Add Writer" at bounding box center [754, 601] width 59 height 31
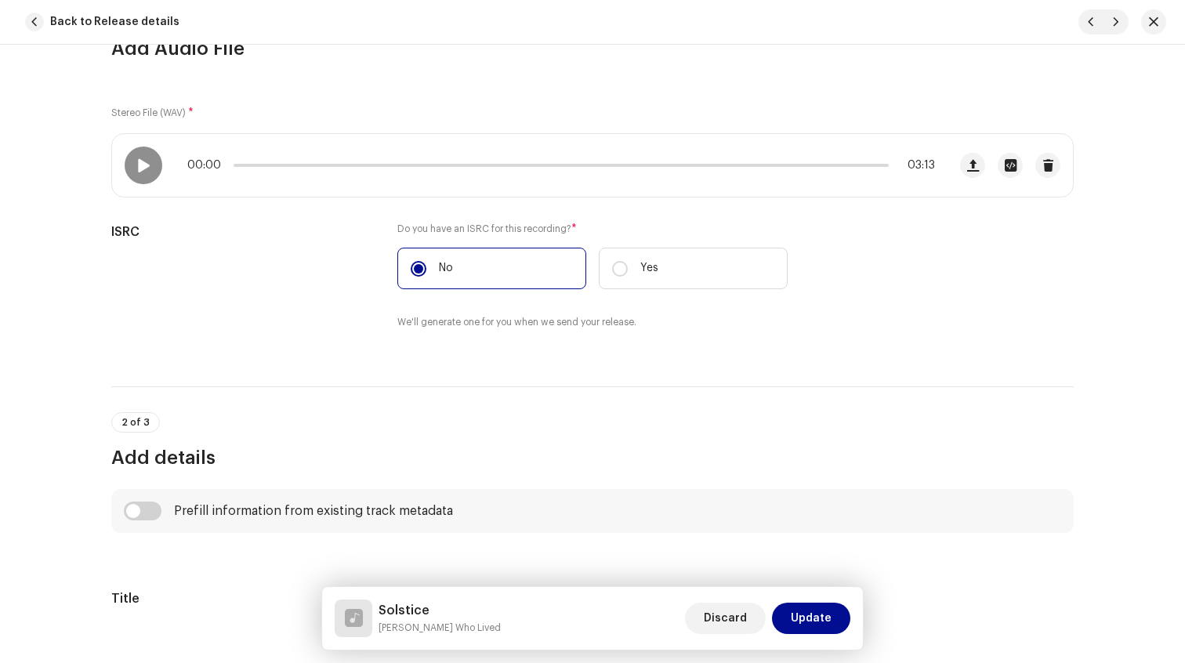
scroll to position [174, 0]
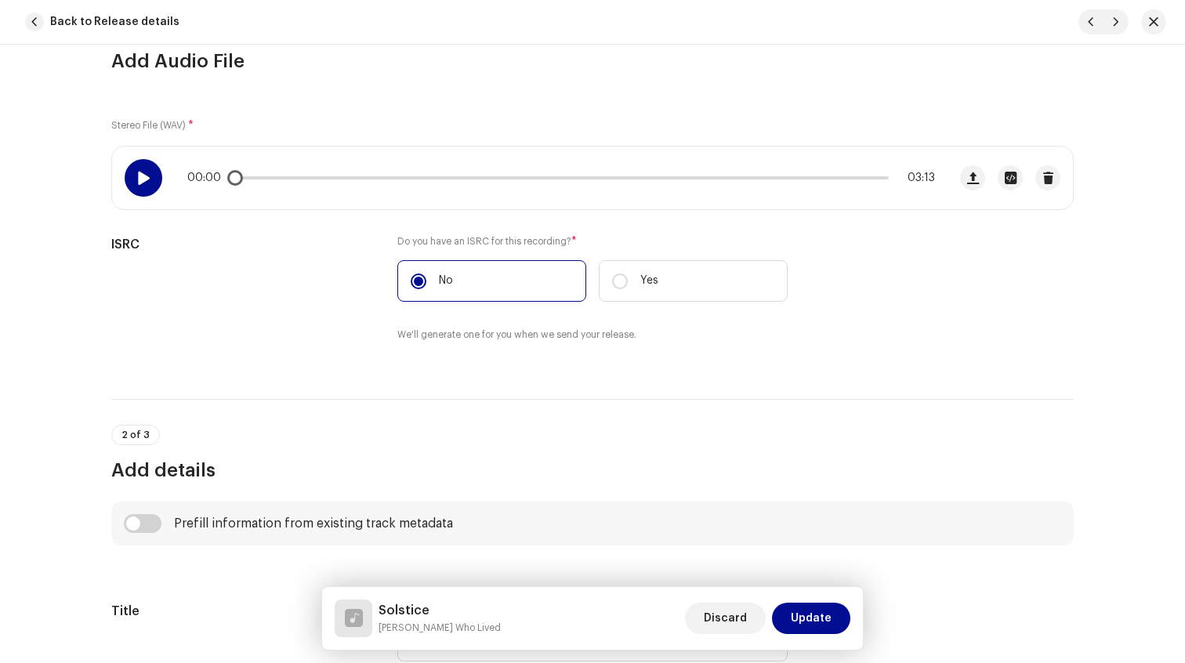
click at [151, 180] on div at bounding box center [144, 178] width 38 height 38
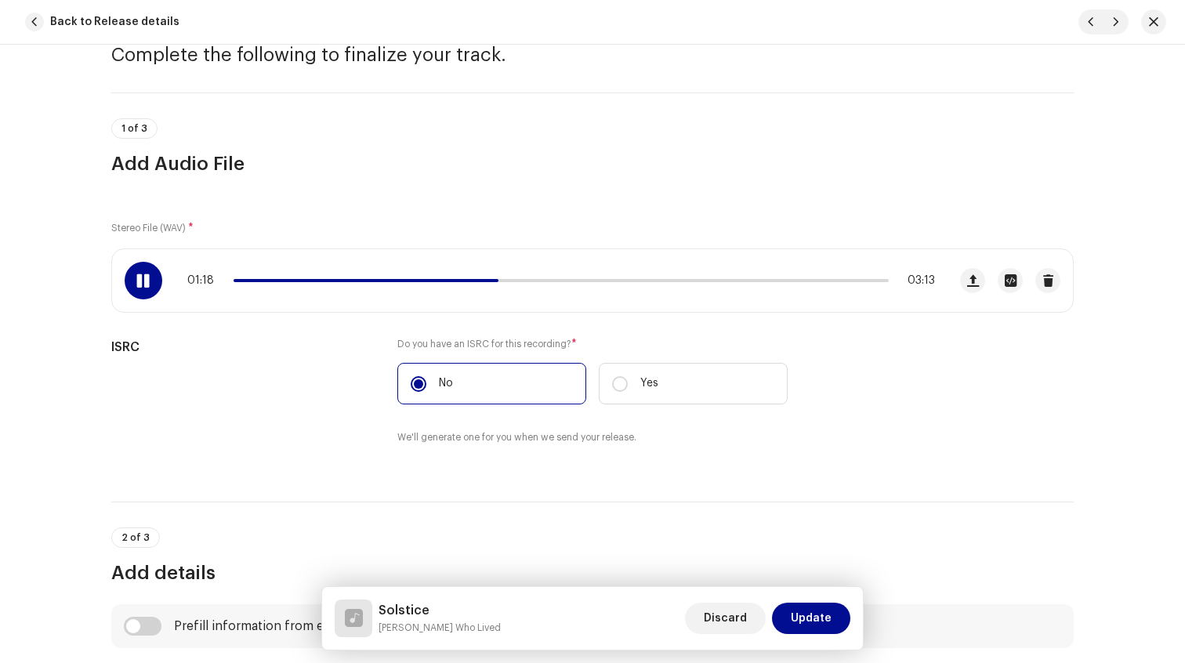
scroll to position [0, 0]
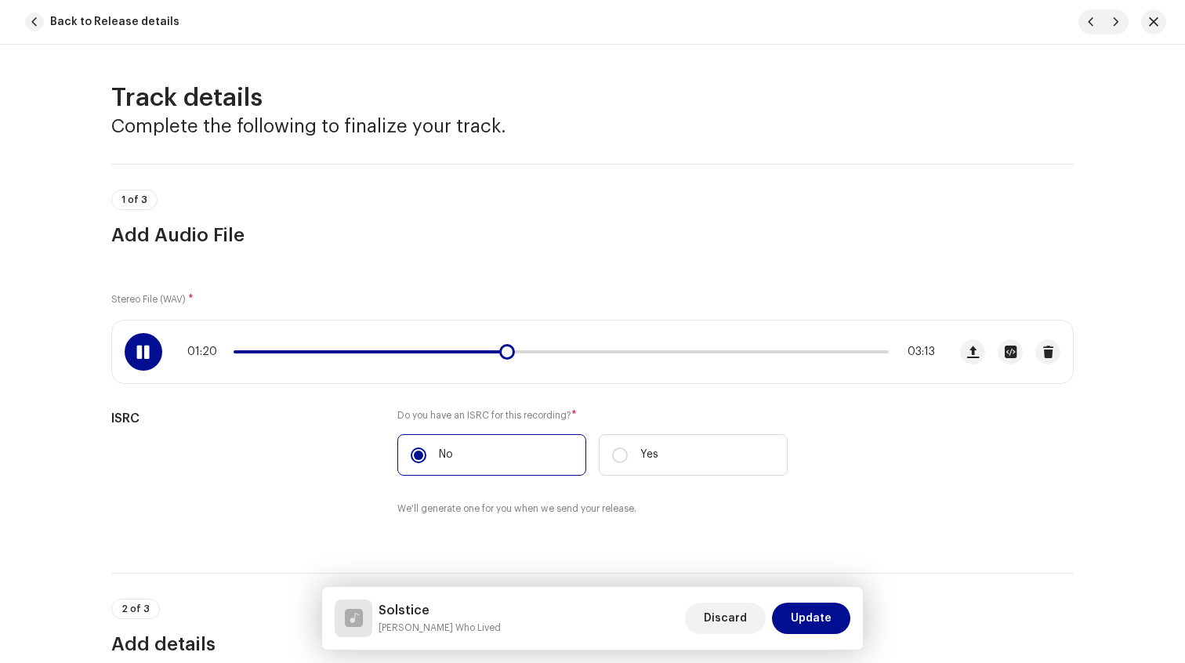
drag, startPoint x: 475, startPoint y: 343, endPoint x: 446, endPoint y: 347, distance: 29.4
click at [446, 347] on div "01:20 03:13" at bounding box center [530, 352] width 836 height 63
drag, startPoint x: 506, startPoint y: 352, endPoint x: 461, endPoint y: 352, distance: 45.5
click at [492, 352] on span at bounding box center [500, 352] width 16 height 16
drag, startPoint x: 461, startPoint y: 352, endPoint x: 441, endPoint y: 352, distance: 20.4
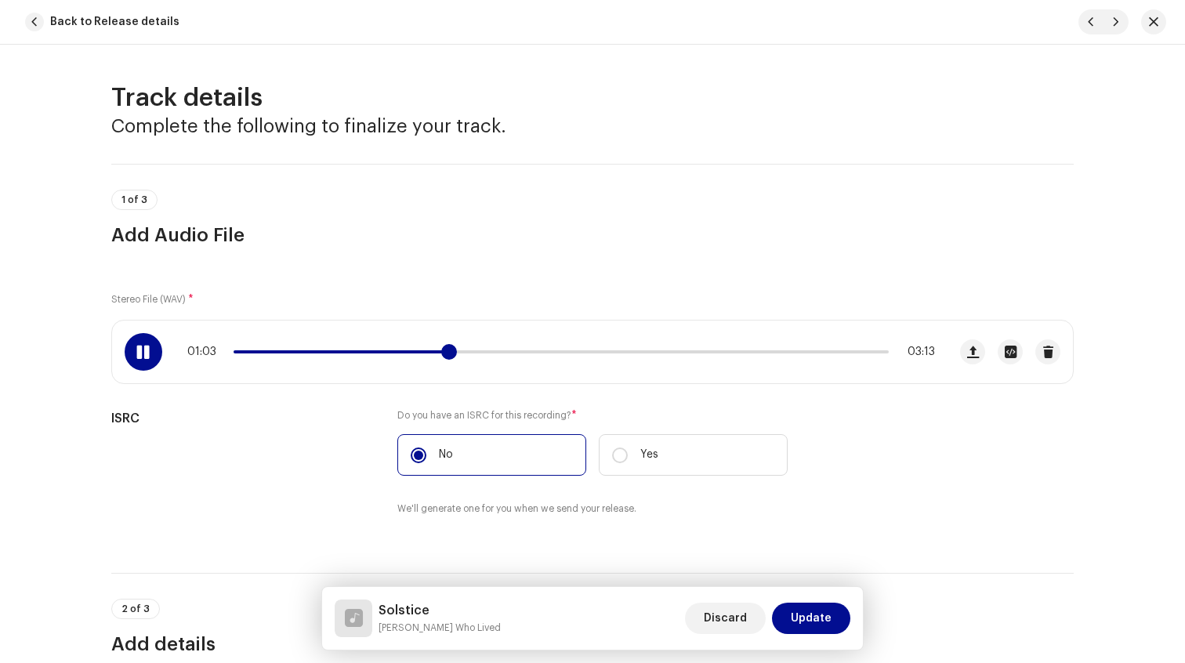
click at [441, 352] on span at bounding box center [449, 352] width 16 height 16
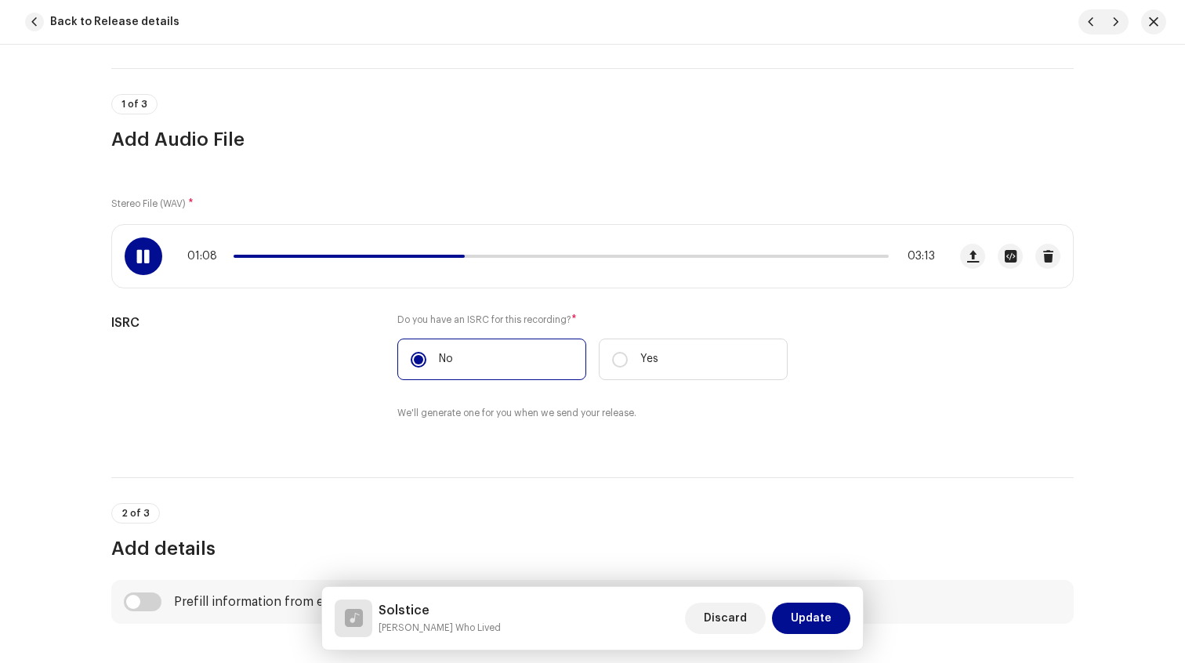
scroll to position [111, 0]
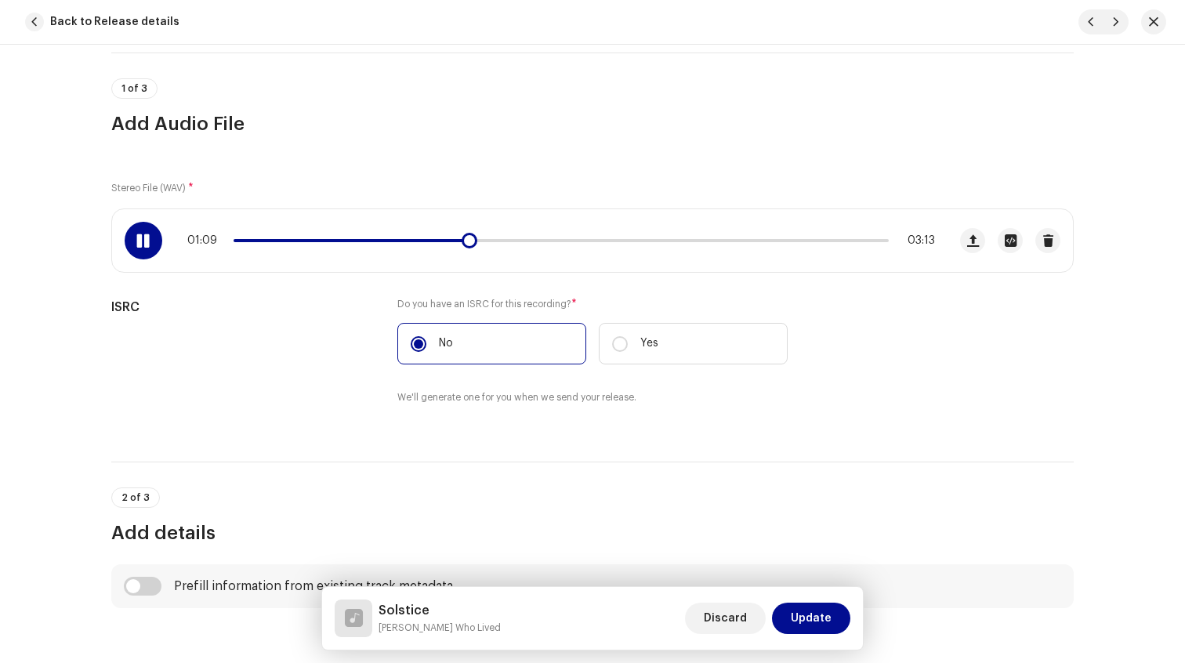
click at [686, 245] on div "01:09 03:13" at bounding box center [561, 240] width 748 height 13
drag, startPoint x: 465, startPoint y: 245, endPoint x: 630, endPoint y: 242, distance: 165.4
click at [477, 242] on span at bounding box center [470, 241] width 16 height 16
drag, startPoint x: 584, startPoint y: 240, endPoint x: 624, endPoint y: 240, distance: 40.0
click at [596, 240] on span at bounding box center [588, 241] width 16 height 16
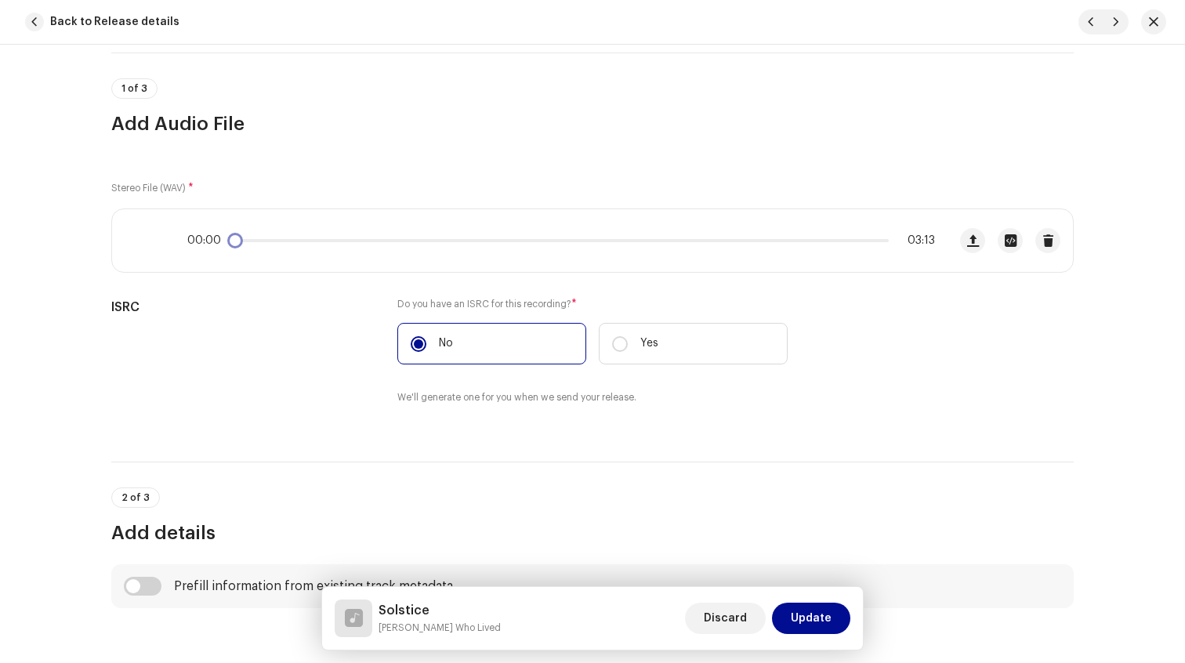
drag, startPoint x: 624, startPoint y: 240, endPoint x: 184, endPoint y: 248, distance: 439.9
click at [184, 248] on div "00:00 03:13" at bounding box center [530, 240] width 836 height 63
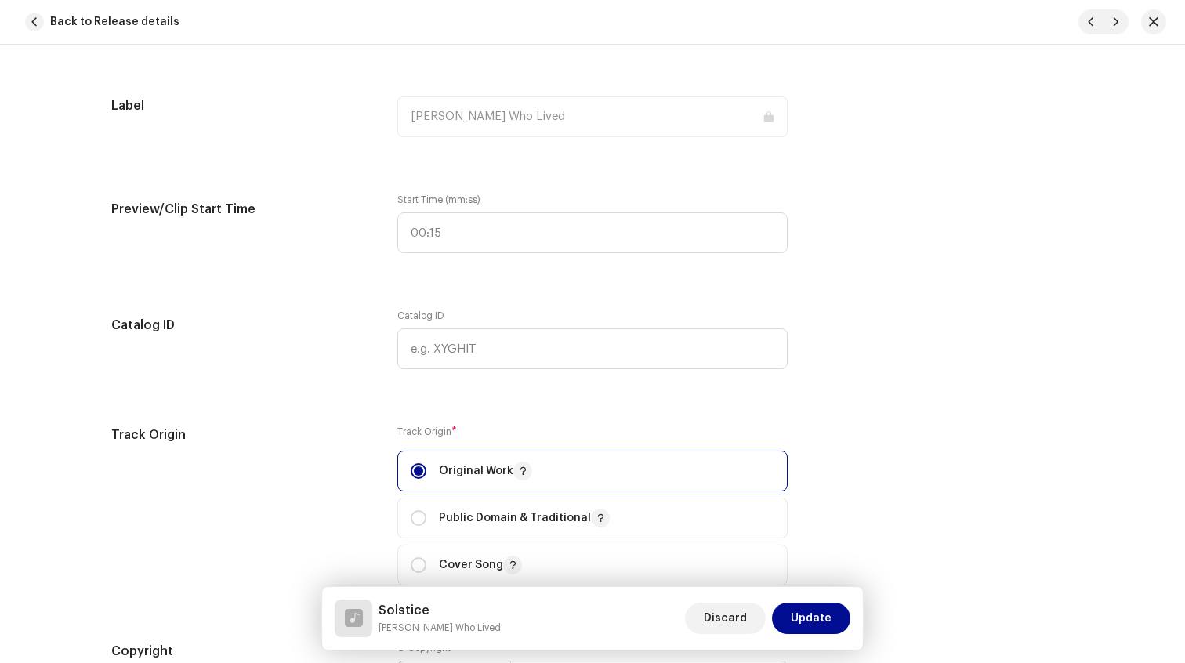
scroll to position [1601, 0]
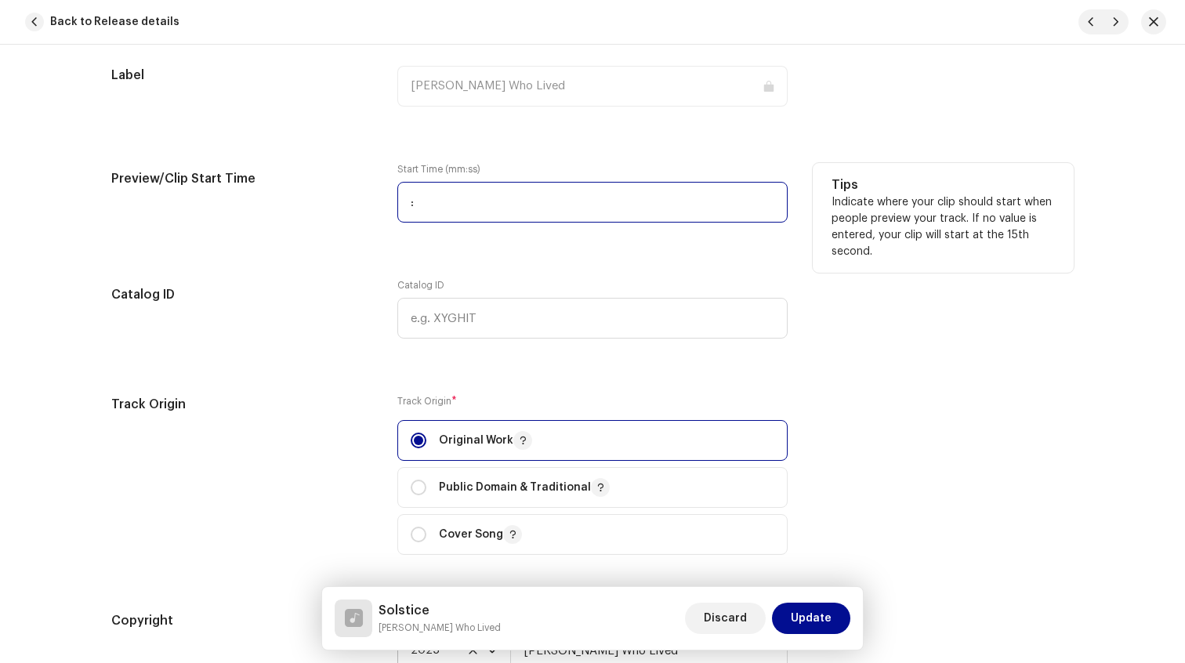
click at [481, 194] on input ":" at bounding box center [592, 202] width 390 height 41
type input "00:00"
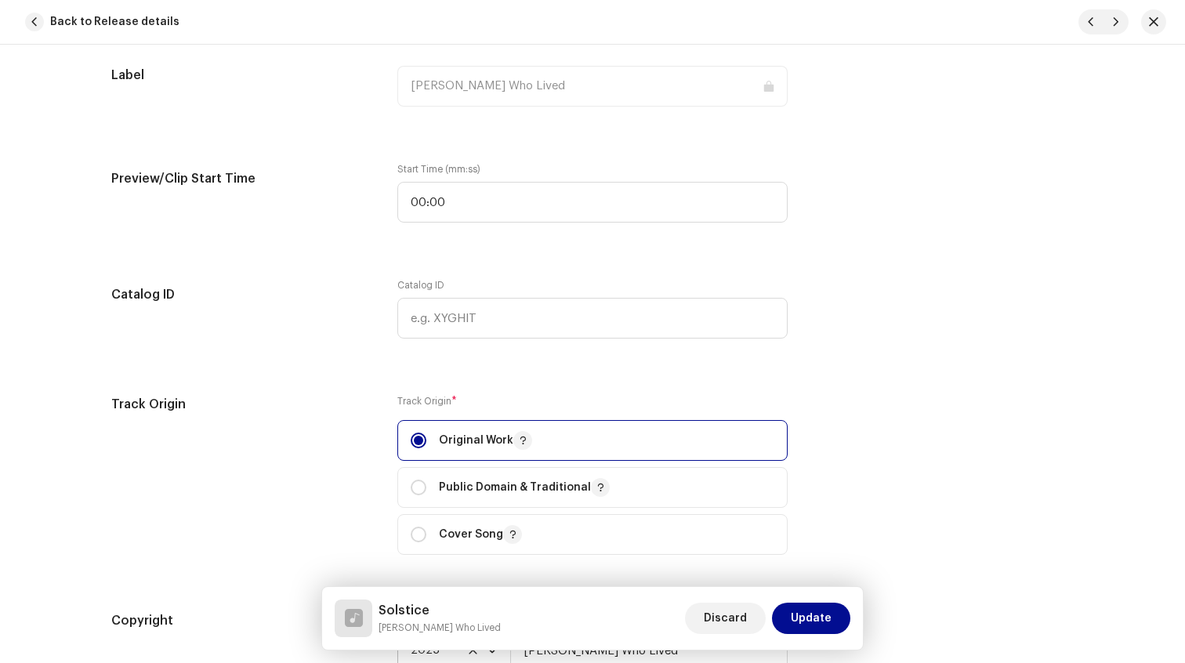
click at [275, 244] on div "Track details Complete the following to finalize your track. 1 of 3 Add Audio F…" at bounding box center [592, 244] width 1013 height 3524
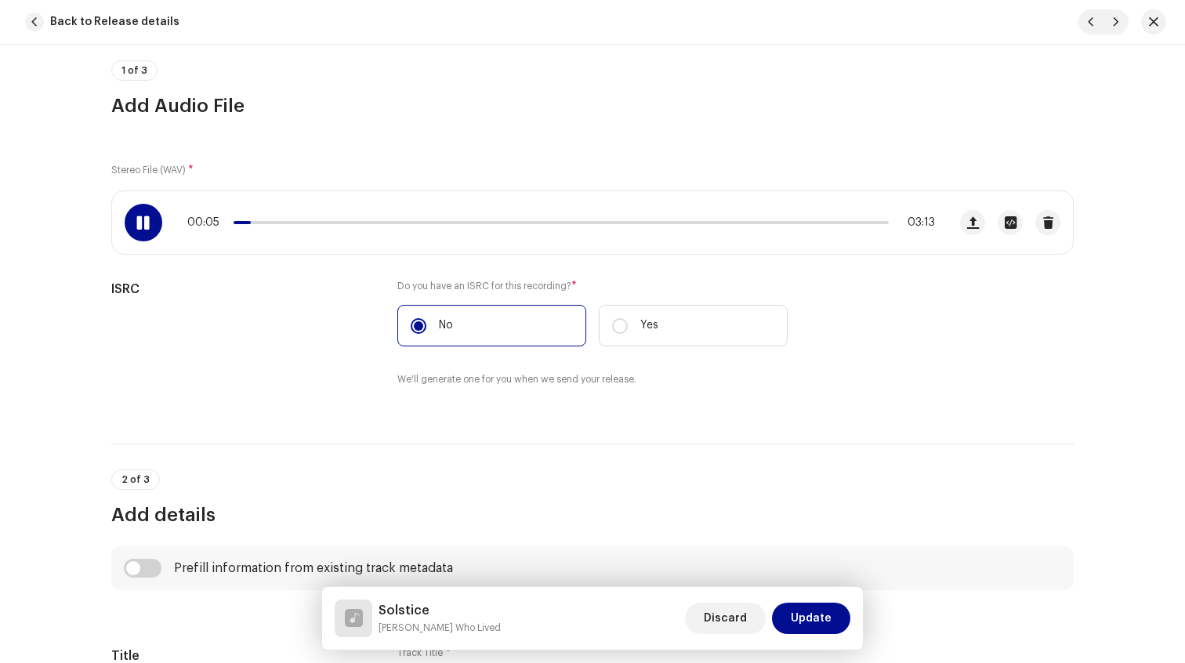
scroll to position [0, 0]
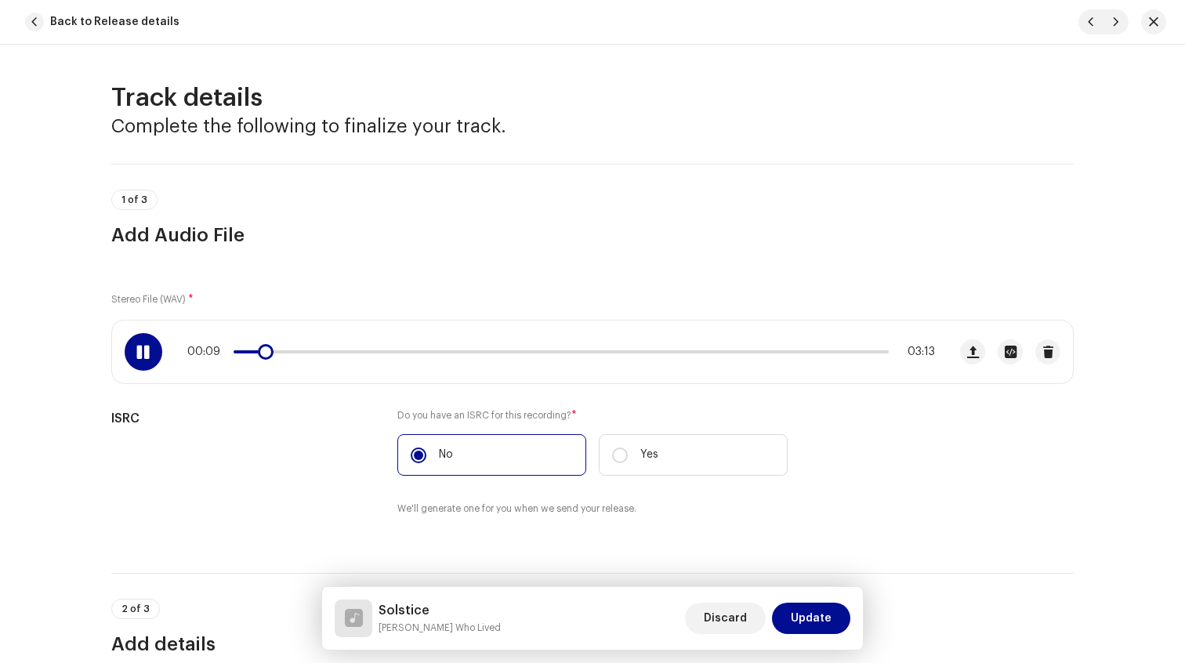
drag, startPoint x: 419, startPoint y: 354, endPoint x: 441, endPoint y: 354, distance: 21.2
click at [432, 354] on div "00:09 03:13" at bounding box center [561, 352] width 748 height 13
click at [452, 354] on div "00:10 03:13" at bounding box center [561, 352] width 748 height 13
drag, startPoint x: 271, startPoint y: 351, endPoint x: 380, endPoint y: 351, distance: 109.0
click at [338, 351] on span at bounding box center [330, 352] width 16 height 16
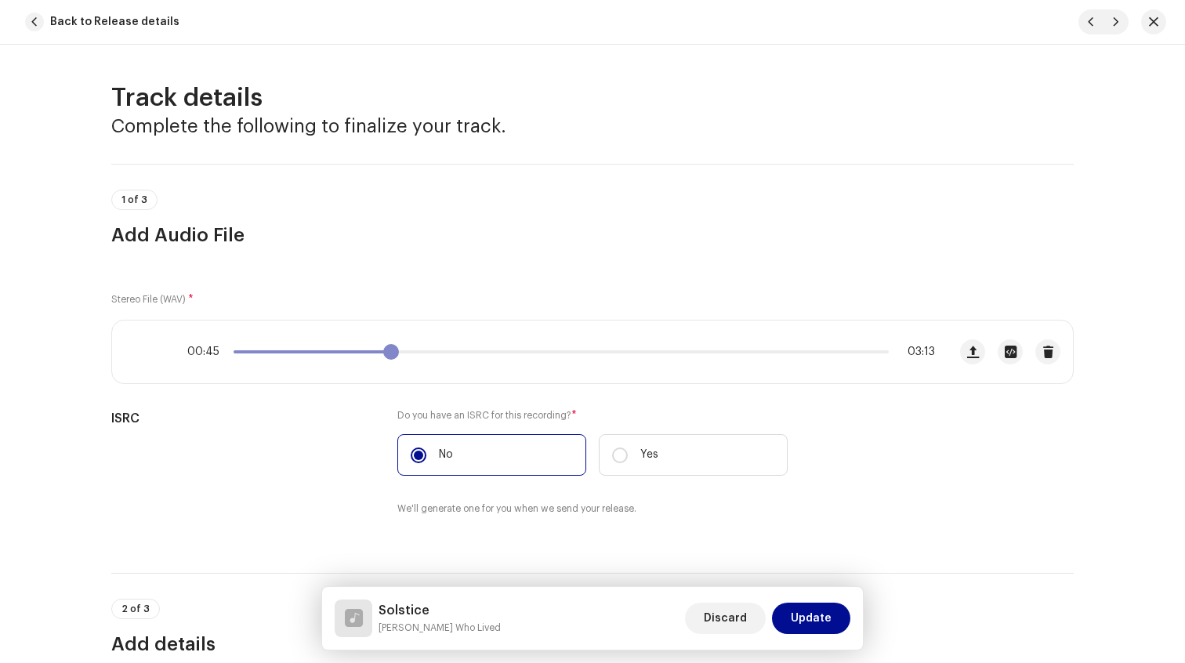
drag, startPoint x: 380, startPoint y: 351, endPoint x: 391, endPoint y: 351, distance: 11.0
click at [391, 351] on span at bounding box center [391, 352] width 16 height 16
drag, startPoint x: 410, startPoint y: 351, endPoint x: 427, endPoint y: 351, distance: 17.2
click at [426, 351] on span at bounding box center [419, 352] width 16 height 16
drag, startPoint x: 433, startPoint y: 352, endPoint x: 869, endPoint y: 354, distance: 435.9
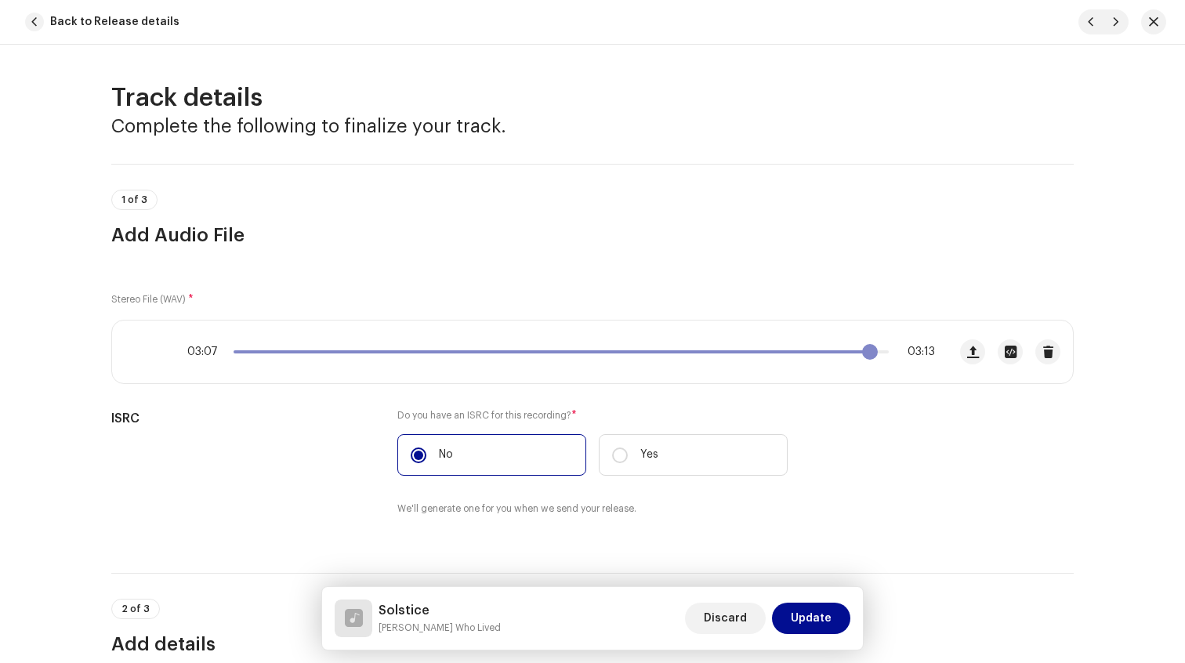
click at [869, 354] on span at bounding box center [870, 352] width 16 height 16
drag, startPoint x: 872, startPoint y: 353, endPoint x: 811, endPoint y: 353, distance: 61.1
click at [811, 353] on span at bounding box center [816, 352] width 16 height 16
drag, startPoint x: 821, startPoint y: 353, endPoint x: 699, endPoint y: 353, distance: 121.5
click at [727, 353] on span at bounding box center [735, 352] width 16 height 16
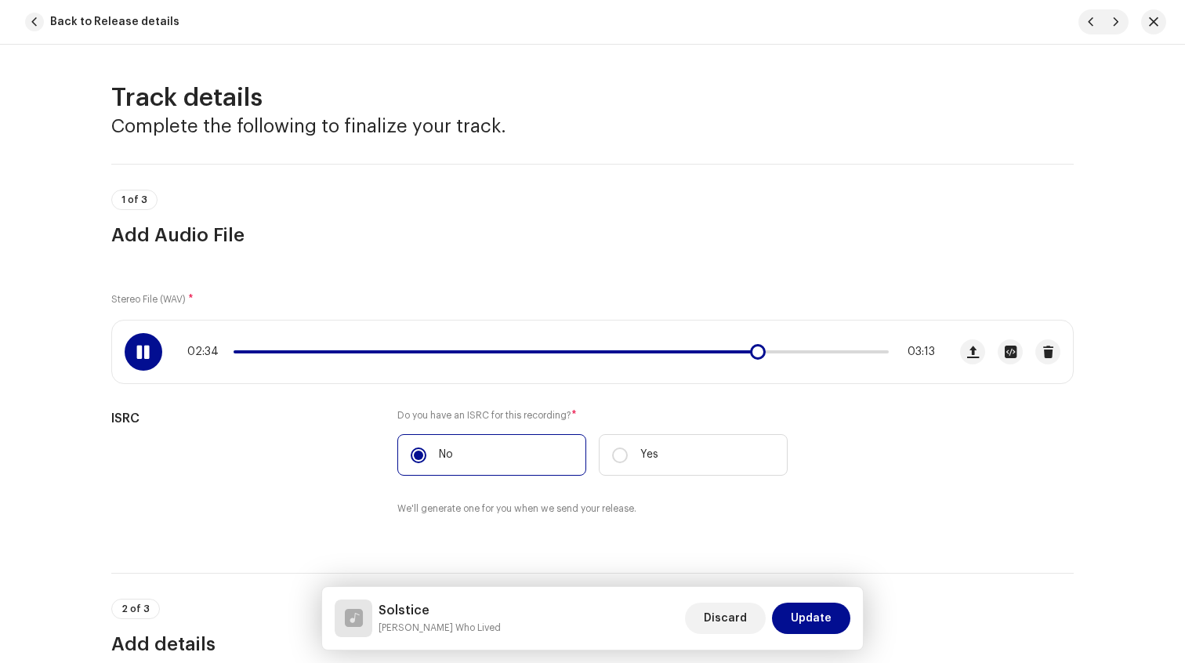
drag, startPoint x: 332, startPoint y: 350, endPoint x: 269, endPoint y: 343, distance: 63.1
click at [270, 343] on div "02:34 03:13" at bounding box center [530, 352] width 836 height 63
click at [133, 364] on div at bounding box center [144, 352] width 38 height 38
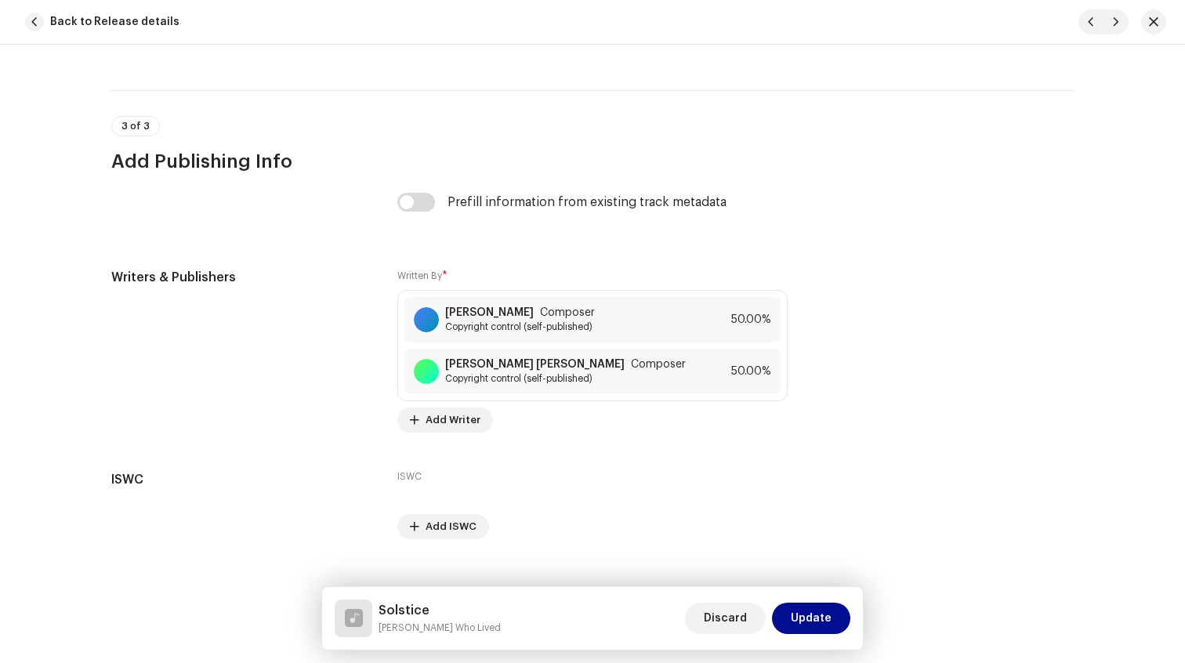
scroll to position [3097, 0]
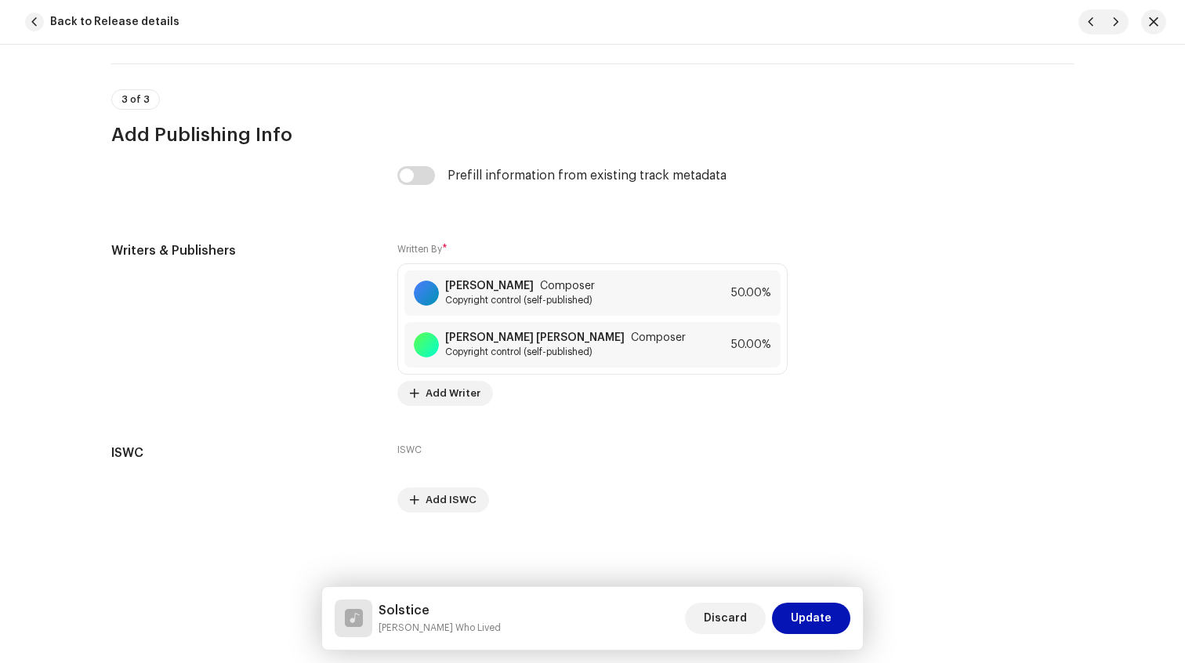
click at [795, 622] on span "Update" at bounding box center [811, 618] width 41 height 31
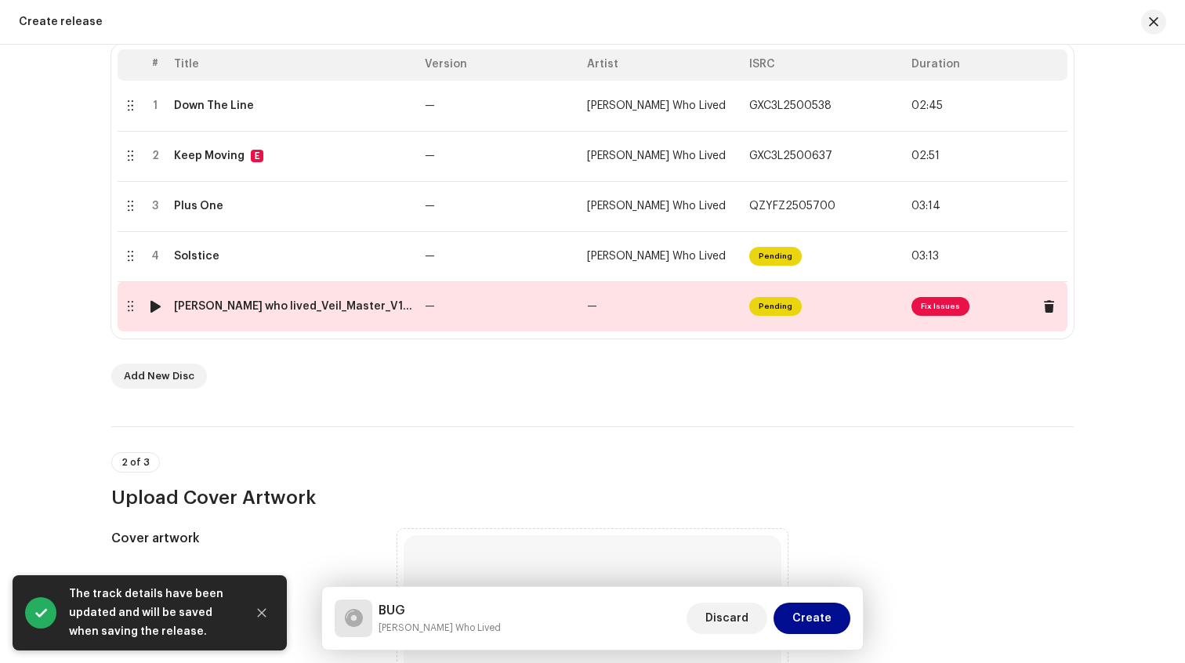
click at [809, 304] on td "Pending" at bounding box center [824, 306] width 162 height 50
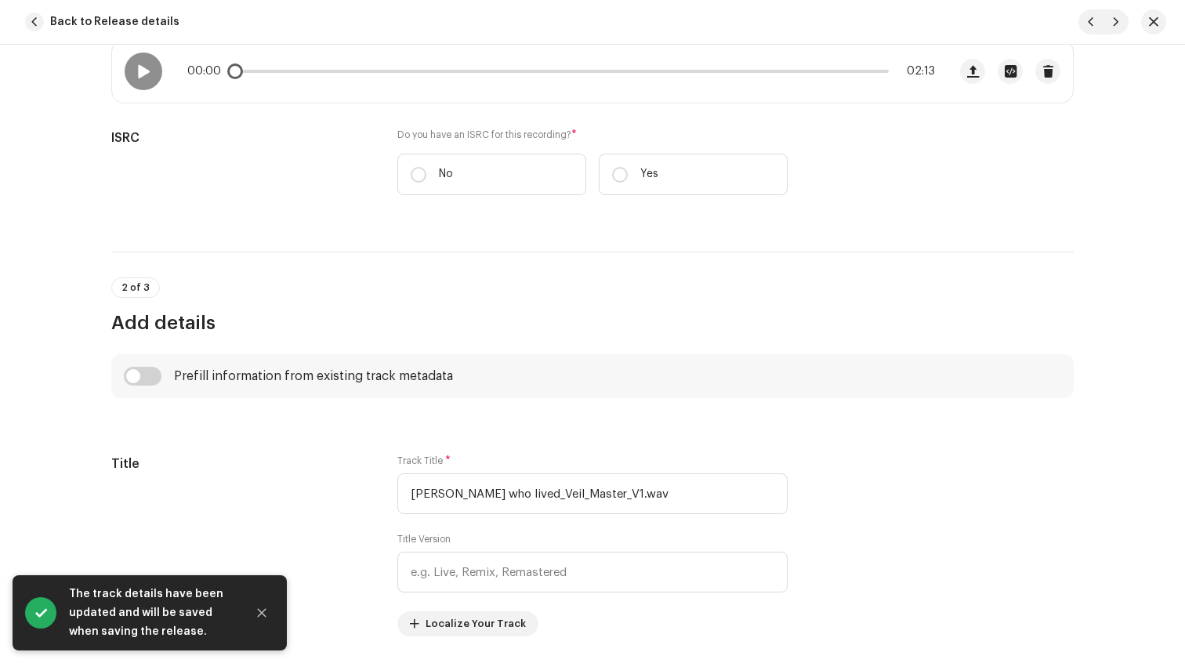
scroll to position [360, 0]
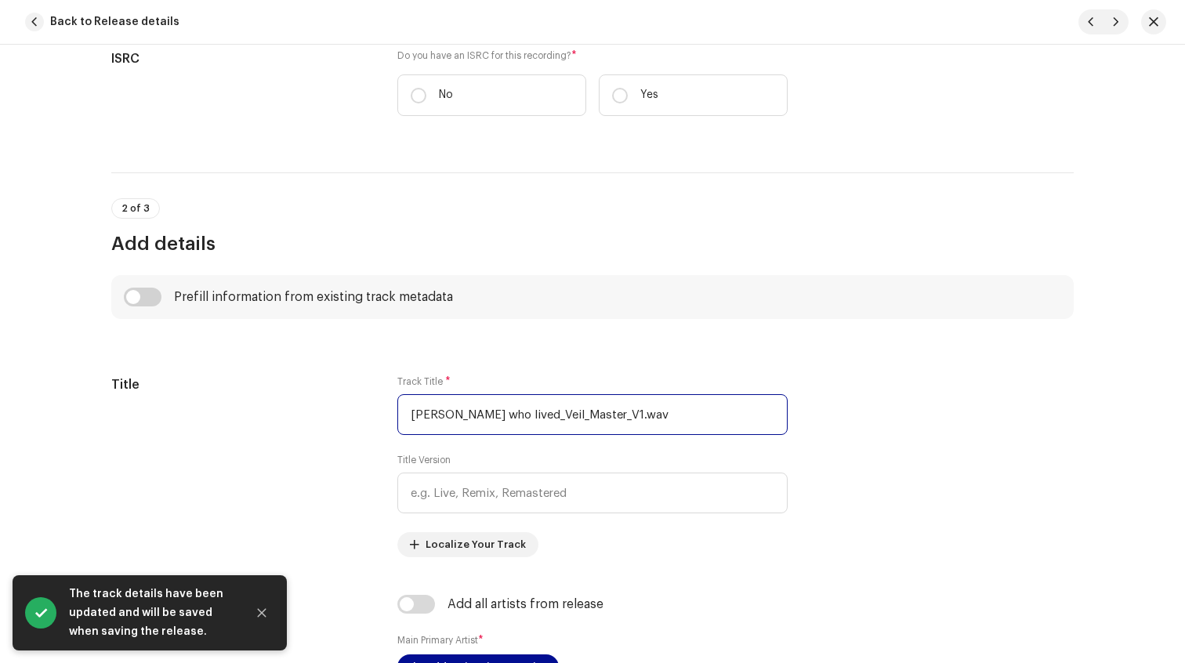
drag, startPoint x: 656, startPoint y: 420, endPoint x: 224, endPoint y: 357, distance: 436.6
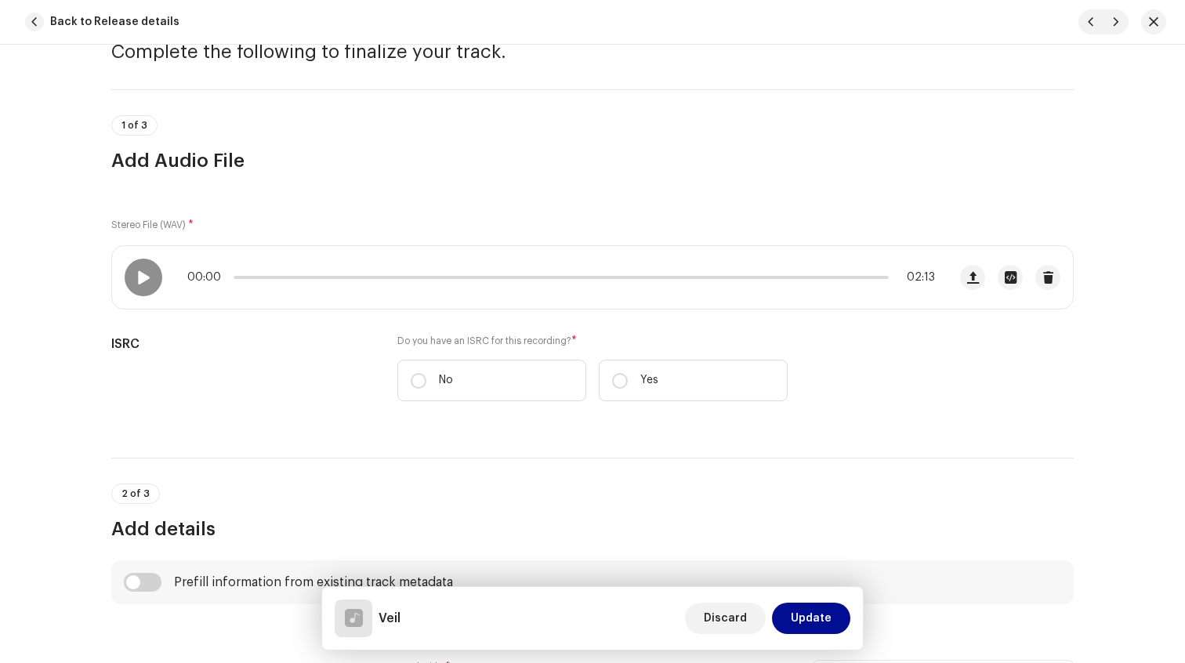
scroll to position [64, 0]
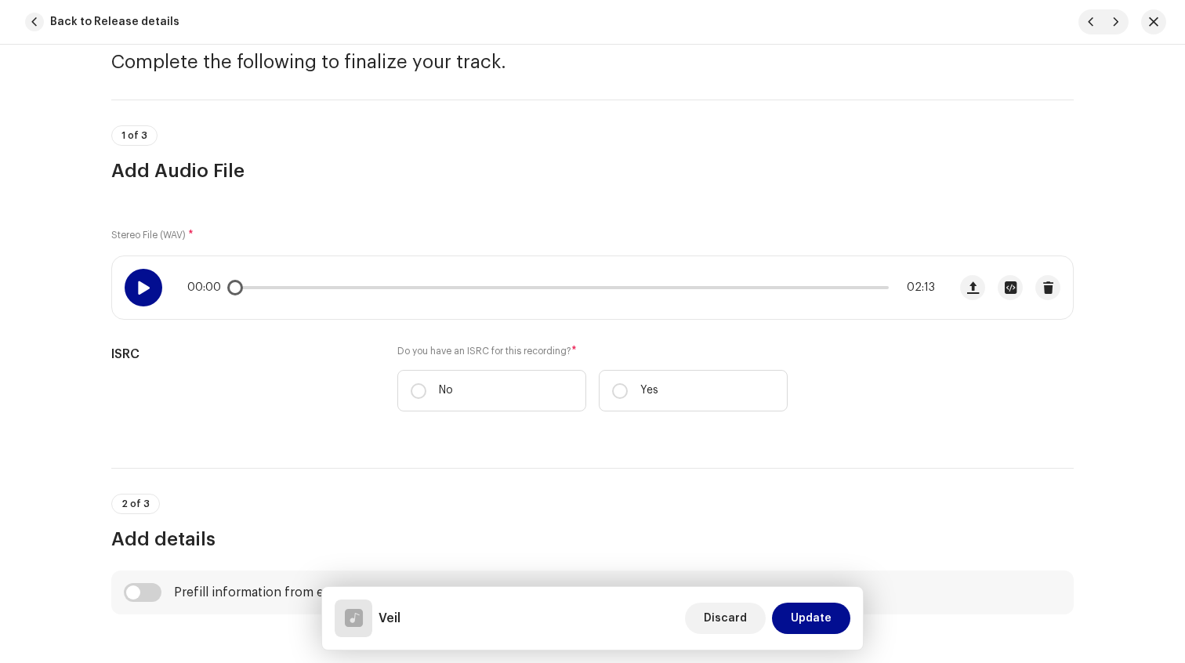
type input "Veil"
click at [133, 300] on div at bounding box center [144, 288] width 38 height 38
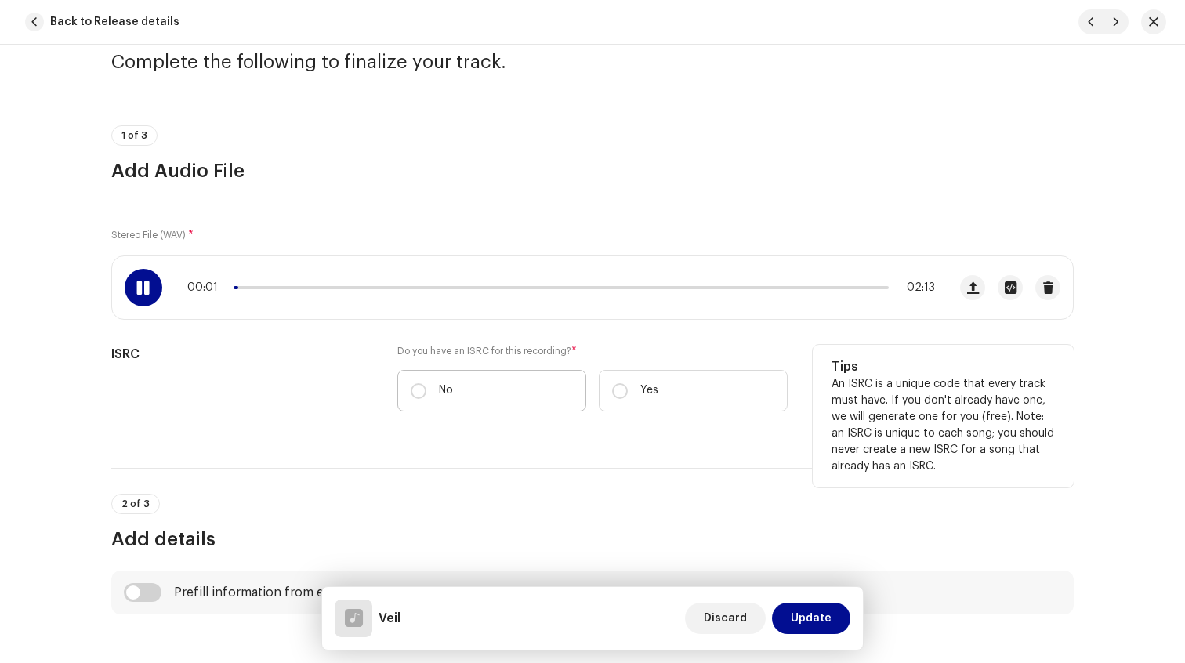
click at [397, 396] on label "No" at bounding box center [491, 391] width 189 height 42
click at [411, 396] on input "No" at bounding box center [419, 391] width 16 height 16
radio input "true"
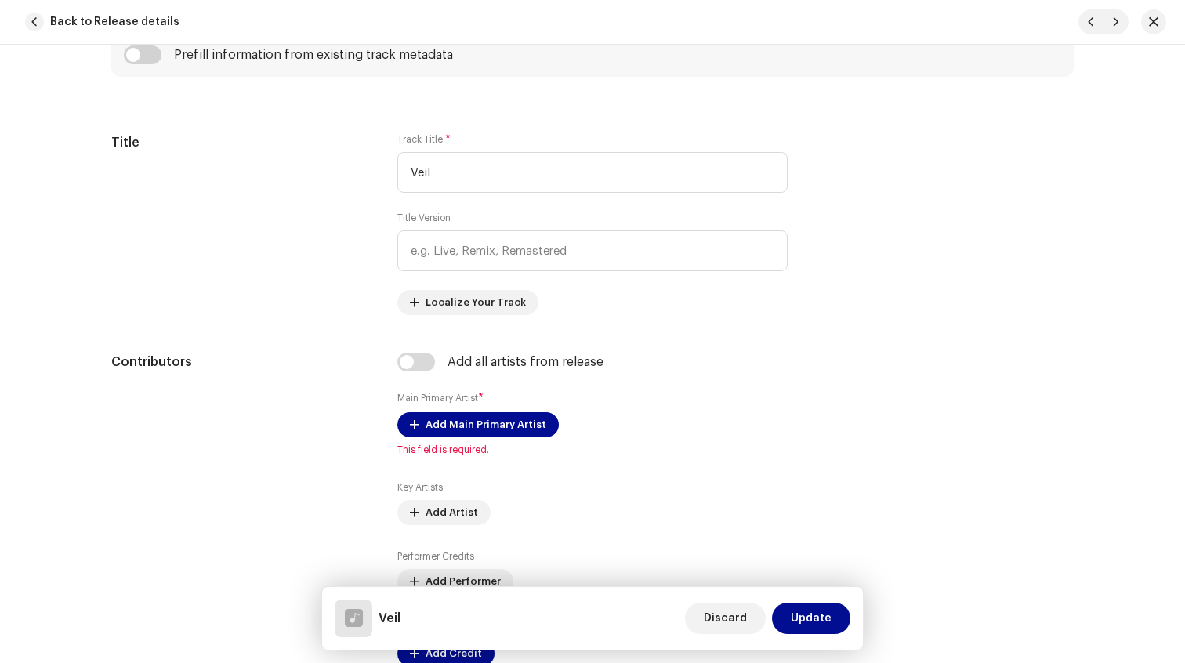
scroll to position [680, 0]
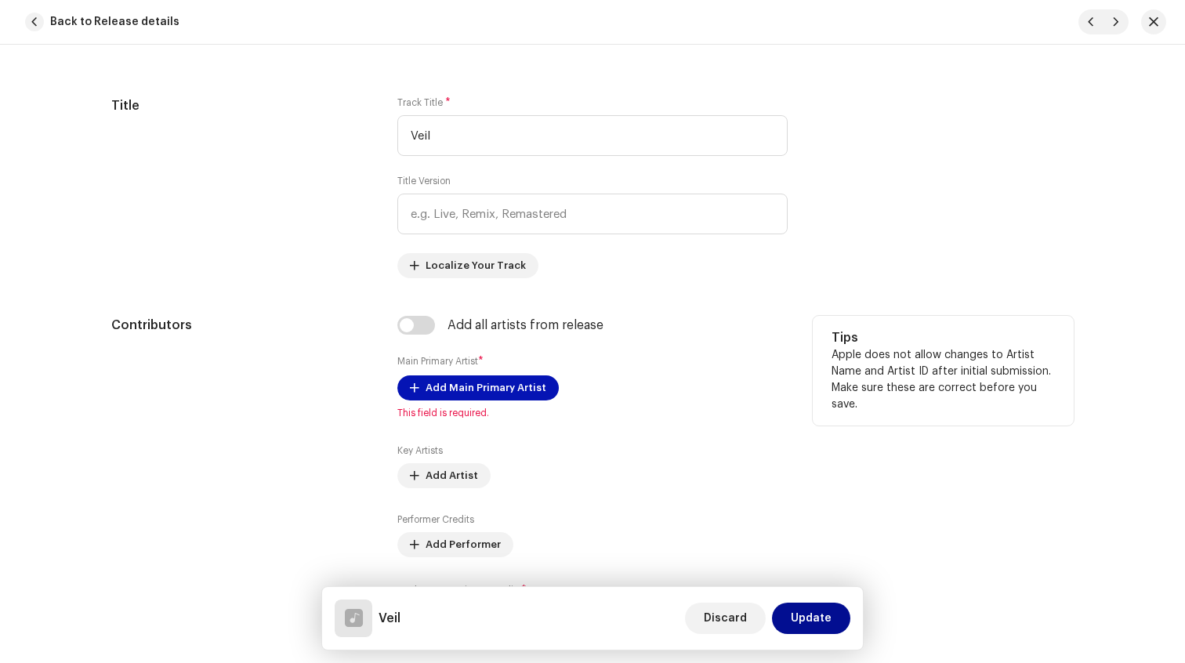
click at [444, 391] on span "Add Main Primary Artist" at bounding box center [486, 387] width 121 height 31
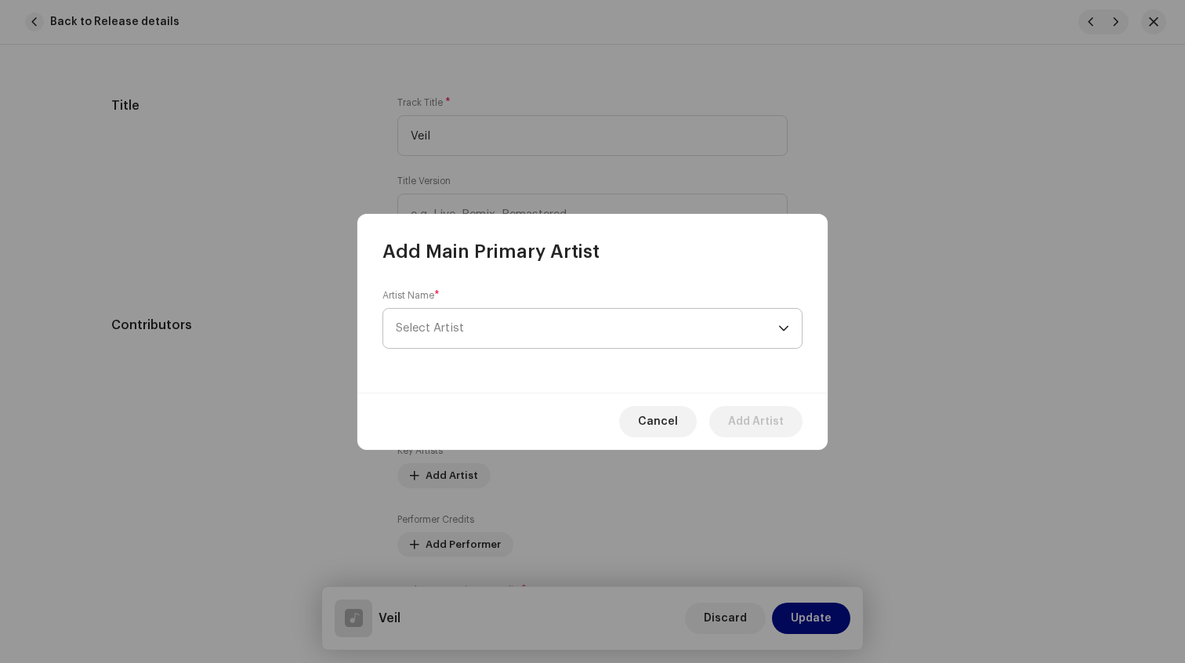
click at [530, 332] on span "Select Artist" at bounding box center [587, 328] width 383 height 39
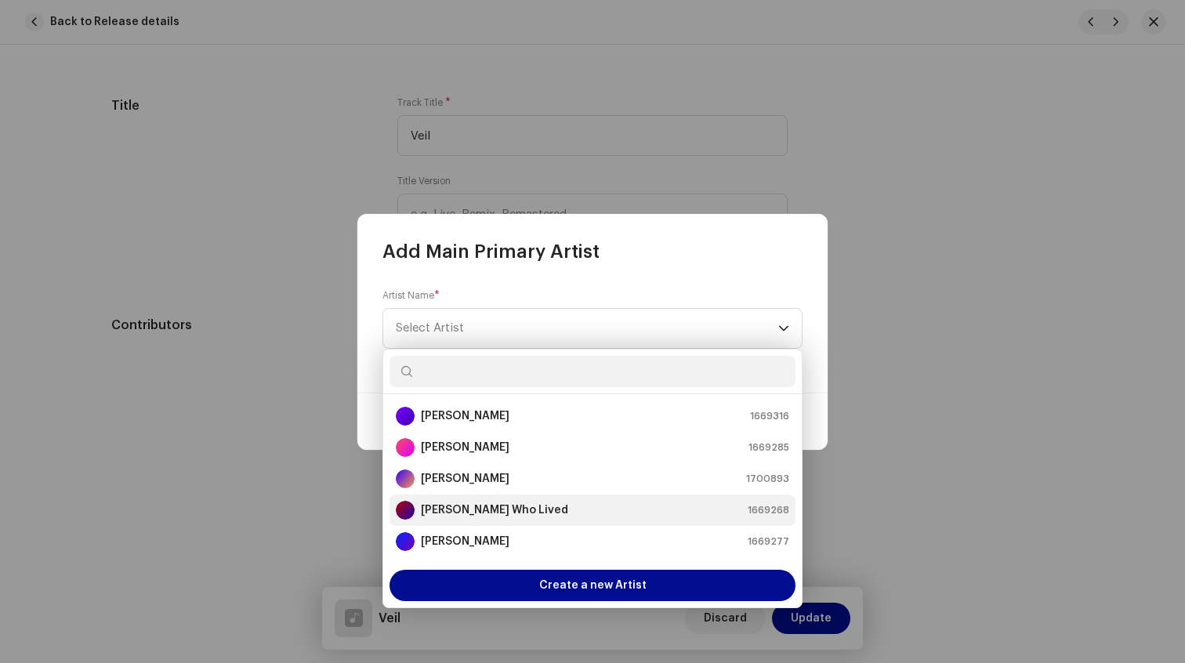
click at [492, 507] on strong "[PERSON_NAME] Who Lived" at bounding box center [494, 510] width 147 height 16
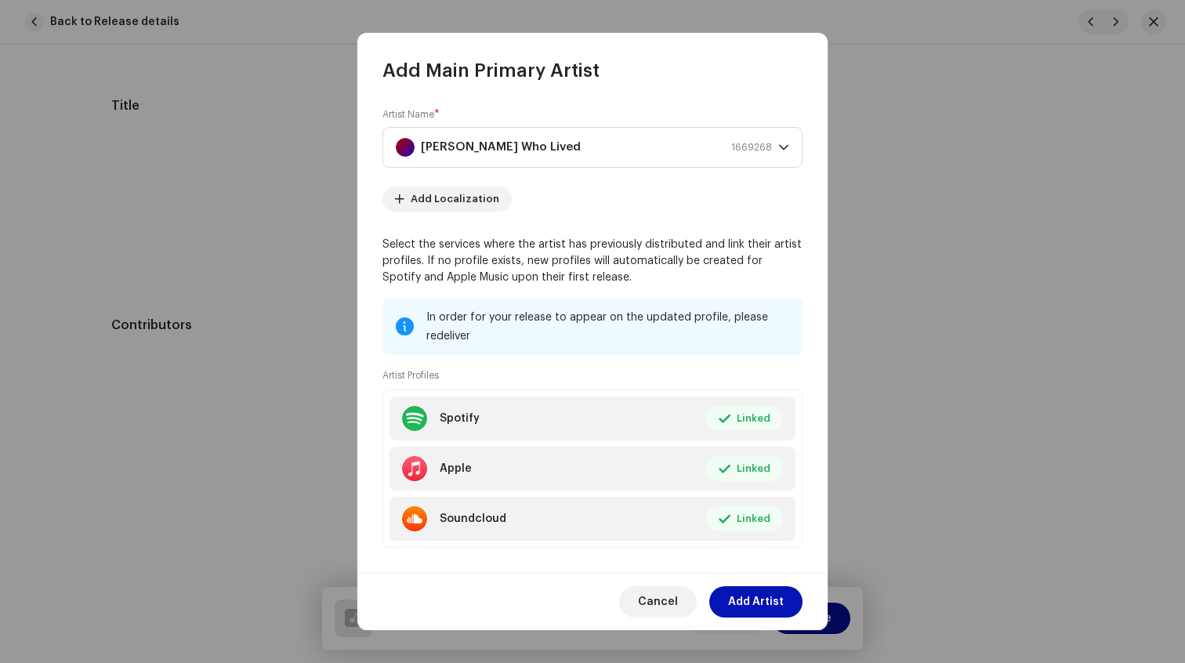
click at [747, 600] on span "Add Artist" at bounding box center [756, 601] width 56 height 31
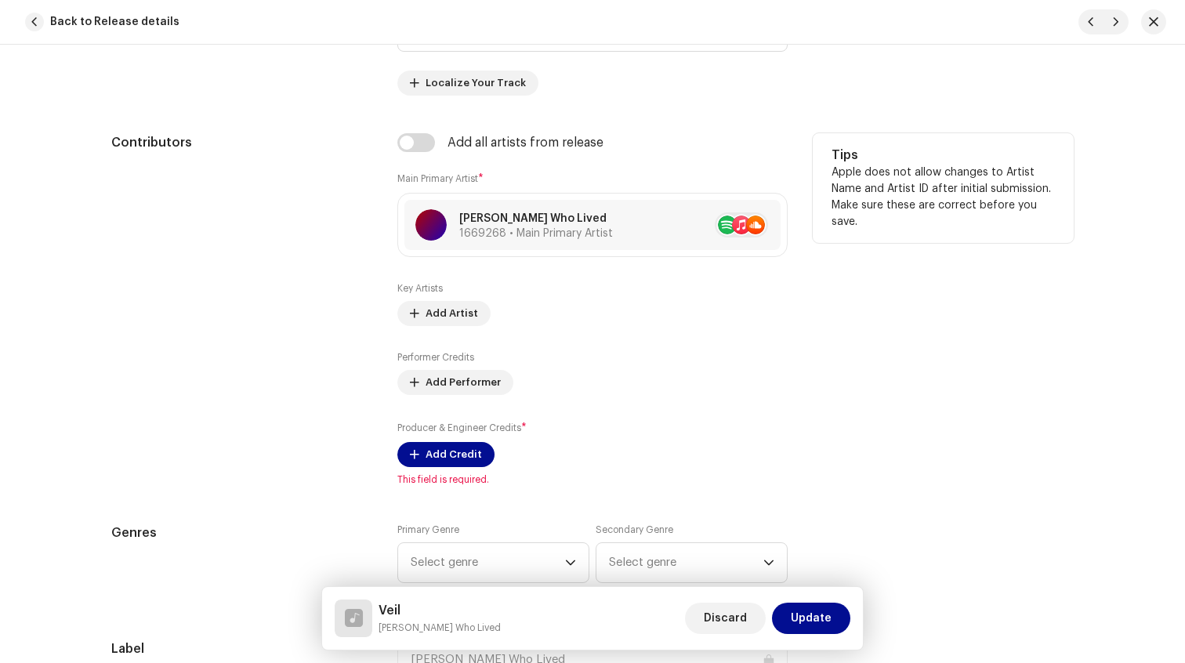
scroll to position [1003, 0]
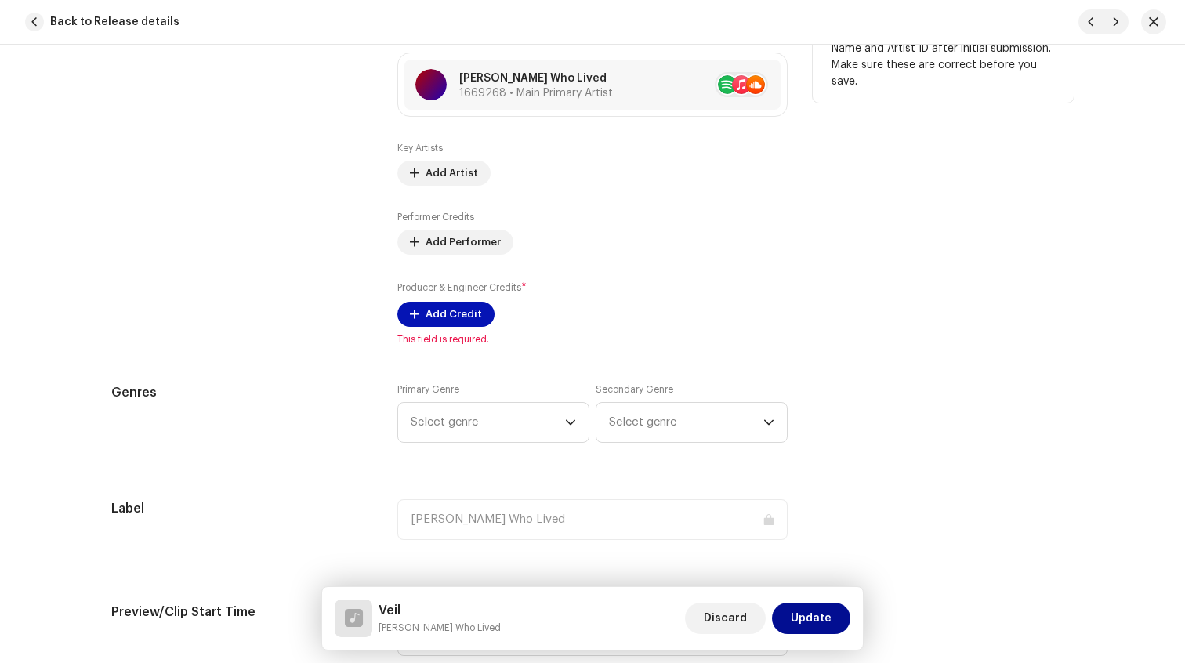
click at [435, 308] on span "Add Credit" at bounding box center [454, 314] width 56 height 31
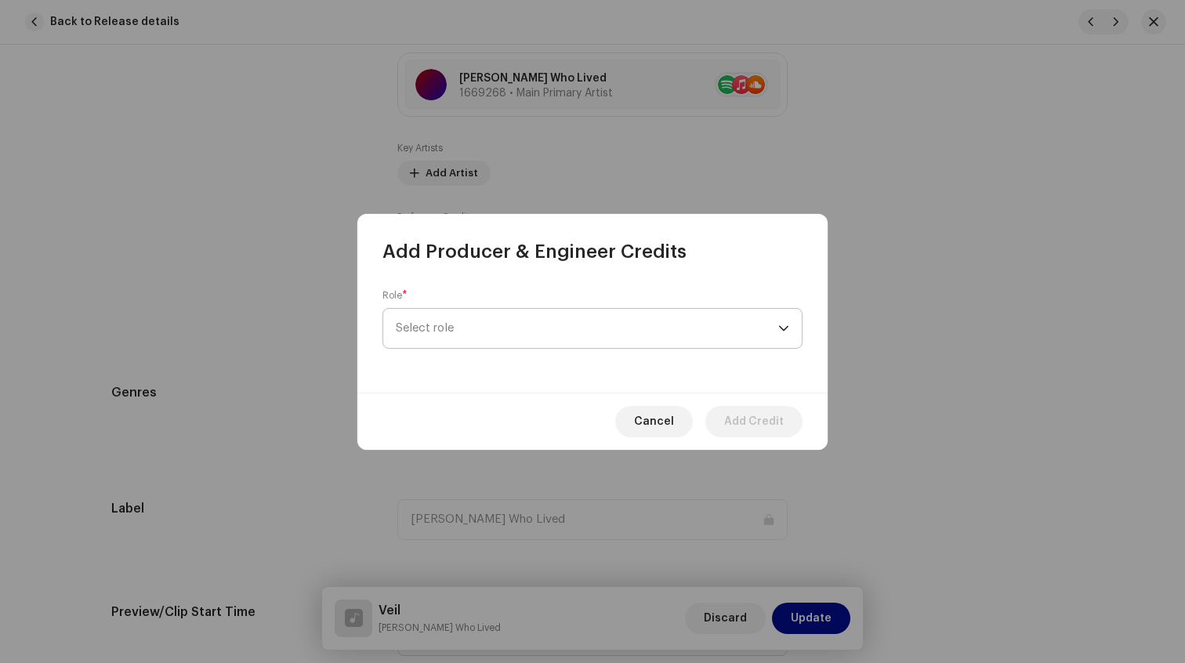
click at [486, 314] on span "Select role" at bounding box center [587, 328] width 383 height 39
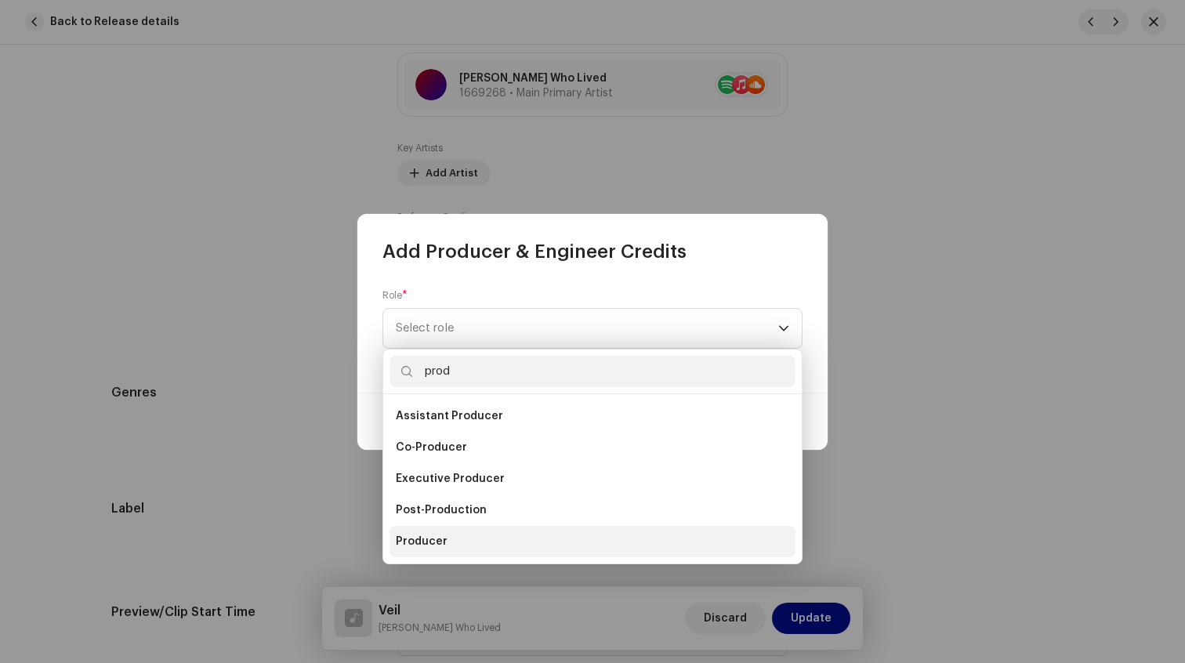
type input "prod"
click at [473, 534] on li "Producer" at bounding box center [593, 541] width 406 height 31
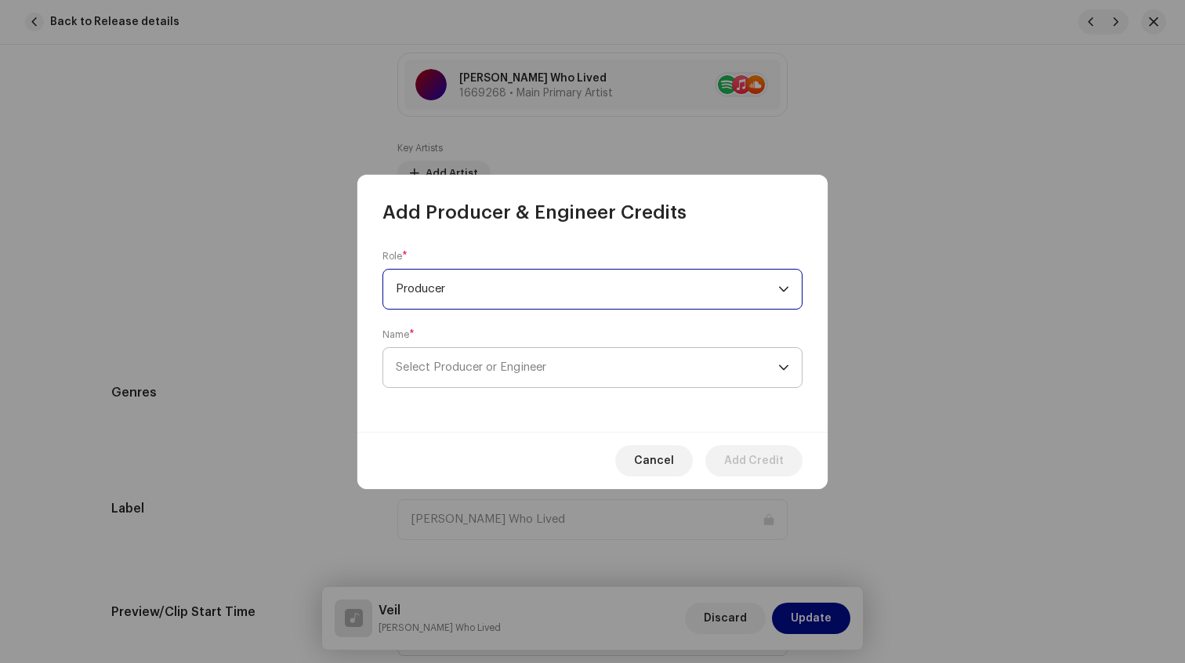
click at [510, 367] on span "Select Producer or Engineer" at bounding box center [471, 367] width 151 height 12
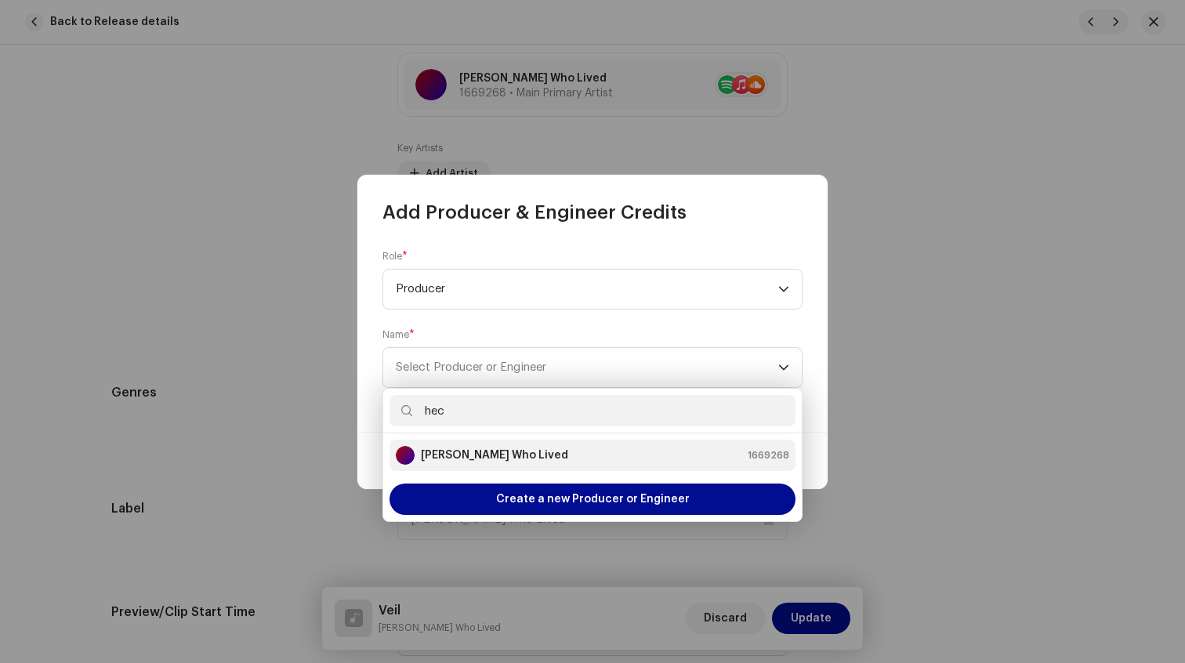
type input "hec"
click at [495, 466] on li "[PERSON_NAME] Who Lived 1669268" at bounding box center [593, 455] width 406 height 31
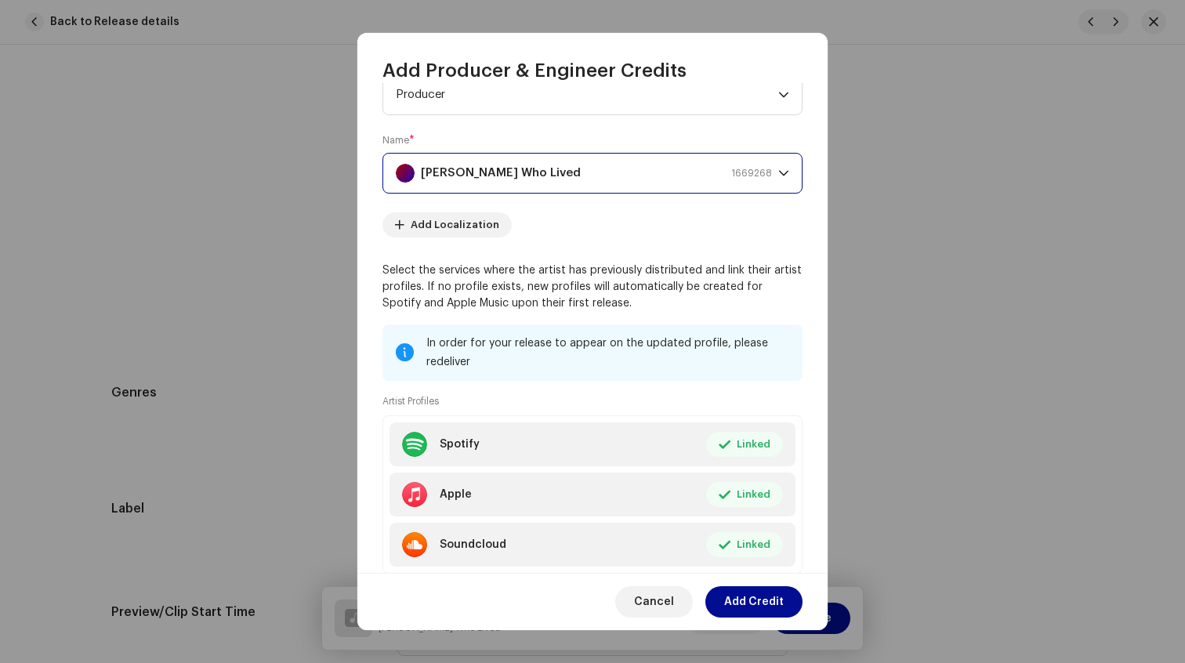
scroll to position [53, 0]
click at [747, 604] on span "Add Credit" at bounding box center [754, 601] width 60 height 31
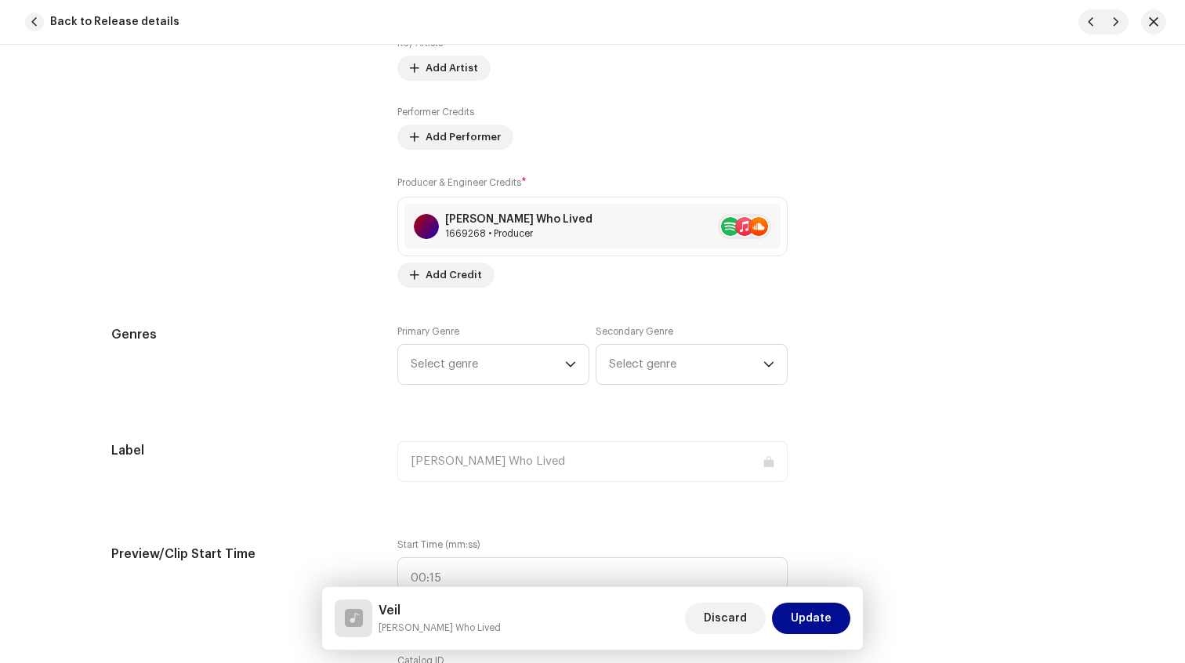
scroll to position [1111, 0]
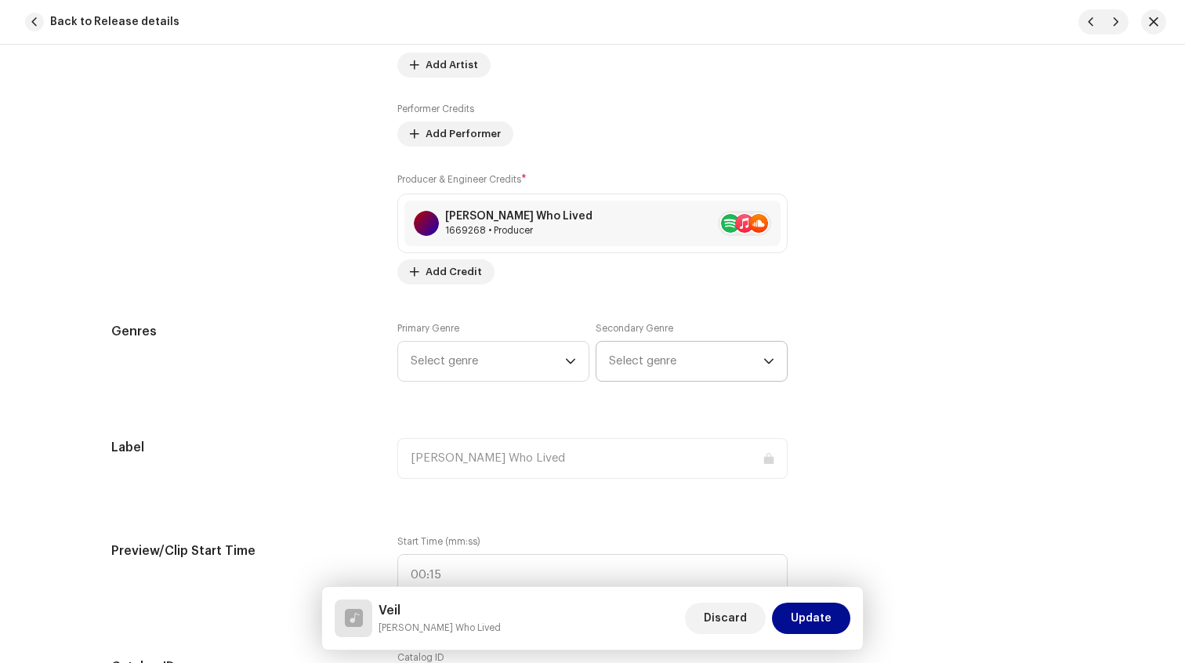
click at [643, 377] on span "Select genre" at bounding box center [686, 361] width 154 height 39
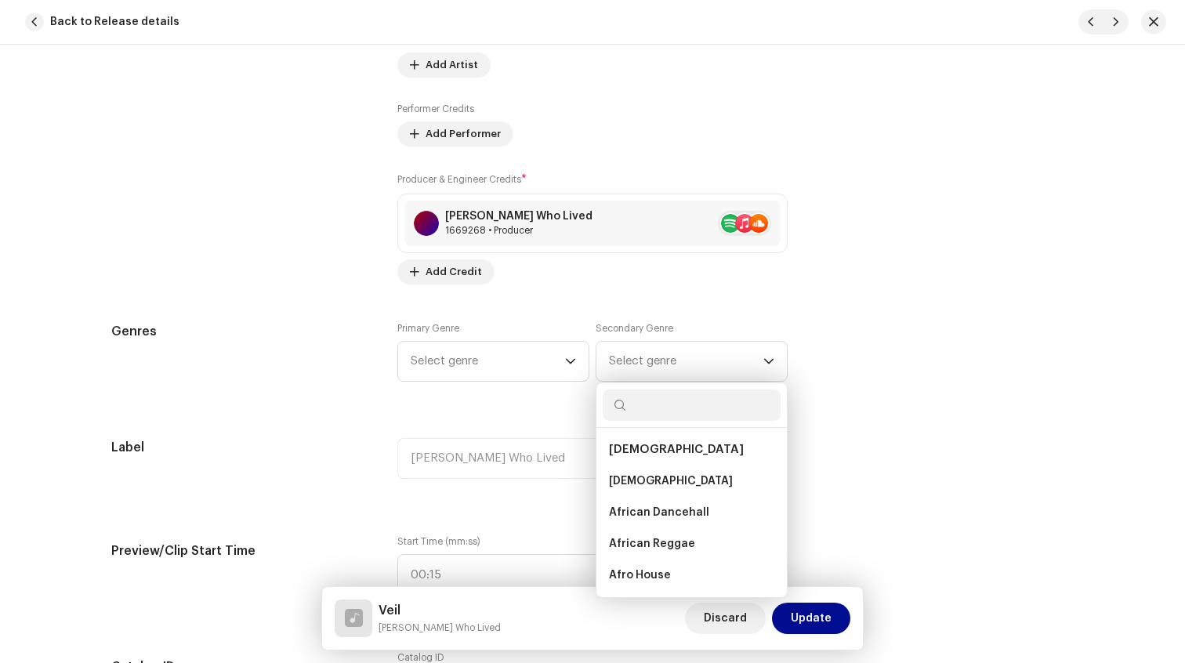
click at [303, 366] on div "Genres" at bounding box center [241, 361] width 261 height 78
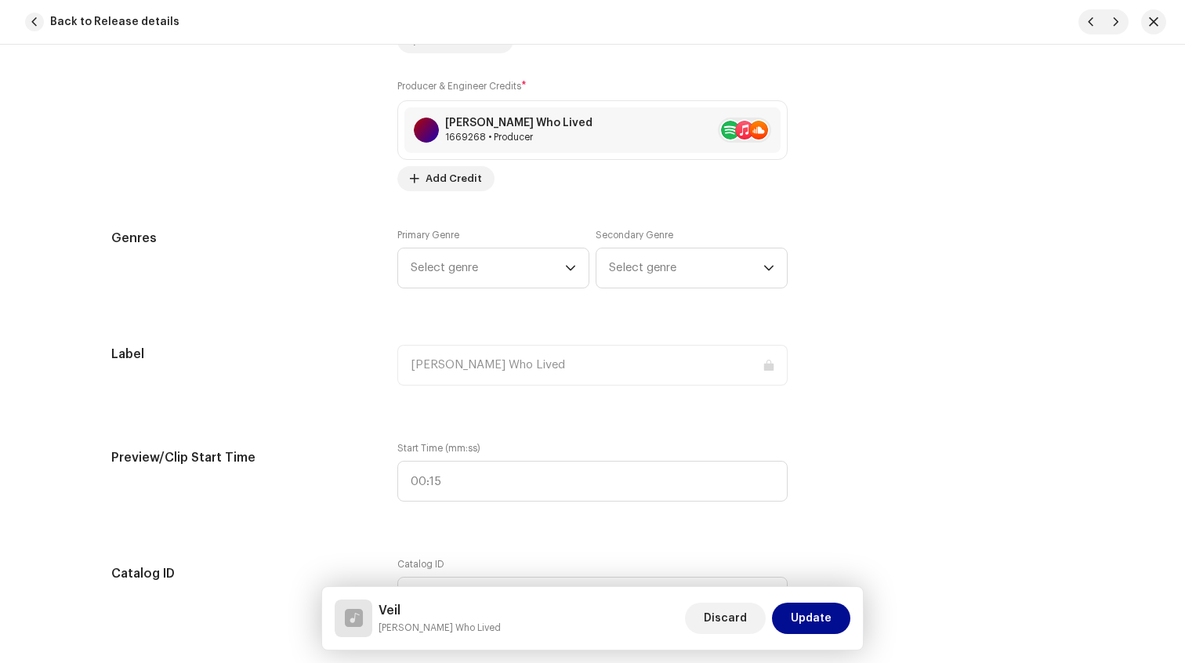
scroll to position [1213, 0]
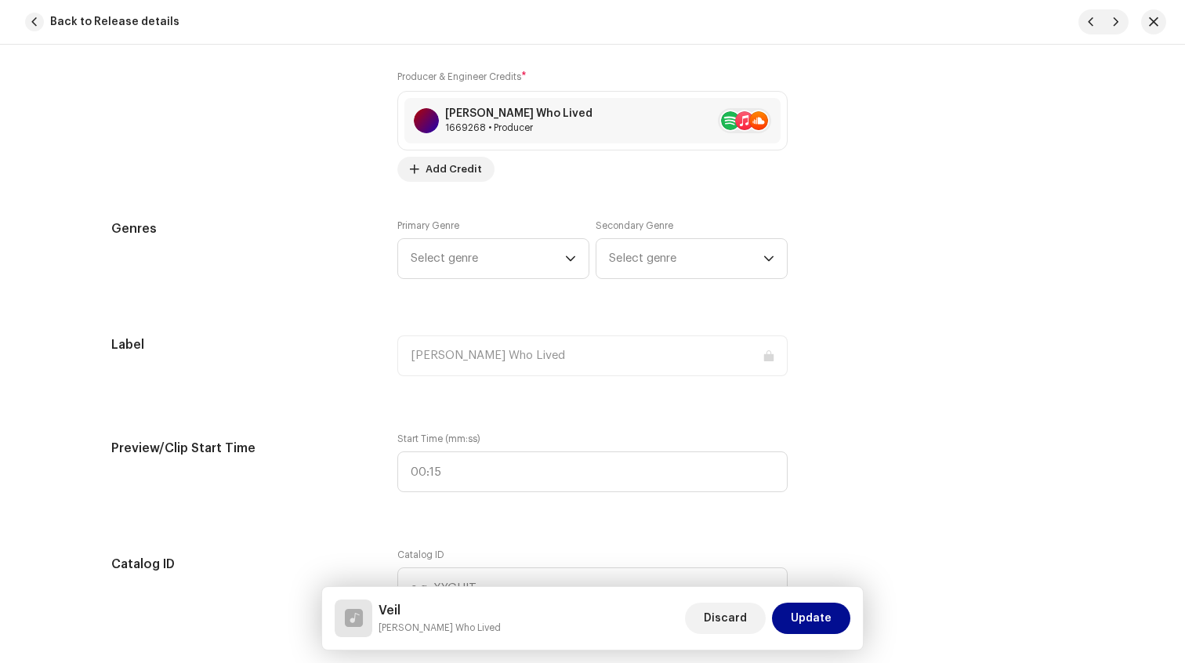
click at [530, 232] on div "Primary Genre Select genre" at bounding box center [493, 249] width 192 height 60
click at [524, 254] on span "Select genre" at bounding box center [488, 258] width 154 height 39
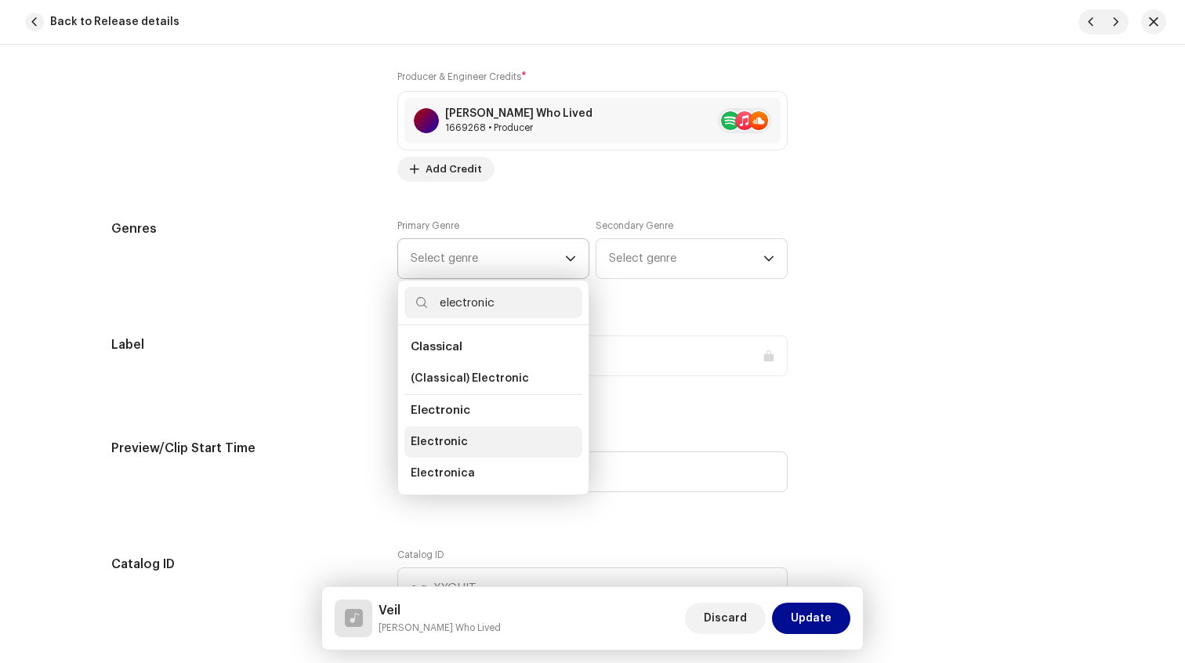
type input "electronic"
click at [471, 437] on li "Electronic" at bounding box center [493, 441] width 178 height 31
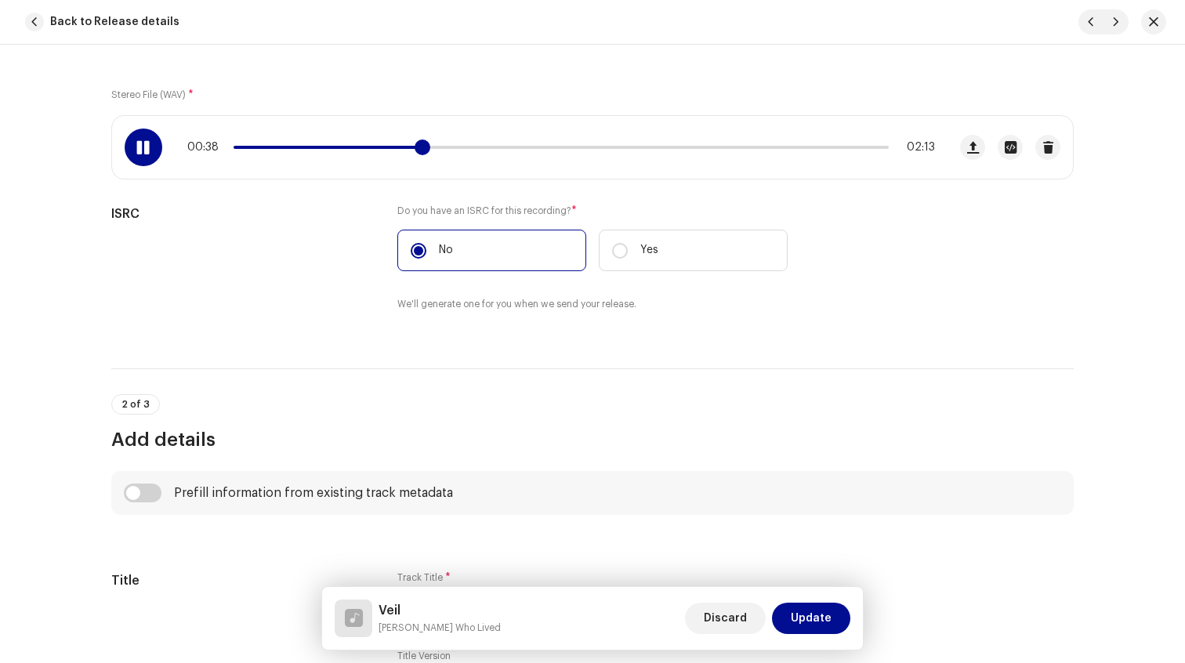
scroll to position [0, 0]
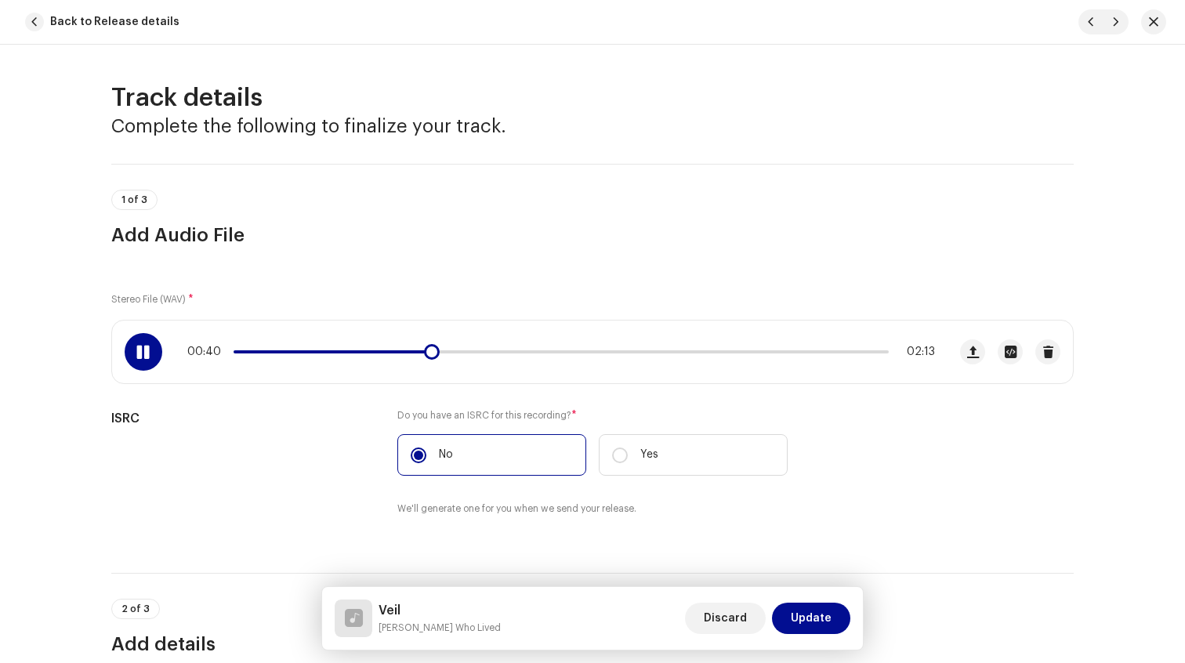
drag, startPoint x: 441, startPoint y: 349, endPoint x: 513, endPoint y: 349, distance: 72.1
click at [513, 349] on div "00:40 02:13" at bounding box center [561, 352] width 748 height 13
drag, startPoint x: 468, startPoint y: 356, endPoint x: 498, endPoint y: 356, distance: 29.8
click at [491, 356] on span at bounding box center [492, 352] width 16 height 16
drag, startPoint x: 492, startPoint y: 355, endPoint x: 517, endPoint y: 355, distance: 25.1
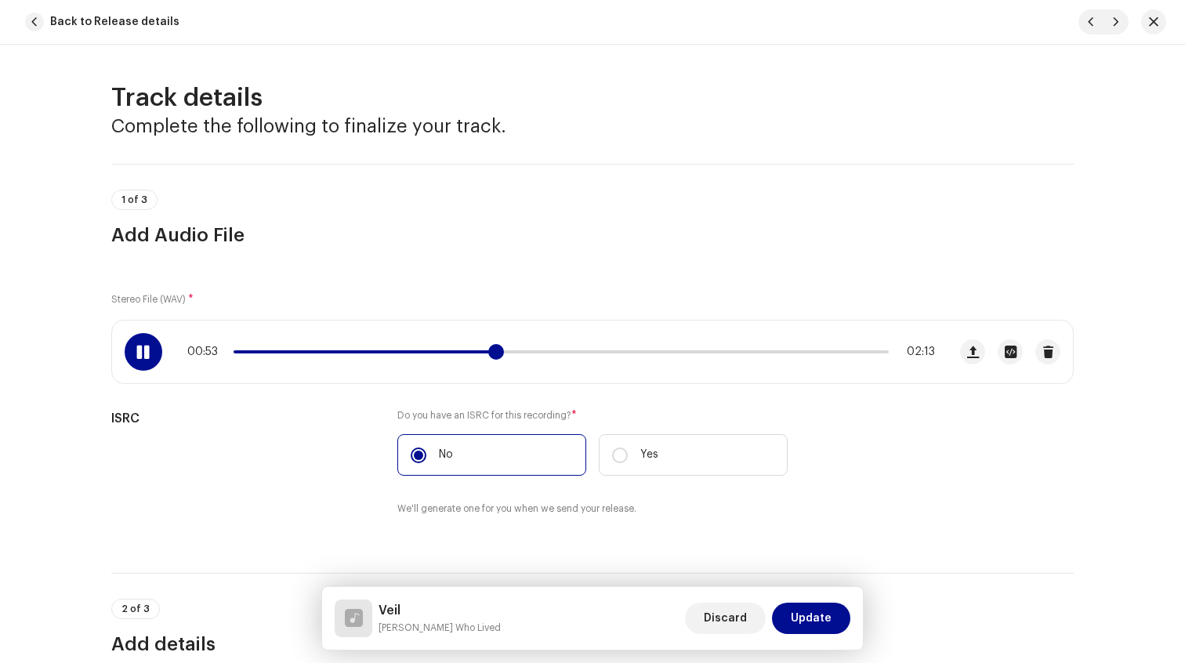
click at [504, 355] on span at bounding box center [496, 352] width 16 height 16
drag, startPoint x: 517, startPoint y: 355, endPoint x: 550, endPoint y: 355, distance: 32.1
click at [534, 355] on span at bounding box center [526, 352] width 16 height 16
drag, startPoint x: 550, startPoint y: 355, endPoint x: 575, endPoint y: 355, distance: 25.1
click at [558, 355] on span at bounding box center [550, 352] width 16 height 16
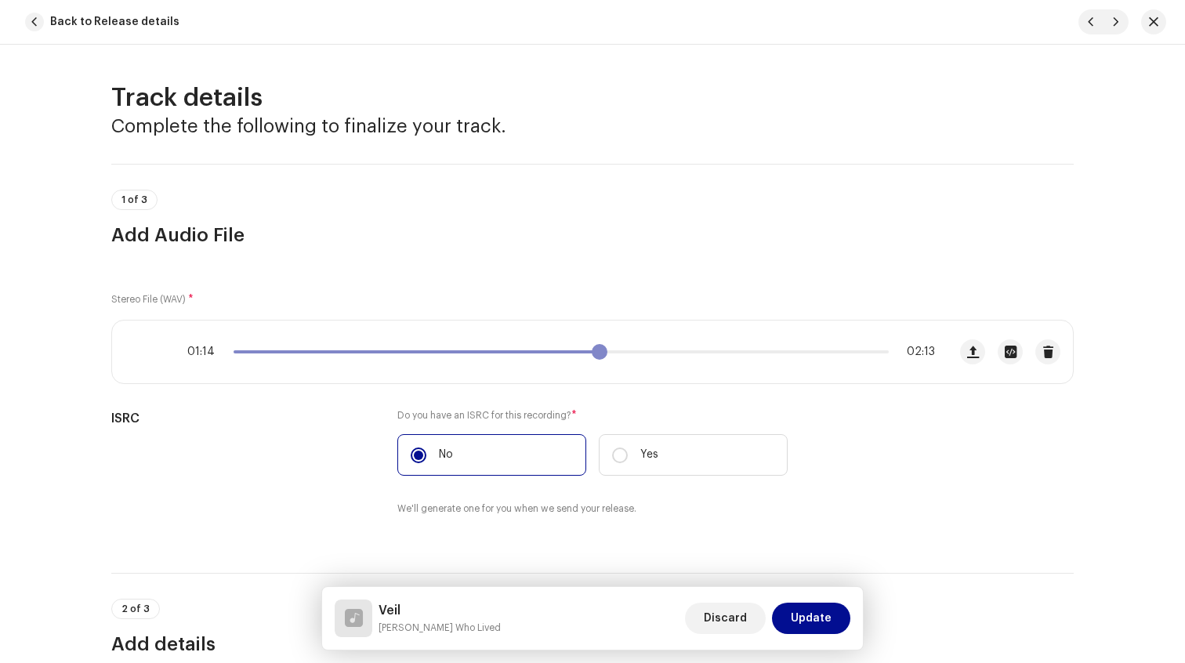
drag, startPoint x: 586, startPoint y: 354, endPoint x: 611, endPoint y: 354, distance: 25.1
click at [608, 354] on span at bounding box center [600, 352] width 16 height 16
drag, startPoint x: 646, startPoint y: 351, endPoint x: 199, endPoint y: 342, distance: 446.9
click at [199, 342] on div "00:00 02:13" at bounding box center [530, 352] width 836 height 63
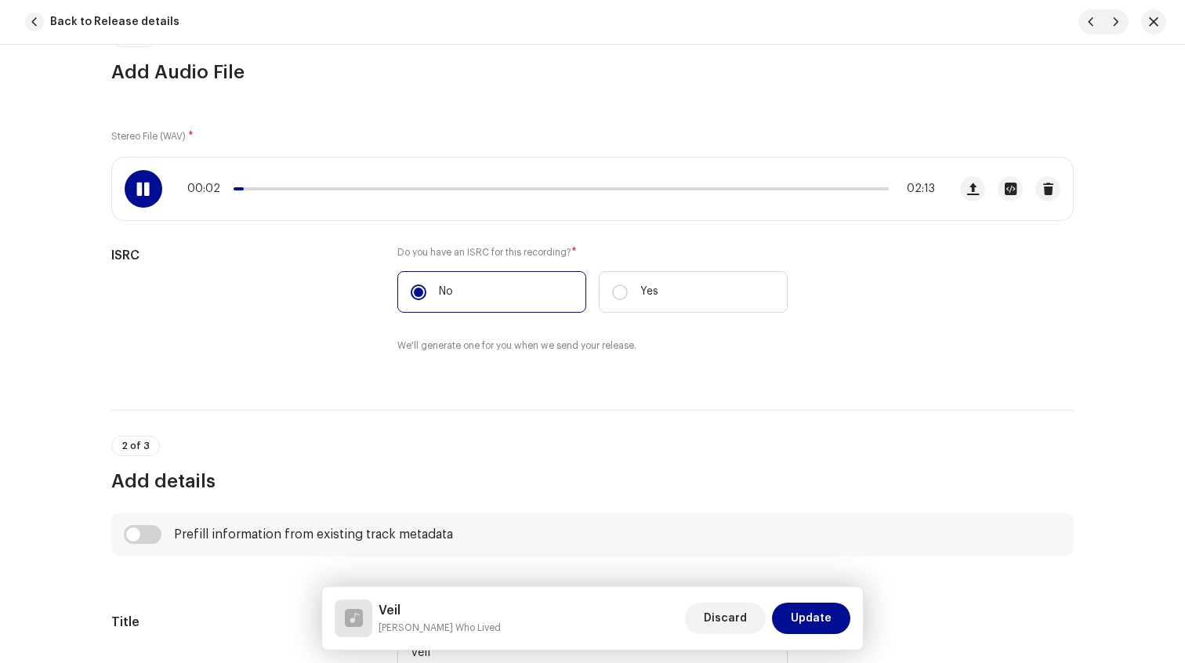
scroll to position [140, 0]
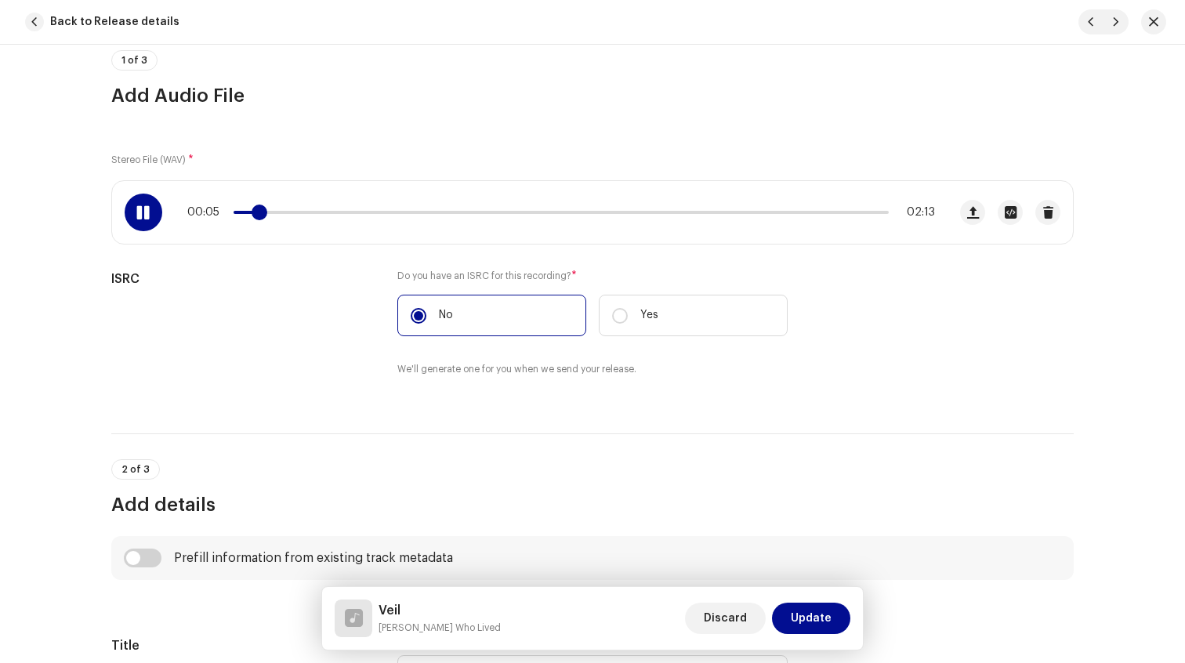
drag, startPoint x: 256, startPoint y: 211, endPoint x: 277, endPoint y: 211, distance: 20.4
click at [267, 211] on span at bounding box center [260, 213] width 16 height 16
click at [281, 213] on span at bounding box center [289, 213] width 16 height 16
click at [281, 213] on p-slider at bounding box center [561, 212] width 655 height 3
click at [278, 212] on span at bounding box center [263, 212] width 59 height 3
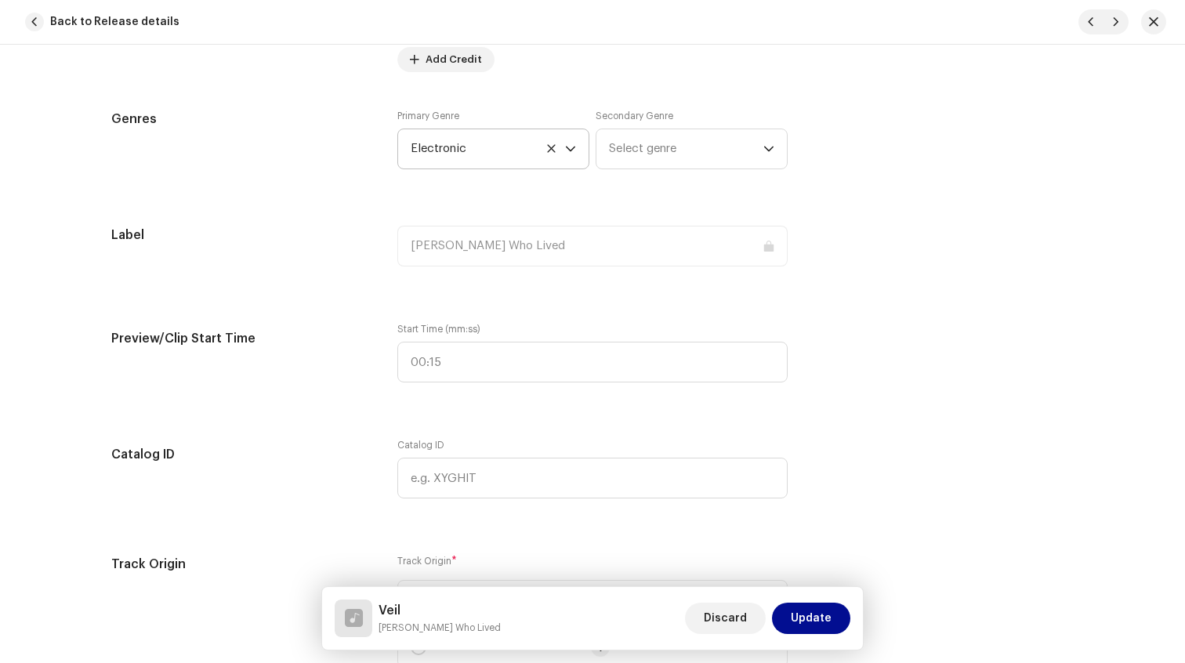
scroll to position [1408, 0]
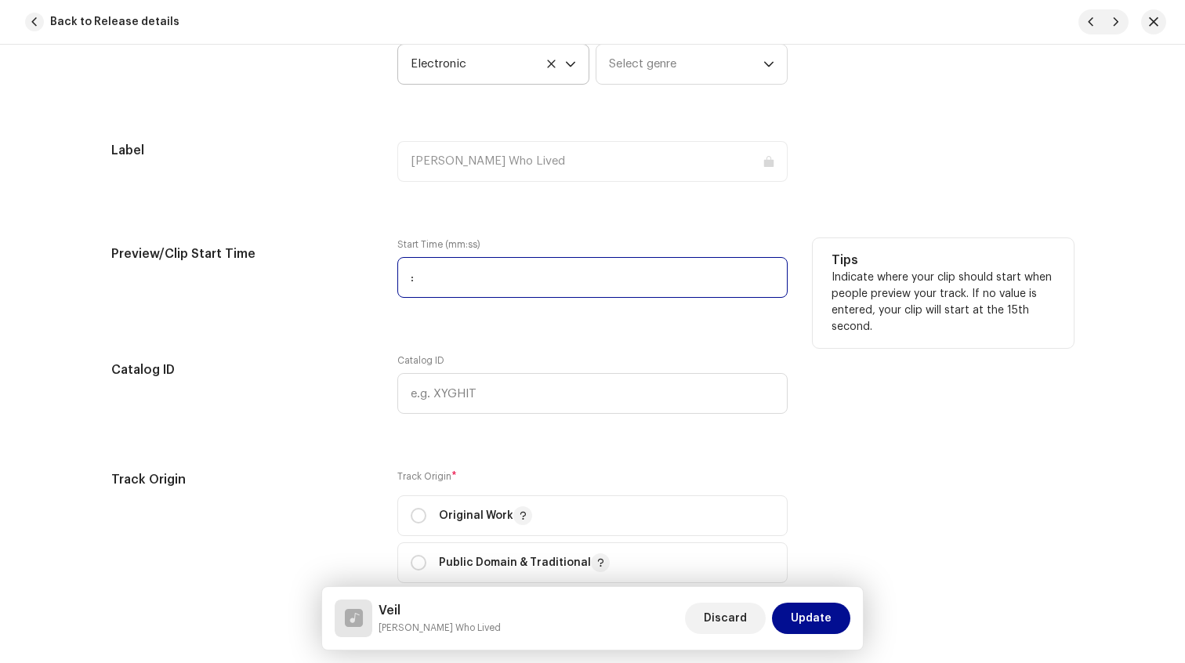
click at [449, 286] on input ":" at bounding box center [592, 277] width 390 height 41
type input "00:10"
click at [259, 307] on div "Preview/Clip Start Time" at bounding box center [241, 277] width 261 height 78
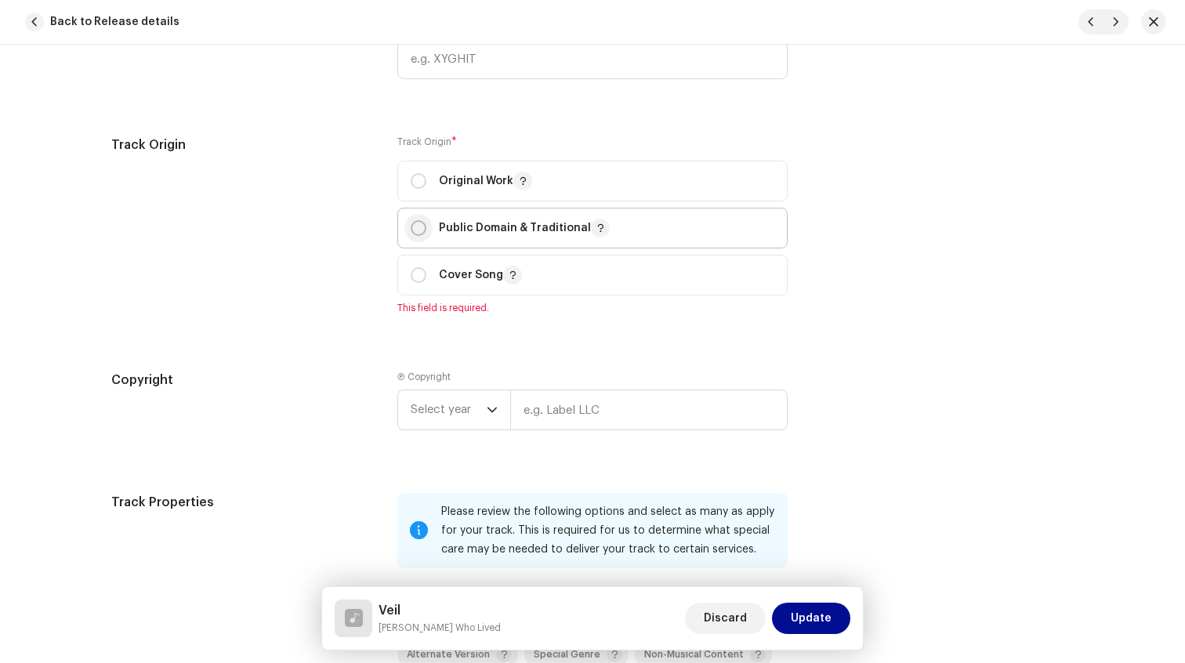
scroll to position [1749, 0]
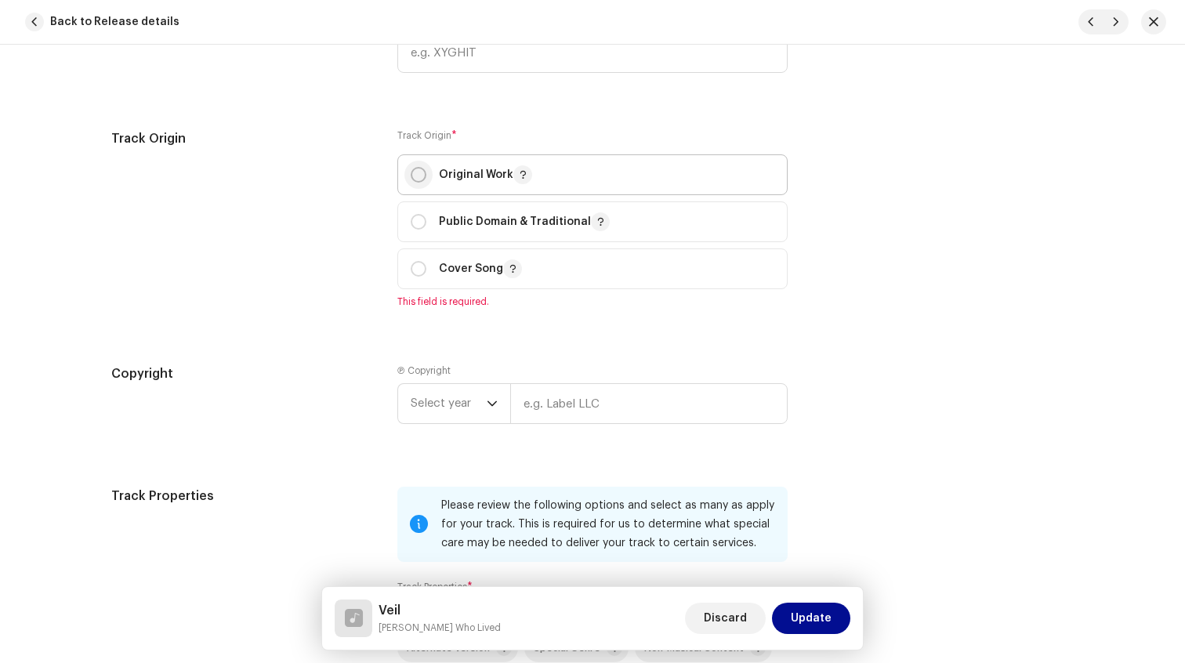
click at [415, 183] on input "radio" at bounding box center [419, 175] width 16 height 16
radio input "true"
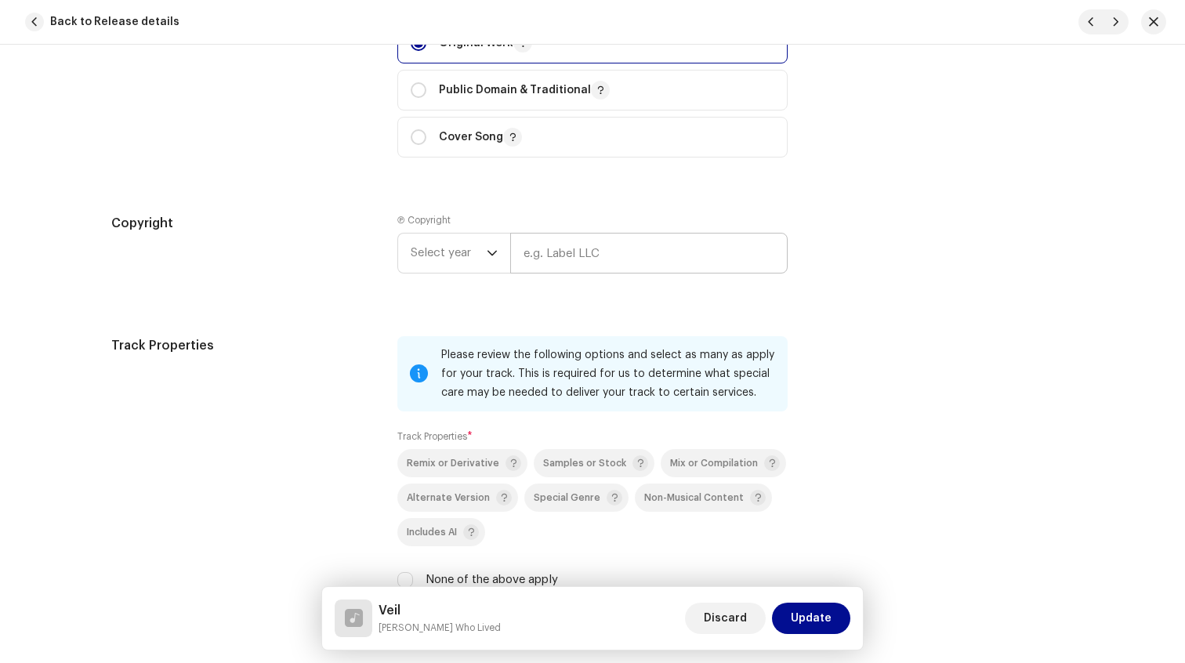
scroll to position [1885, 0]
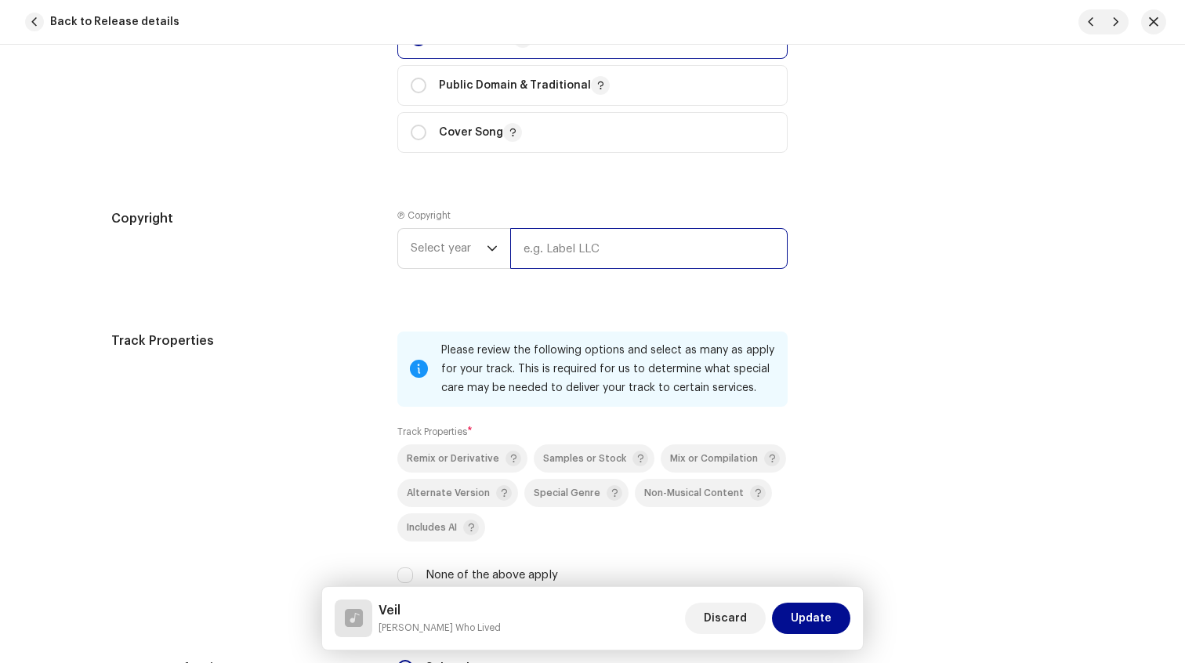
click at [533, 241] on input "text" at bounding box center [649, 248] width 278 height 41
type input "[PERSON_NAME] Who Lived"
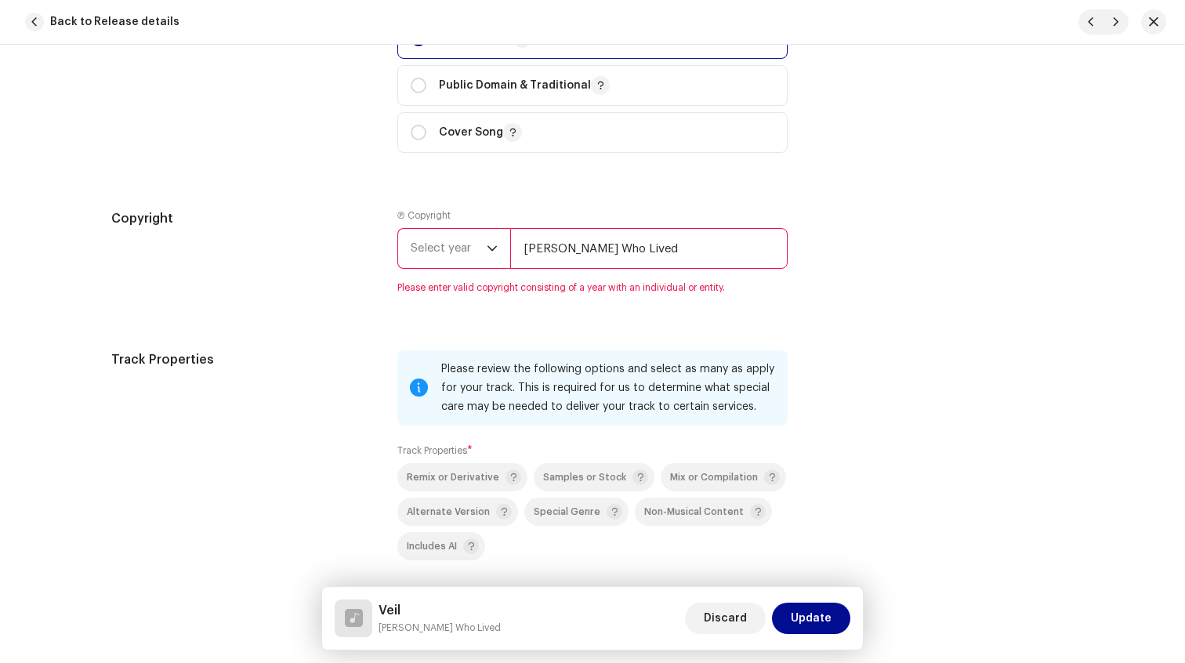
click at [459, 249] on span "Select year" at bounding box center [449, 248] width 76 height 39
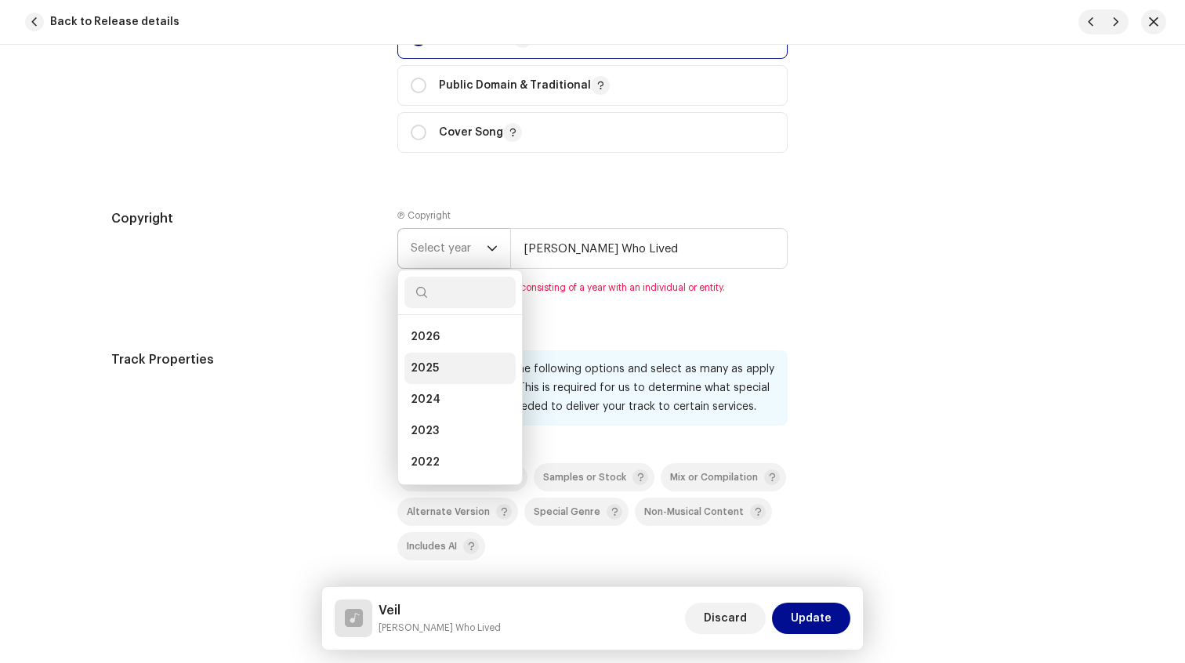
click at [441, 375] on li "2025" at bounding box center [459, 368] width 111 height 31
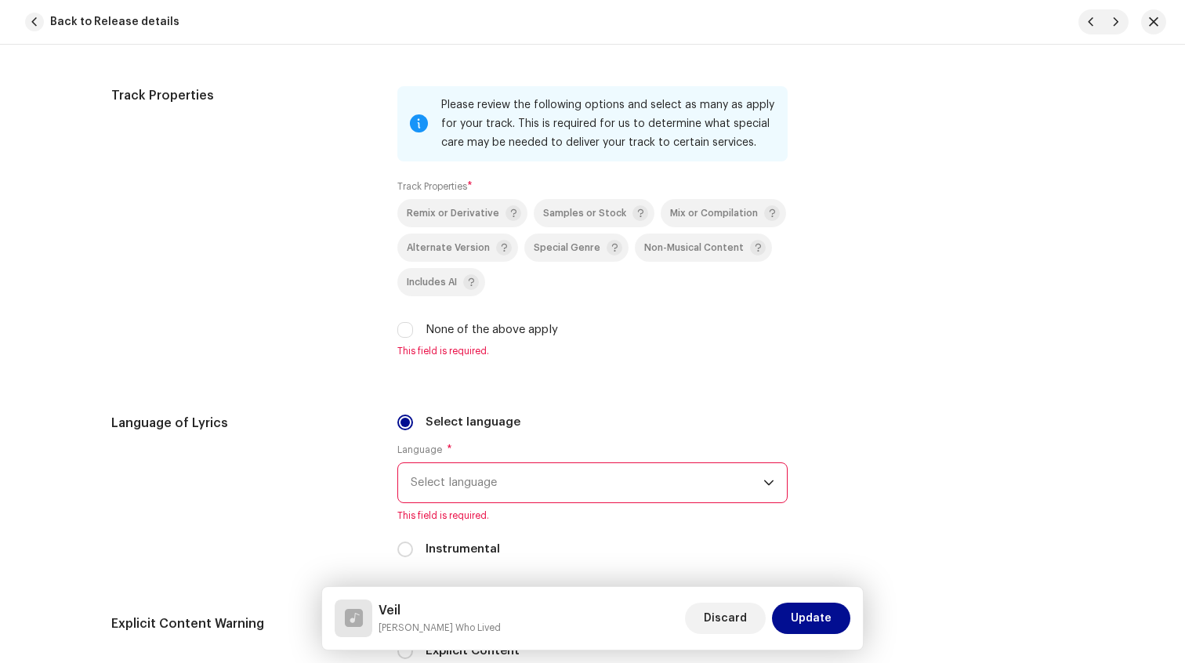
scroll to position [2135, 0]
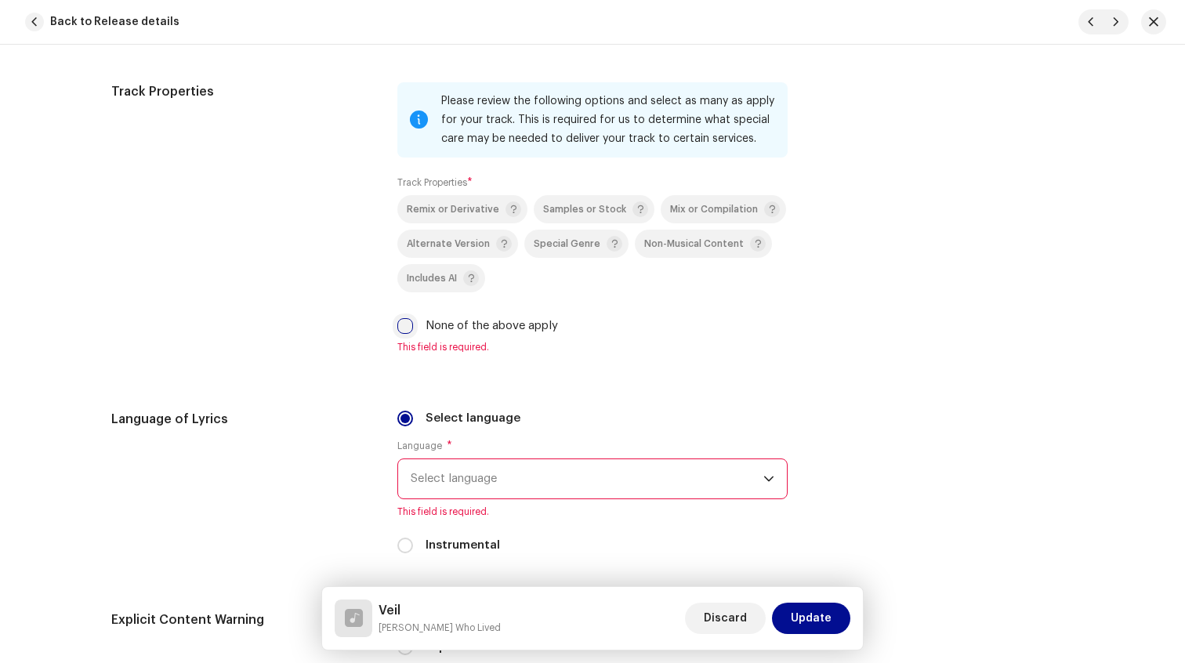
click at [402, 333] on input "None of the above apply" at bounding box center [405, 326] width 16 height 16
checkbox input "true"
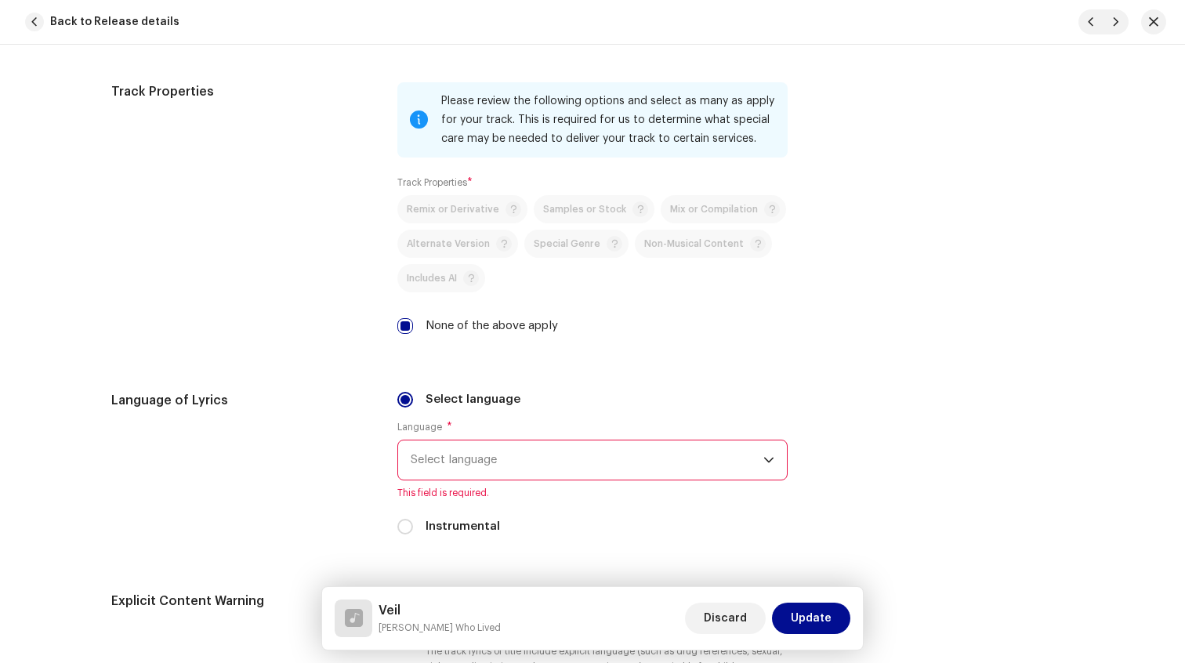
click at [452, 457] on span "Select language" at bounding box center [587, 460] width 353 height 39
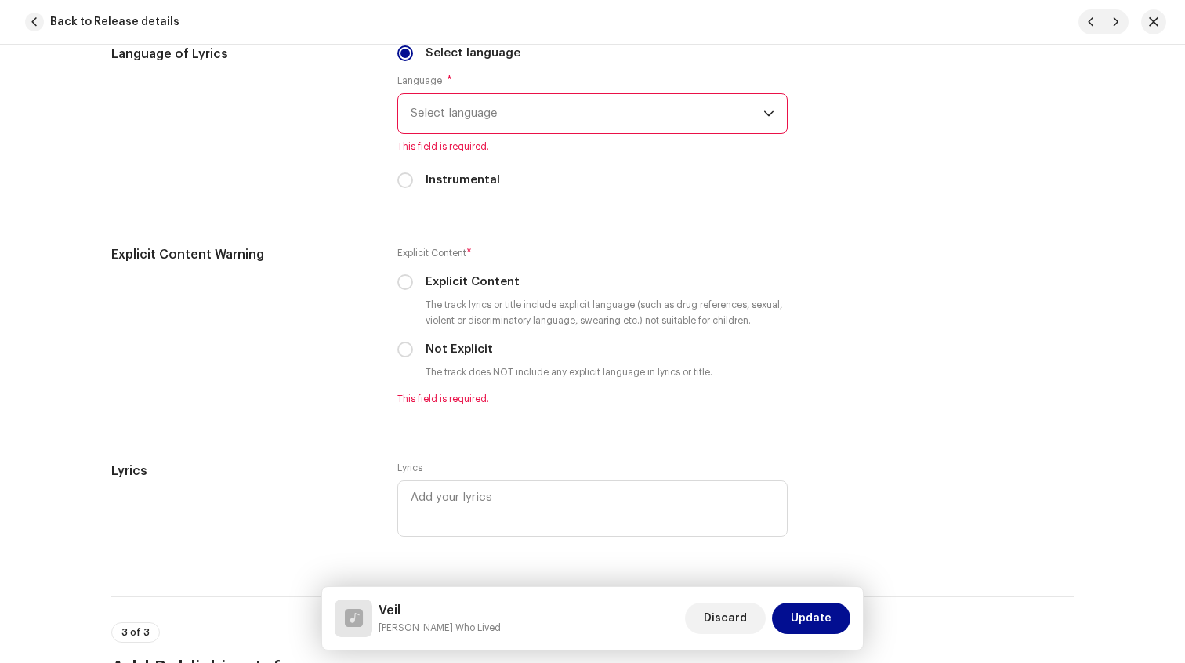
scroll to position [2483, 0]
click at [495, 112] on span "Select language" at bounding box center [587, 112] width 353 height 39
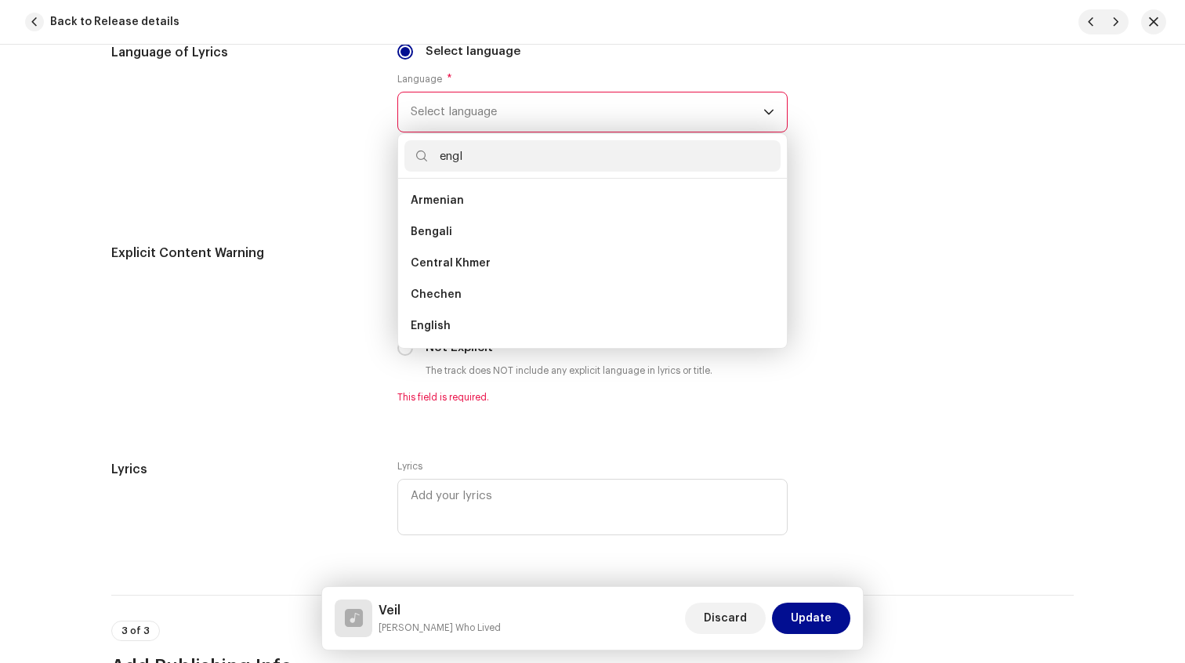
scroll to position [0, 0]
type input "engli"
click at [454, 223] on ul "English" at bounding box center [592, 263] width 389 height 169
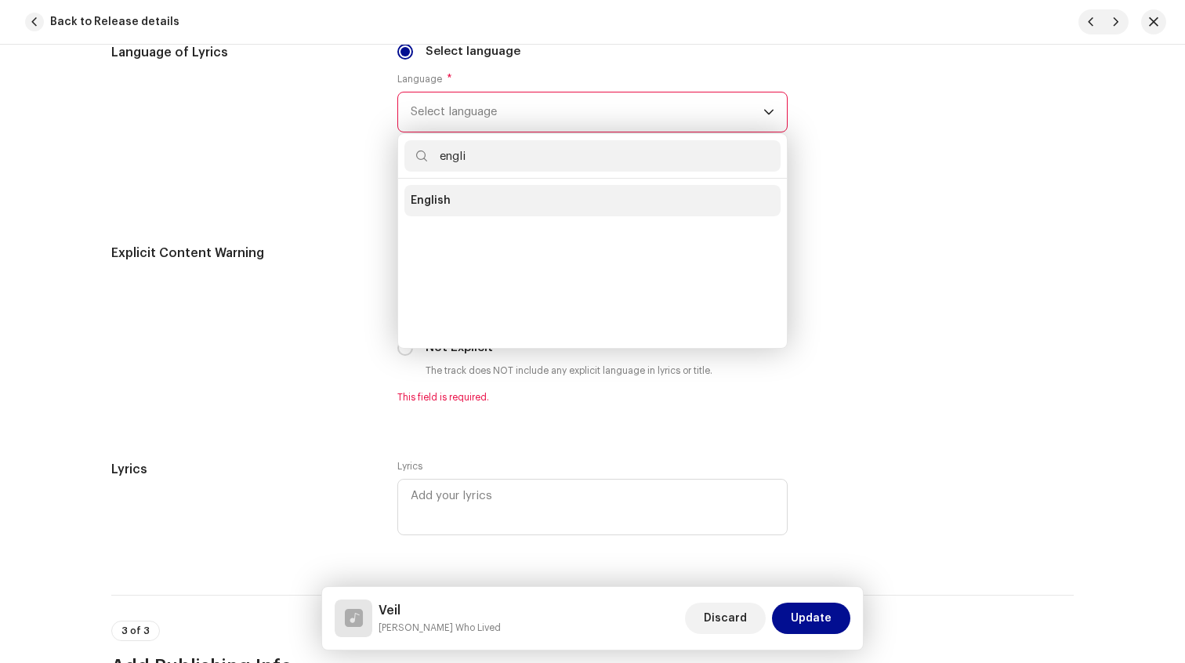
click at [443, 201] on span "English" at bounding box center [431, 201] width 40 height 16
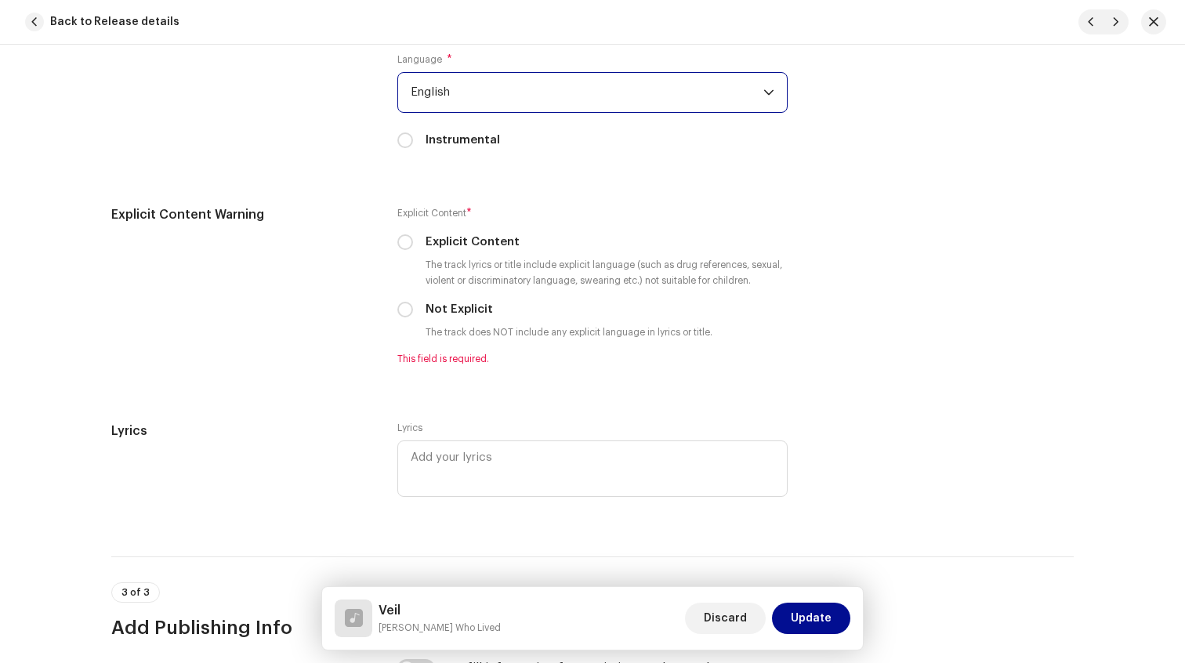
scroll to position [2504, 0]
click at [437, 473] on textarea at bounding box center [592, 467] width 390 height 56
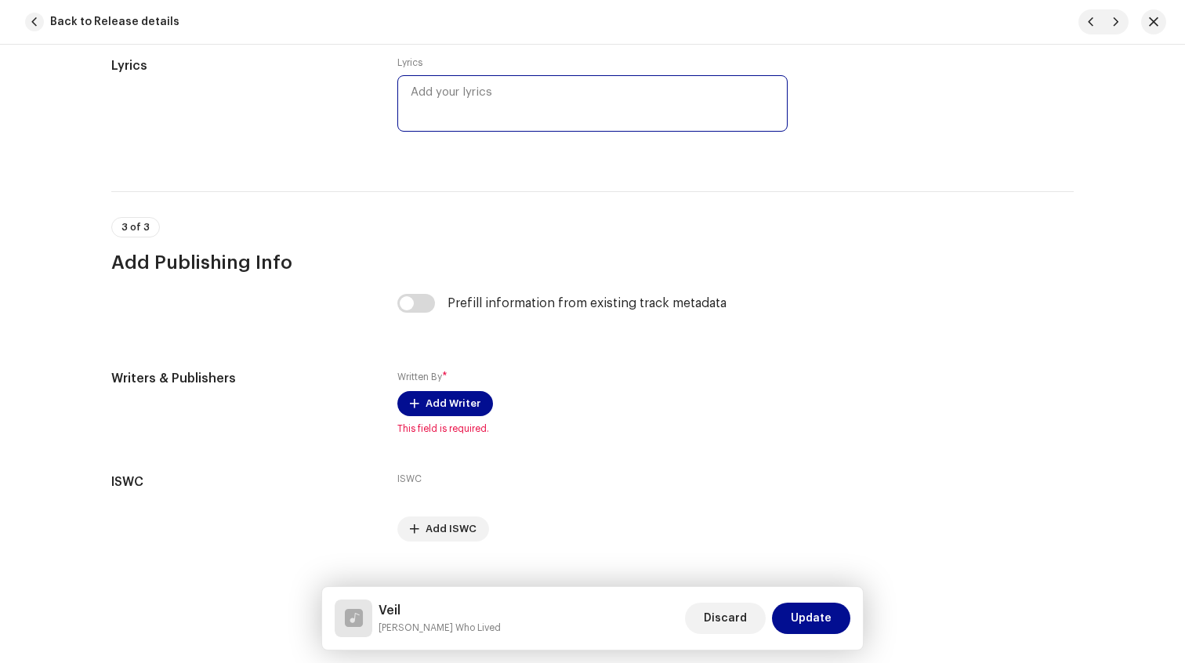
scroll to position [2900, 0]
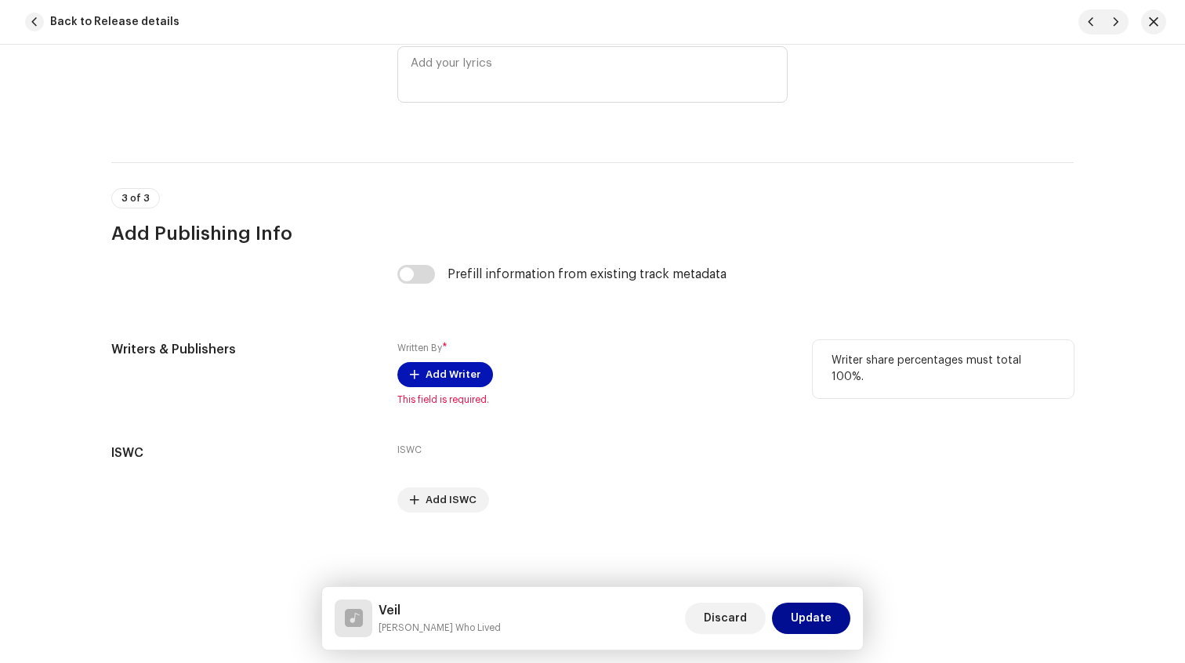
click at [437, 372] on span "Add Writer" at bounding box center [453, 374] width 55 height 31
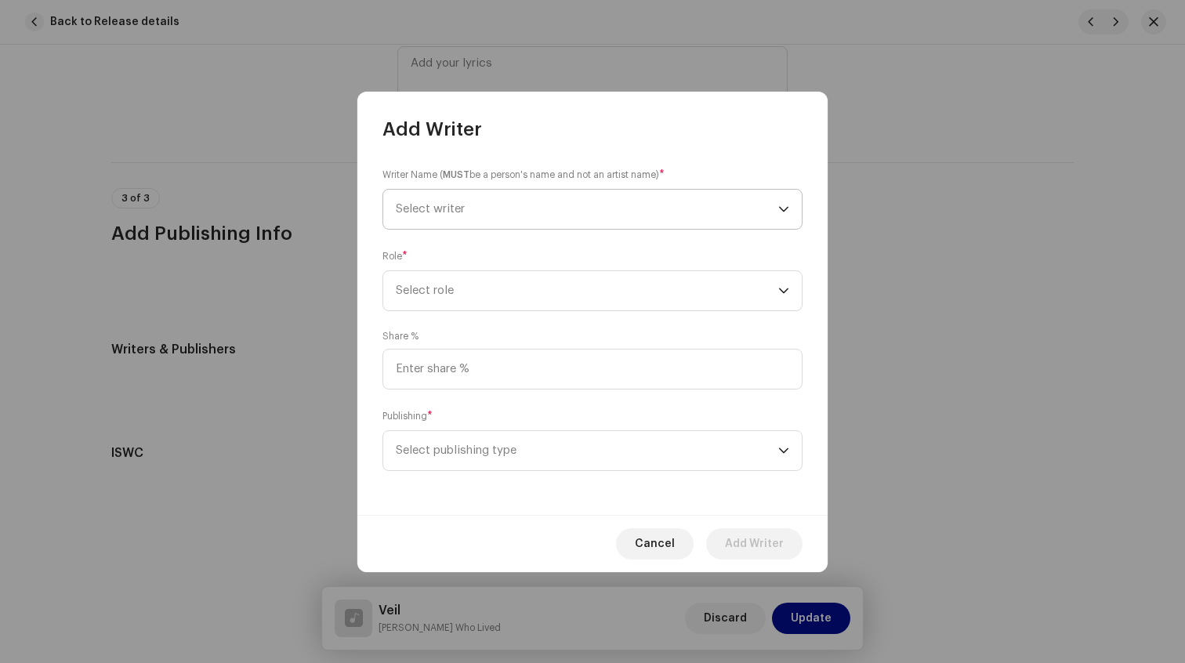
click at [448, 214] on span "Select writer" at bounding box center [587, 209] width 383 height 39
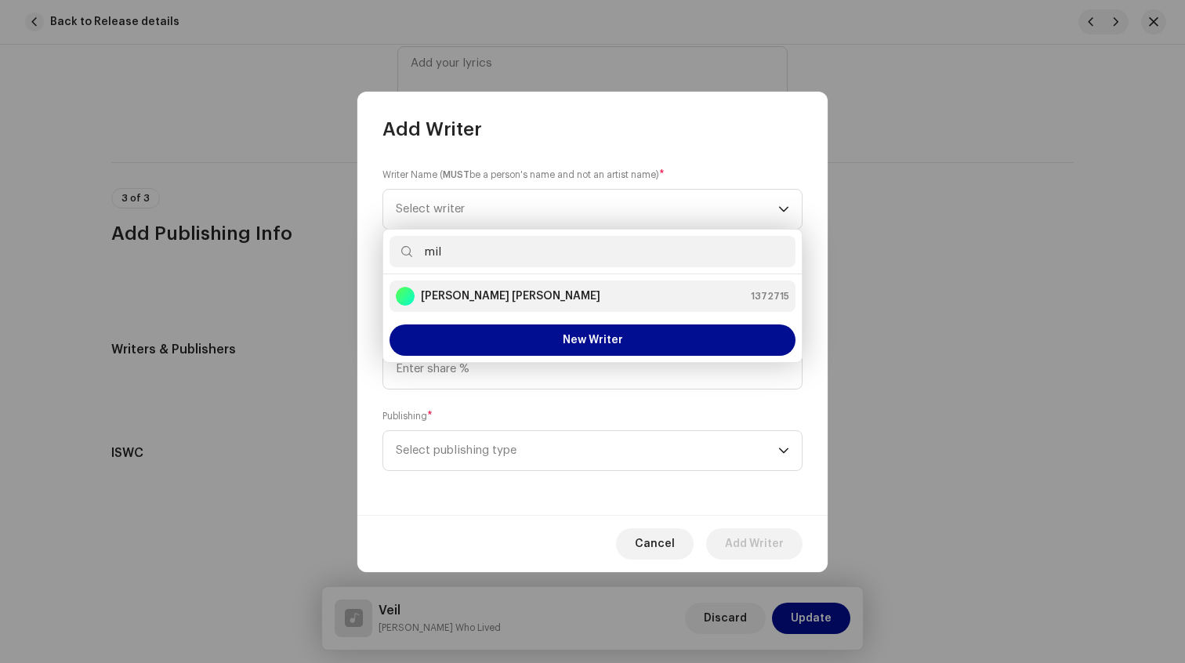
type input "mil"
click at [505, 285] on li "[PERSON_NAME] [PERSON_NAME] 1372715" at bounding box center [593, 296] width 406 height 31
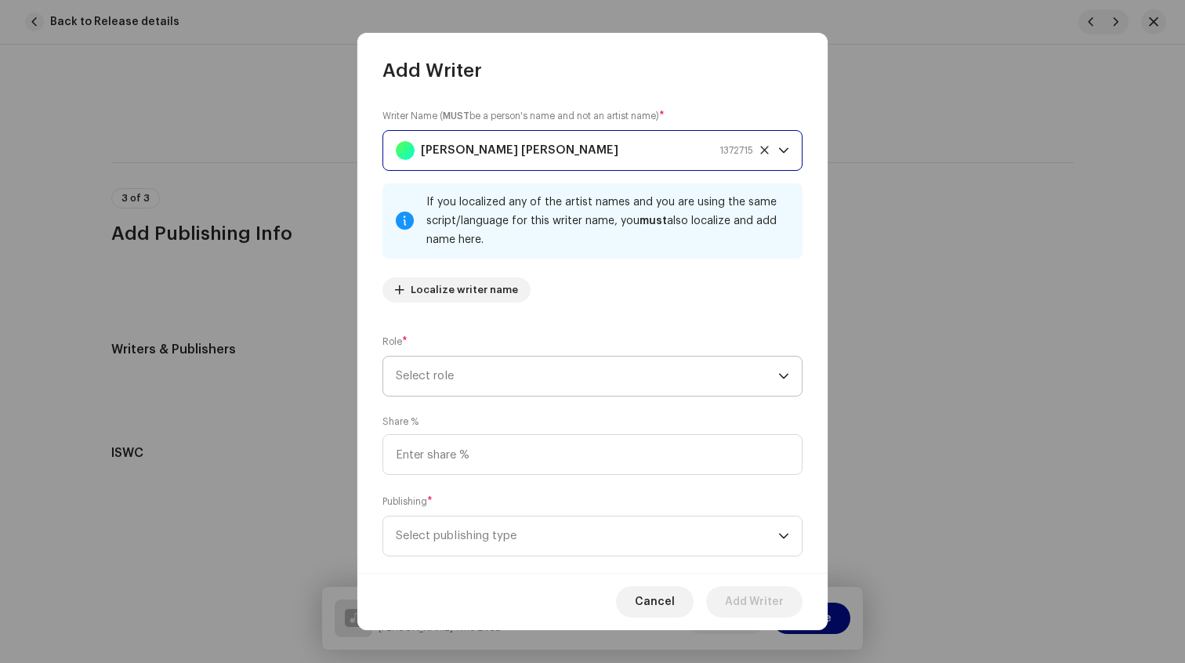
click at [467, 379] on span "Select role" at bounding box center [587, 376] width 383 height 39
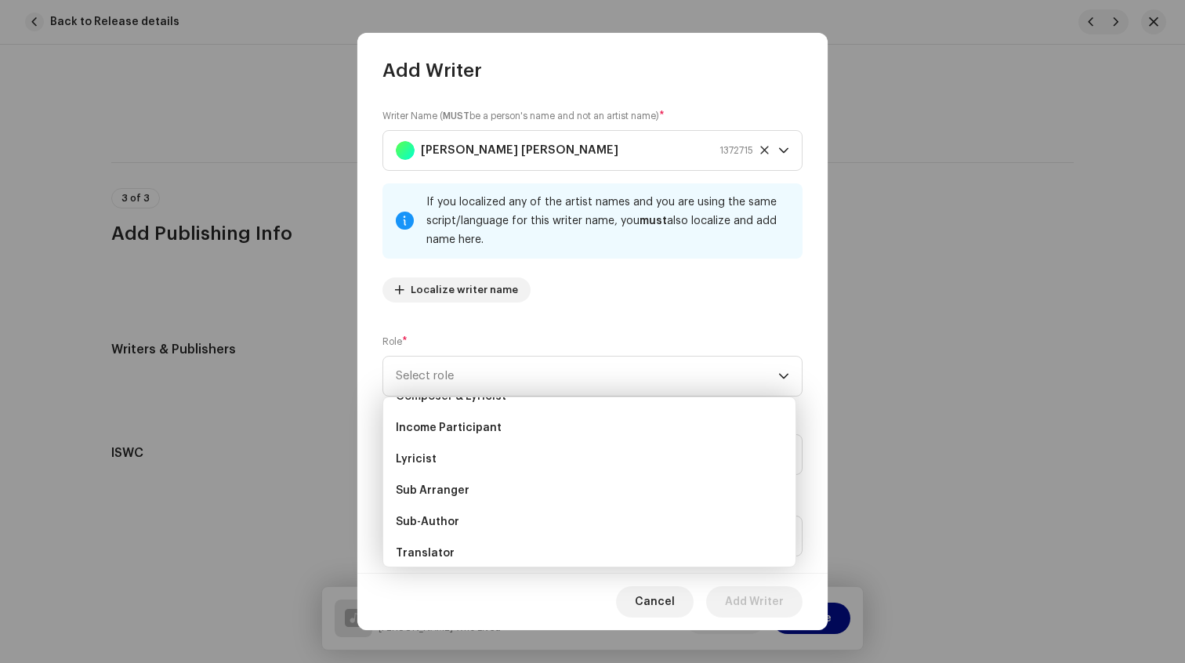
scroll to position [157, 0]
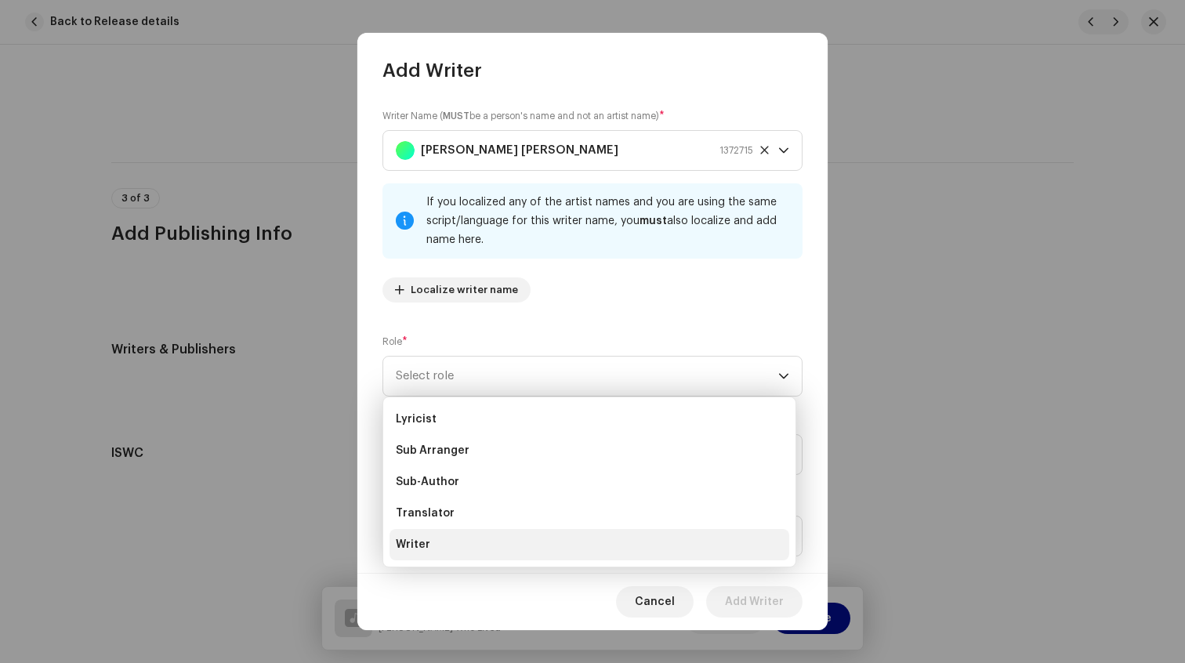
click at [427, 541] on span "Writer" at bounding box center [413, 545] width 34 height 16
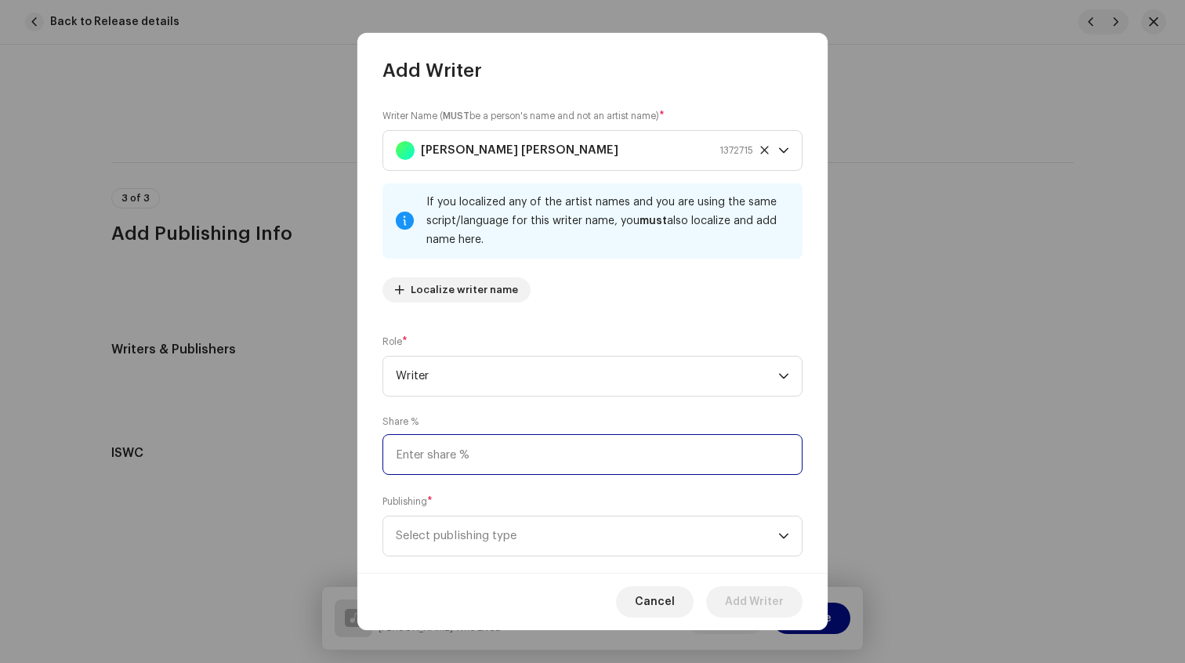
click at [473, 451] on input at bounding box center [593, 454] width 420 height 41
type input "100.00"
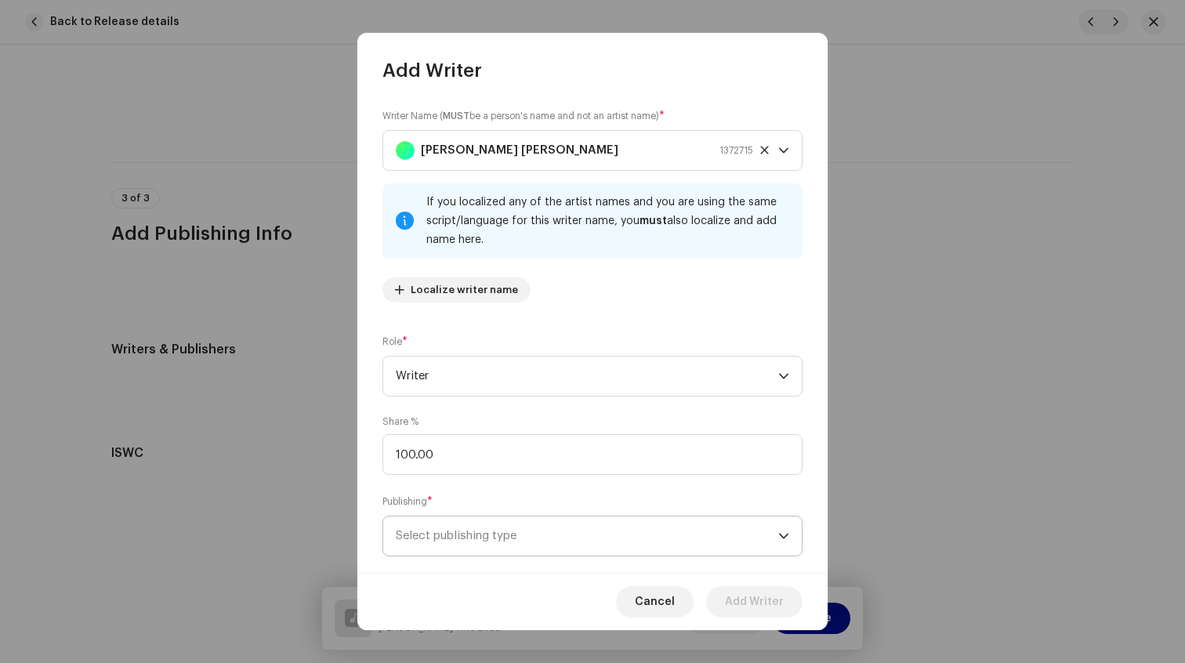
click at [512, 535] on span "Select publishing type" at bounding box center [587, 536] width 383 height 39
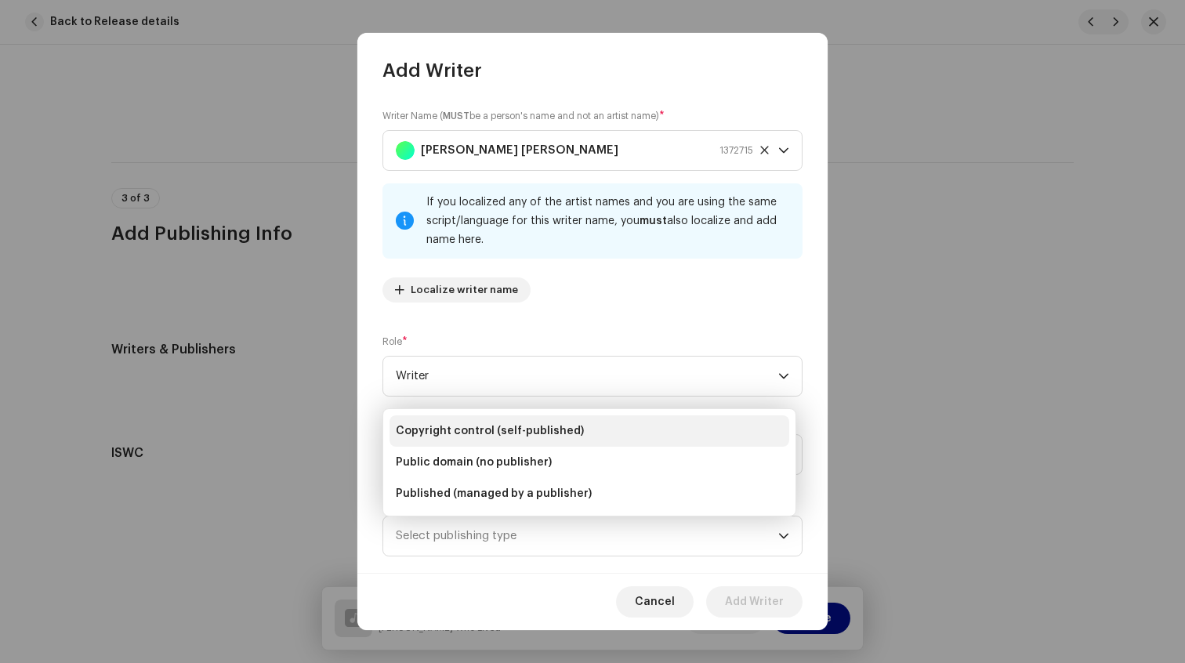
click at [511, 430] on span "Copyright control (self-published)" at bounding box center [490, 431] width 188 height 16
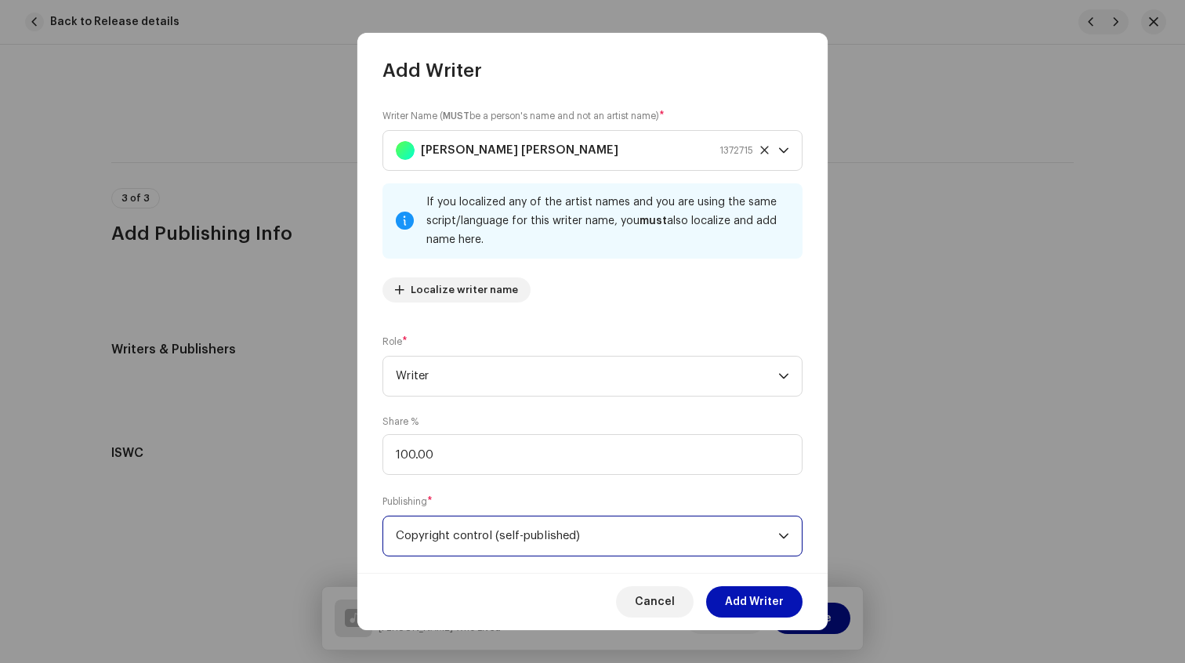
click at [727, 598] on span "Add Writer" at bounding box center [754, 601] width 59 height 31
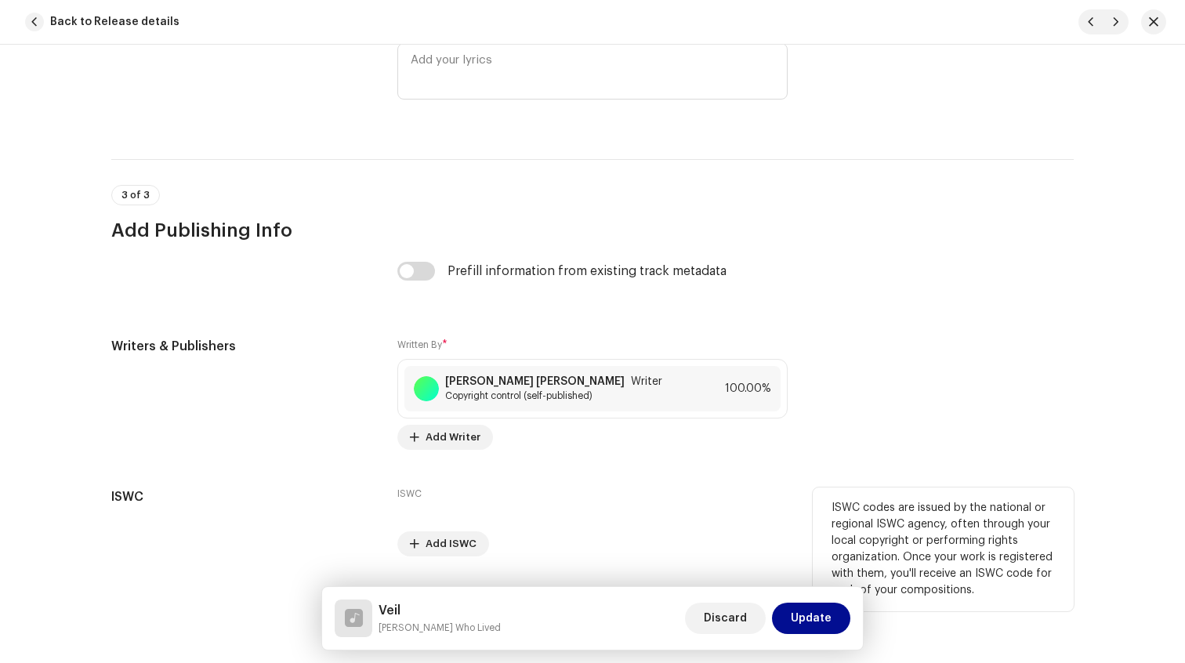
scroll to position [2947, 0]
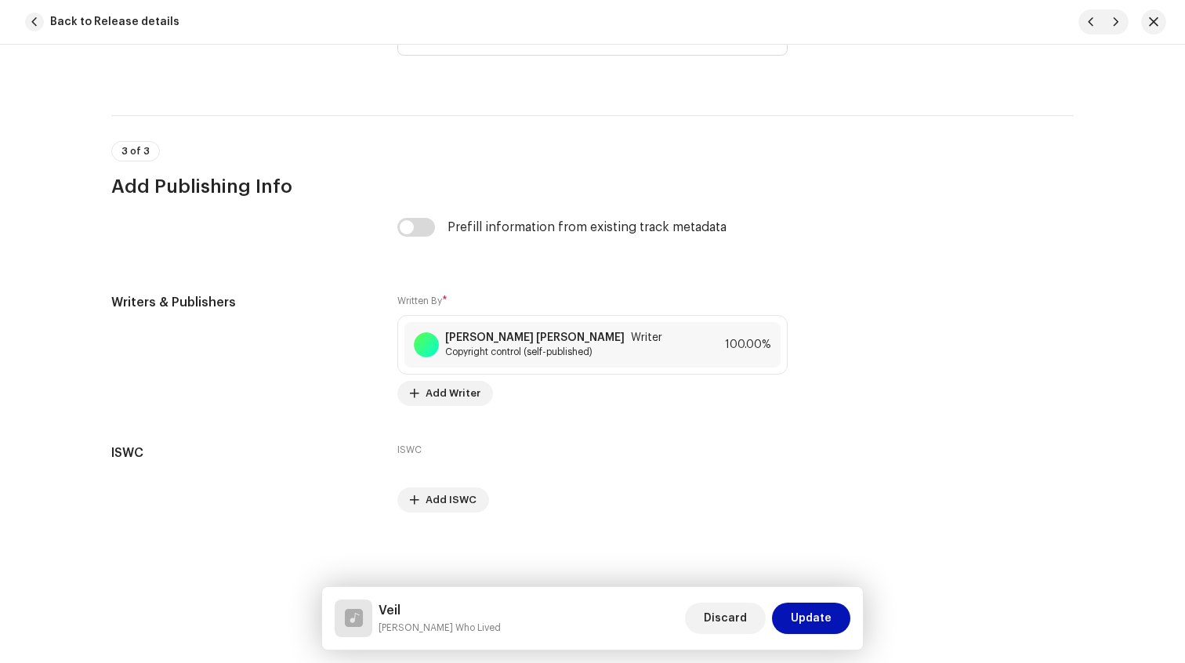
click at [814, 612] on span "Update" at bounding box center [811, 618] width 41 height 31
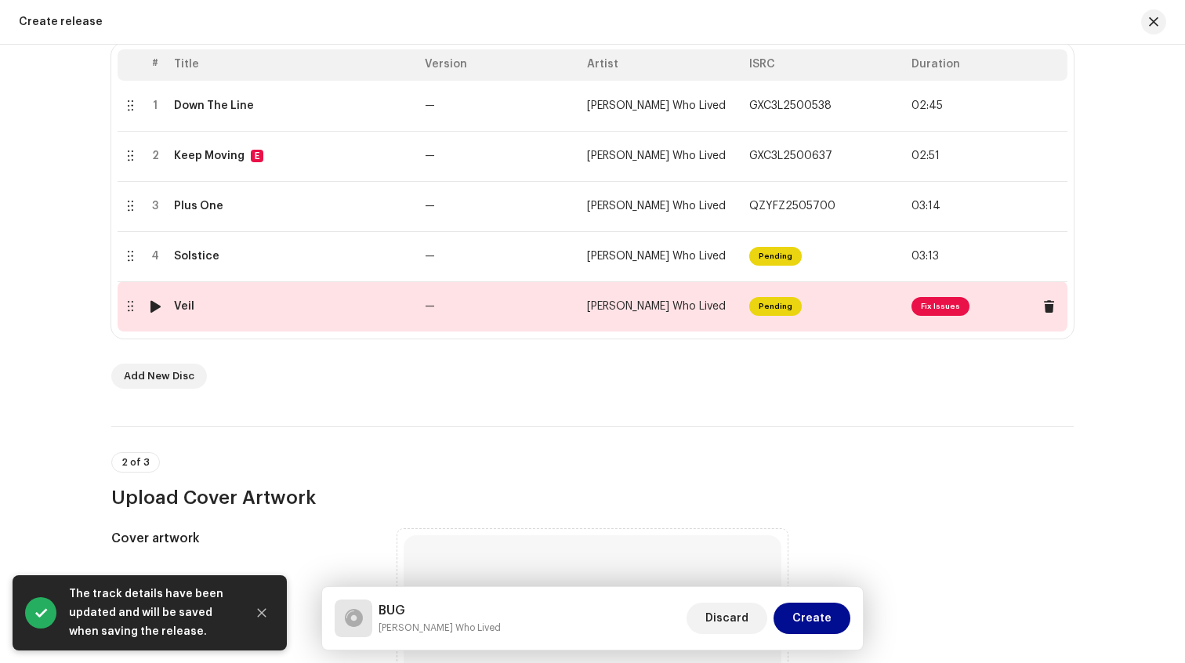
click at [610, 310] on span "[PERSON_NAME] Who Lived" at bounding box center [656, 306] width 139 height 11
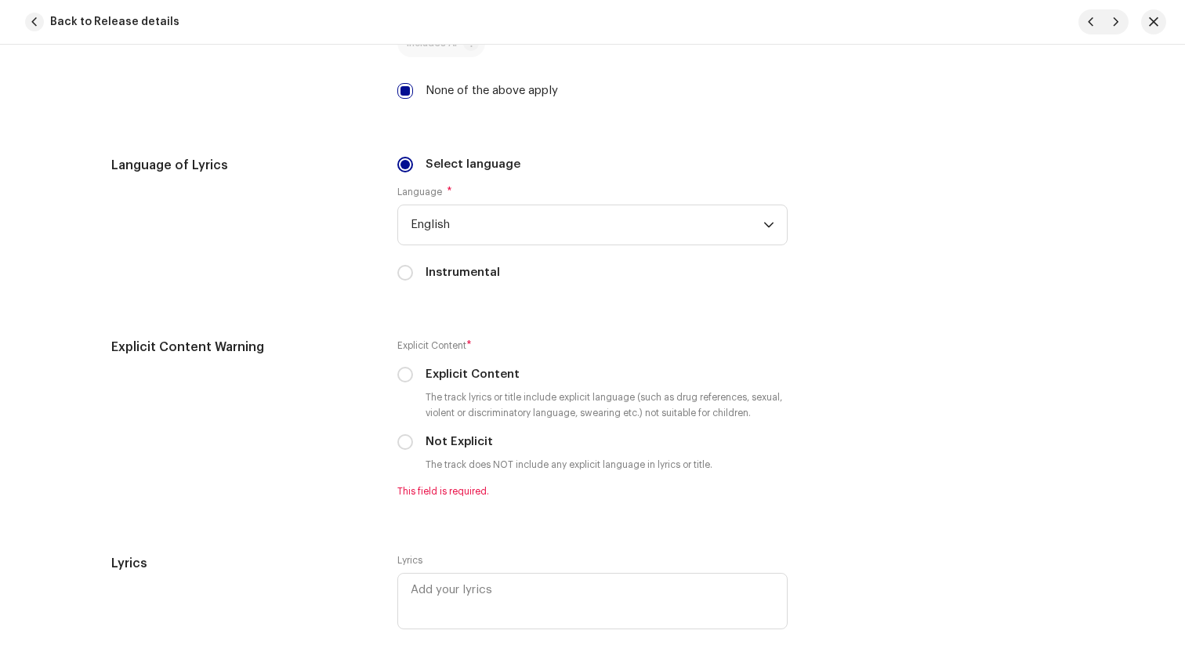
scroll to position [2462, 0]
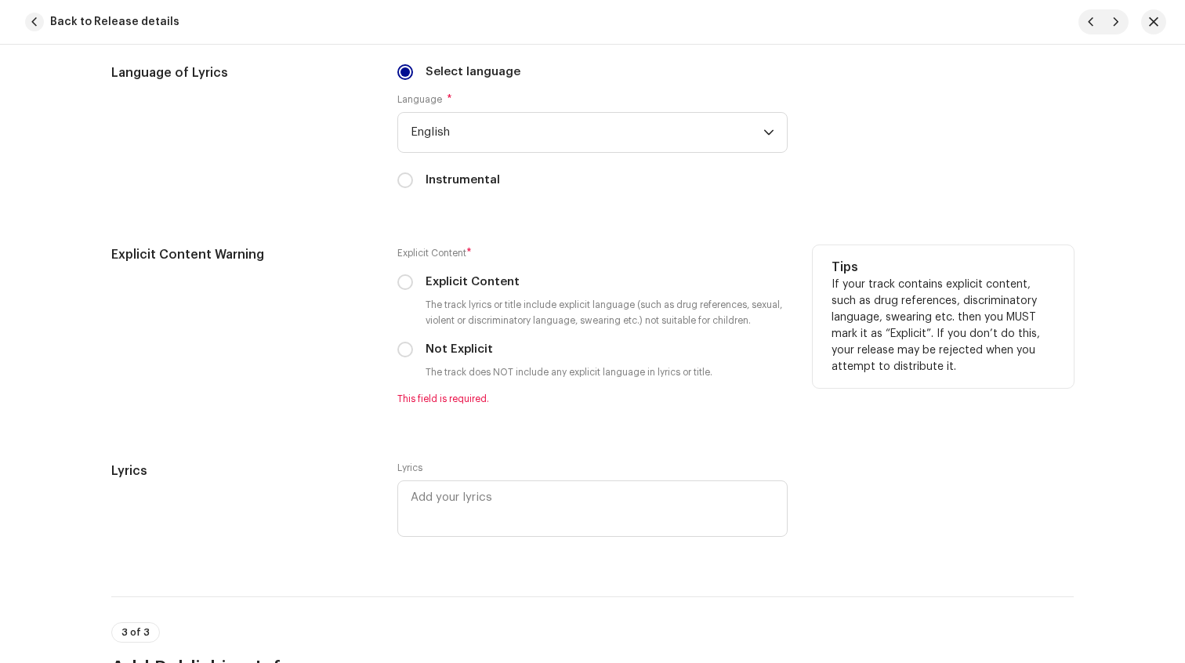
click at [407, 361] on div "Explicit Content * Explicit Content The track lyrics or title include explicit …" at bounding box center [592, 325] width 390 height 160
click at [398, 354] on input "Not Explicit" at bounding box center [405, 350] width 16 height 16
radio input "true"
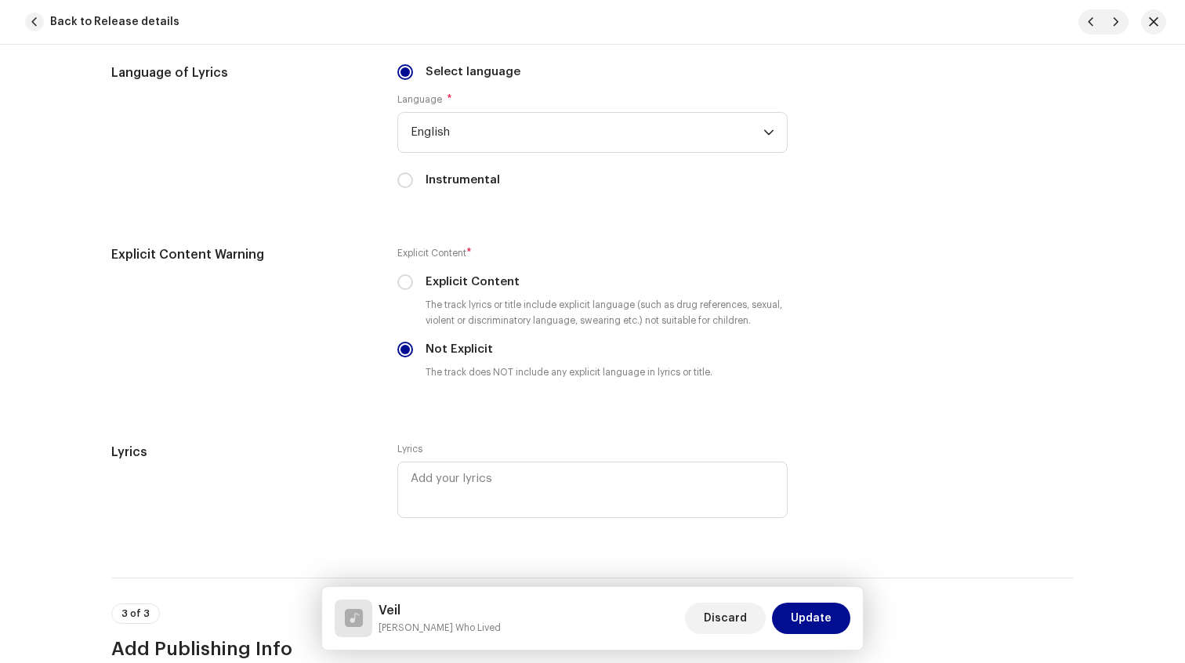
scroll to position [2928, 0]
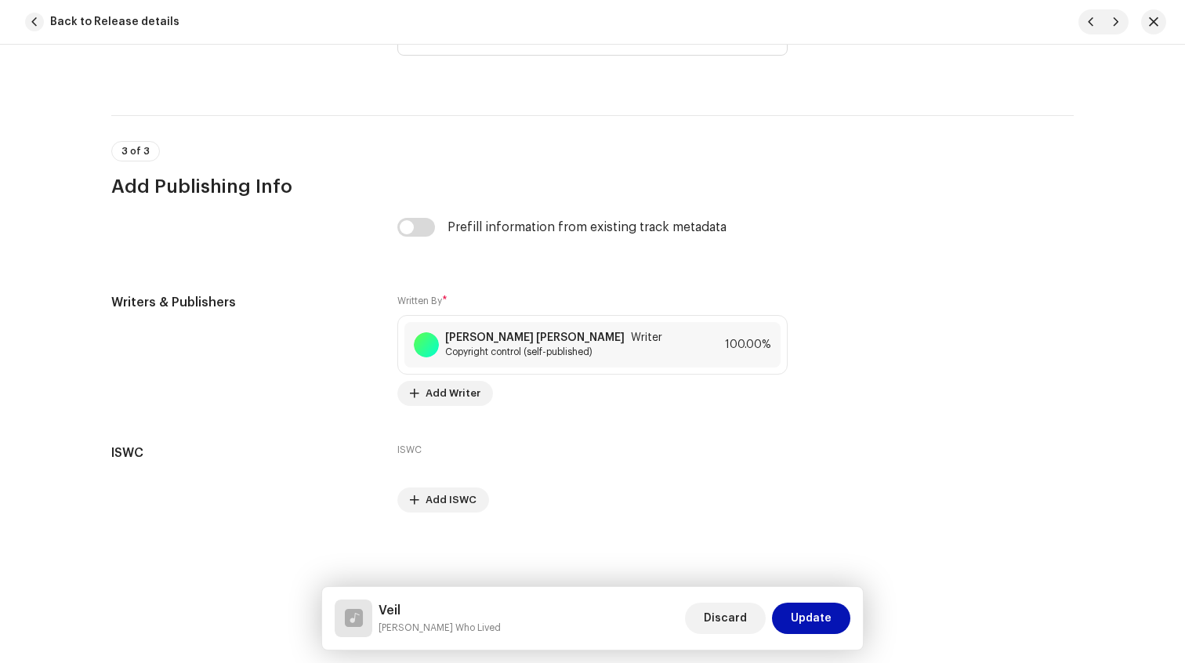
click at [839, 625] on button "Update" at bounding box center [811, 618] width 78 height 31
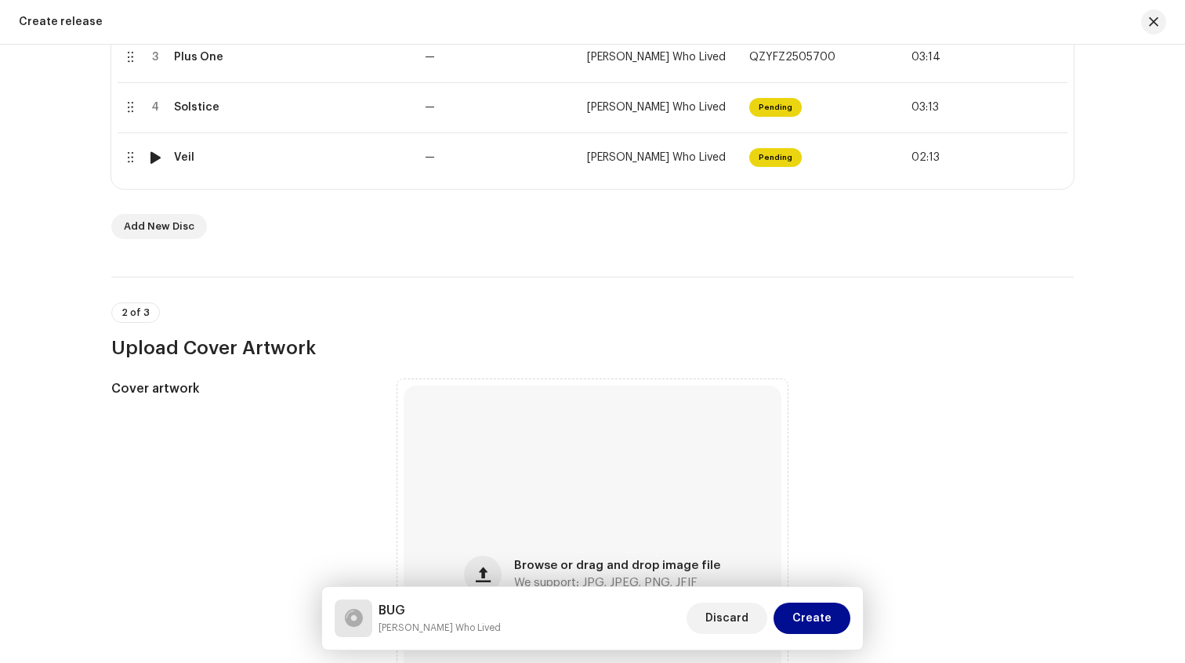
scroll to position [615, 0]
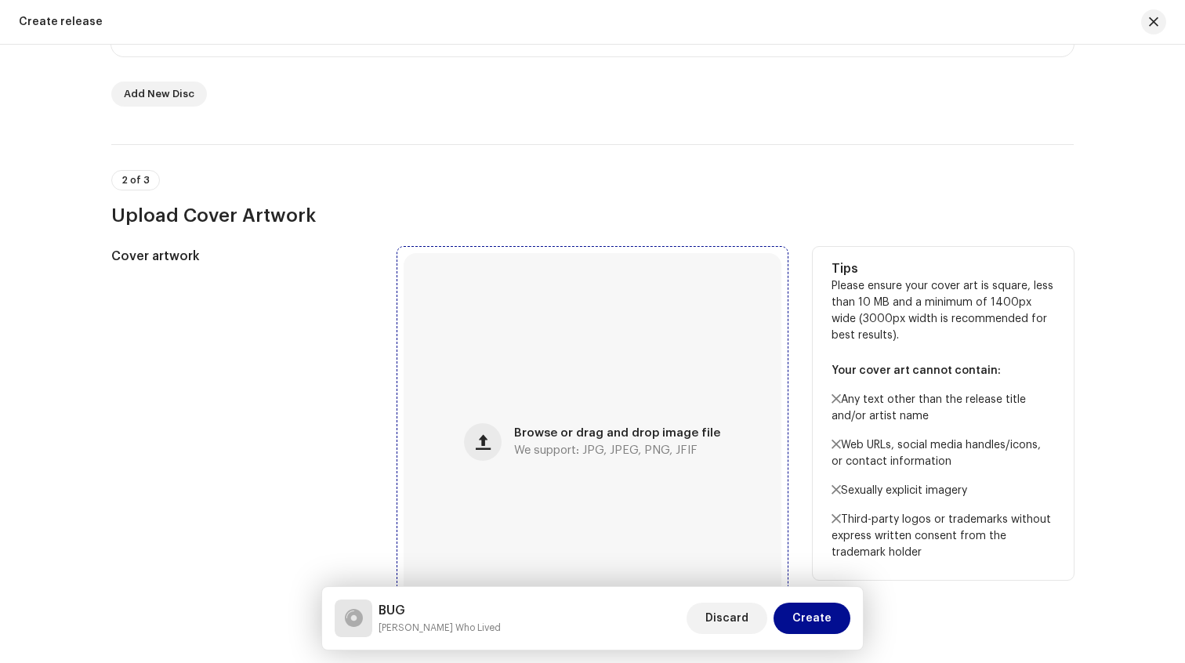
click at [503, 383] on div "Browse or drag and drop image file We support: JPG, JPEG, PNG, JFIF" at bounding box center [593, 442] width 378 height 378
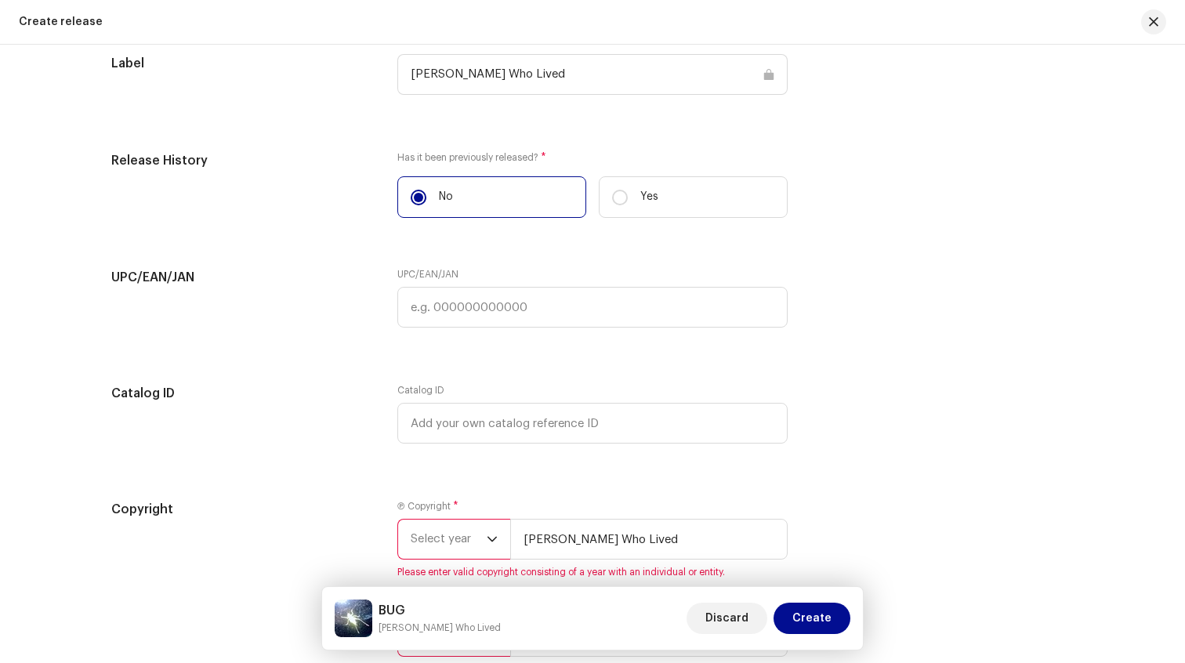
scroll to position [2853, 0]
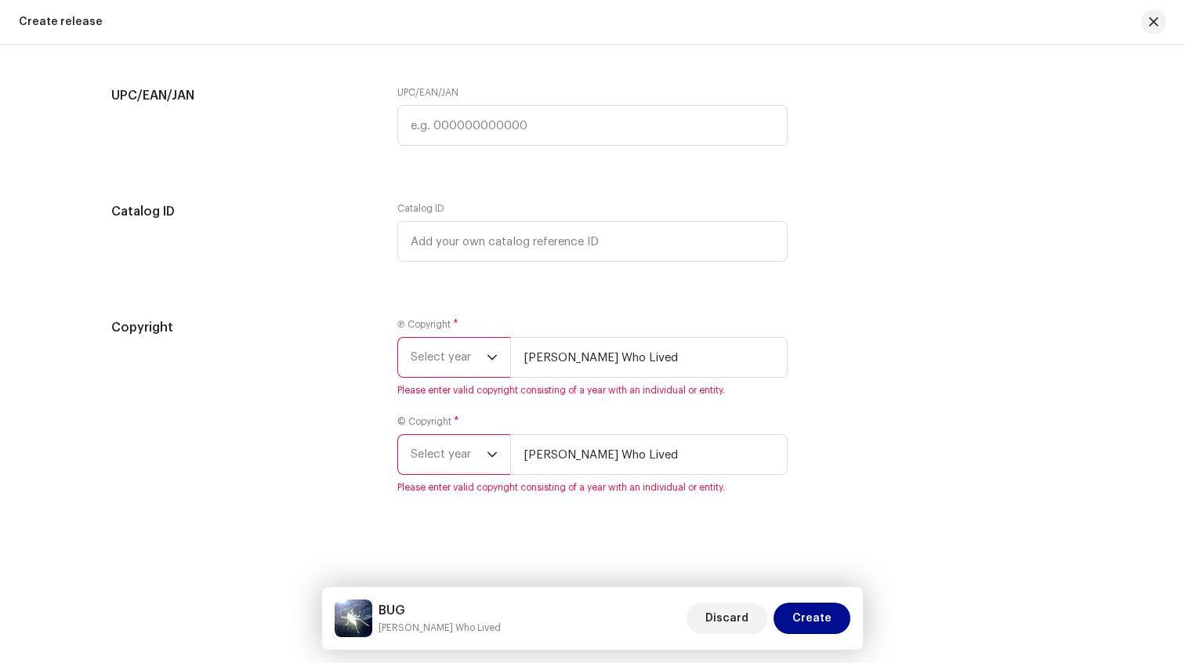
click at [487, 366] on div "dropdown trigger" at bounding box center [492, 357] width 11 height 39
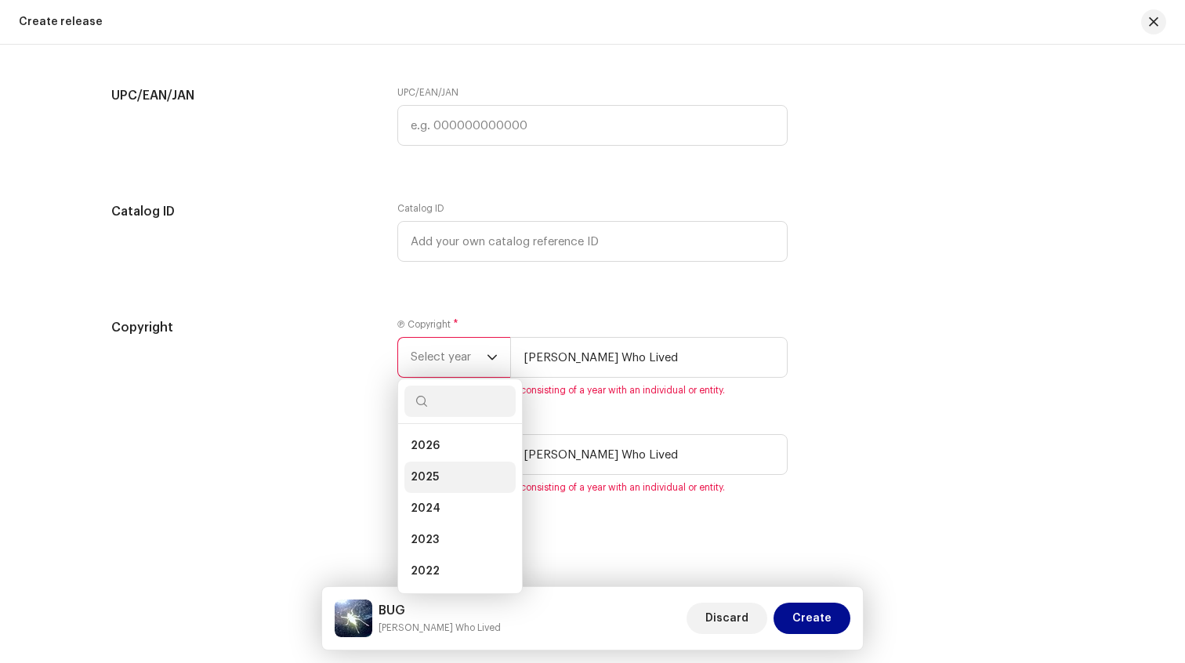
click at [448, 474] on li "2025" at bounding box center [459, 477] width 111 height 31
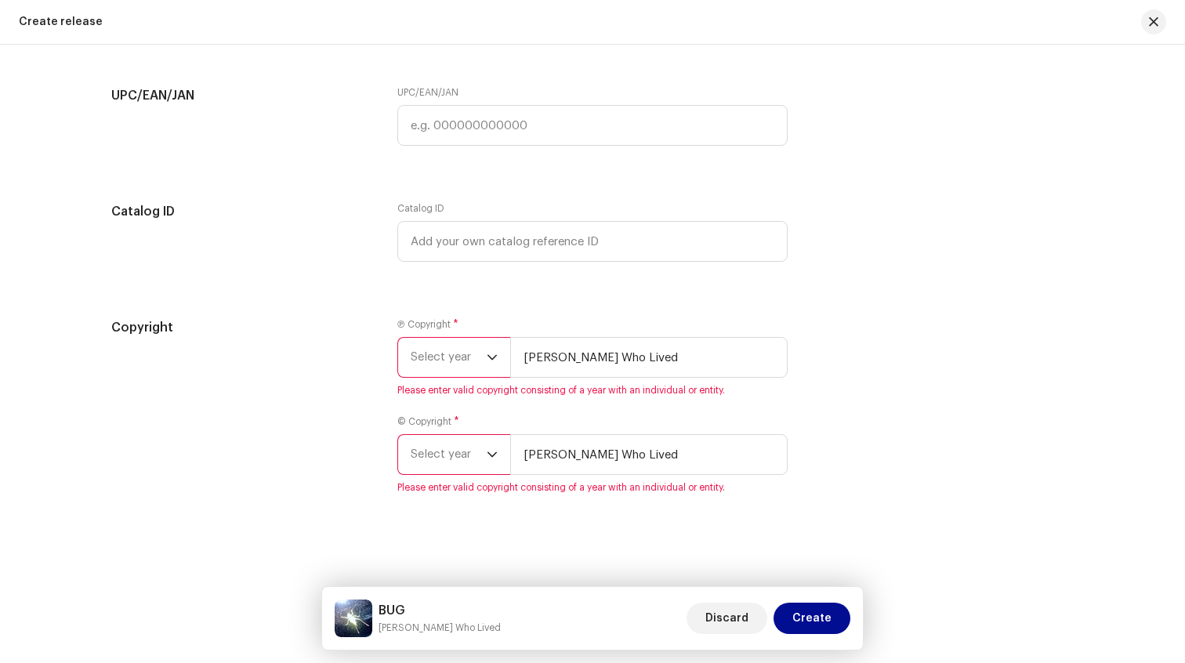
scroll to position [2834, 0]
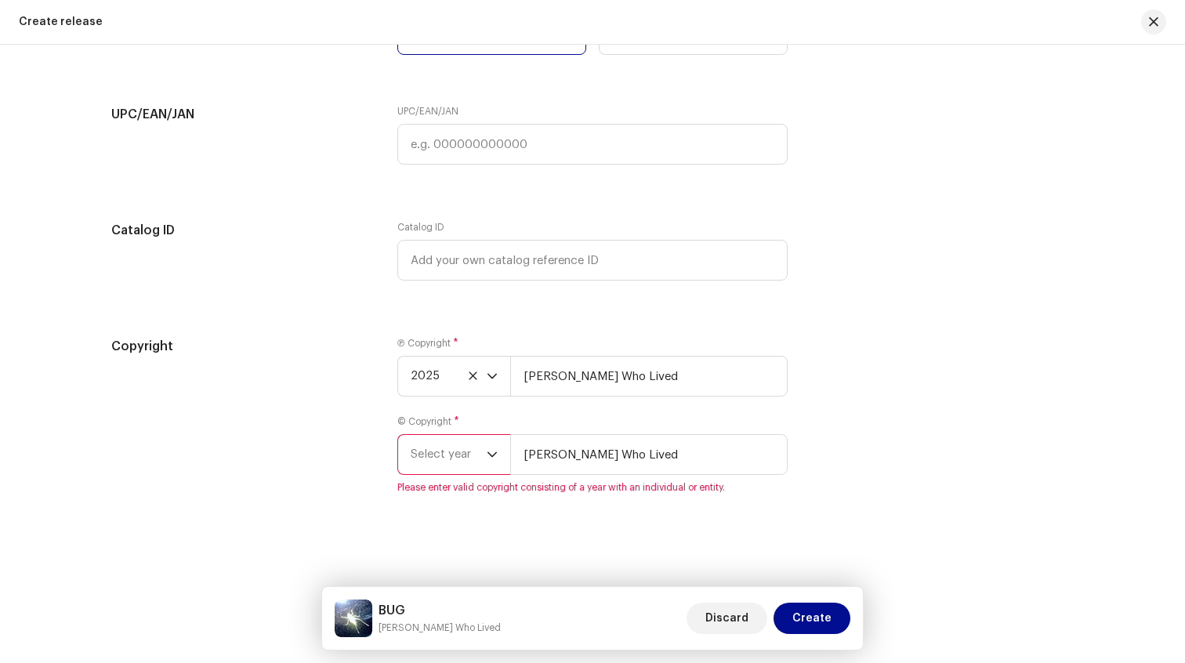
click at [465, 454] on span "Select year" at bounding box center [449, 454] width 76 height 39
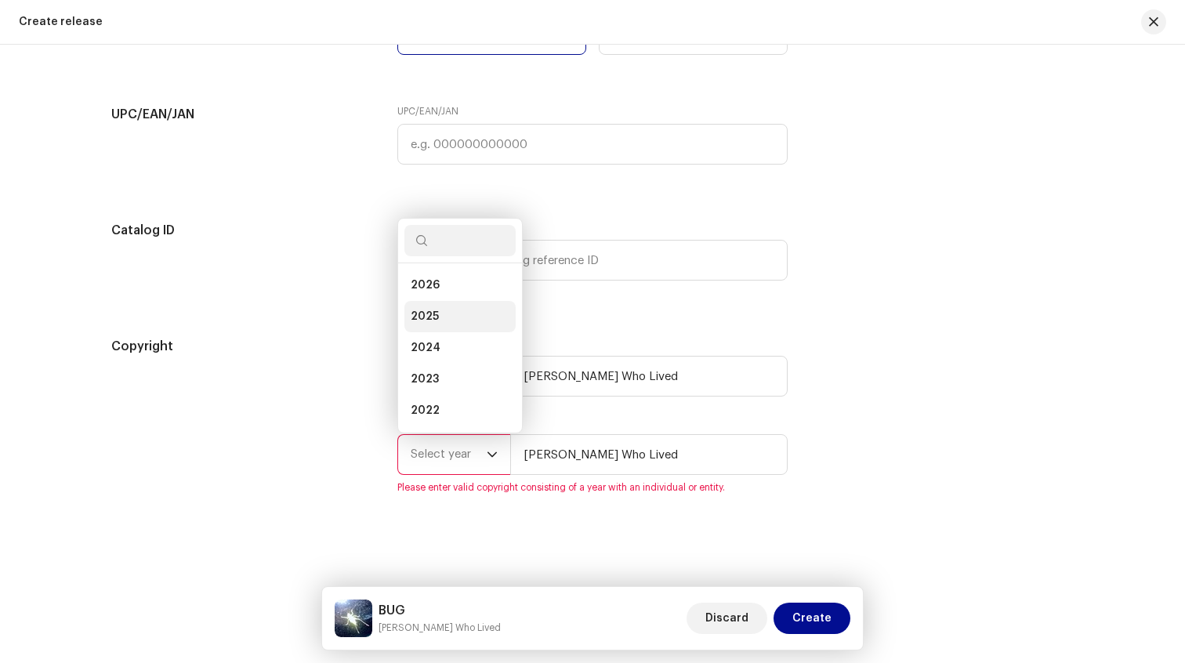
click at [441, 321] on li "2025" at bounding box center [459, 316] width 111 height 31
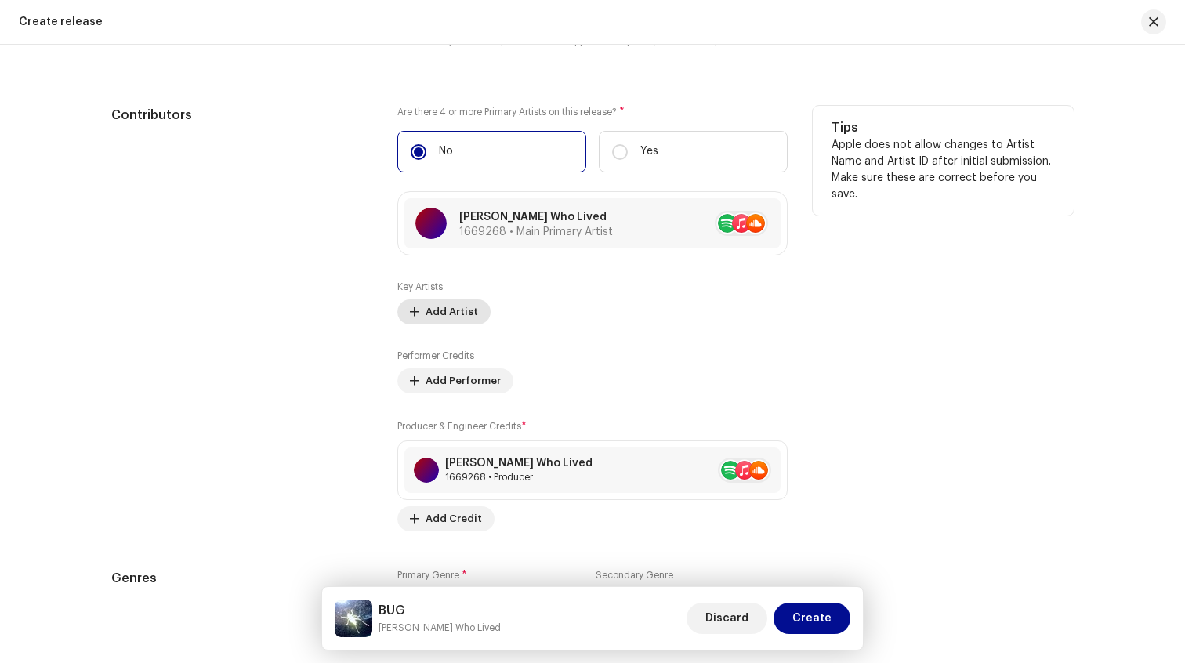
scroll to position [2021, 0]
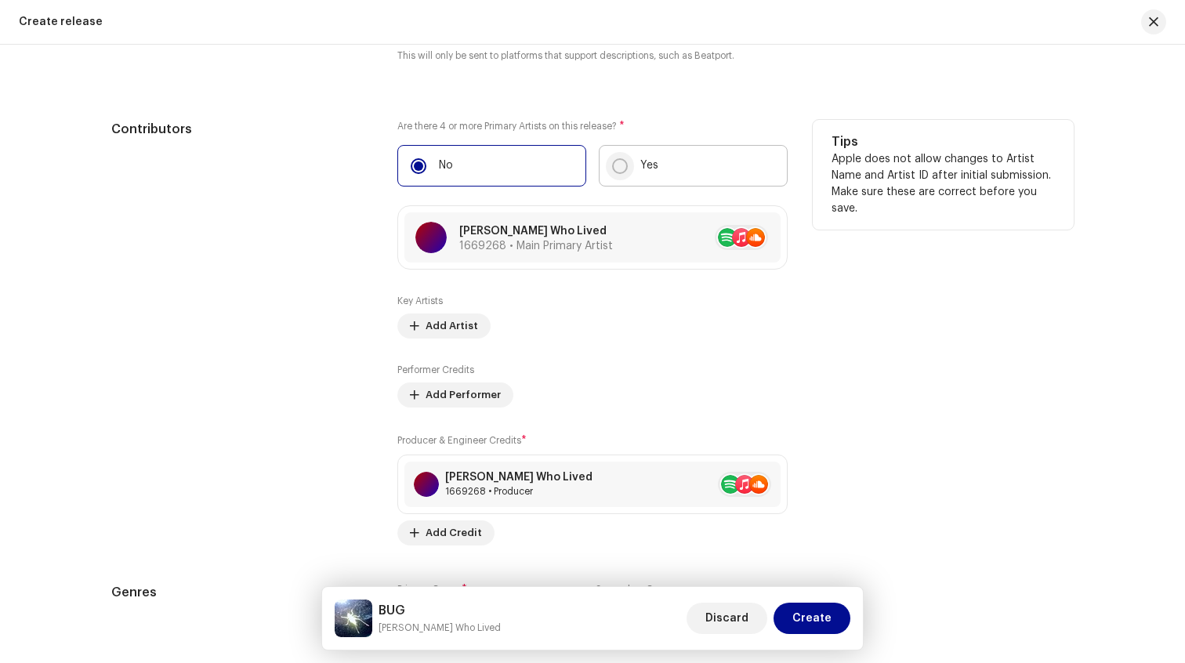
click at [622, 167] on input "Yes" at bounding box center [620, 166] width 16 height 16
radio input "true"
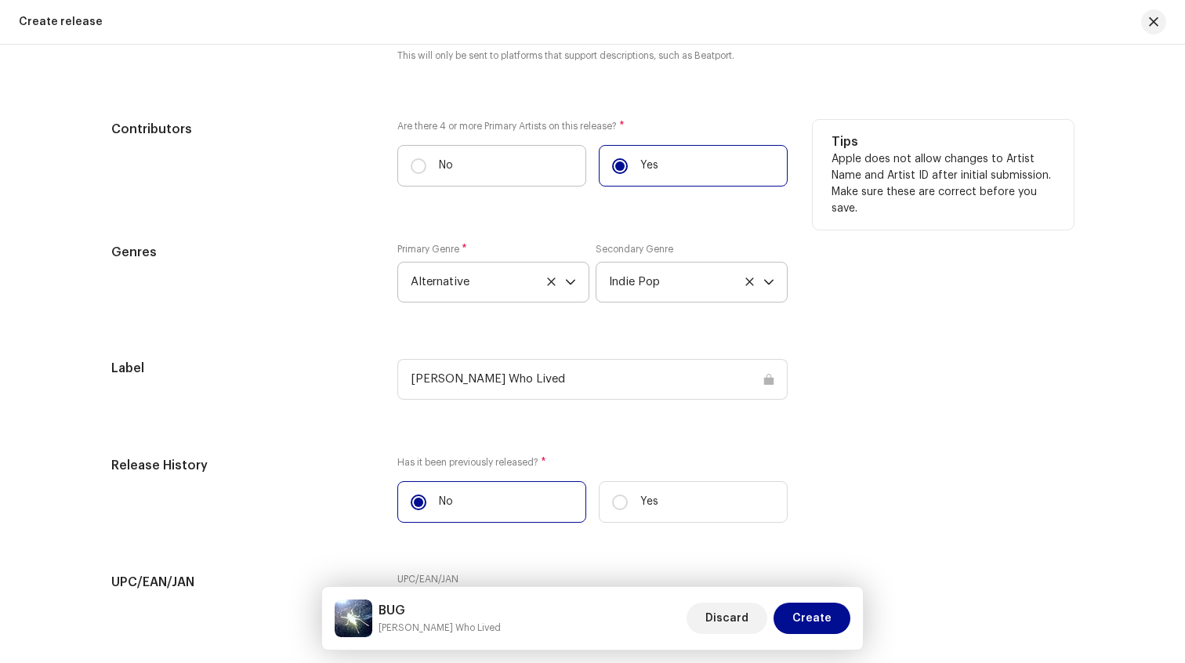
click at [539, 169] on label "No" at bounding box center [491, 166] width 189 height 42
click at [426, 169] on input "No" at bounding box center [419, 166] width 16 height 16
radio input "true"
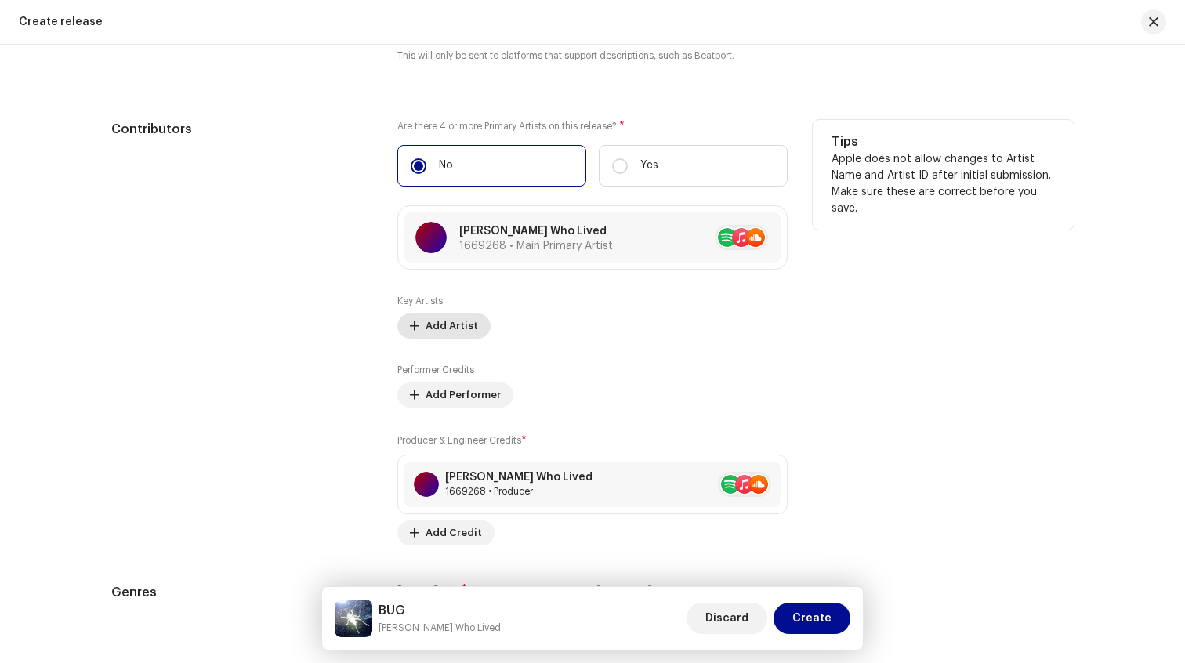
click at [454, 338] on span "Add Artist" at bounding box center [452, 325] width 53 height 31
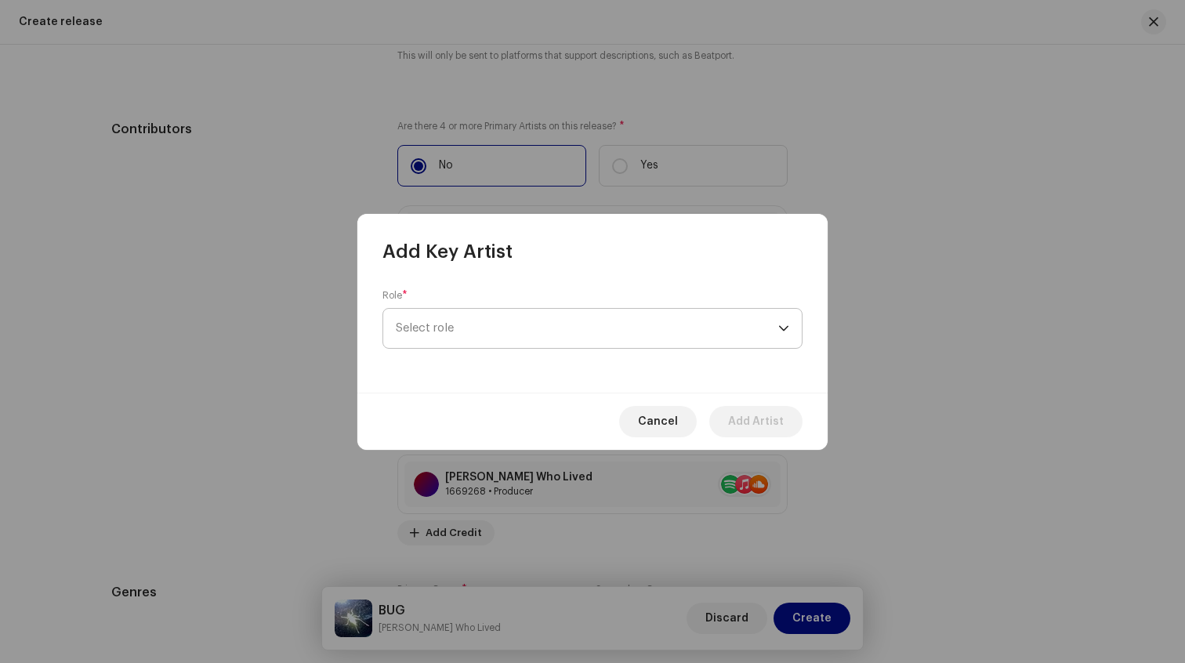
click at [475, 330] on span "Select role" at bounding box center [587, 328] width 383 height 39
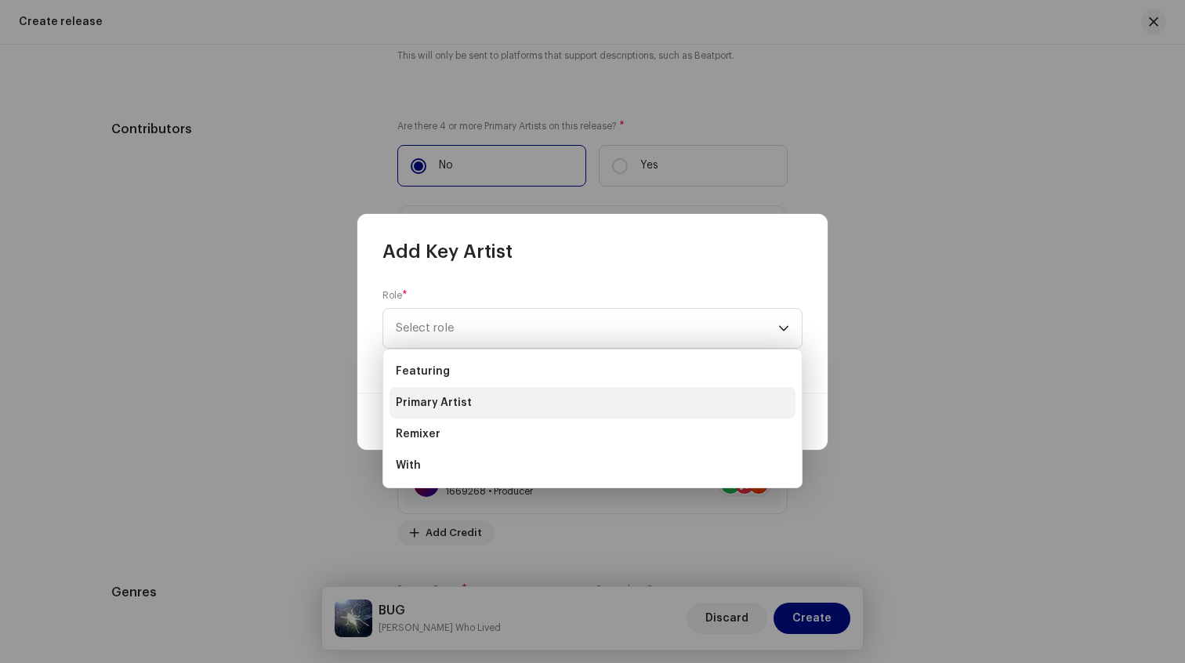
click at [475, 401] on li "Primary Artist" at bounding box center [593, 402] width 406 height 31
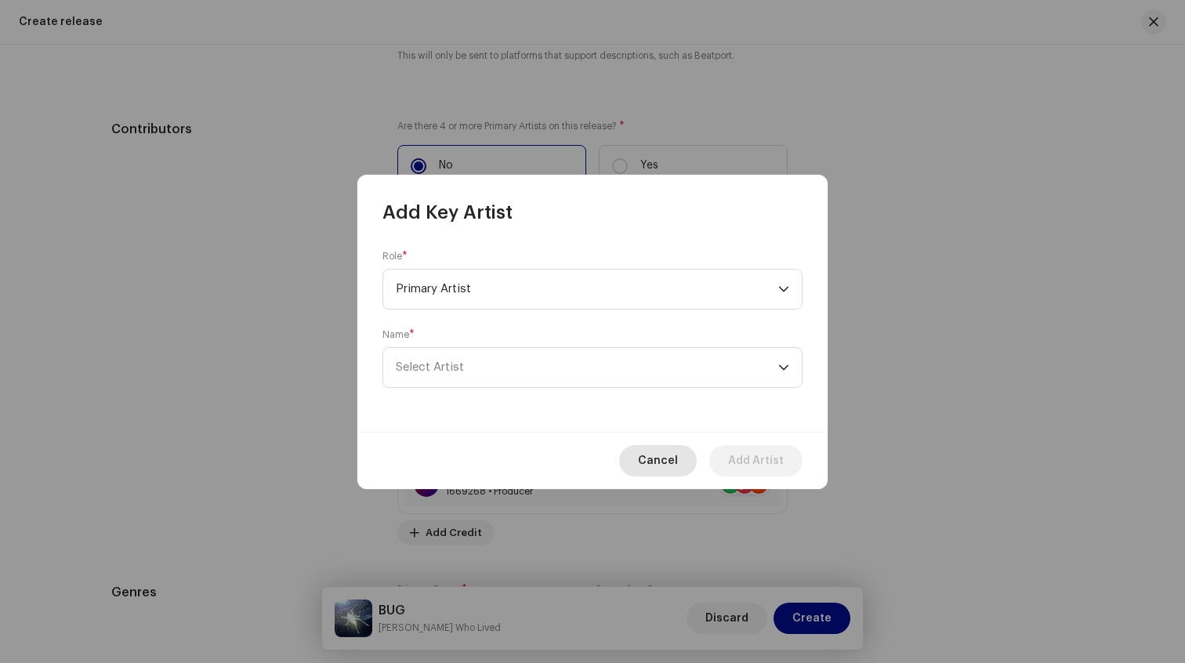
click at [649, 453] on span "Cancel" at bounding box center [658, 460] width 40 height 31
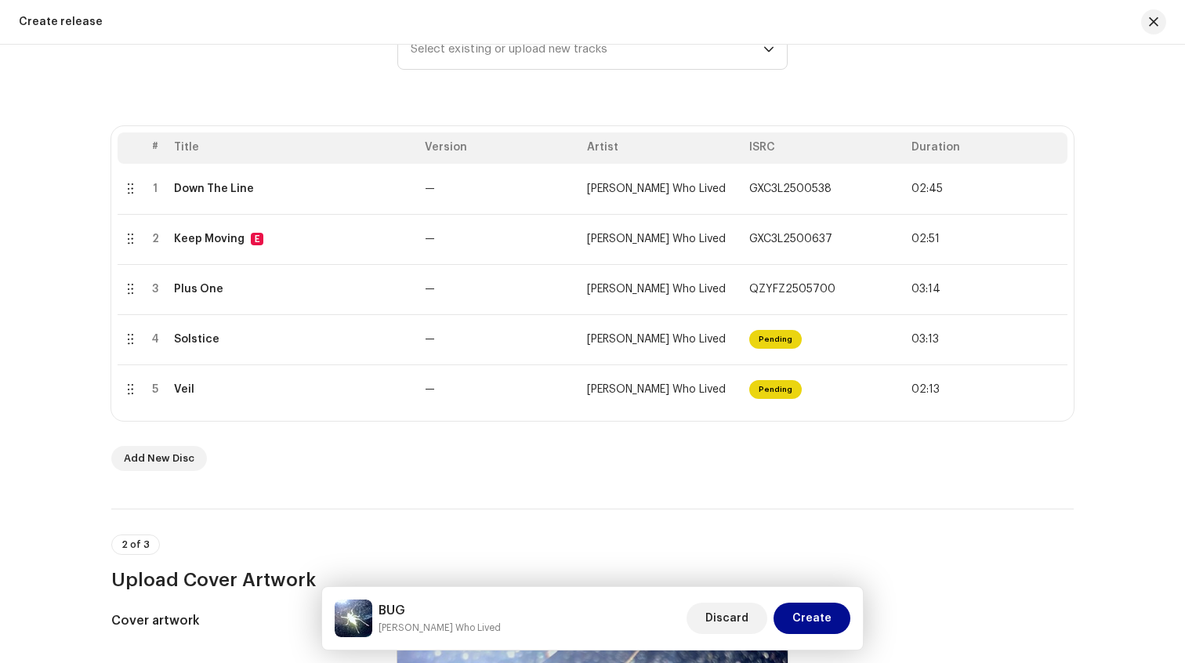
scroll to position [0, 0]
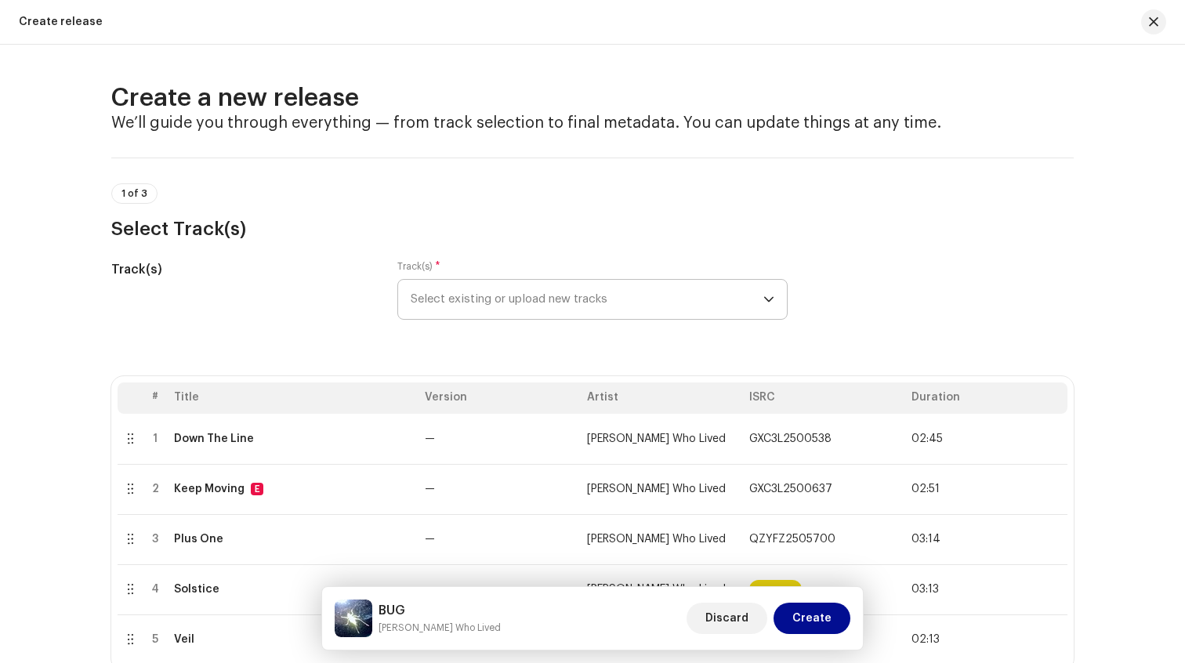
click at [683, 299] on span "Select existing or upload new tracks" at bounding box center [587, 299] width 353 height 39
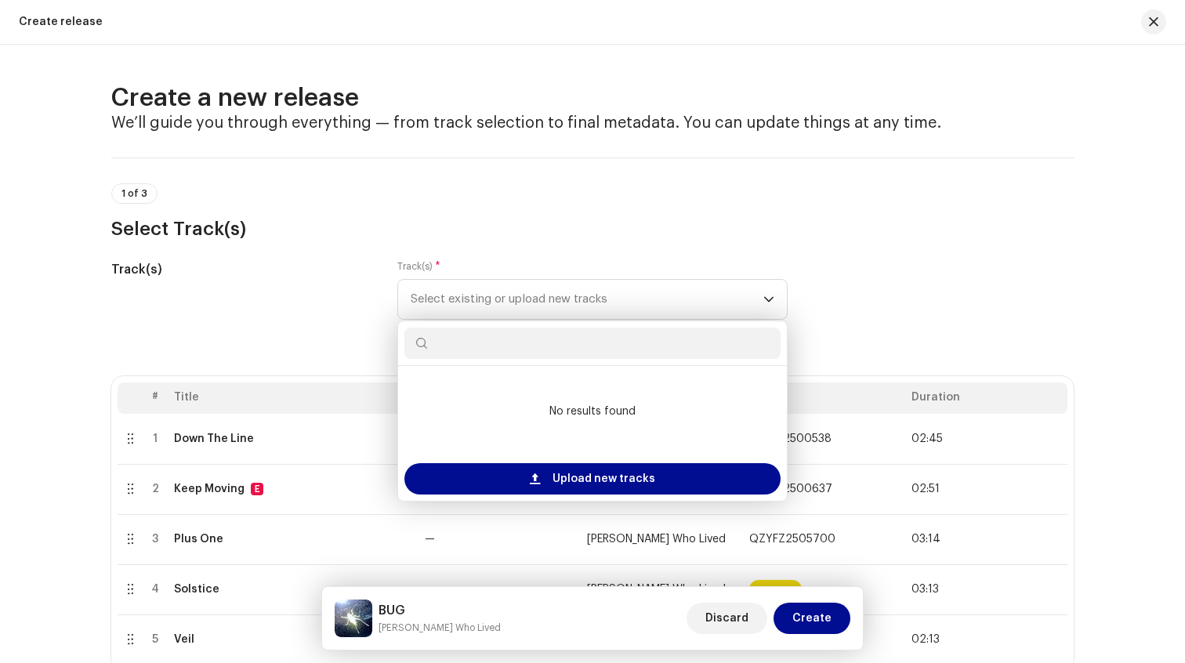
click at [668, 237] on h3 "Select Track(s)" at bounding box center [592, 228] width 963 height 25
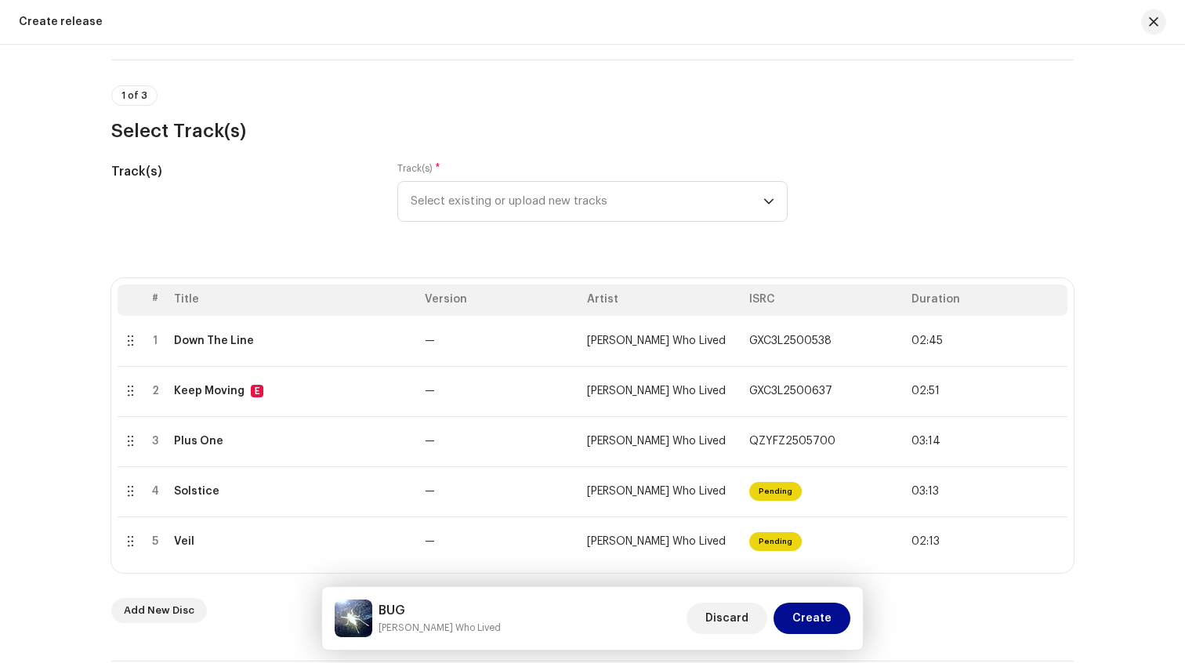
scroll to position [114, 0]
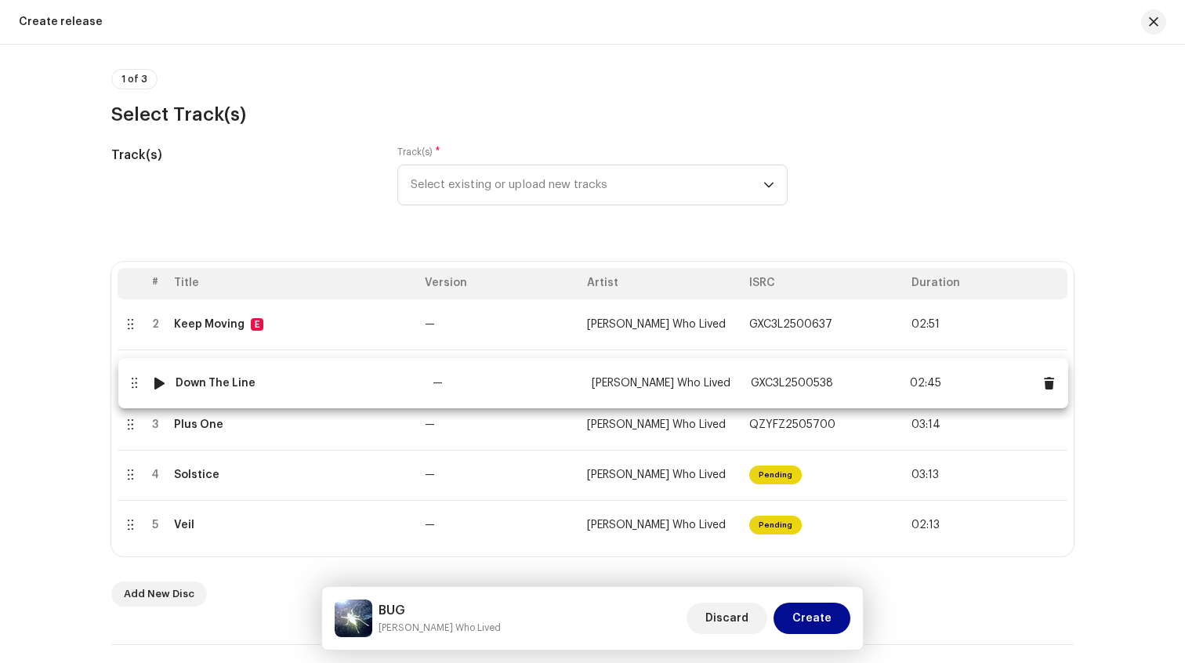
drag, startPoint x: 126, startPoint y: 330, endPoint x: 130, endPoint y: 388, distance: 58.1
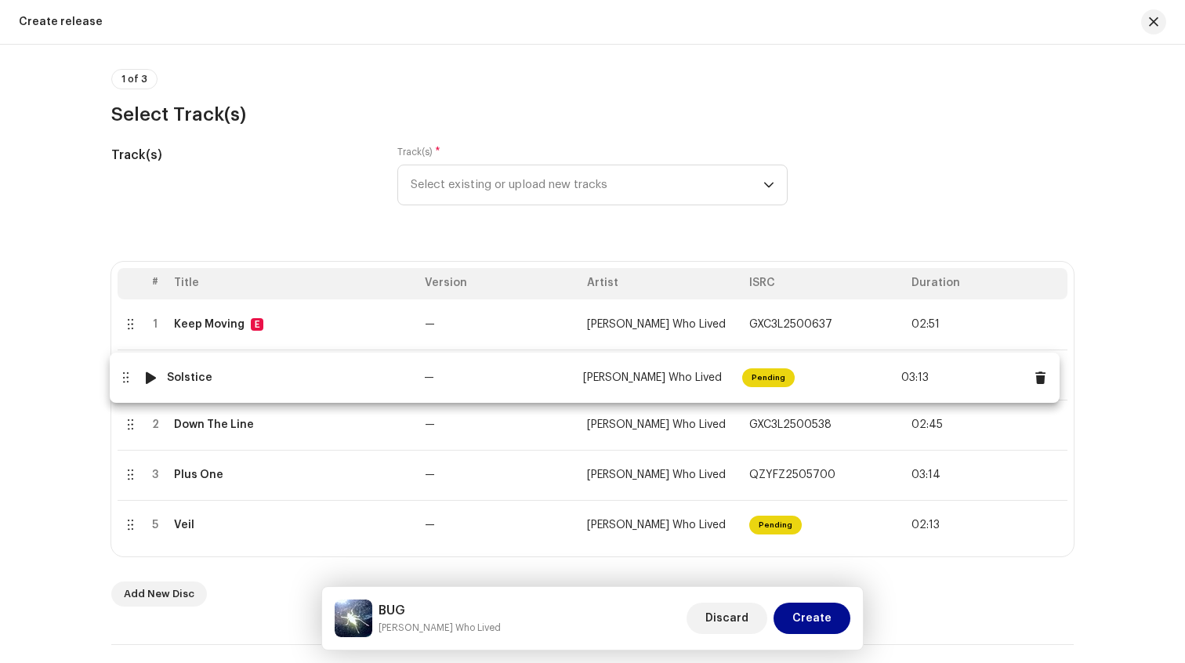
drag, startPoint x: 131, startPoint y: 478, endPoint x: 123, endPoint y: 360, distance: 118.6
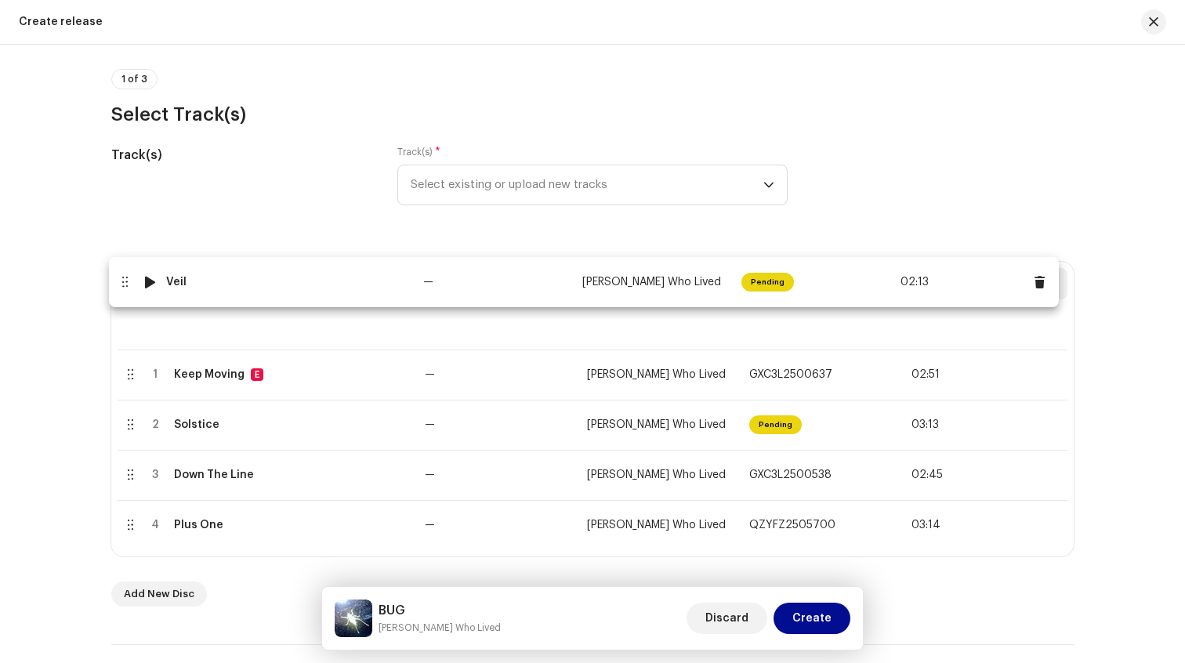
drag, startPoint x: 128, startPoint y: 524, endPoint x: 123, endPoint y: 281, distance: 243.1
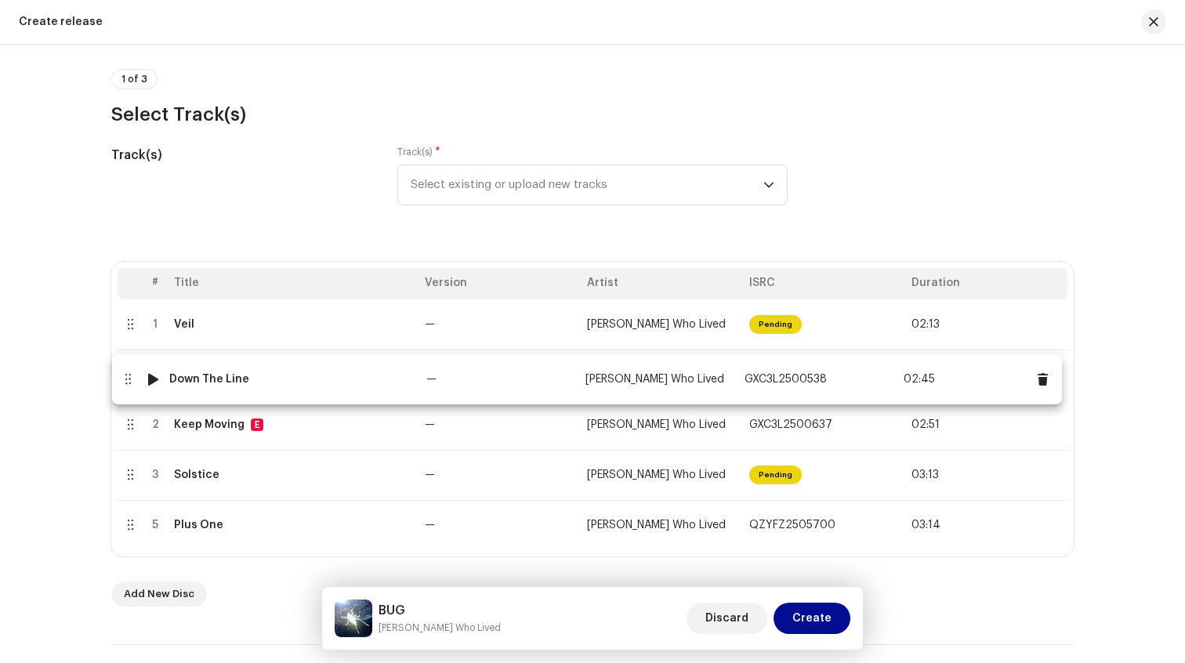
drag, startPoint x: 130, startPoint y: 472, endPoint x: 125, endPoint y: 370, distance: 102.0
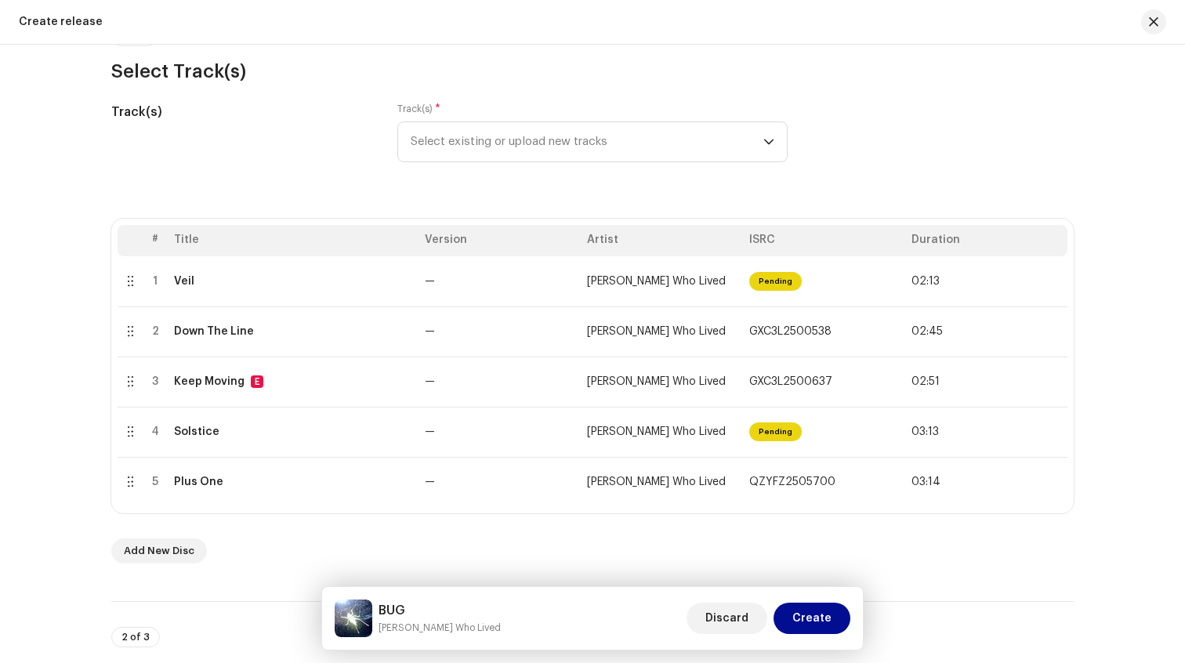
scroll to position [158, 0]
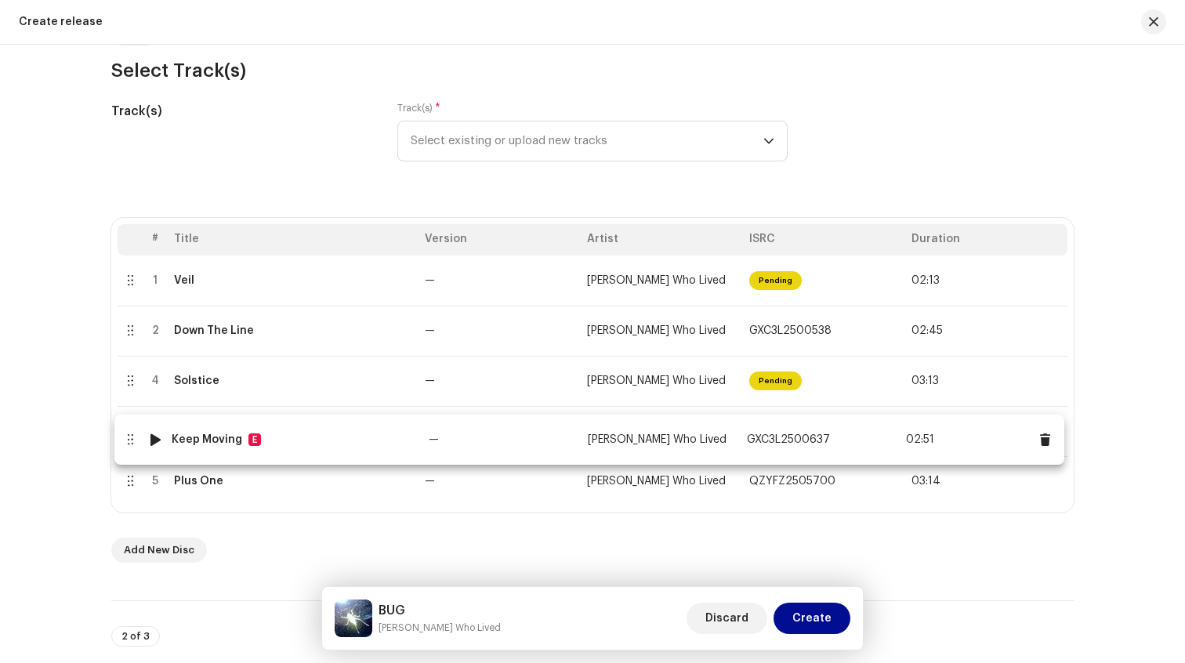
drag, startPoint x: 133, startPoint y: 377, endPoint x: 133, endPoint y: 437, distance: 59.6
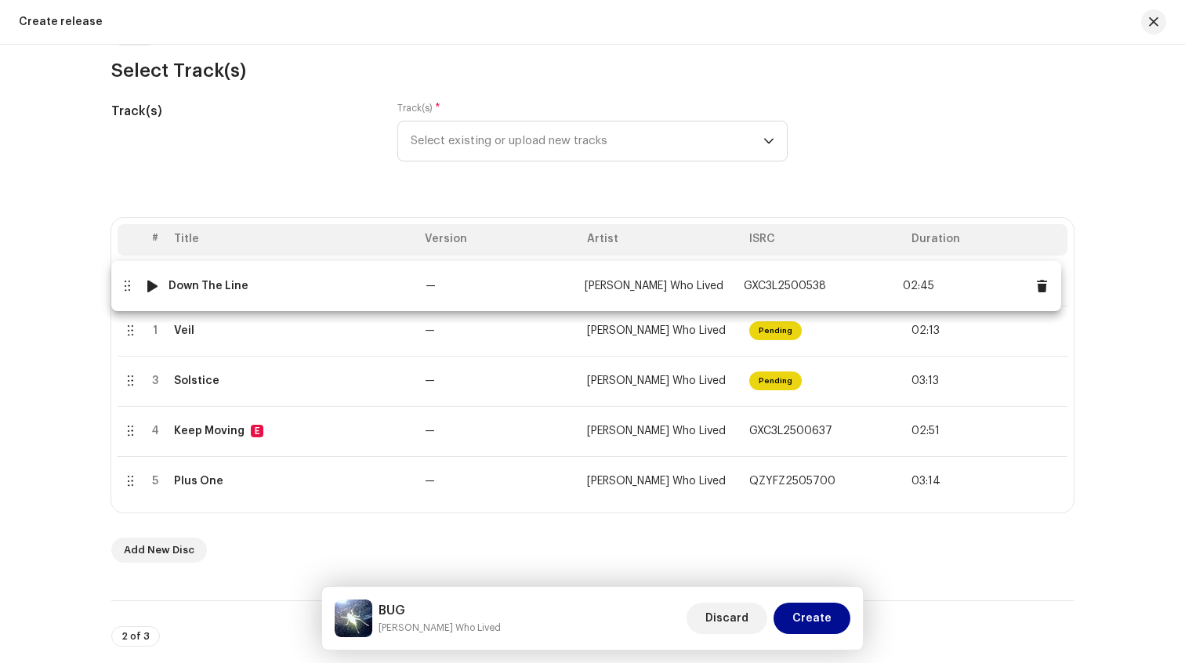
drag, startPoint x: 129, startPoint y: 334, endPoint x: 125, endPoint y: 288, distance: 46.4
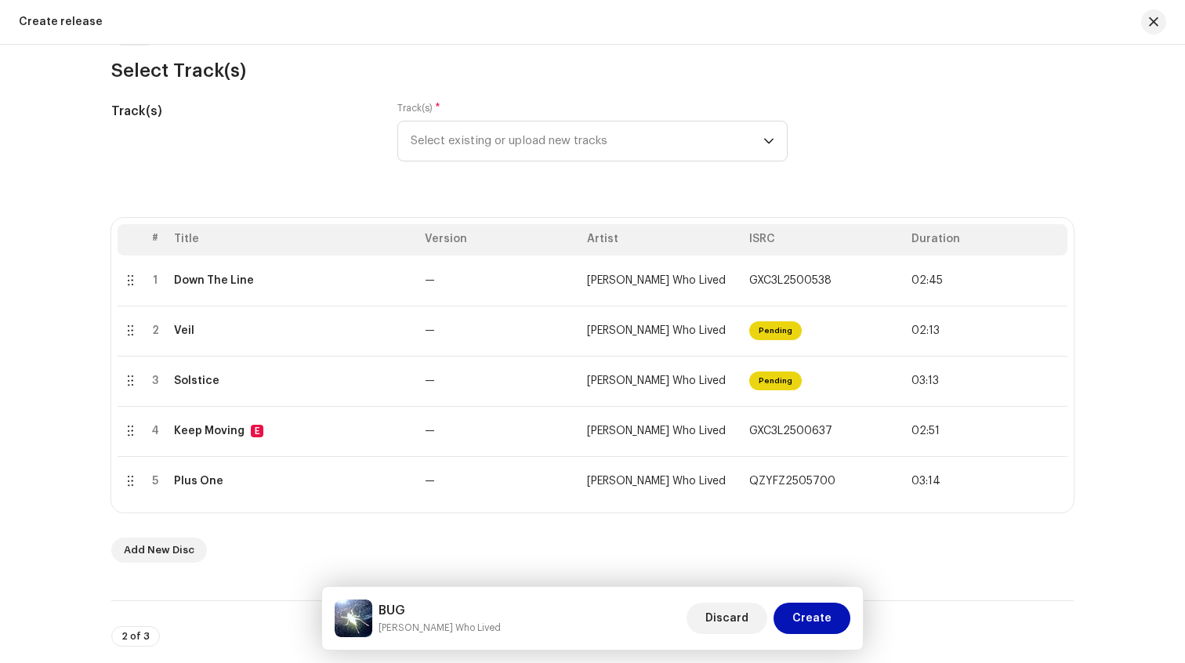
click at [835, 618] on button "Create" at bounding box center [812, 618] width 77 height 31
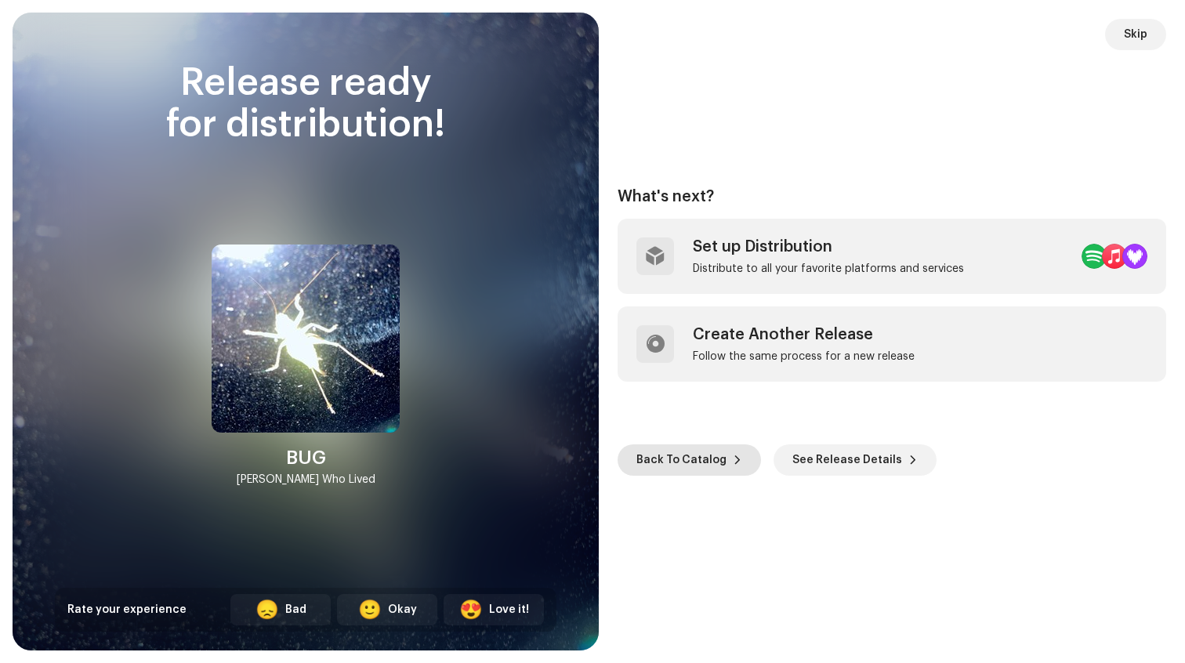
click at [707, 462] on span "Back To Catalog" at bounding box center [682, 459] width 90 height 31
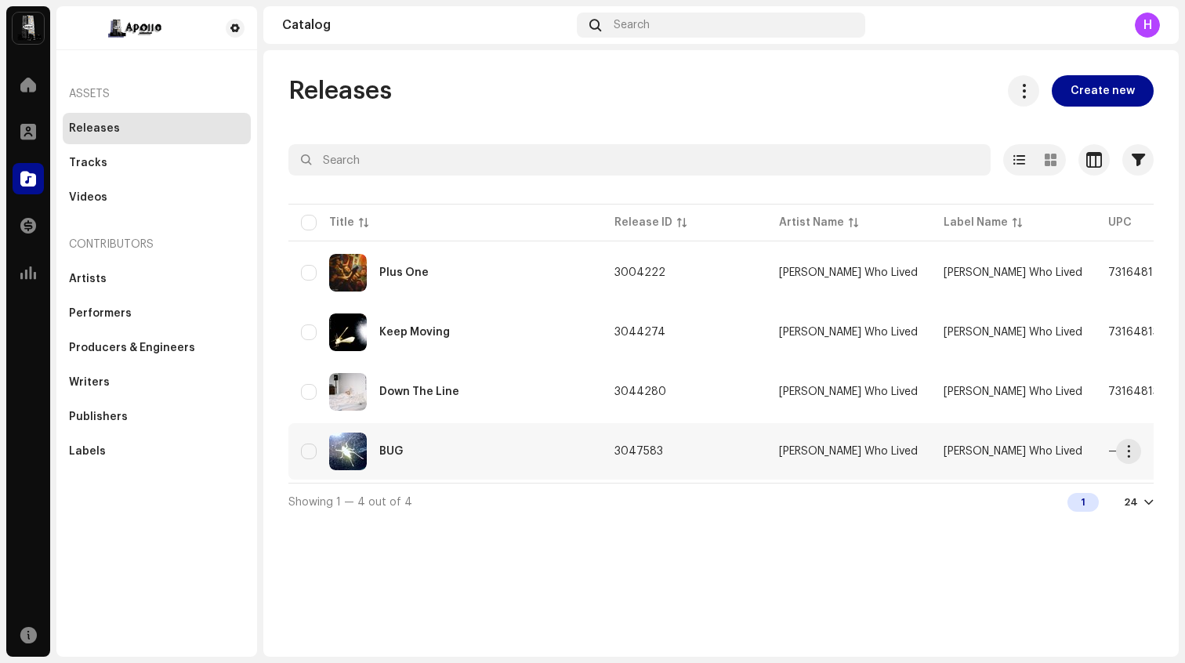
click at [426, 448] on div "BUG" at bounding box center [445, 452] width 288 height 38
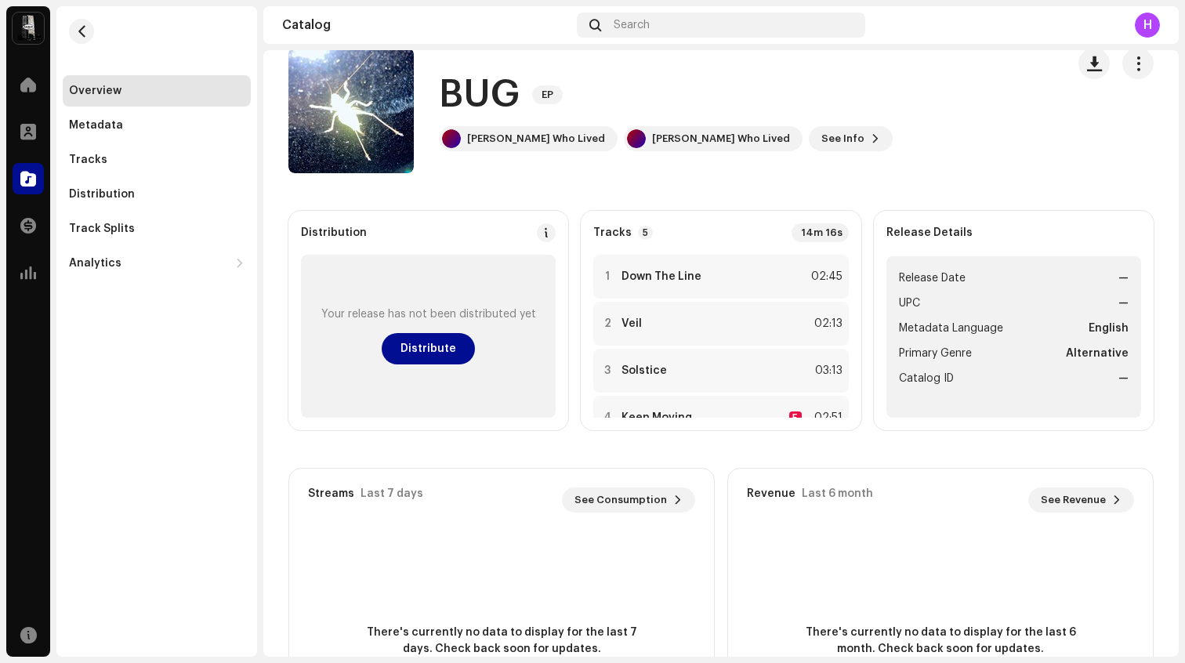
scroll to position [14, 0]
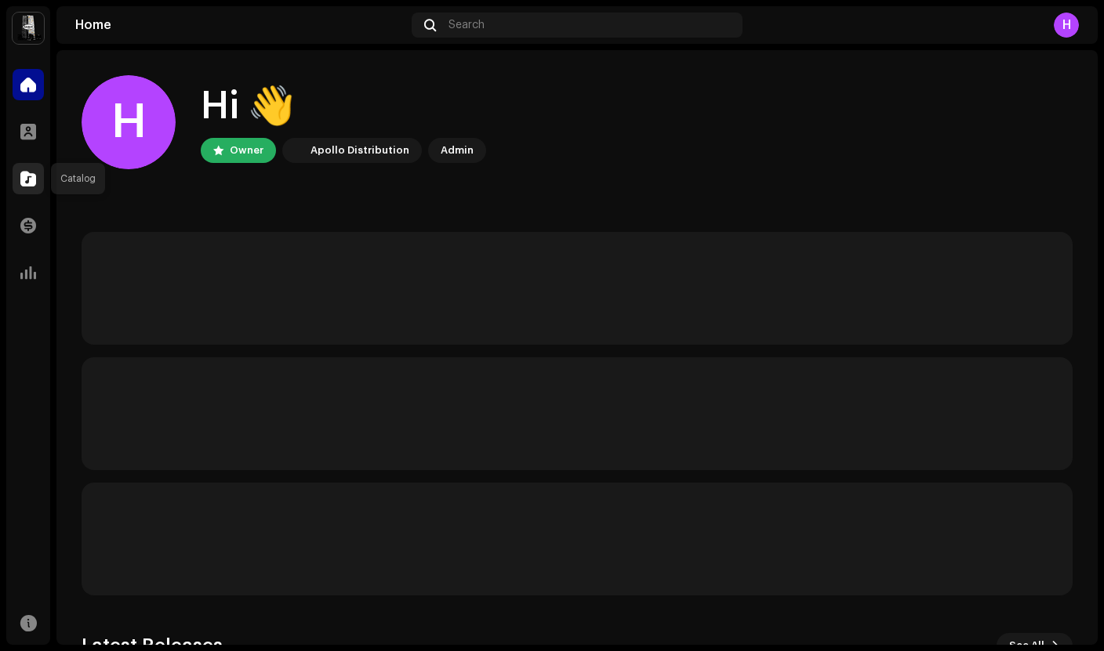
click at [23, 183] on span at bounding box center [28, 178] width 16 height 13
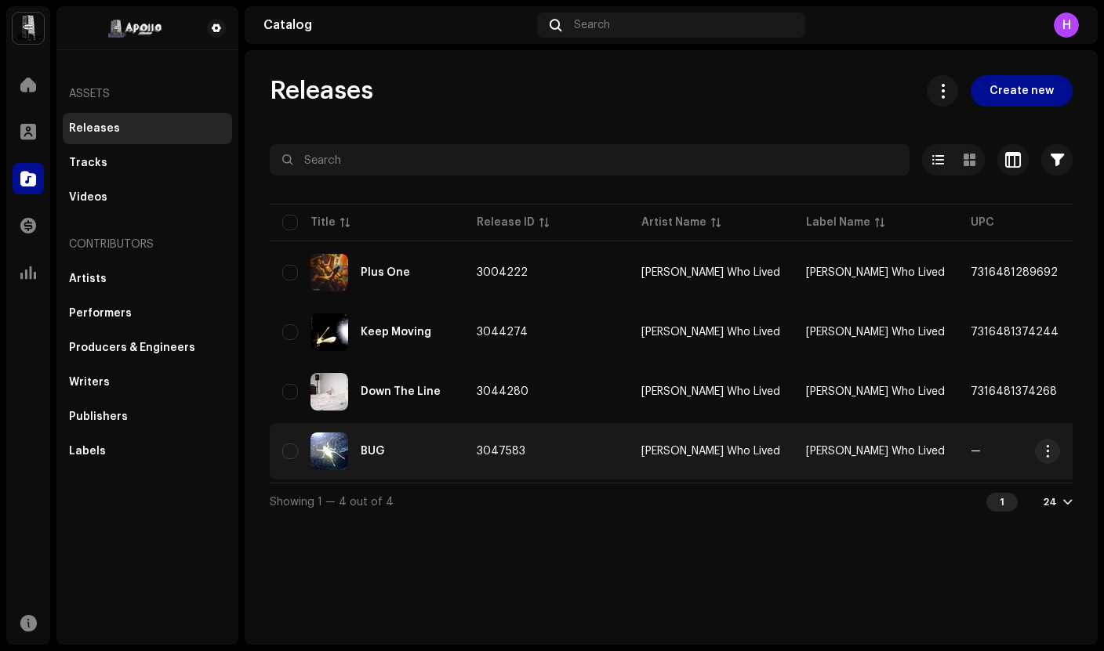
click at [394, 453] on div "BUG" at bounding box center [366, 452] width 169 height 38
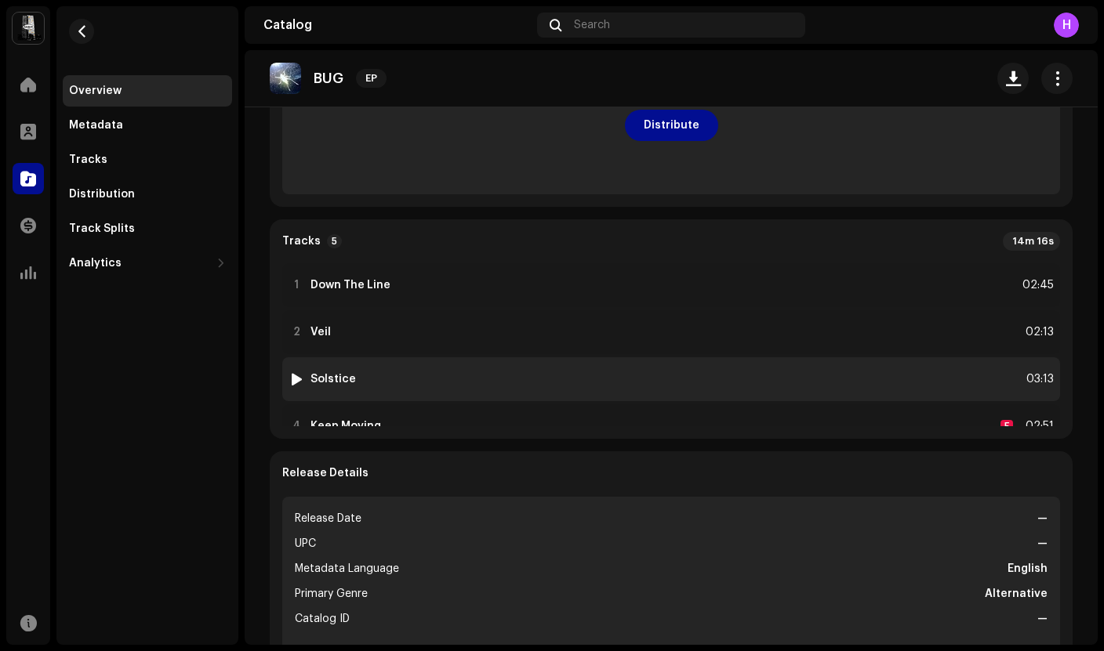
click at [292, 379] on div at bounding box center [297, 379] width 12 height 13
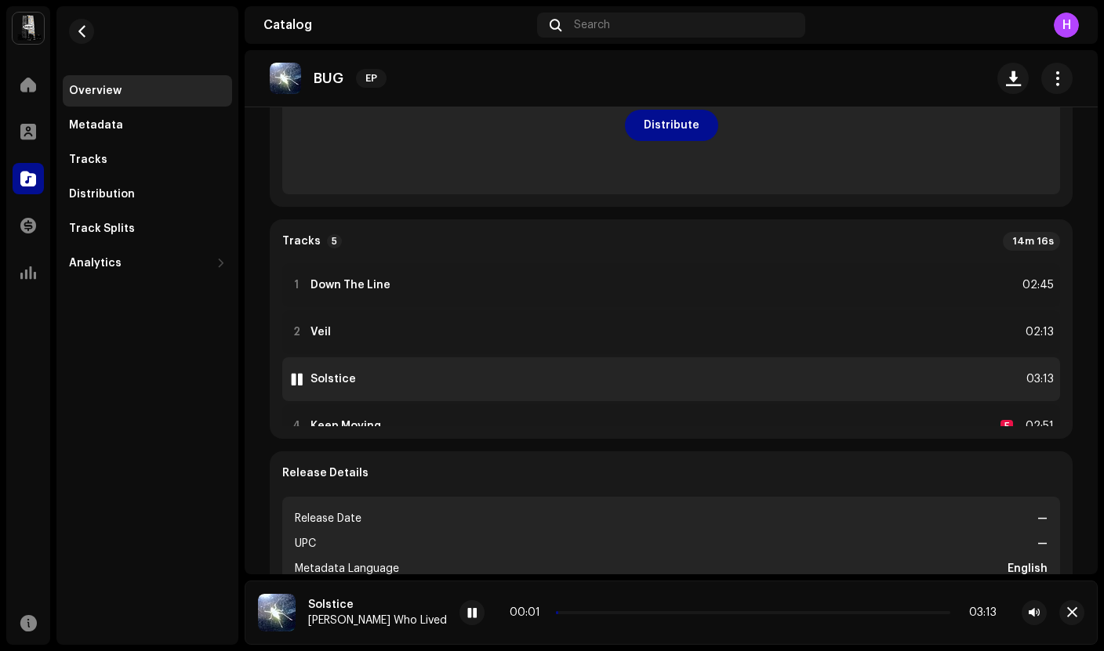
scroll to position [49, 0]
click at [296, 373] on div at bounding box center [297, 378] width 12 height 13
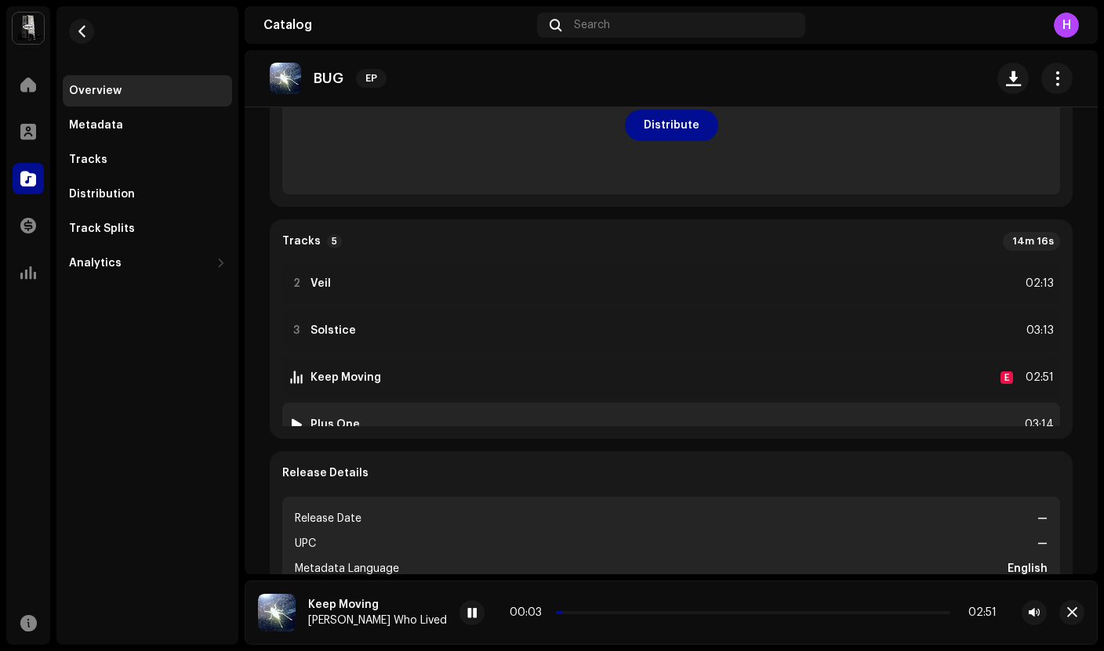
scroll to position [82, 0]
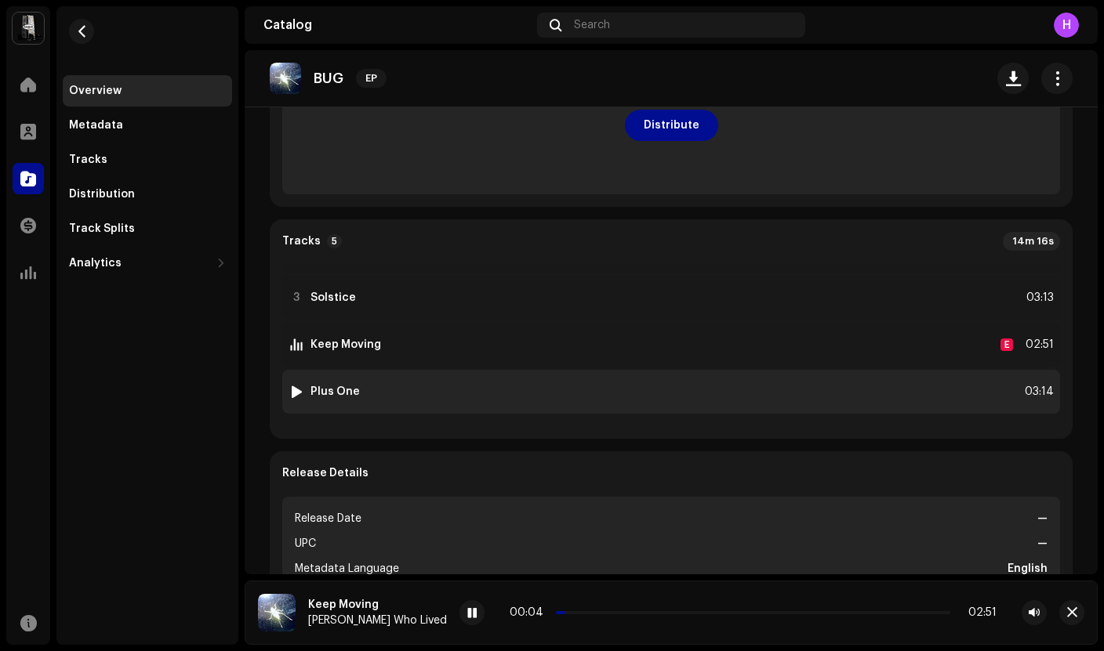
click at [295, 391] on div at bounding box center [297, 392] width 12 height 13
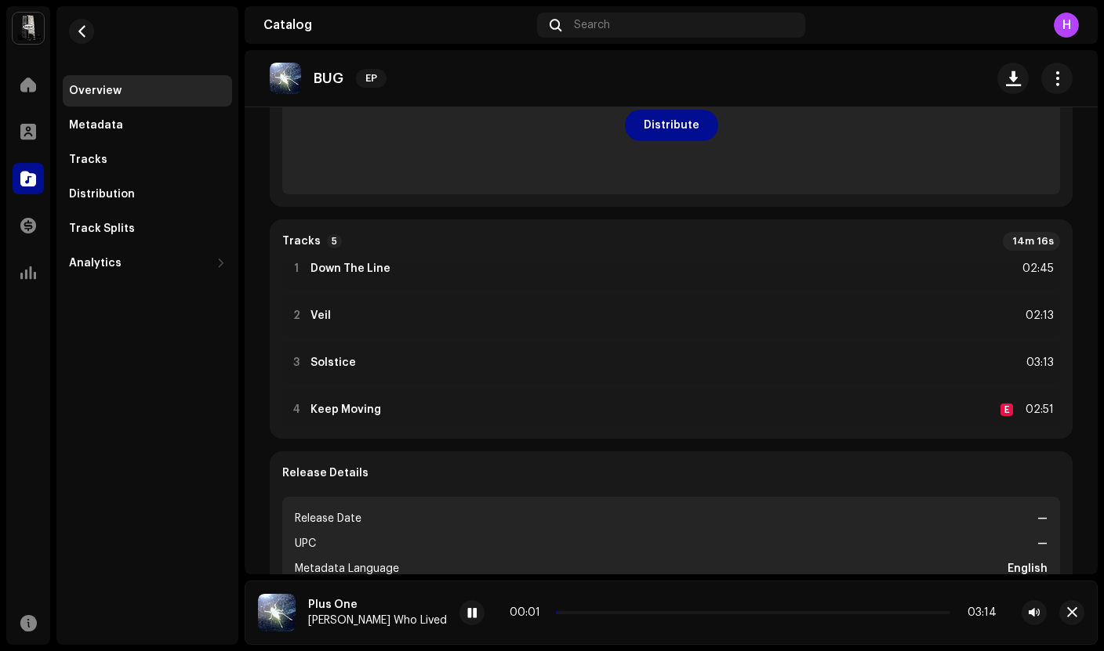
scroll to position [0, 0]
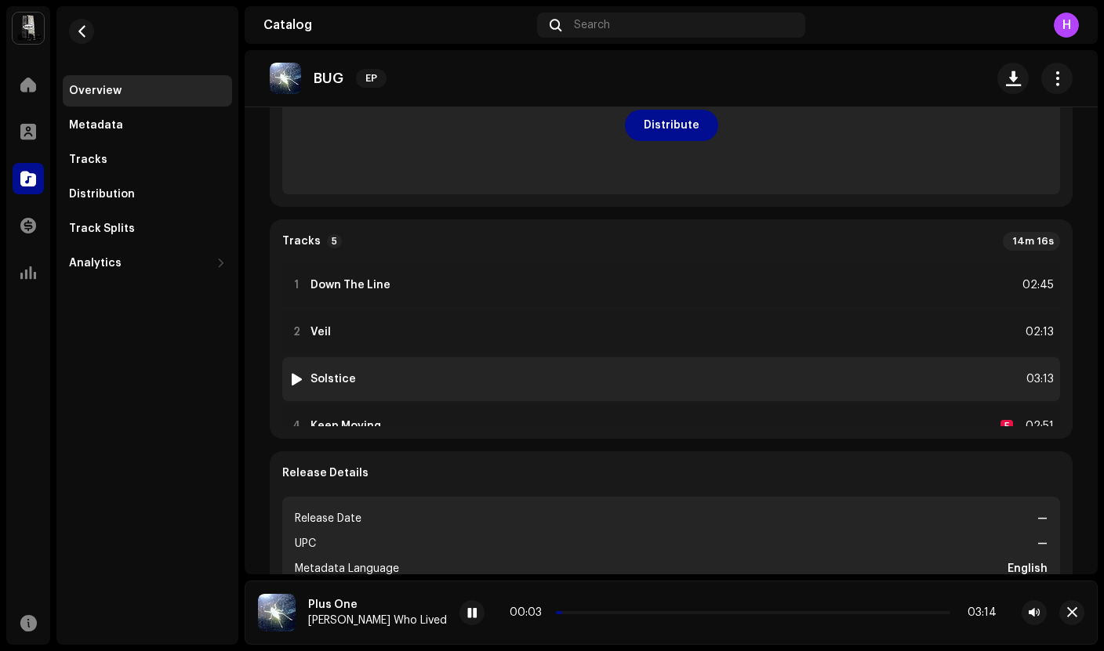
click at [295, 382] on div at bounding box center [297, 379] width 12 height 13
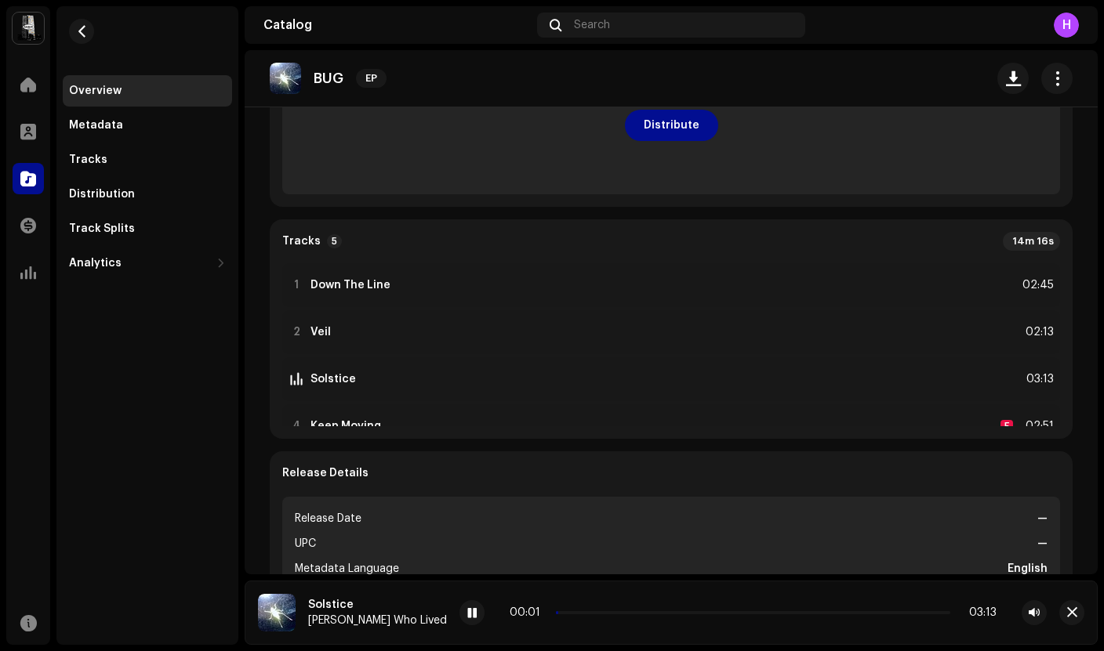
click at [935, 615] on div "00:01 03:13" at bounding box center [753, 613] width 487 height 13
click at [938, 614] on p-slider at bounding box center [753, 612] width 394 height 3
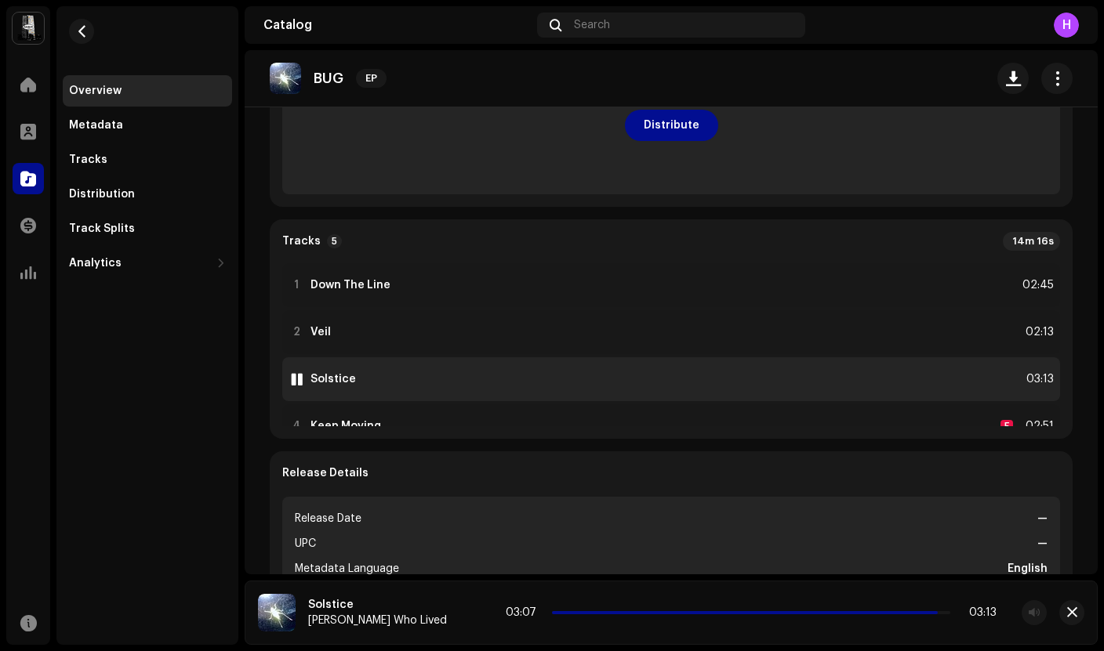
scroll to position [22, 0]
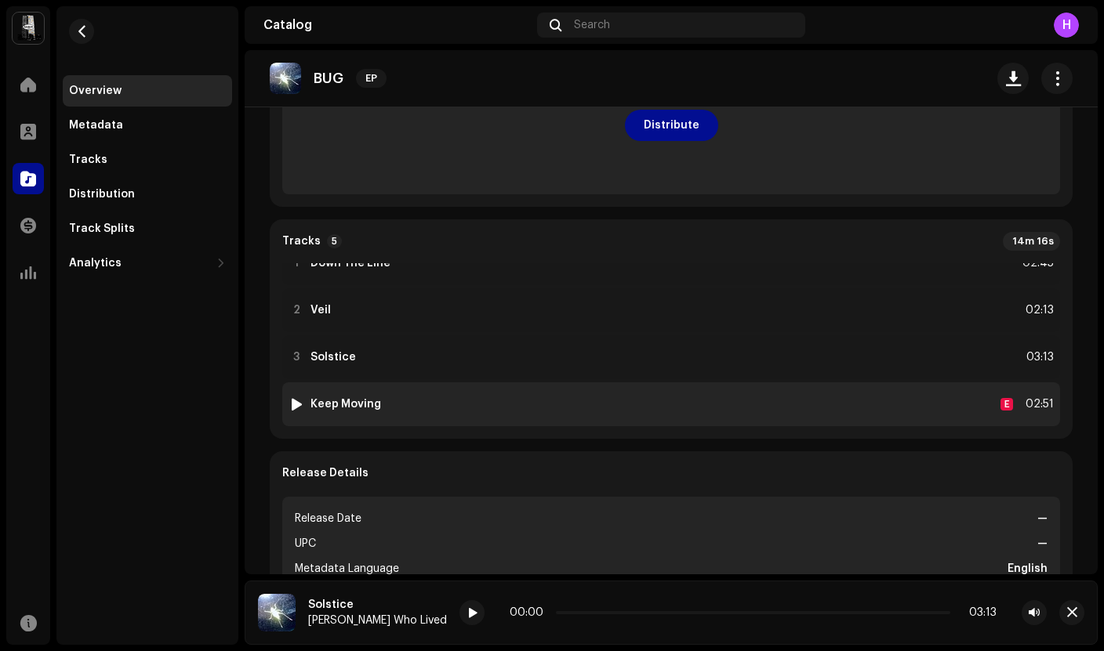
click at [296, 408] on div at bounding box center [297, 404] width 12 height 13
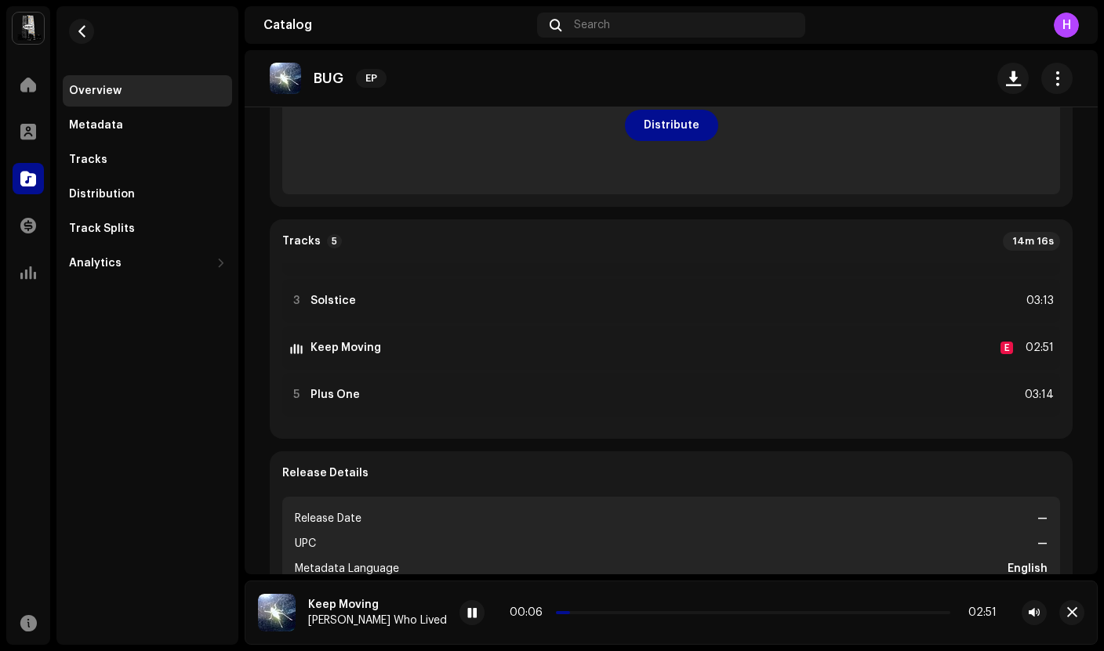
scroll to position [82, 0]
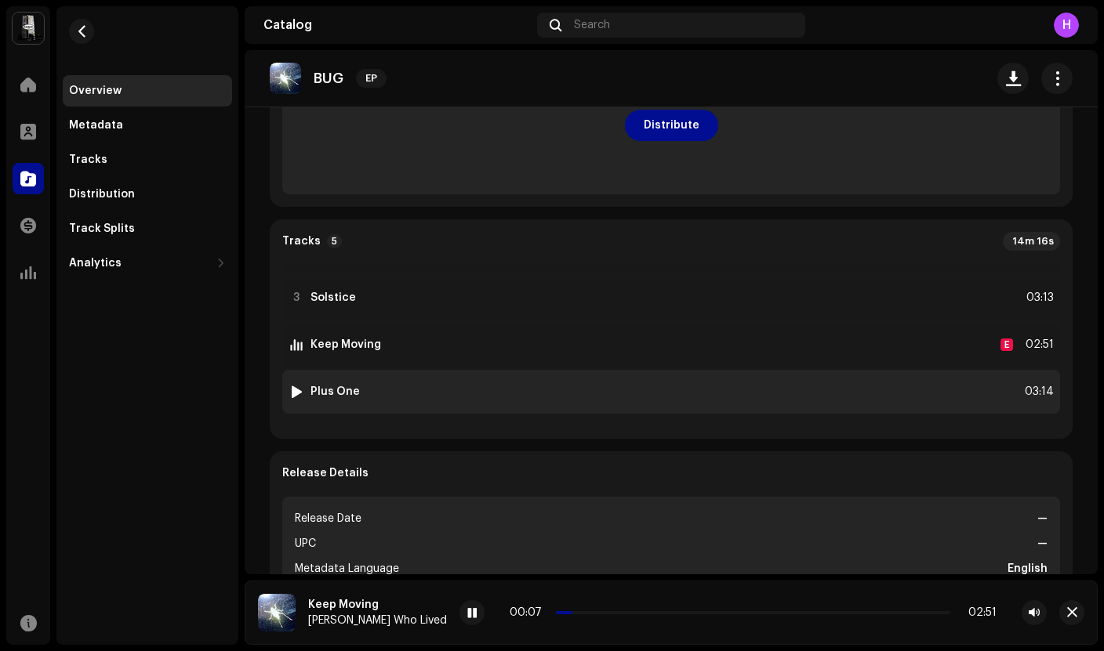
click at [295, 398] on img at bounding box center [296, 392] width 20 height 20
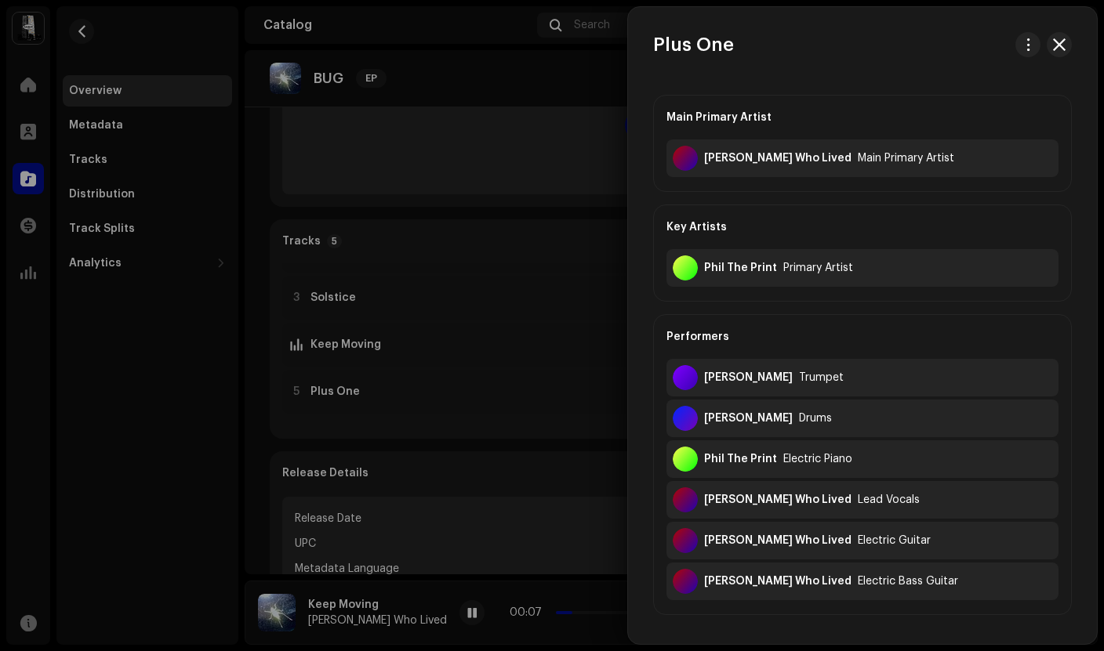
click at [299, 380] on div at bounding box center [552, 325] width 1104 height 651
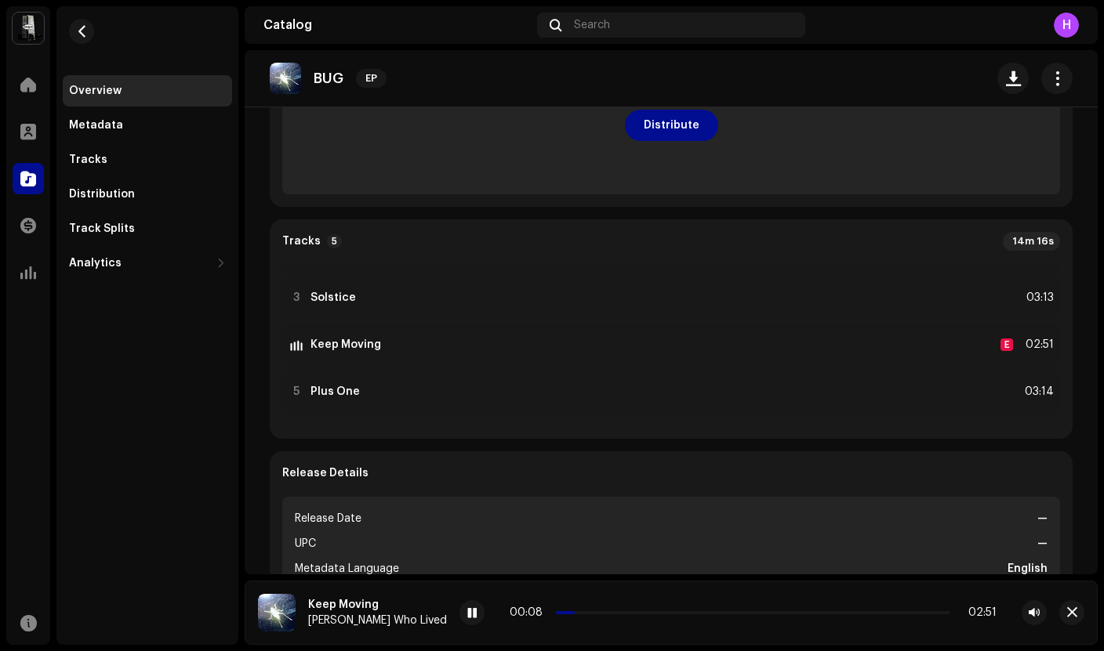
click at [934, 608] on div "00:08 02:51" at bounding box center [753, 613] width 487 height 13
click at [938, 613] on p-slider at bounding box center [753, 612] width 394 height 3
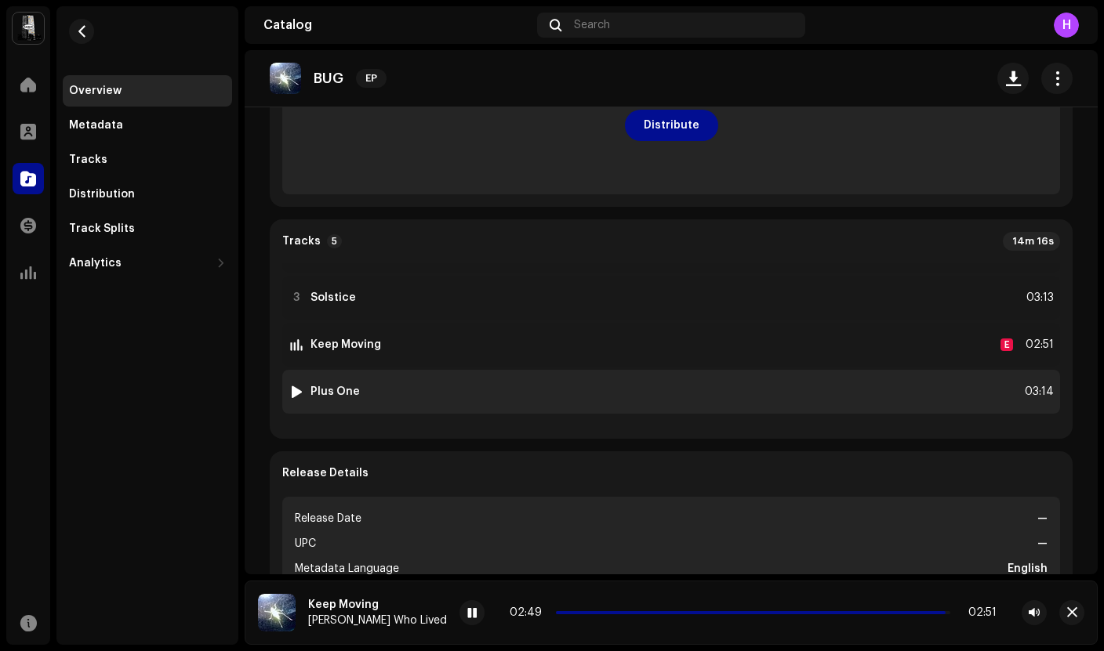
click at [296, 390] on div at bounding box center [297, 392] width 12 height 13
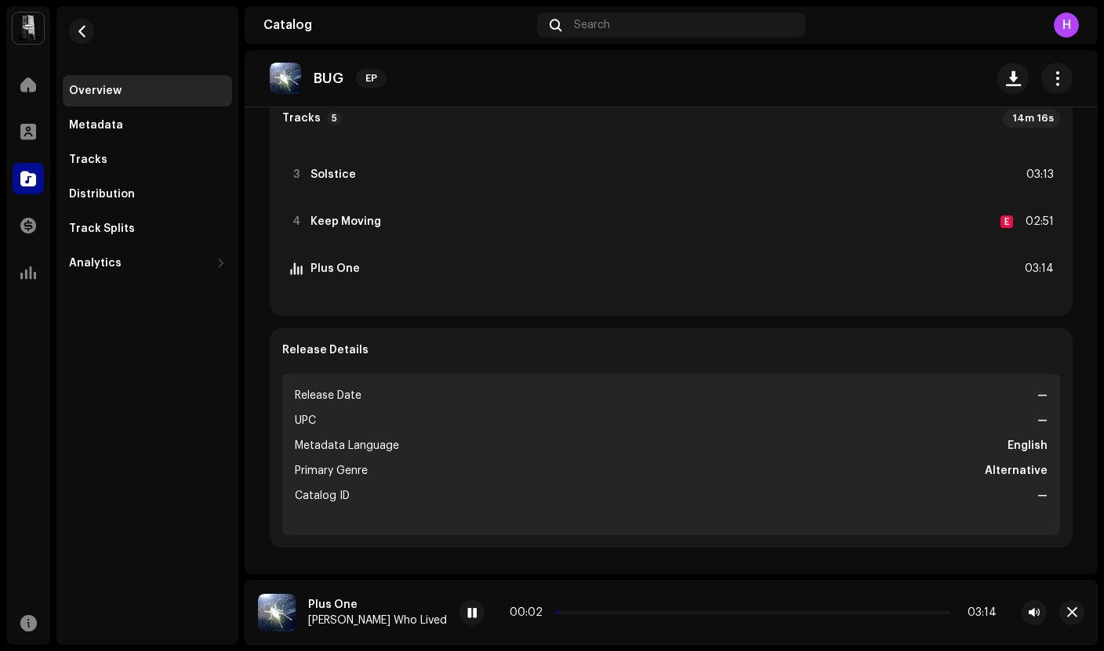
scroll to position [479, 0]
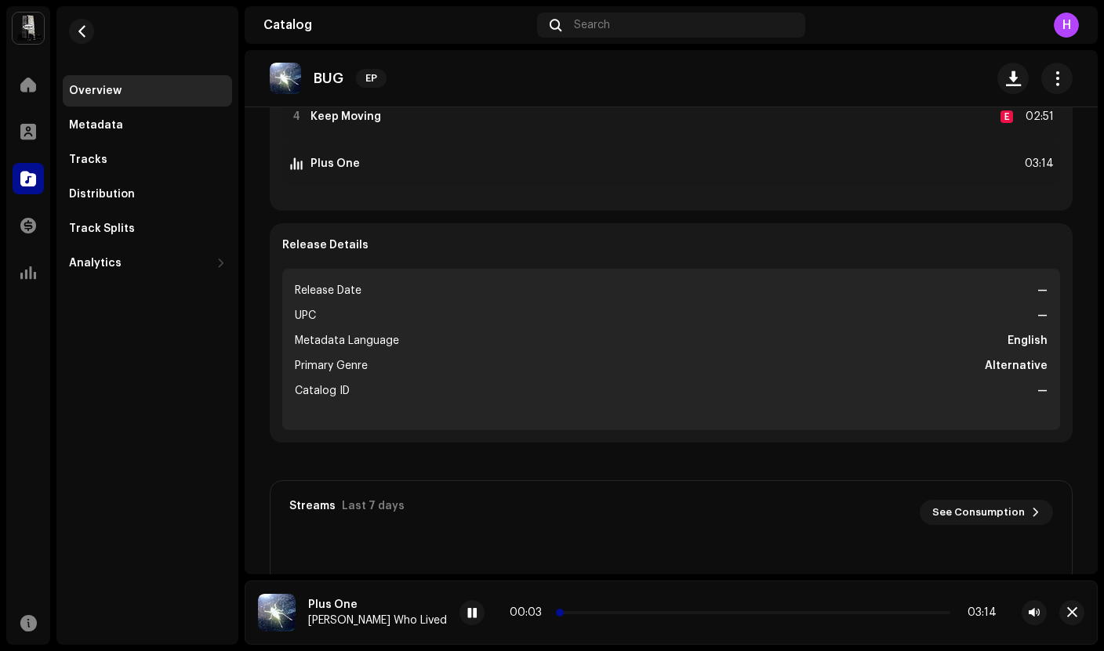
click at [556, 612] on p-slider at bounding box center [753, 612] width 394 height 3
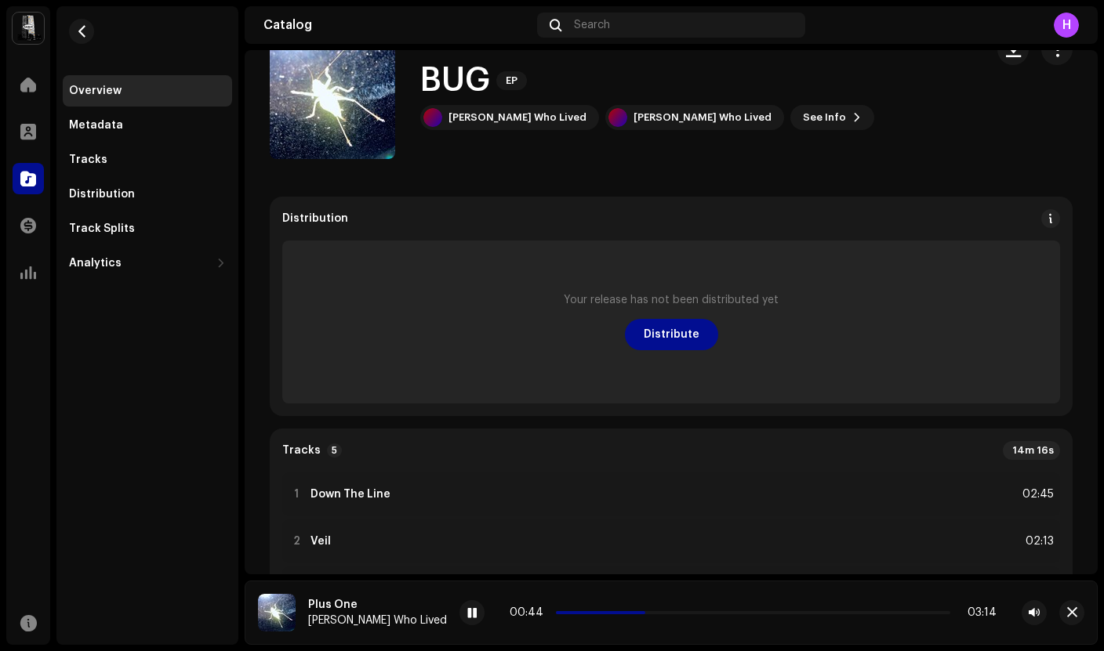
scroll to position [0, 0]
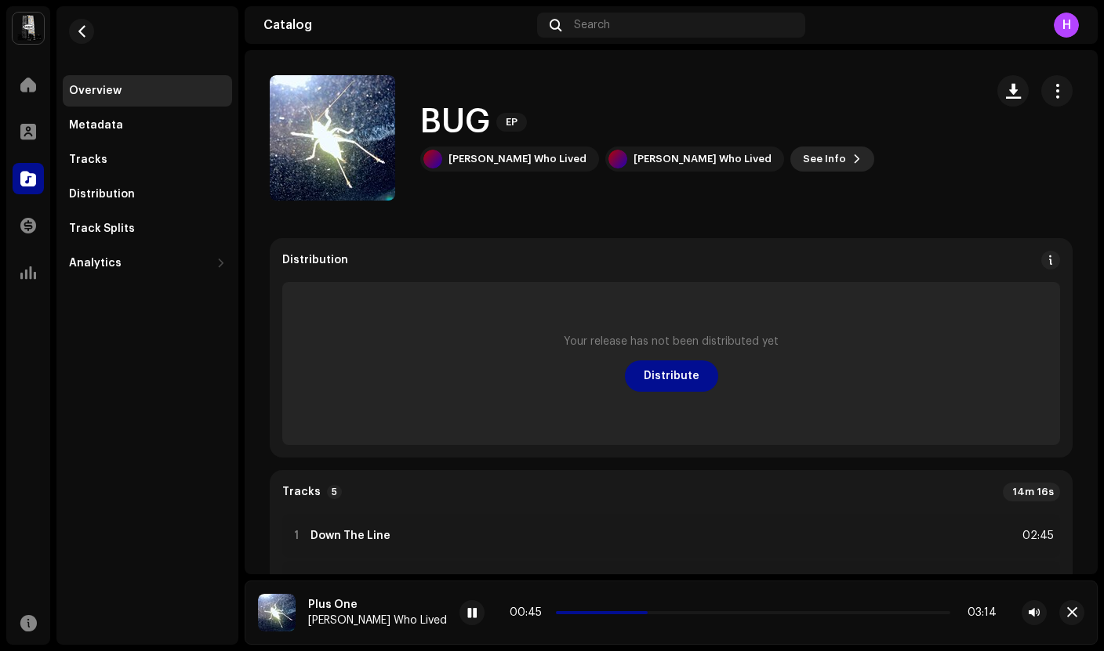
click at [803, 158] on span "See Info" at bounding box center [824, 158] width 43 height 31
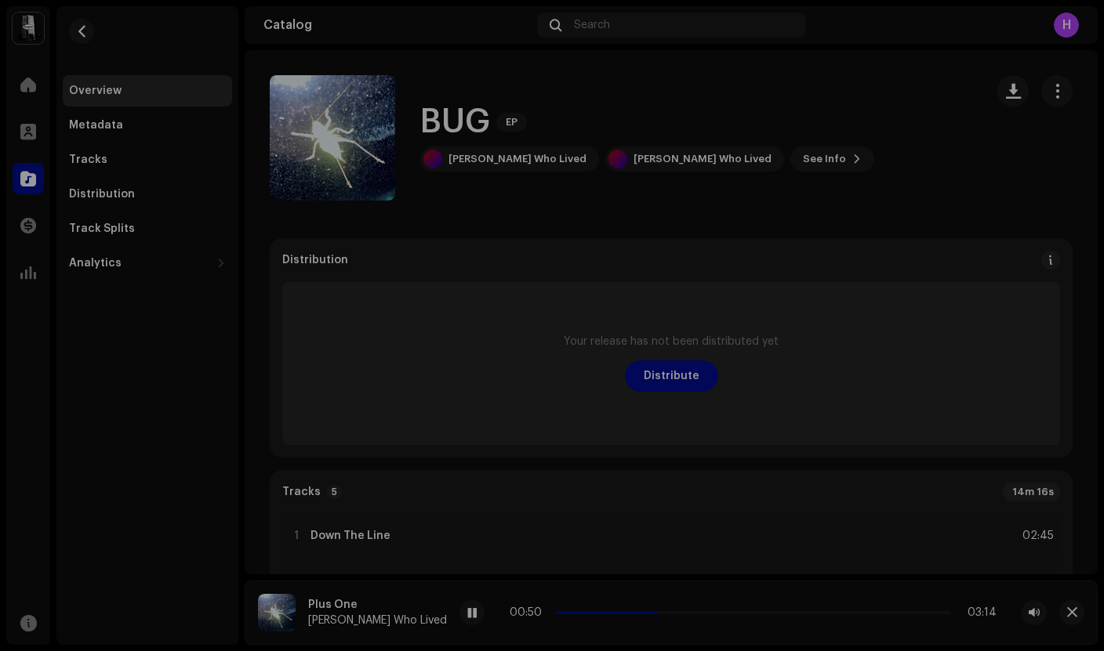
click at [872, 281] on div "BUG 3047583 Metadata Distribution Metadata Language English Release Title BUG T…" at bounding box center [552, 325] width 1104 height 651
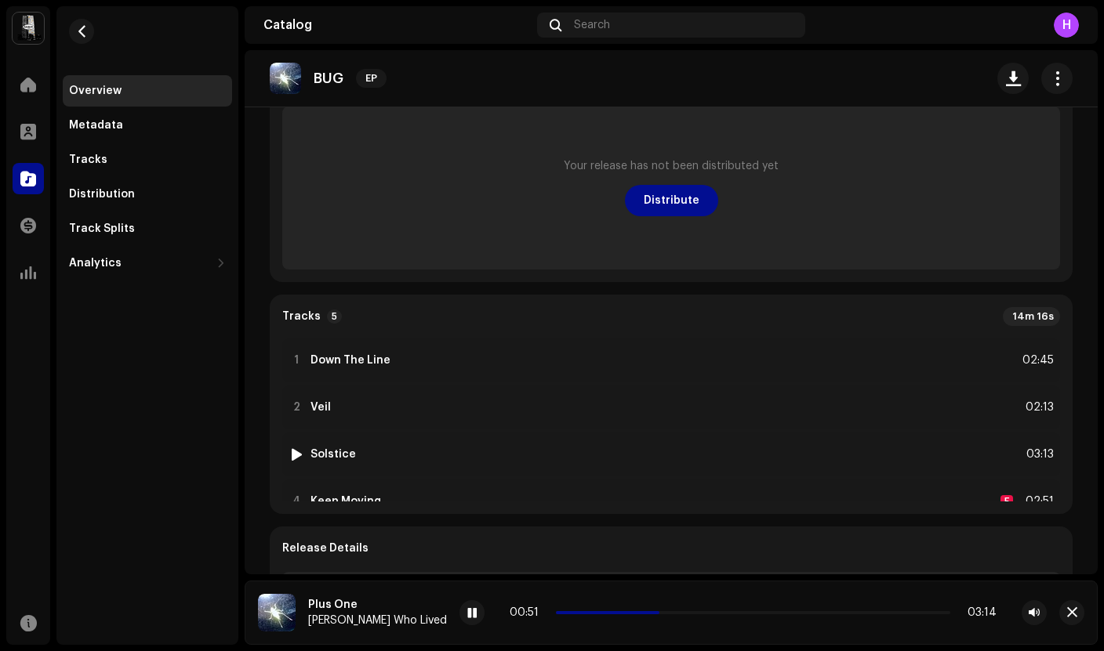
scroll to position [209, 0]
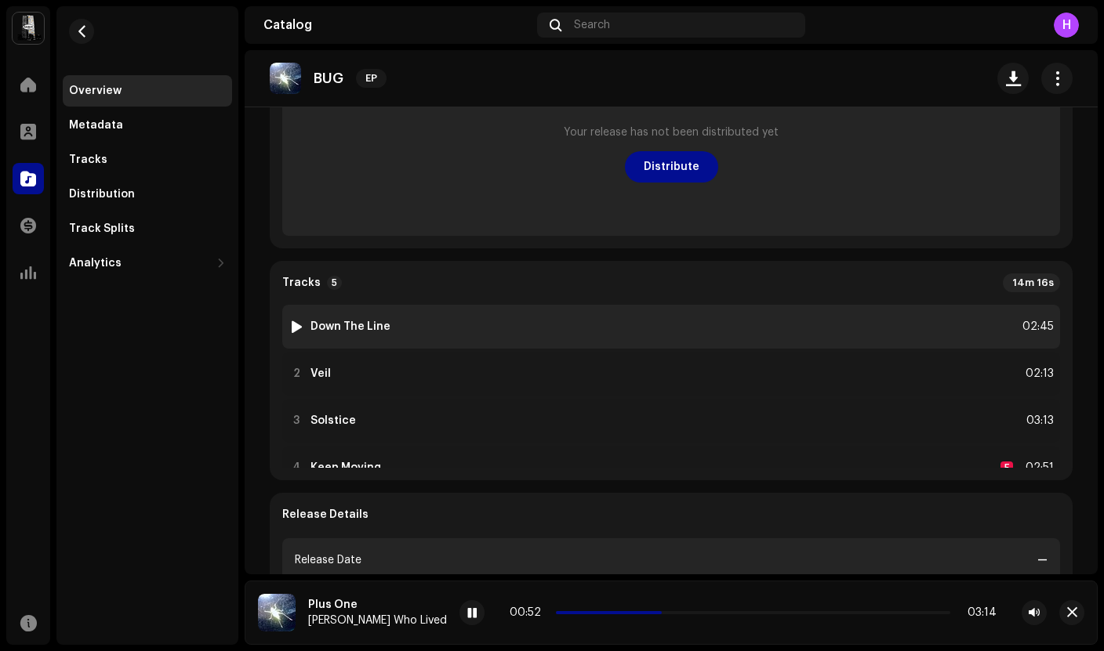
click at [341, 324] on strong "Down The Line" at bounding box center [350, 327] width 80 height 13
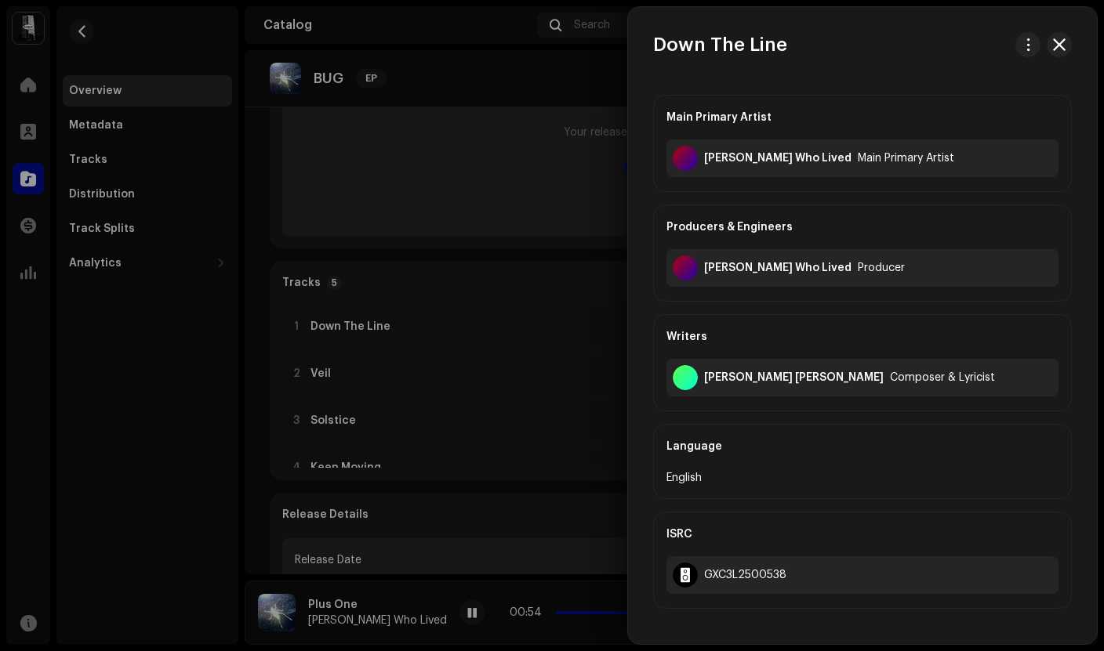
click at [502, 354] on div at bounding box center [552, 325] width 1104 height 651
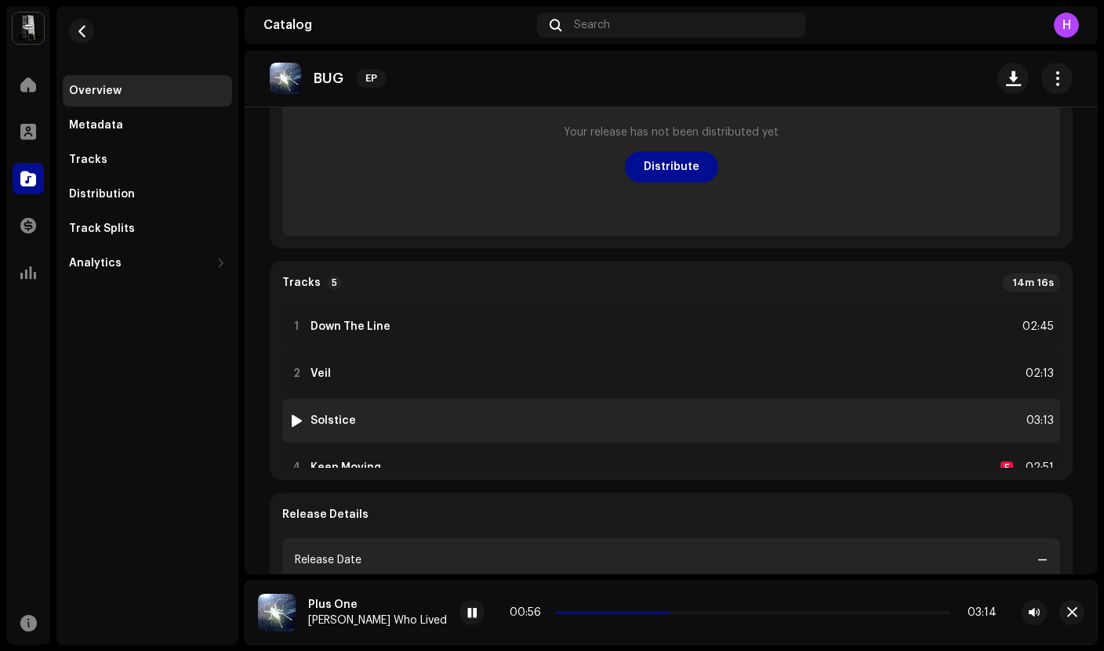
click at [379, 413] on div "3 Solstice 03:13" at bounding box center [671, 421] width 778 height 44
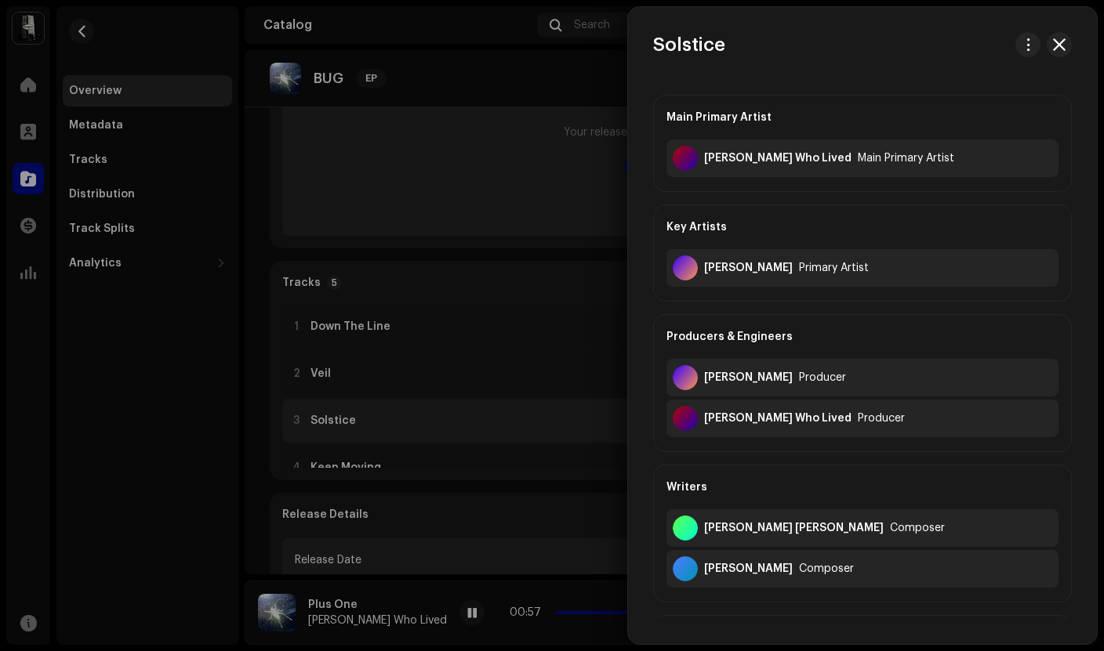
click at [379, 413] on div at bounding box center [552, 325] width 1104 height 651
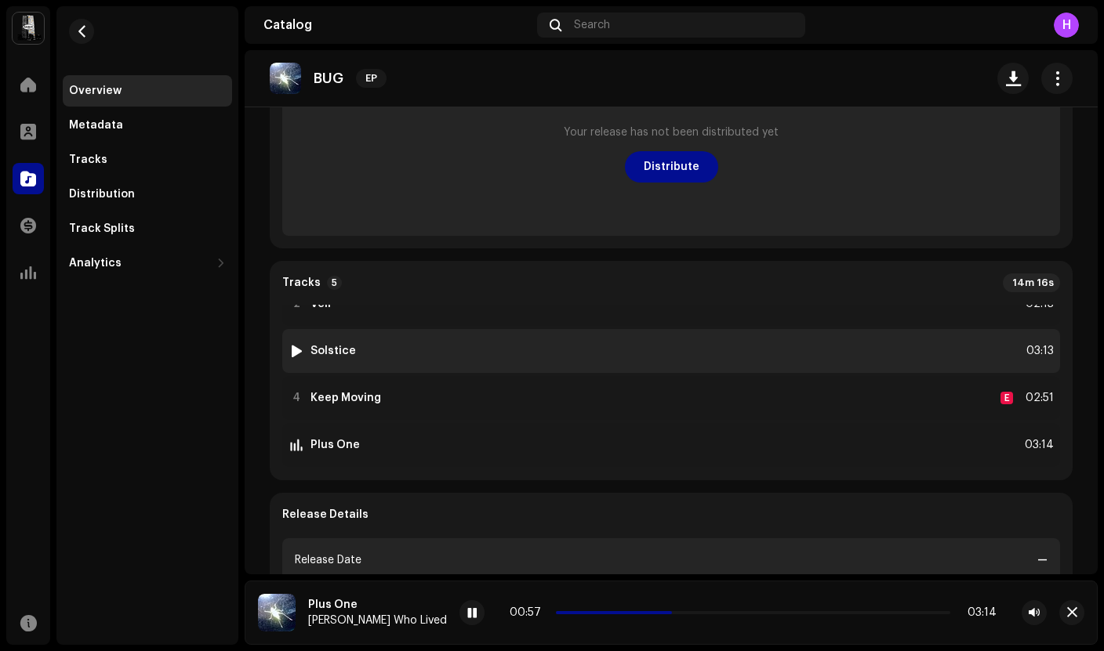
scroll to position [74, 0]
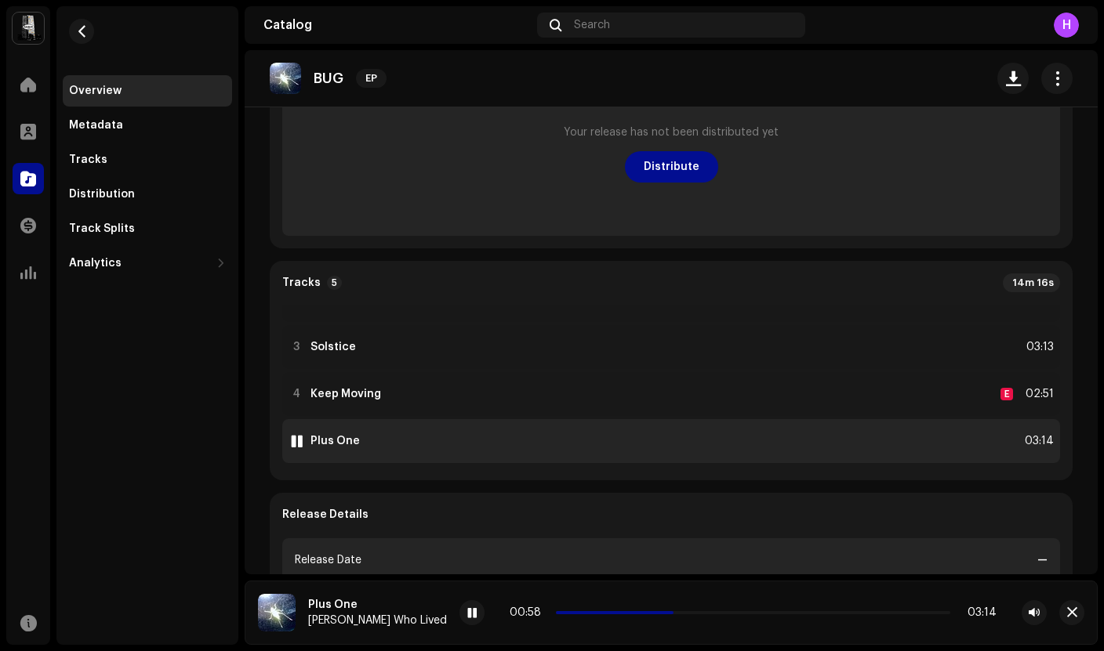
click at [370, 431] on div "5 Plus One 03:14" at bounding box center [671, 441] width 778 height 44
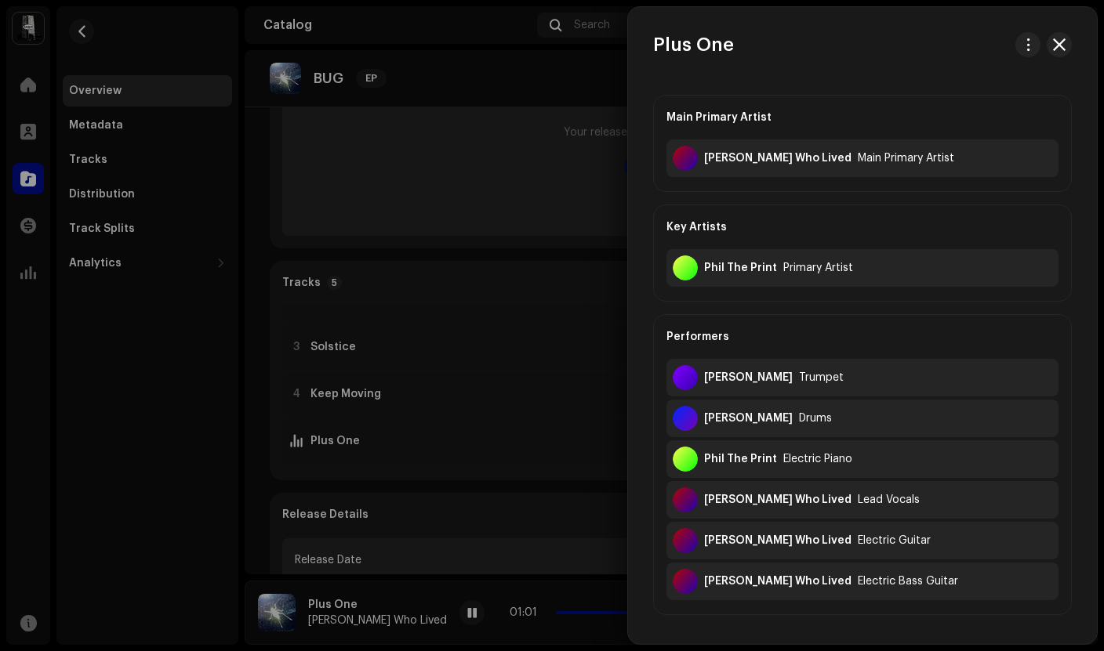
click at [399, 420] on div at bounding box center [552, 325] width 1104 height 651
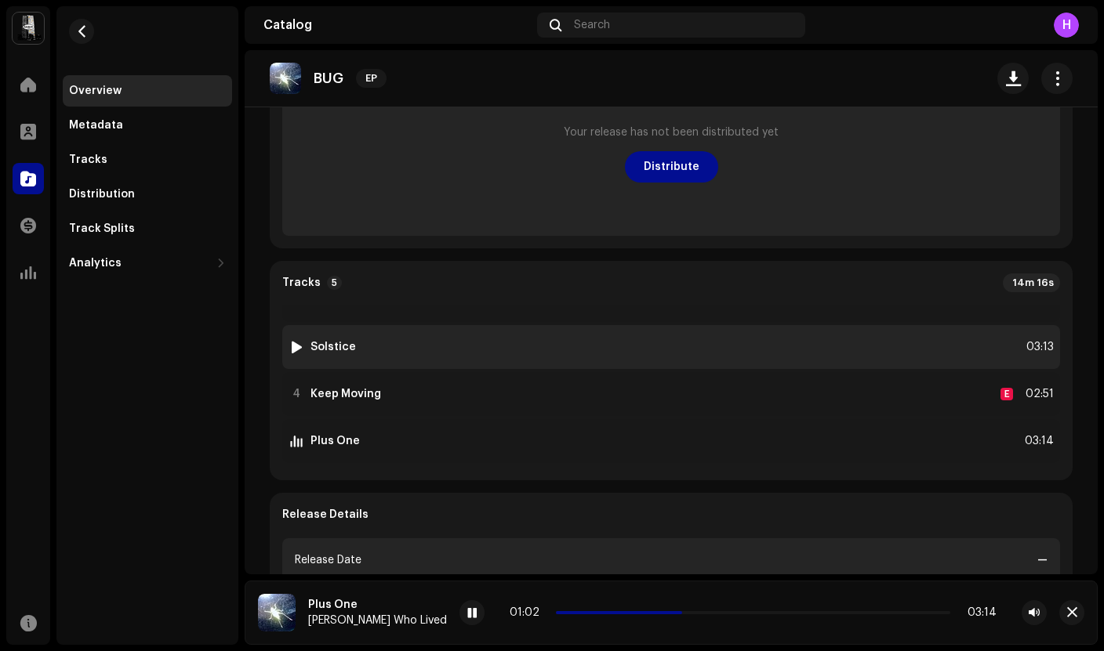
click at [375, 348] on div "3 Solstice 03:13" at bounding box center [671, 347] width 778 height 44
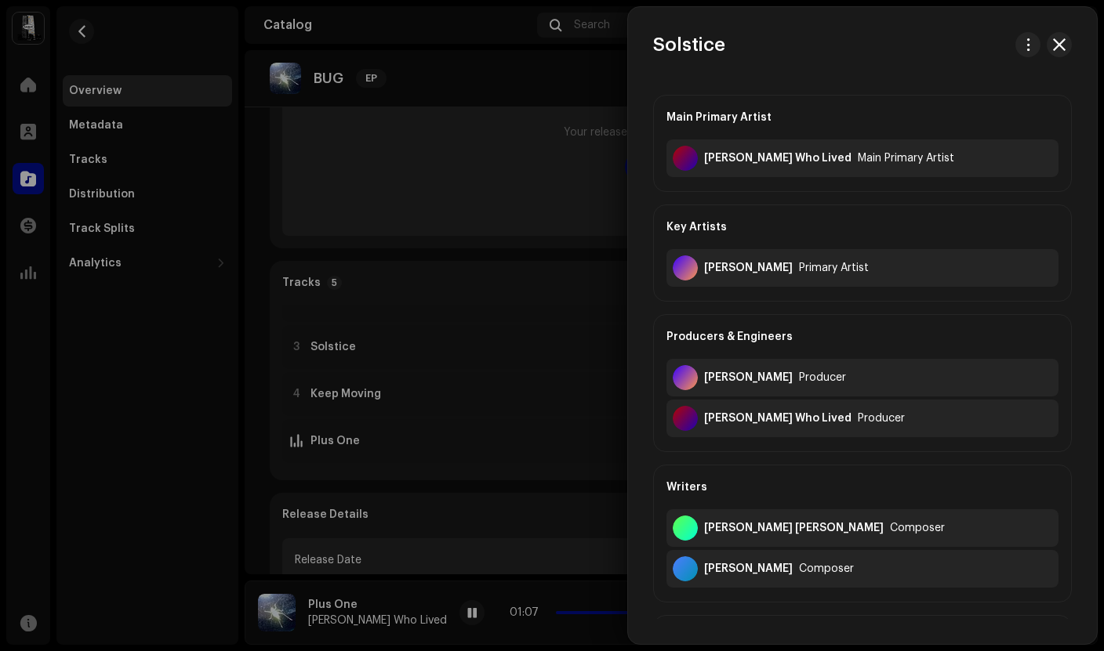
click at [488, 321] on div at bounding box center [552, 325] width 1104 height 651
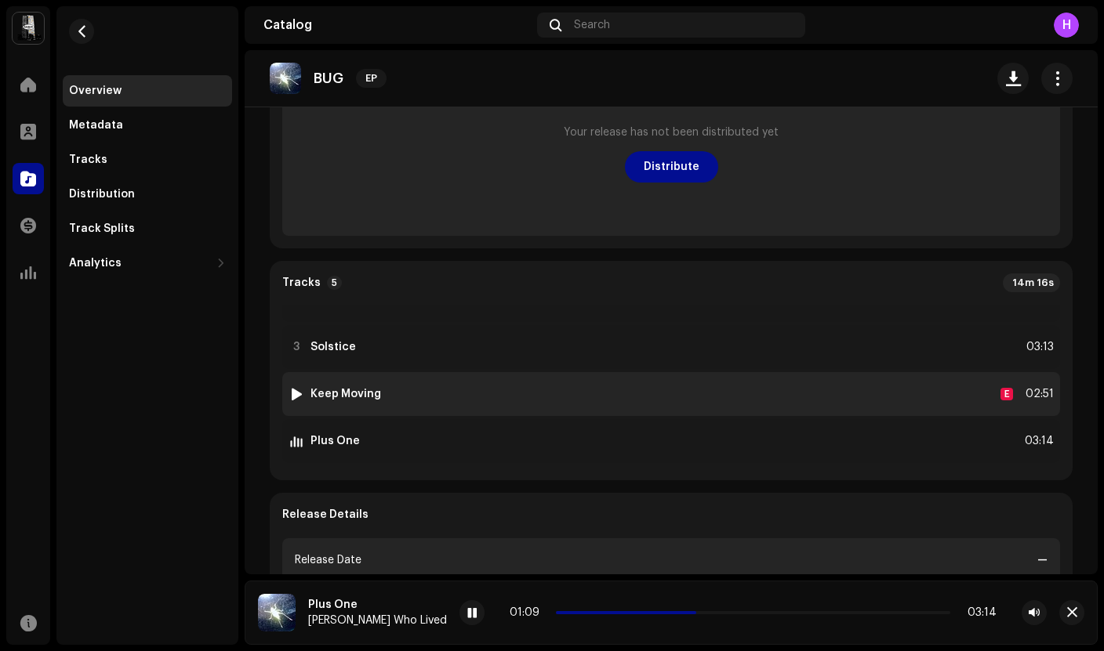
click at [375, 395] on strong "Keep Moving" at bounding box center [345, 394] width 71 height 13
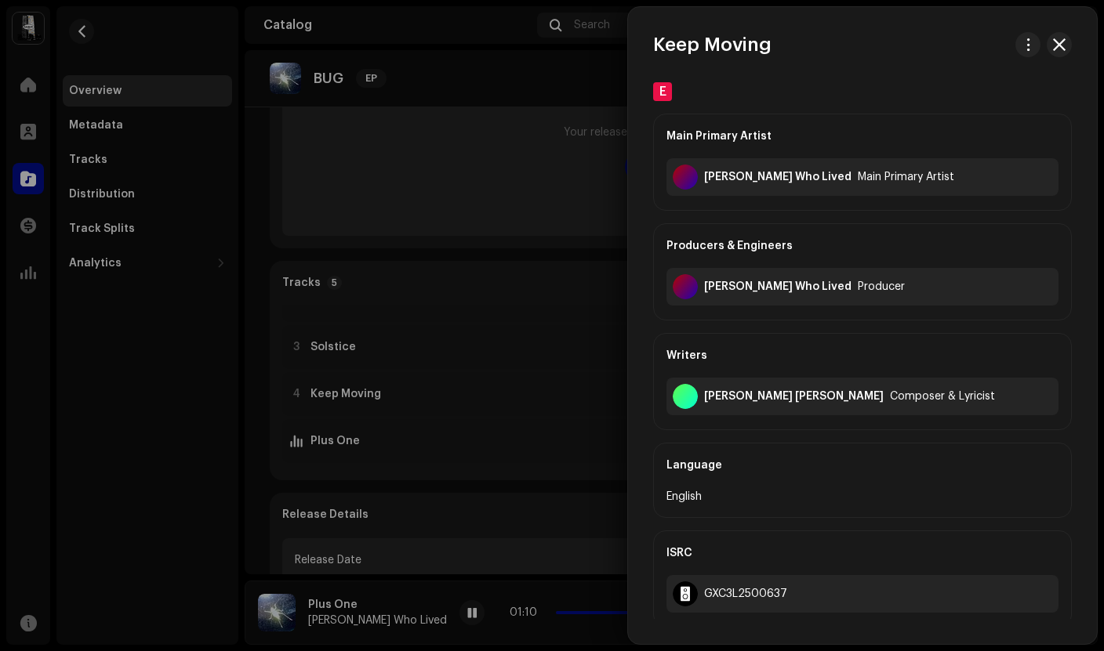
click at [498, 390] on div at bounding box center [552, 325] width 1104 height 651
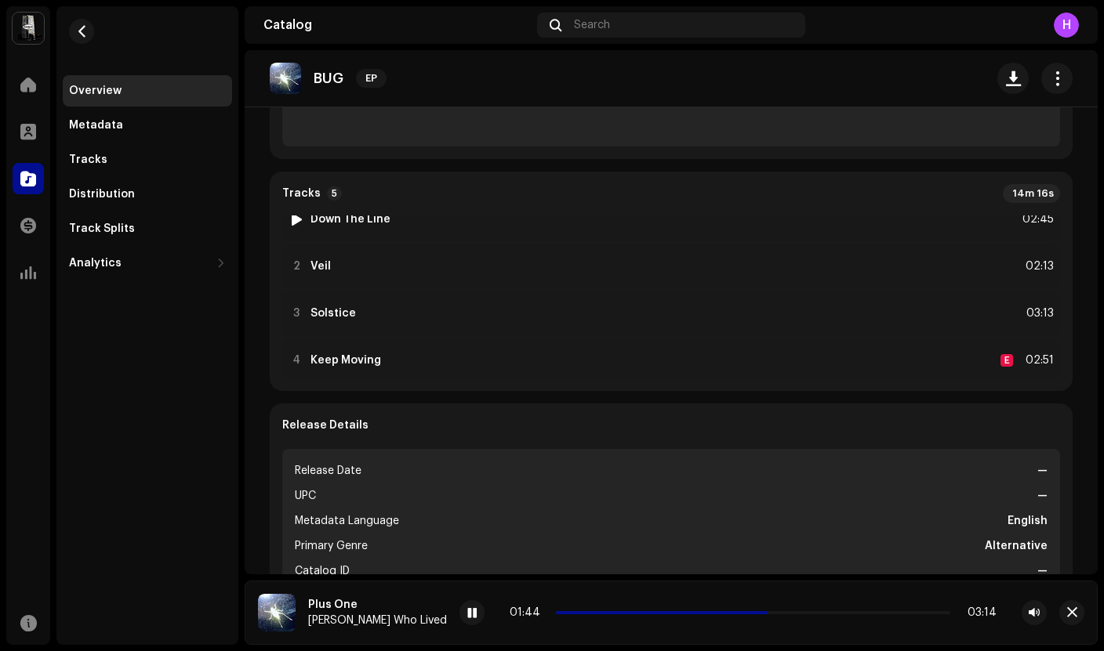
scroll to position [461, 0]
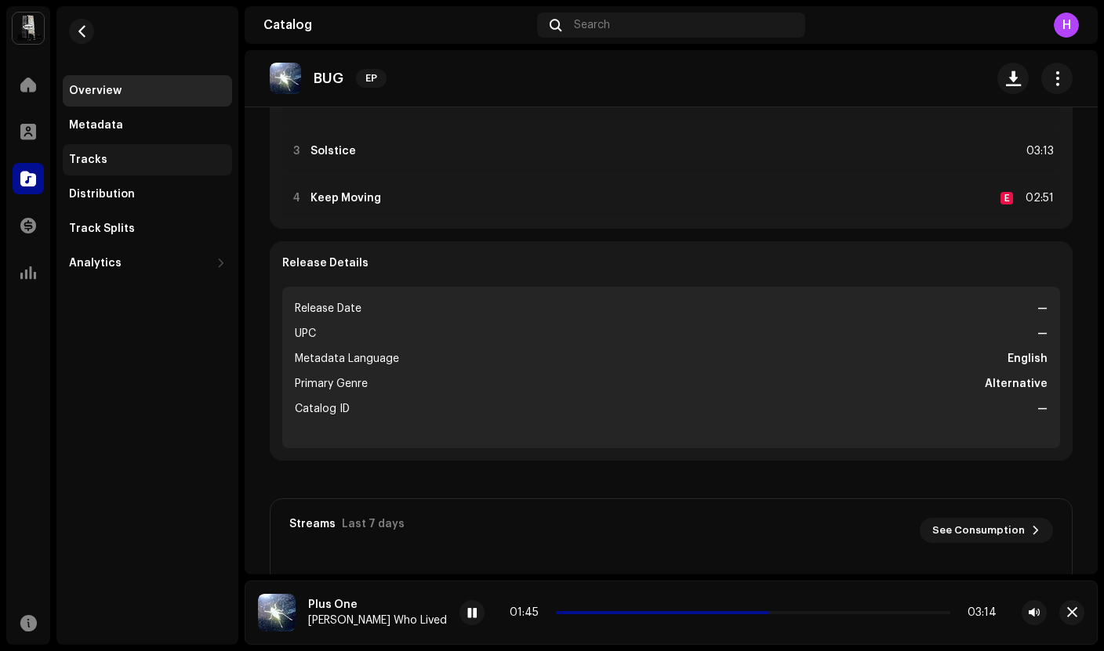
click at [166, 161] on div "Tracks" at bounding box center [147, 160] width 157 height 13
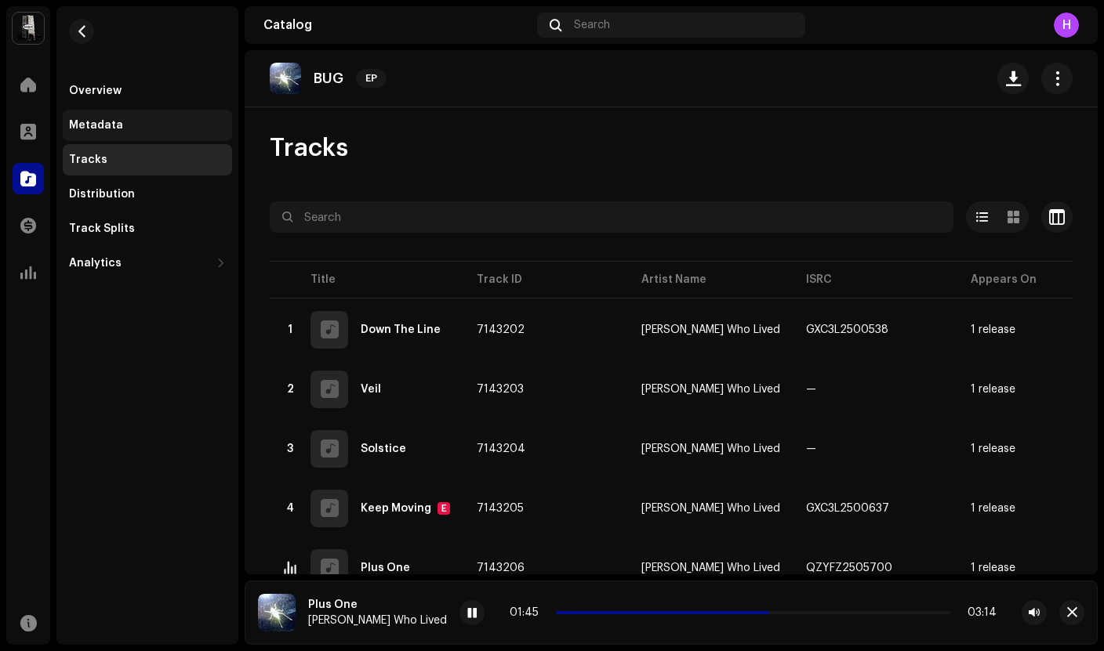
click at [128, 117] on div "Metadata" at bounding box center [147, 125] width 169 height 31
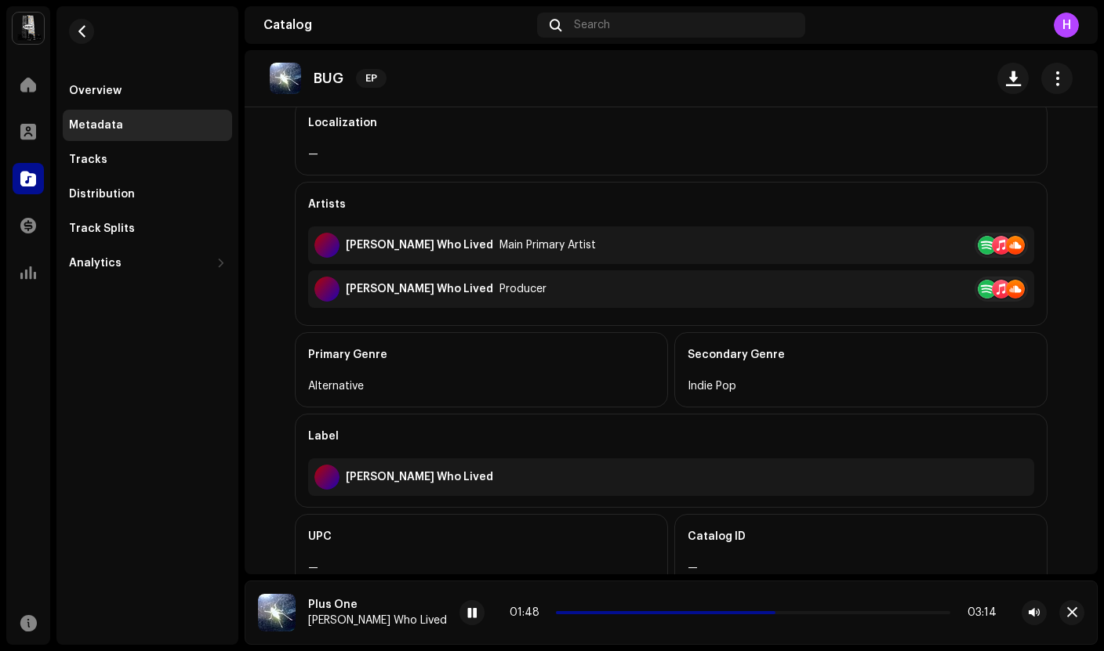
scroll to position [361, 0]
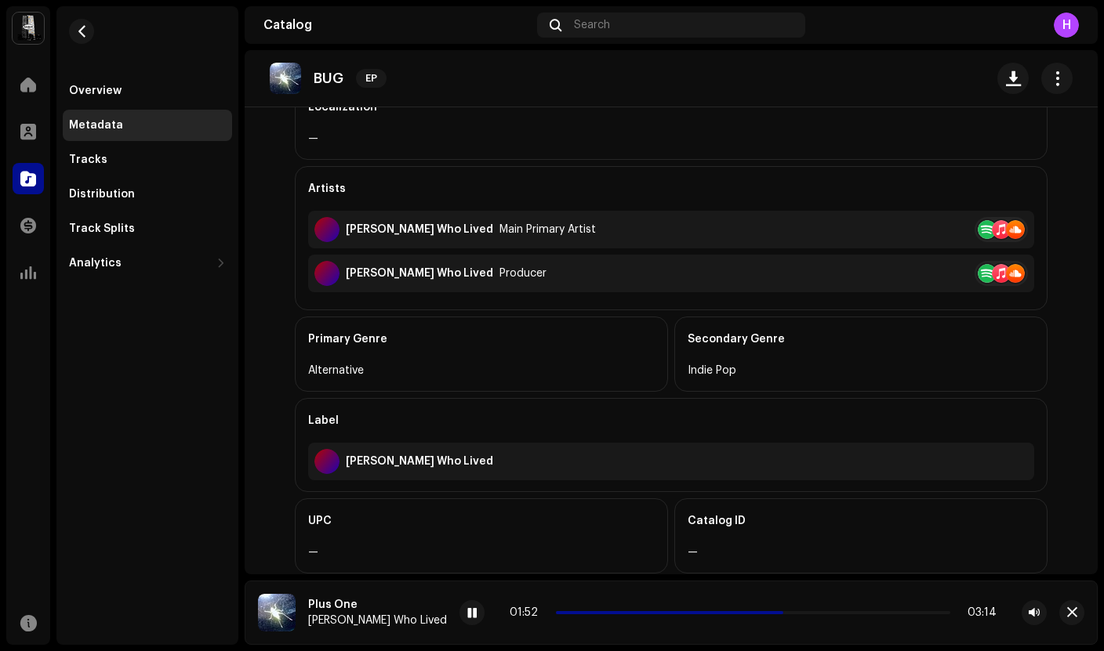
click at [713, 366] on div "Indie Pop" at bounding box center [860, 370] width 346 height 19
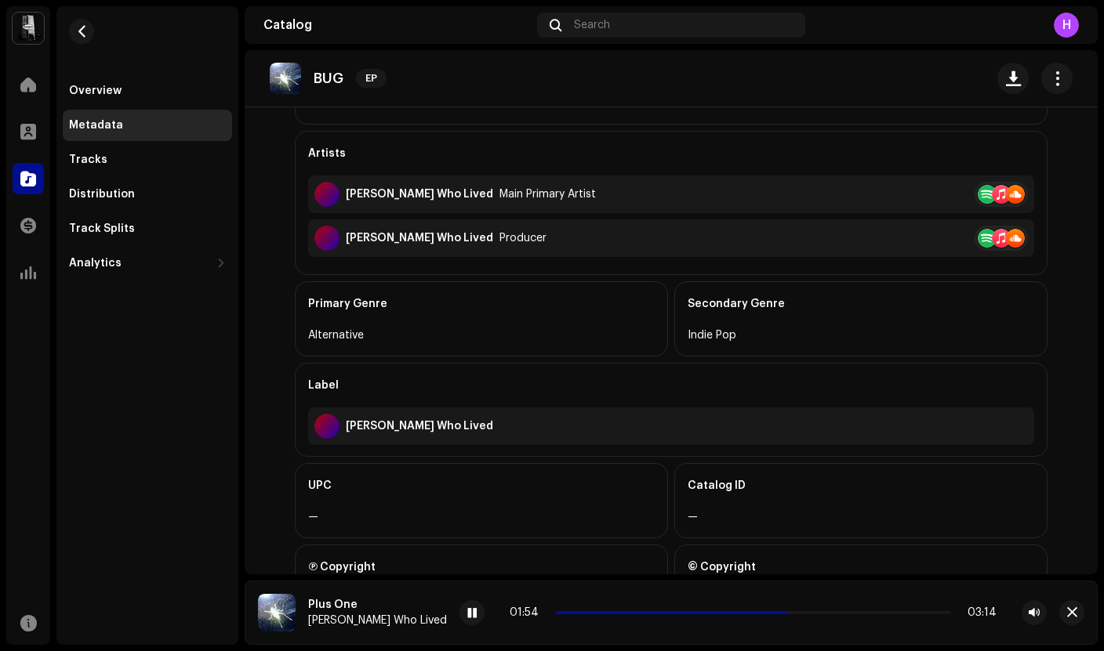
scroll to position [480, 0]
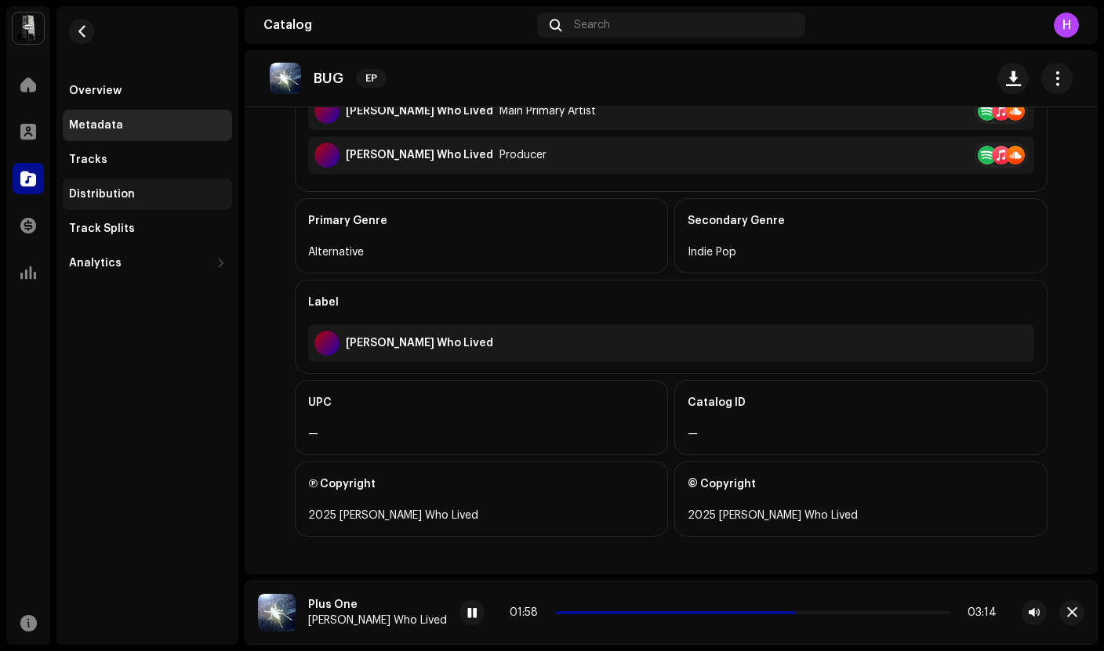
click at [140, 205] on div "Distribution" at bounding box center [147, 194] width 169 height 31
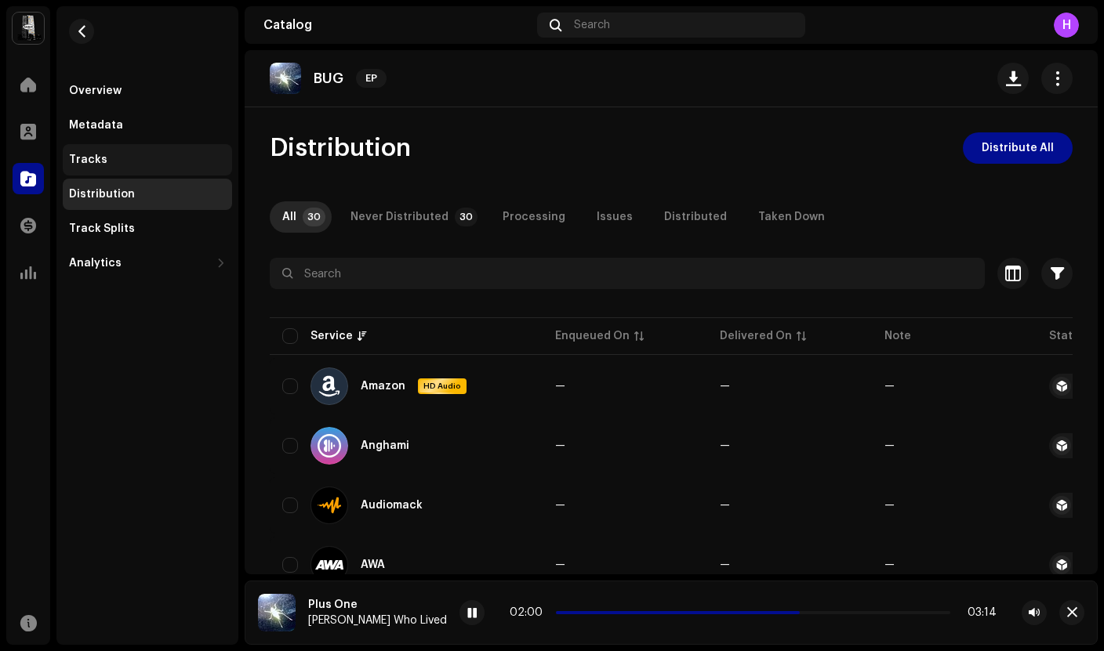
click at [111, 158] on div "Tracks" at bounding box center [147, 160] width 157 height 13
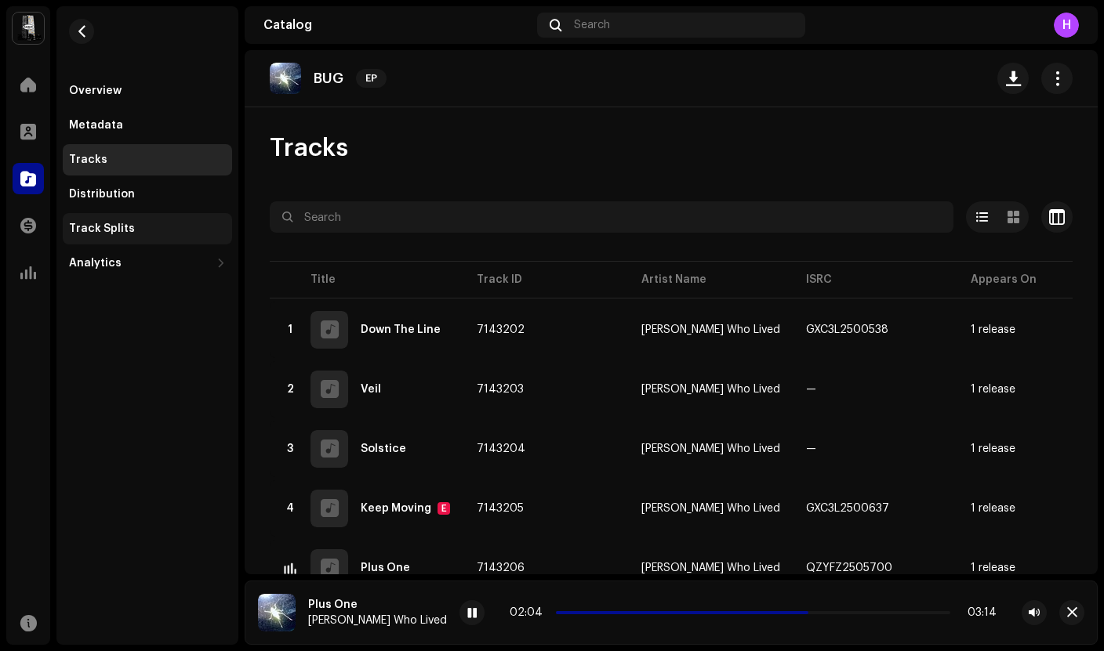
click at [111, 227] on div "Track Splits" at bounding box center [102, 229] width 66 height 13
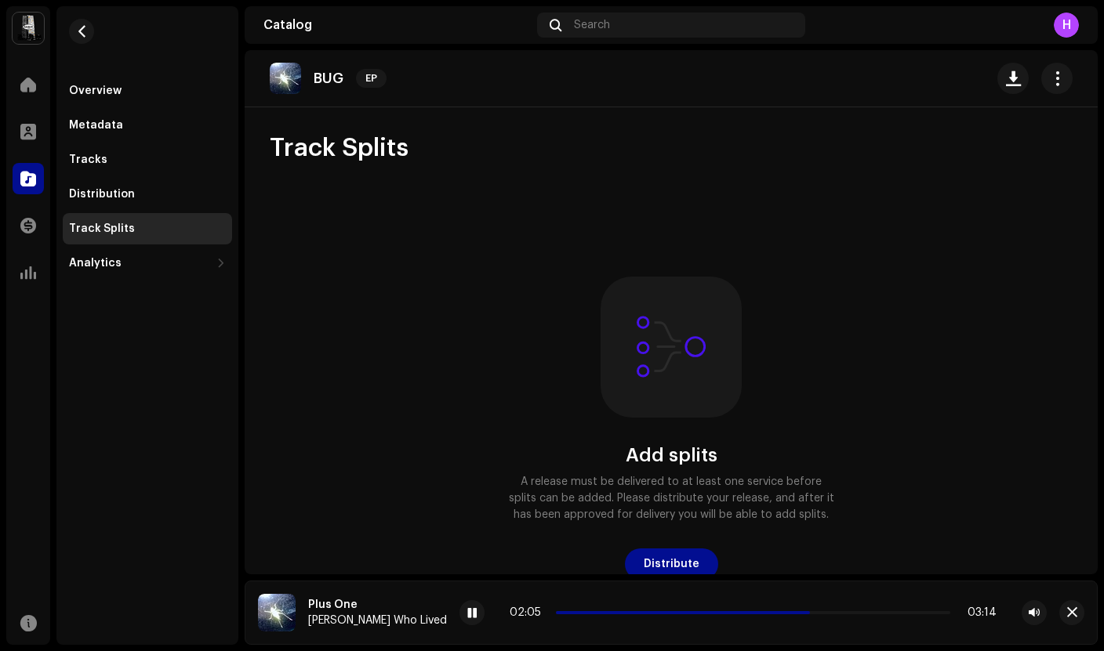
scroll to position [20, 0]
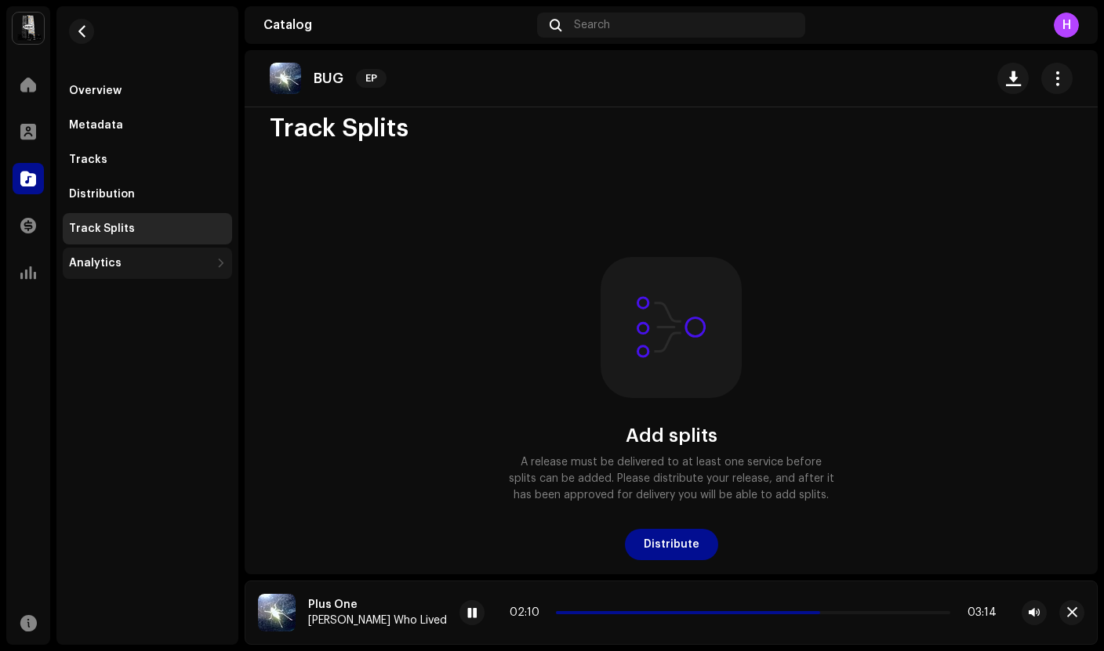
click at [145, 271] on div "Analytics" at bounding box center [147, 263] width 169 height 31
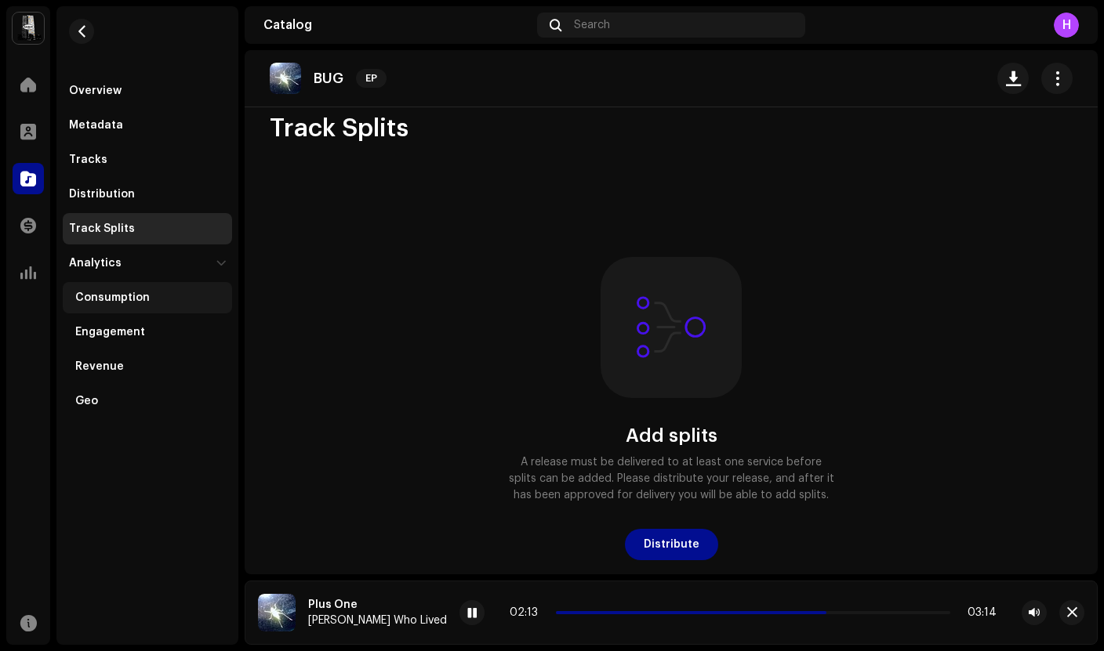
click at [135, 300] on div "Consumption" at bounding box center [112, 298] width 74 height 13
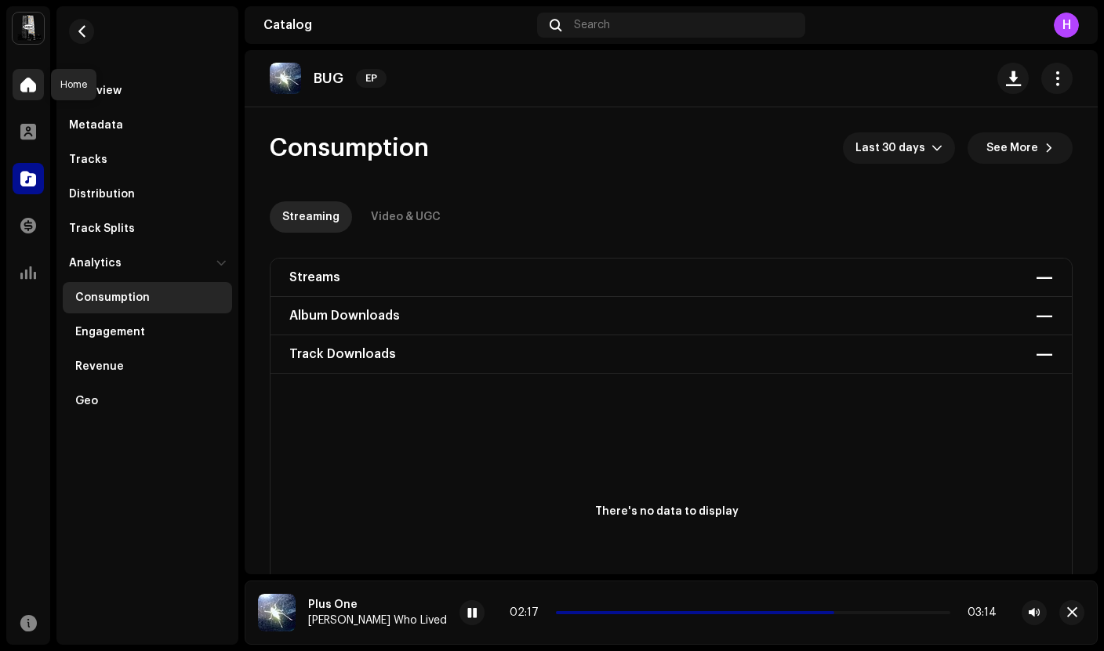
click at [31, 82] on span at bounding box center [28, 84] width 16 height 13
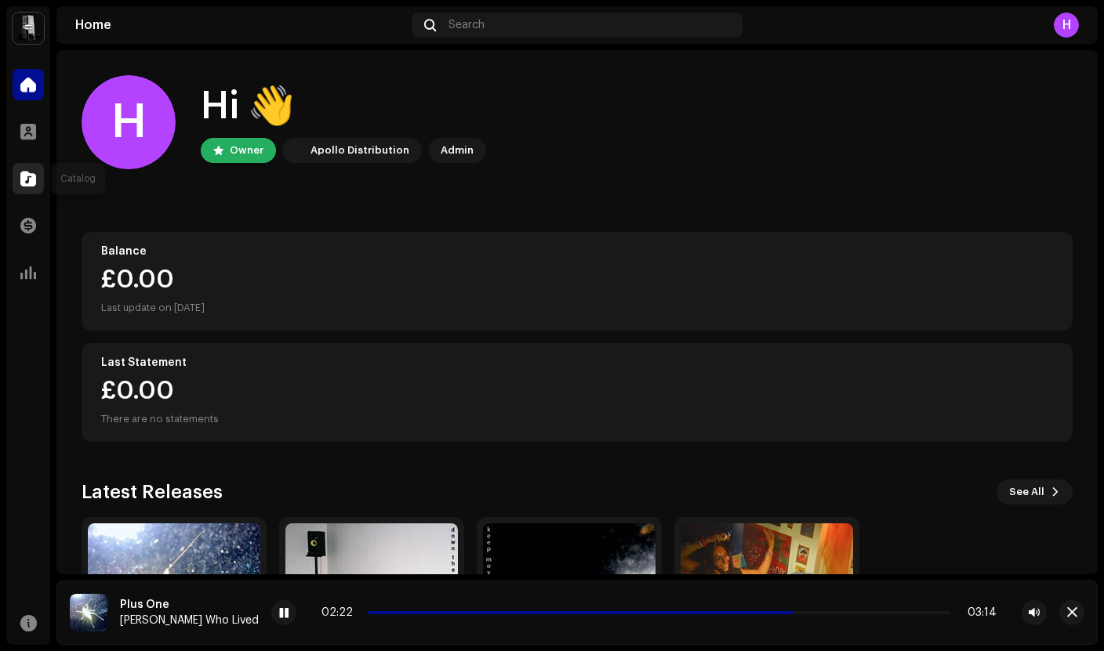
click at [40, 177] on div at bounding box center [28, 178] width 31 height 31
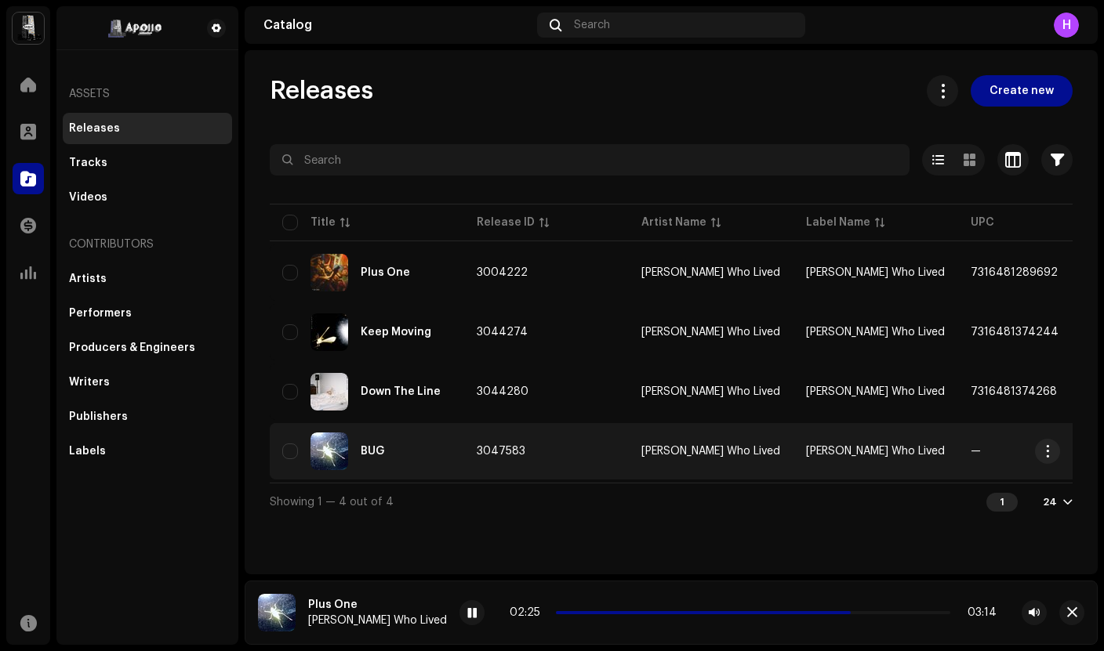
click at [383, 446] on div "BUG" at bounding box center [373, 451] width 24 height 11
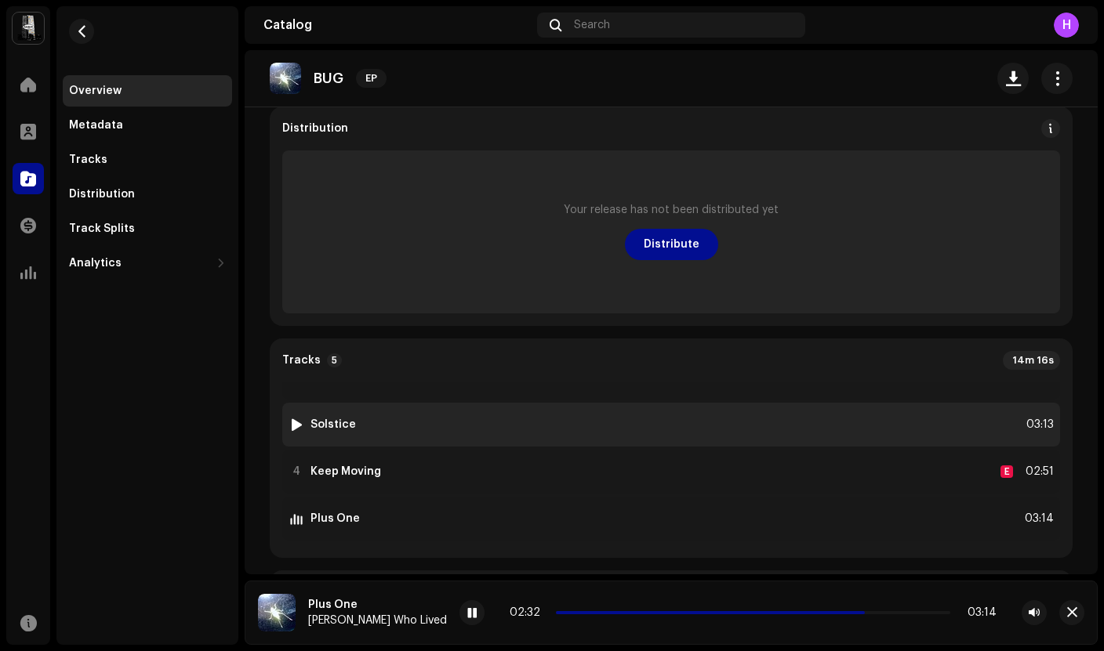
scroll to position [64, 0]
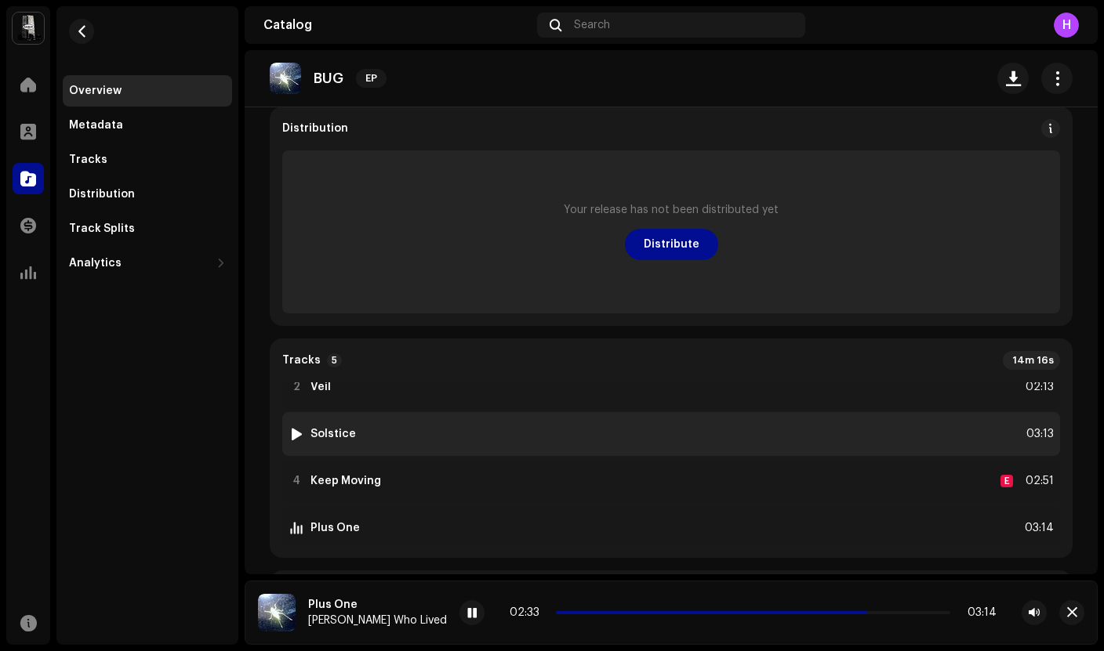
click at [295, 440] on div at bounding box center [297, 434] width 12 height 13
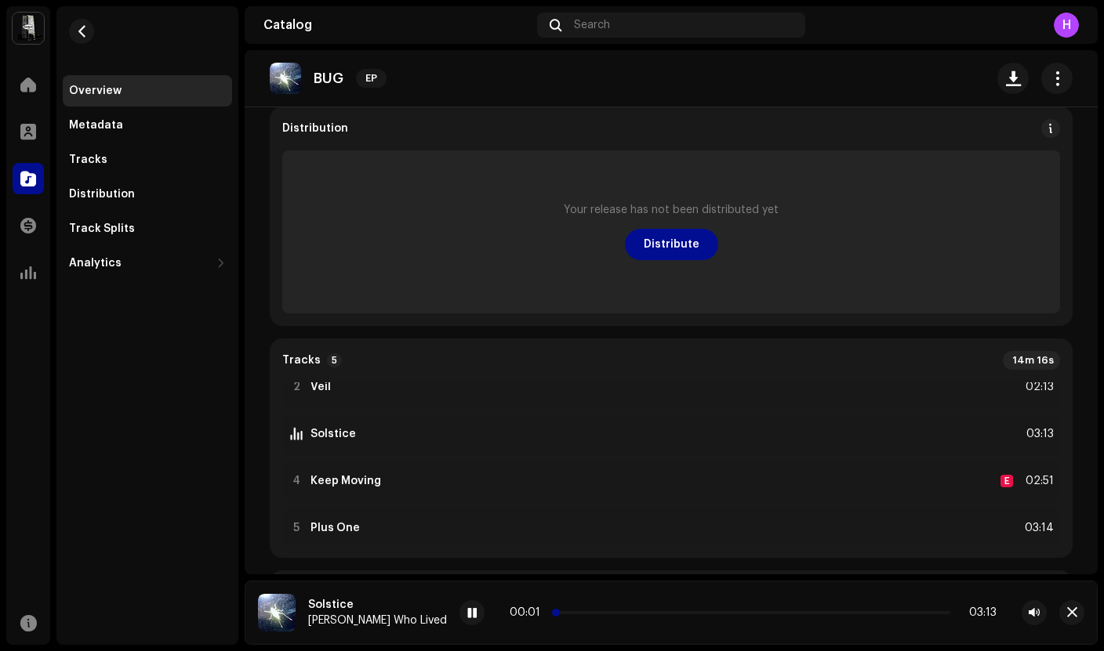
click at [558, 614] on p-slider at bounding box center [753, 612] width 394 height 3
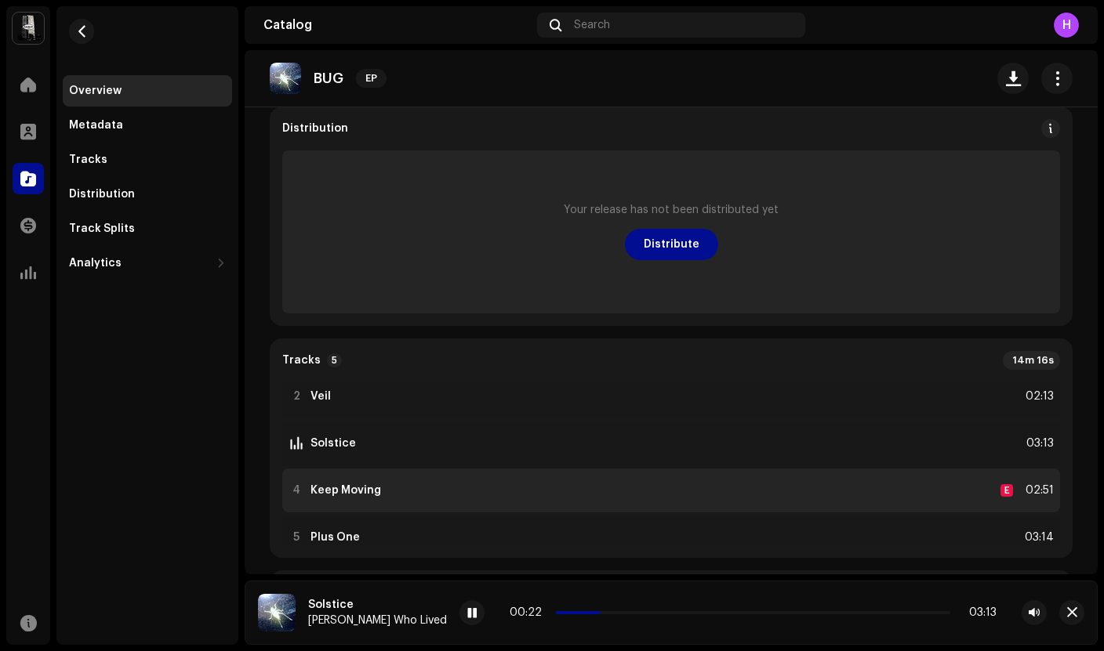
scroll to position [82, 0]
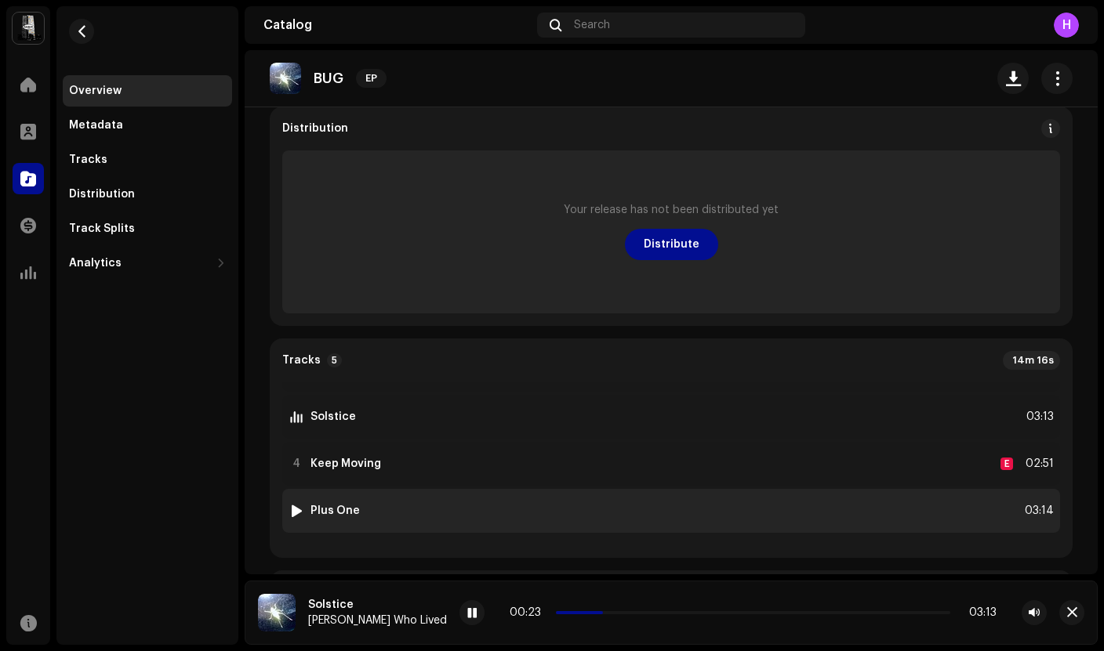
click at [301, 510] on div at bounding box center [297, 511] width 12 height 13
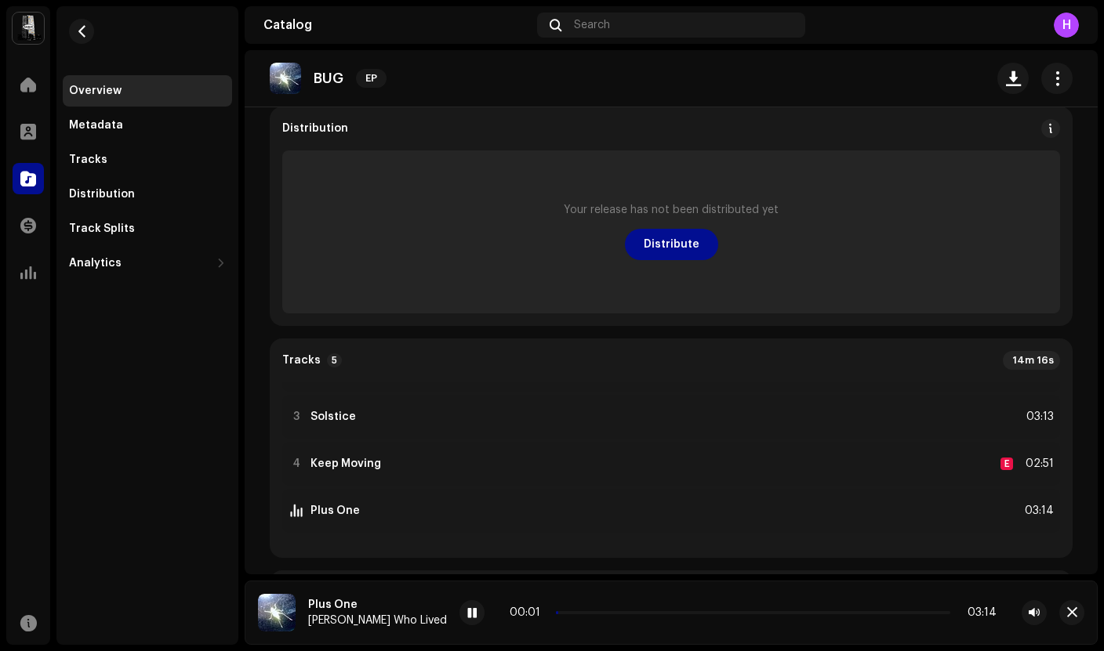
click at [688, 619] on div "00:01 03:14" at bounding box center [752, 612] width 587 height 25
click at [701, 608] on div "00:01 03:14" at bounding box center [753, 613] width 487 height 13
click at [749, 609] on div "00:02 03:14" at bounding box center [753, 613] width 487 height 13
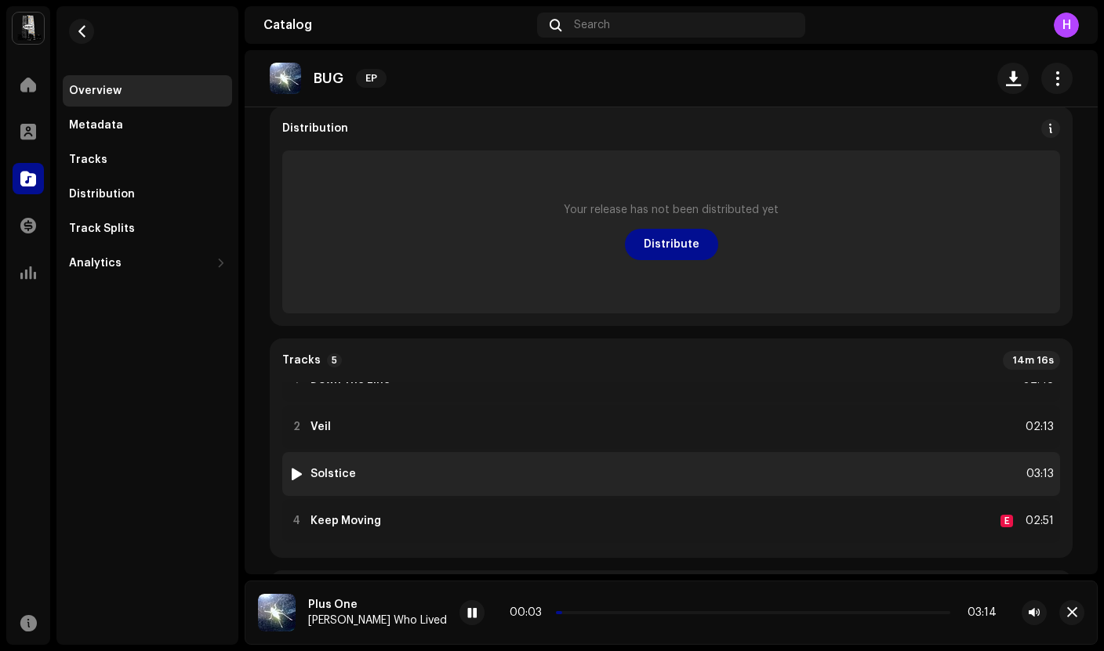
scroll to position [0, 0]
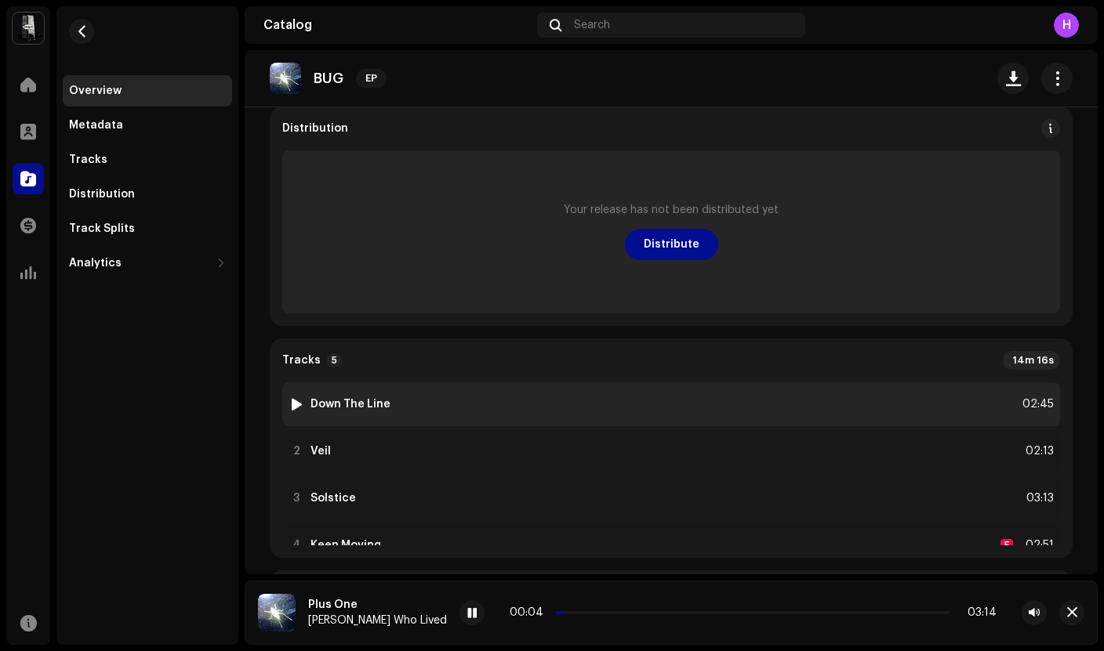
click at [295, 404] on div at bounding box center [297, 404] width 12 height 13
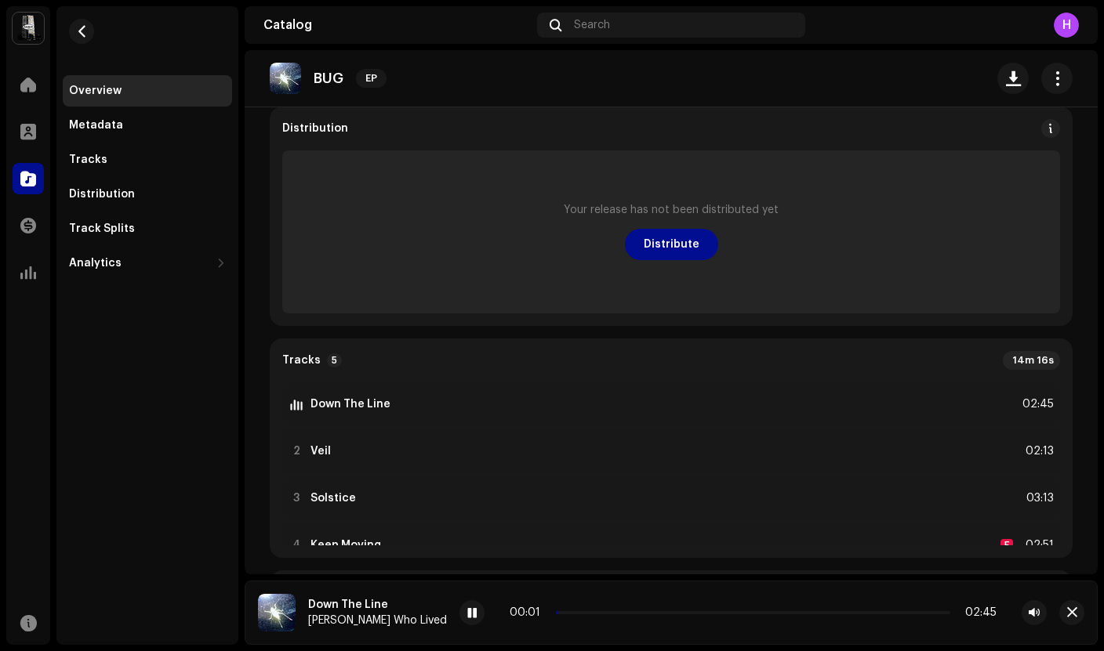
click at [708, 608] on div "00:01 02:45" at bounding box center [753, 613] width 487 height 13
click at [715, 612] on p-slider at bounding box center [753, 612] width 394 height 3
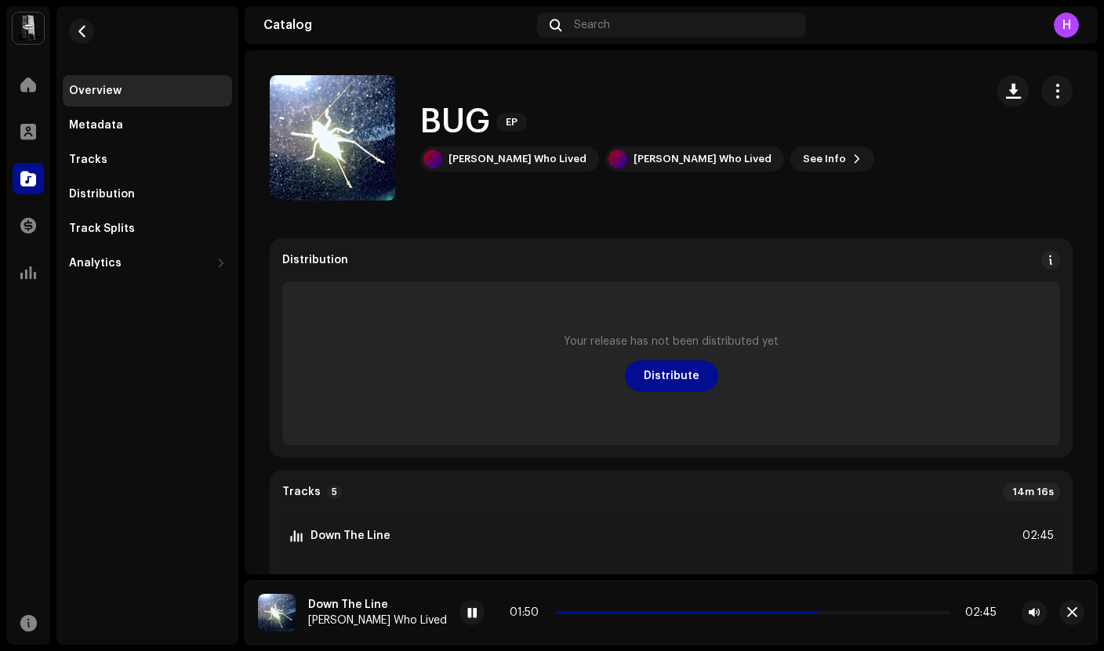
scroll to position [79, 0]
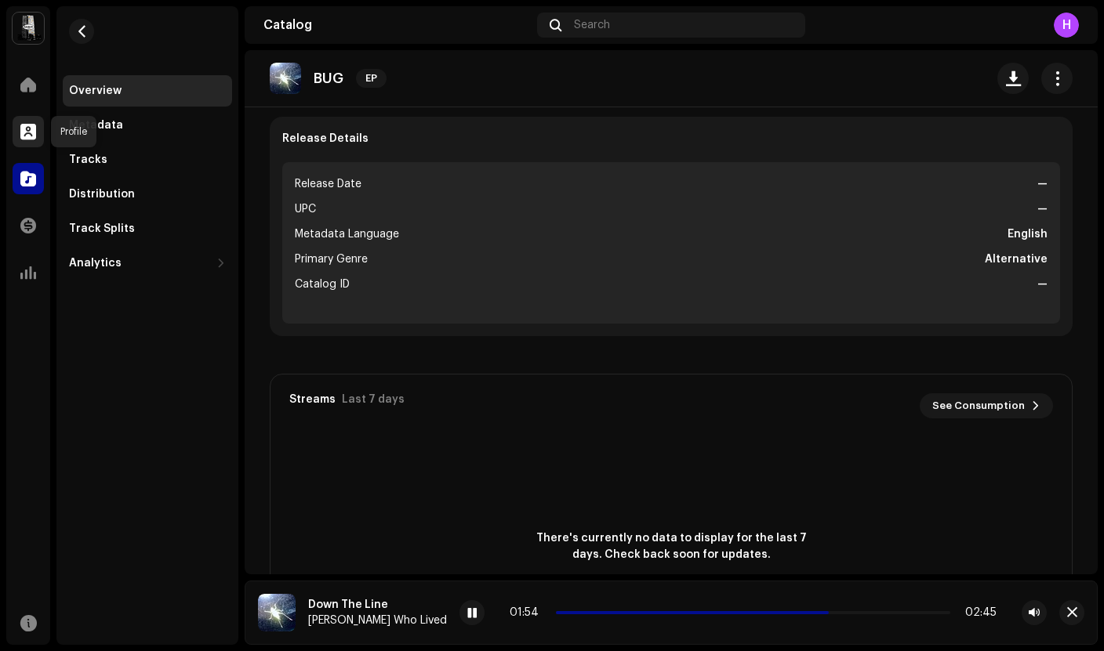
click at [25, 134] on span at bounding box center [28, 131] width 16 height 13
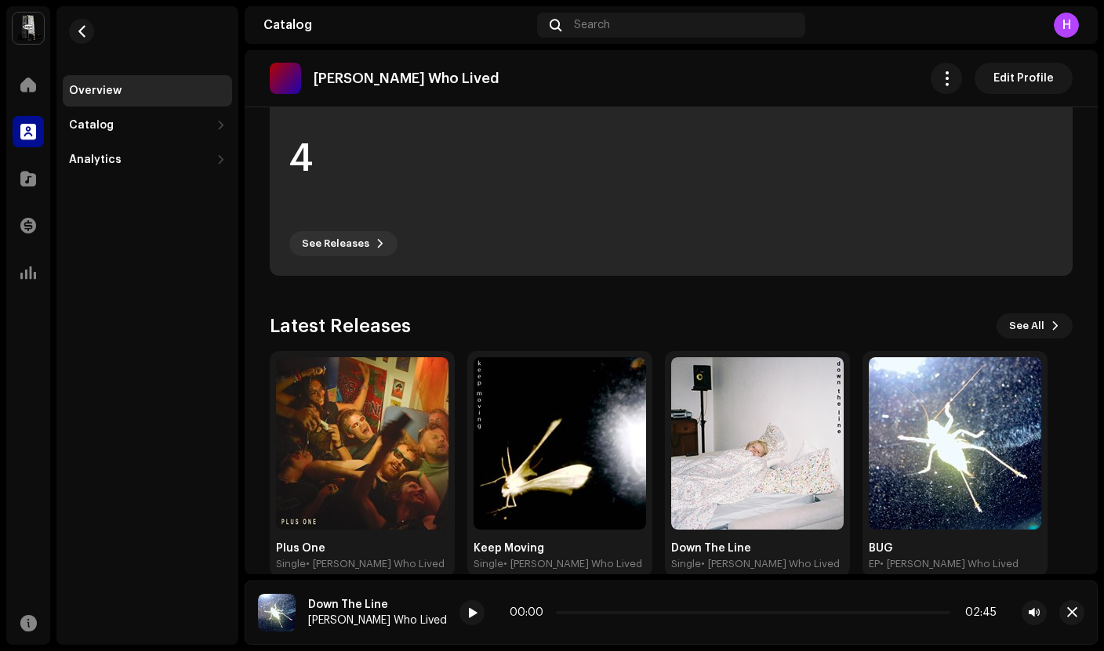
scroll to position [444, 0]
